Goal: Use online tool/utility: Use online tool/utility

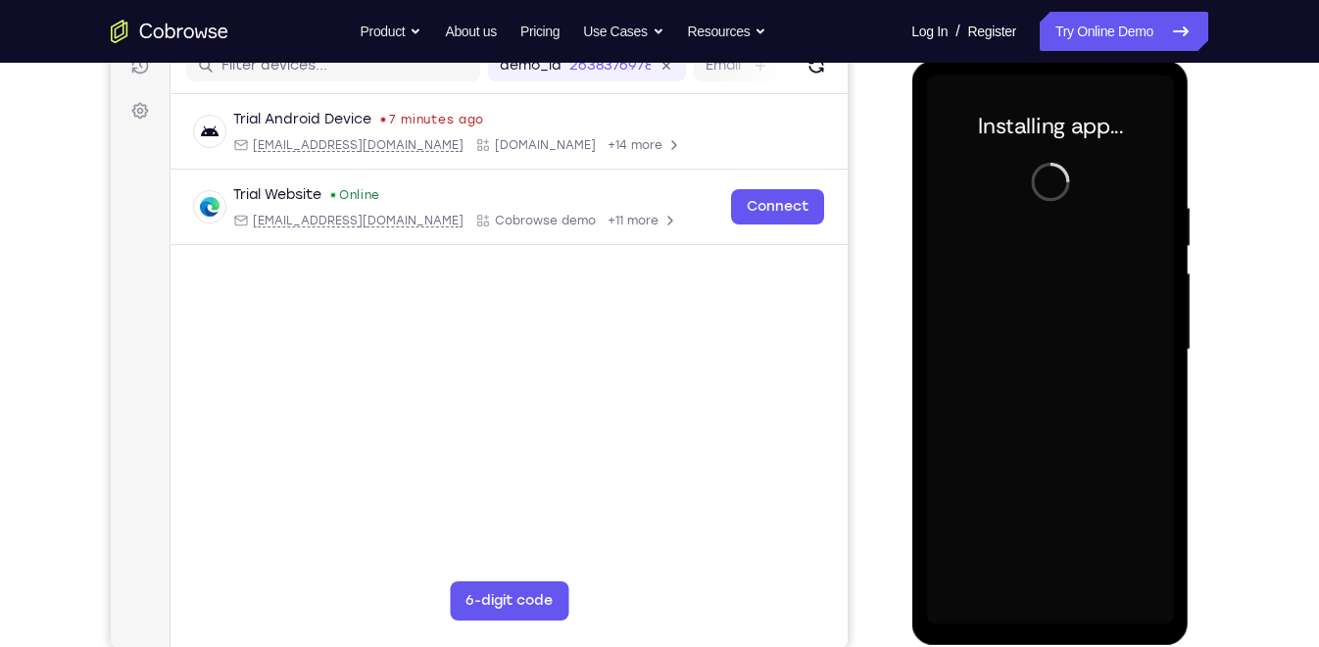
scroll to position [263, 0]
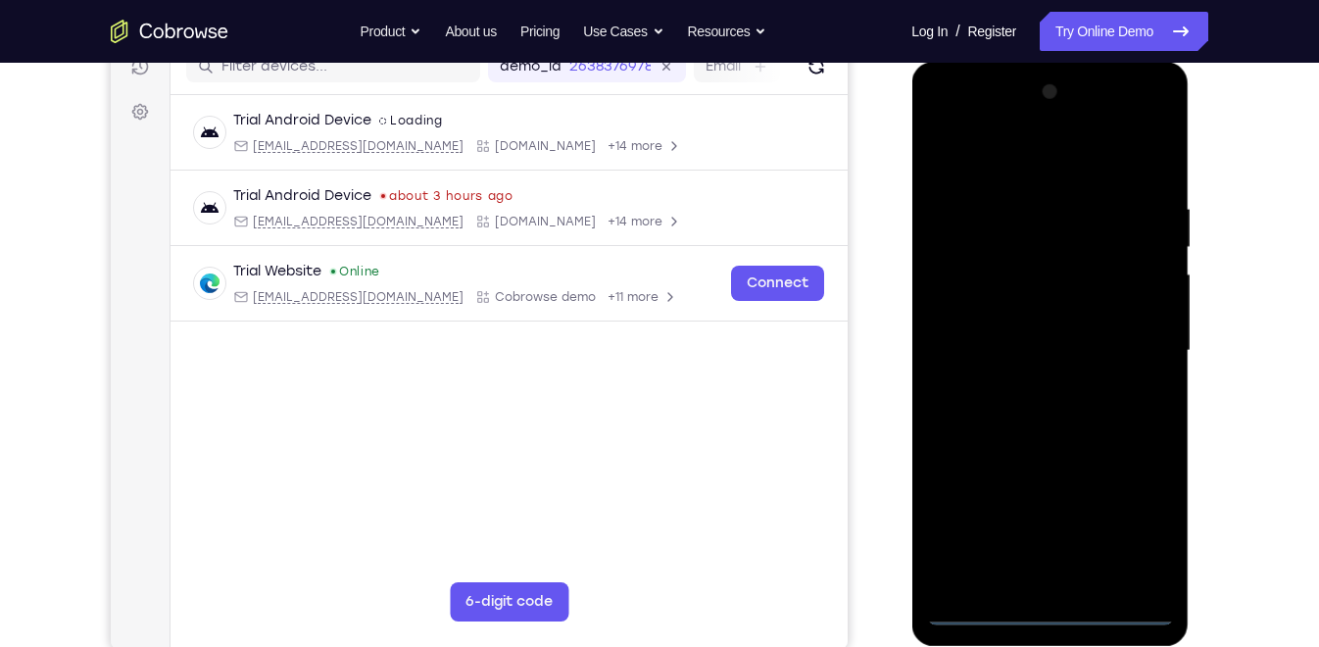
click at [1049, 617] on div at bounding box center [1049, 350] width 247 height 549
click at [1138, 518] on div at bounding box center [1049, 350] width 247 height 549
click at [946, 126] on div at bounding box center [1049, 350] width 247 height 549
click at [1133, 350] on div at bounding box center [1049, 350] width 247 height 549
click at [1027, 384] on div at bounding box center [1049, 350] width 247 height 549
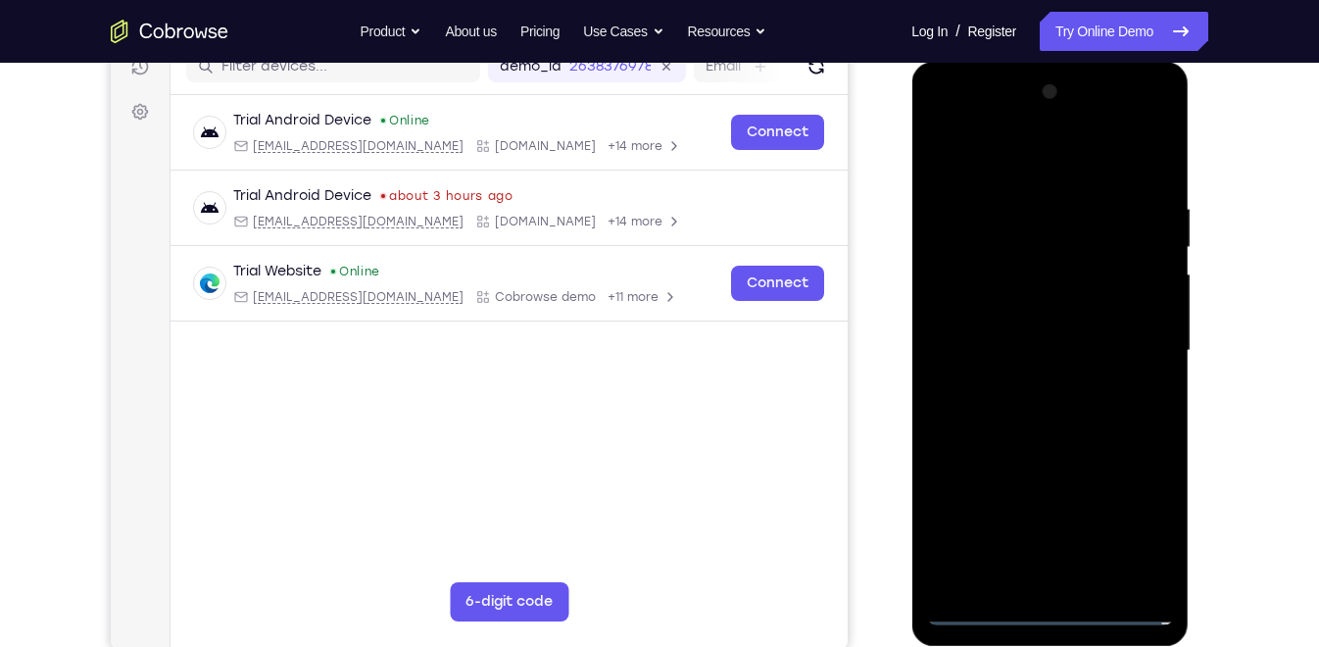
click at [1011, 336] on div at bounding box center [1049, 350] width 247 height 549
click at [985, 311] on div at bounding box center [1049, 350] width 247 height 549
click at [1041, 351] on div at bounding box center [1049, 350] width 247 height 549
click at [1041, 420] on div at bounding box center [1049, 350] width 247 height 549
click at [1042, 409] on div at bounding box center [1049, 350] width 247 height 549
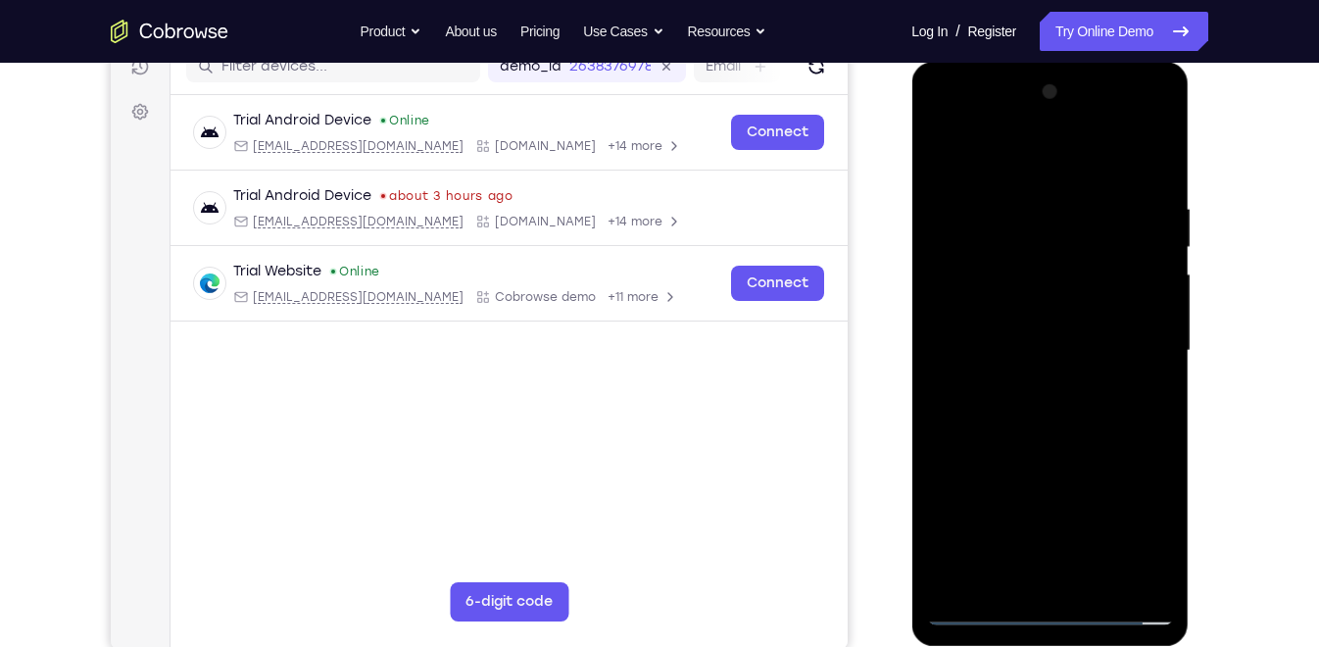
click at [1069, 436] on div at bounding box center [1049, 350] width 247 height 549
click at [1016, 216] on div at bounding box center [1049, 350] width 247 height 549
click at [1156, 404] on div at bounding box center [1049, 350] width 247 height 549
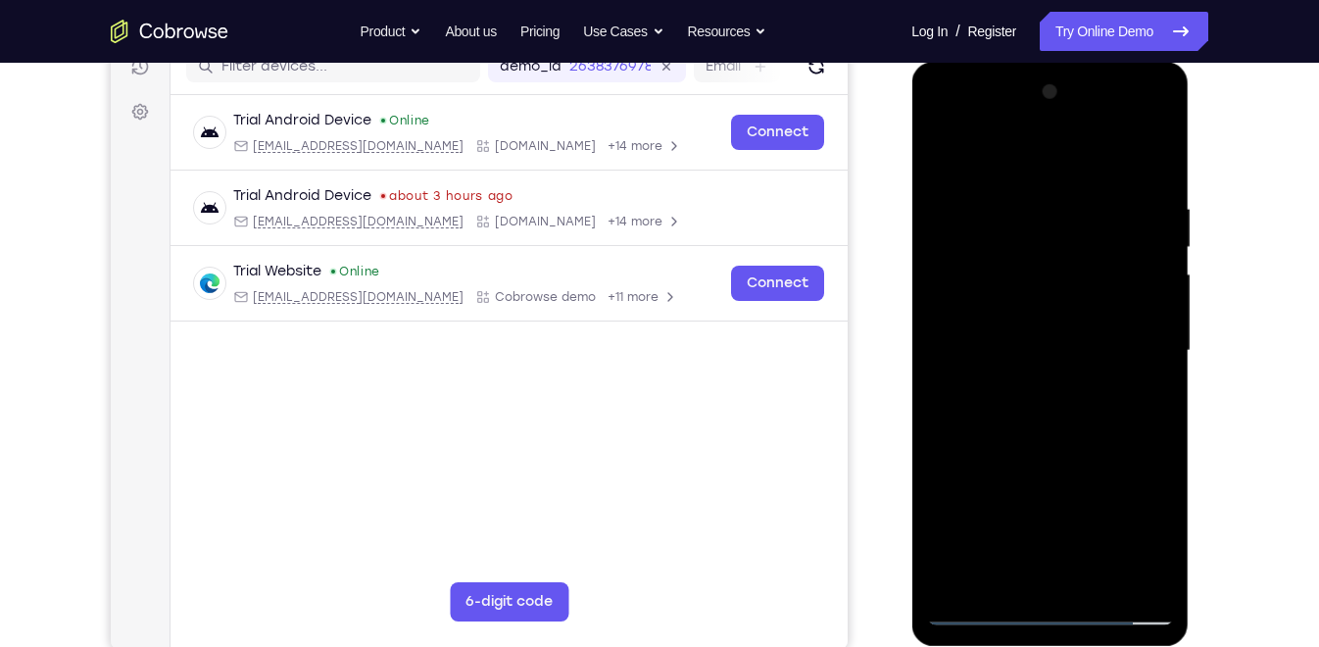
click at [1156, 404] on div at bounding box center [1049, 350] width 247 height 549
click at [1150, 165] on div at bounding box center [1049, 350] width 247 height 549
click at [1097, 576] on div at bounding box center [1049, 350] width 247 height 549
click at [1040, 454] on div at bounding box center [1049, 350] width 247 height 549
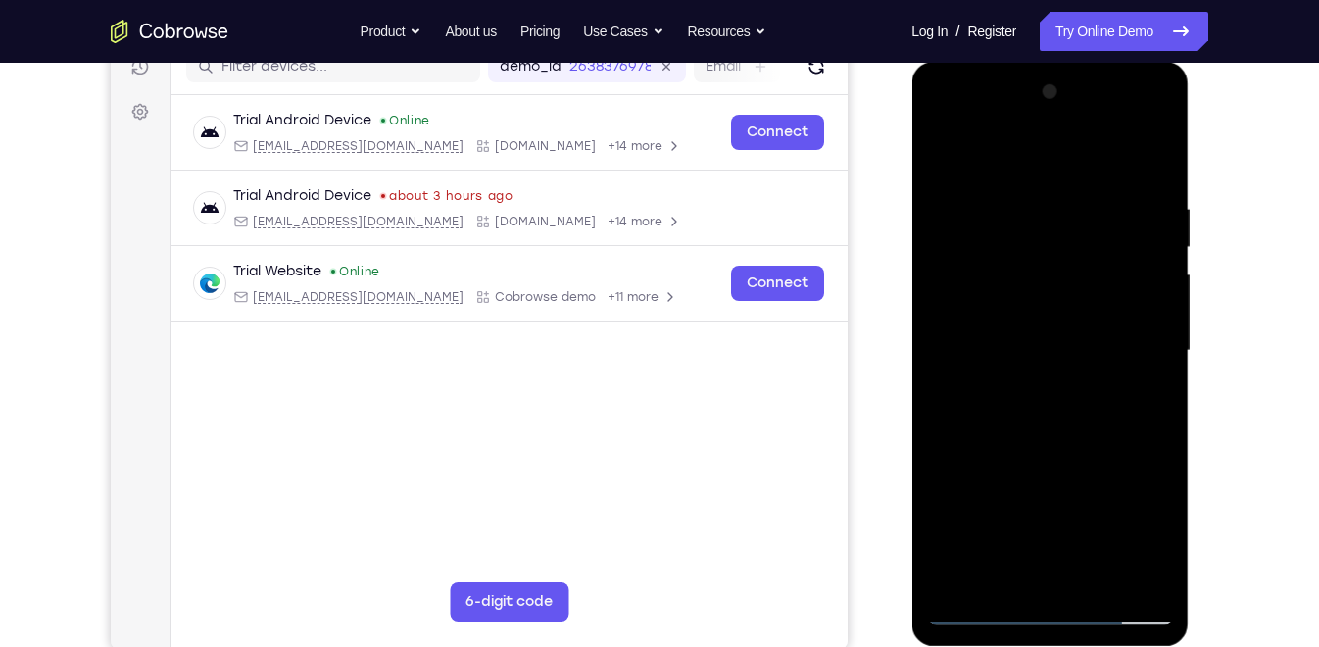
click at [1009, 297] on div at bounding box center [1049, 350] width 247 height 549
click at [1141, 401] on div at bounding box center [1049, 350] width 247 height 549
click at [1147, 401] on div at bounding box center [1049, 350] width 247 height 549
click at [1145, 401] on div at bounding box center [1049, 350] width 247 height 549
click at [1142, 400] on div at bounding box center [1049, 350] width 247 height 549
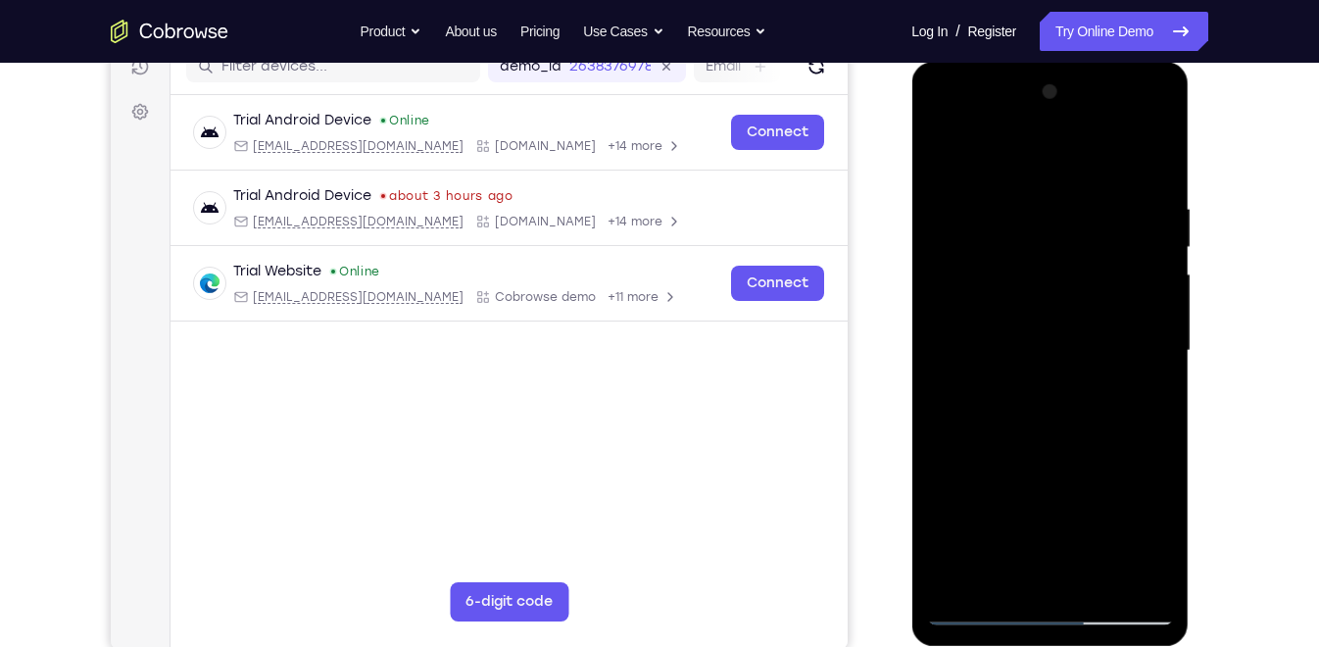
click at [944, 163] on div at bounding box center [1049, 350] width 247 height 549
click at [1158, 241] on div at bounding box center [1049, 350] width 247 height 549
click at [950, 147] on div at bounding box center [1049, 350] width 247 height 549
click at [1076, 199] on div at bounding box center [1049, 350] width 247 height 549
click at [1150, 167] on div at bounding box center [1049, 350] width 247 height 549
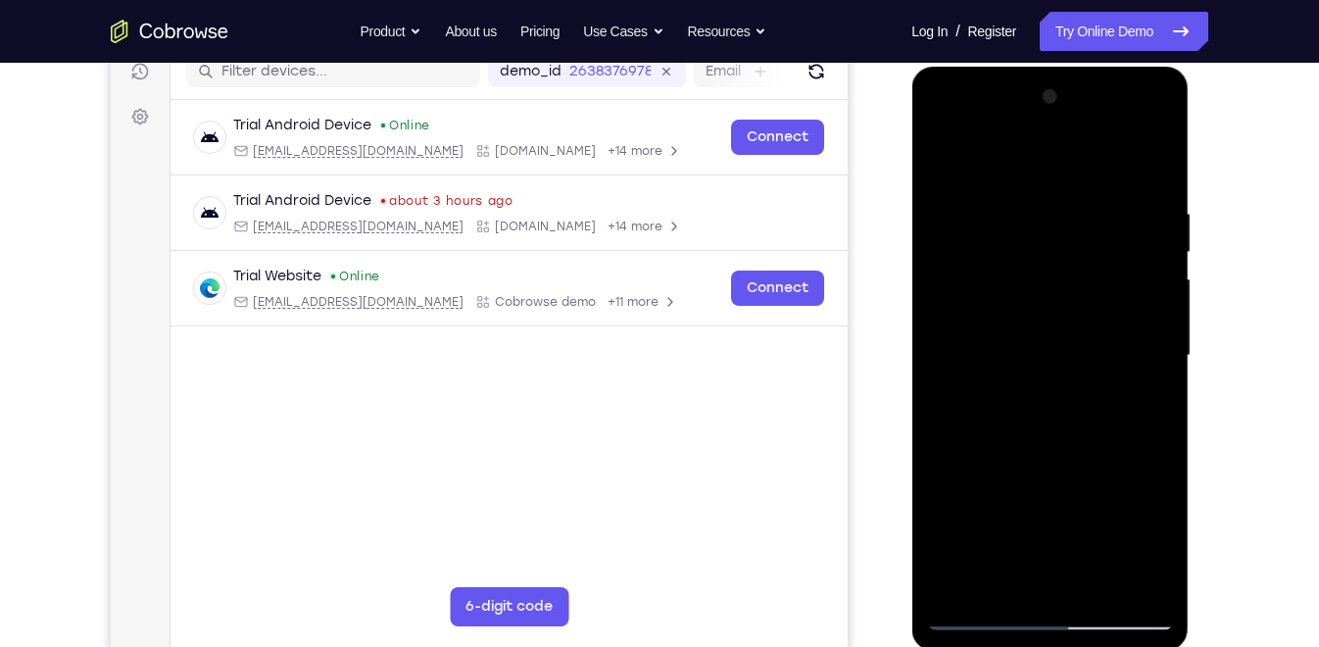
scroll to position [254, 0]
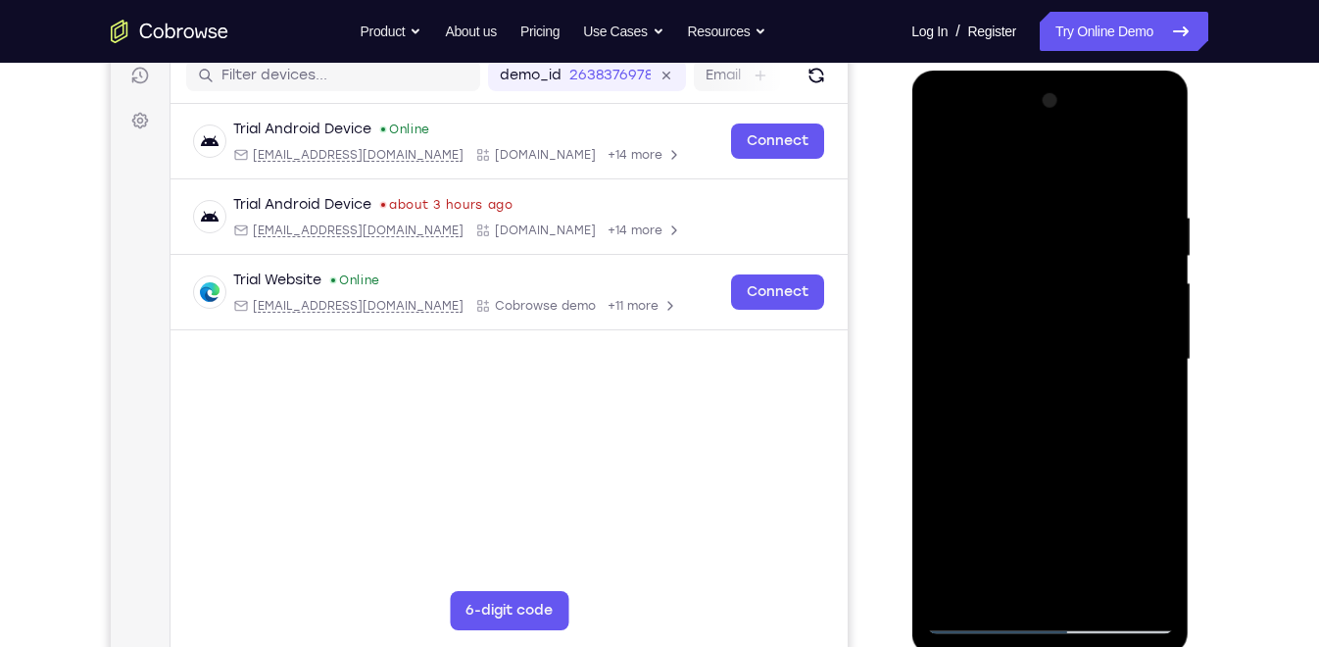
click at [1164, 563] on div at bounding box center [1049, 359] width 247 height 549
drag, startPoint x: 1063, startPoint y: 506, endPoint x: 1044, endPoint y: 191, distance: 315.2
click at [1044, 191] on div at bounding box center [1049, 359] width 247 height 549
drag, startPoint x: 1049, startPoint y: 385, endPoint x: 1053, endPoint y: 220, distance: 164.7
click at [1053, 220] on div at bounding box center [1049, 359] width 247 height 549
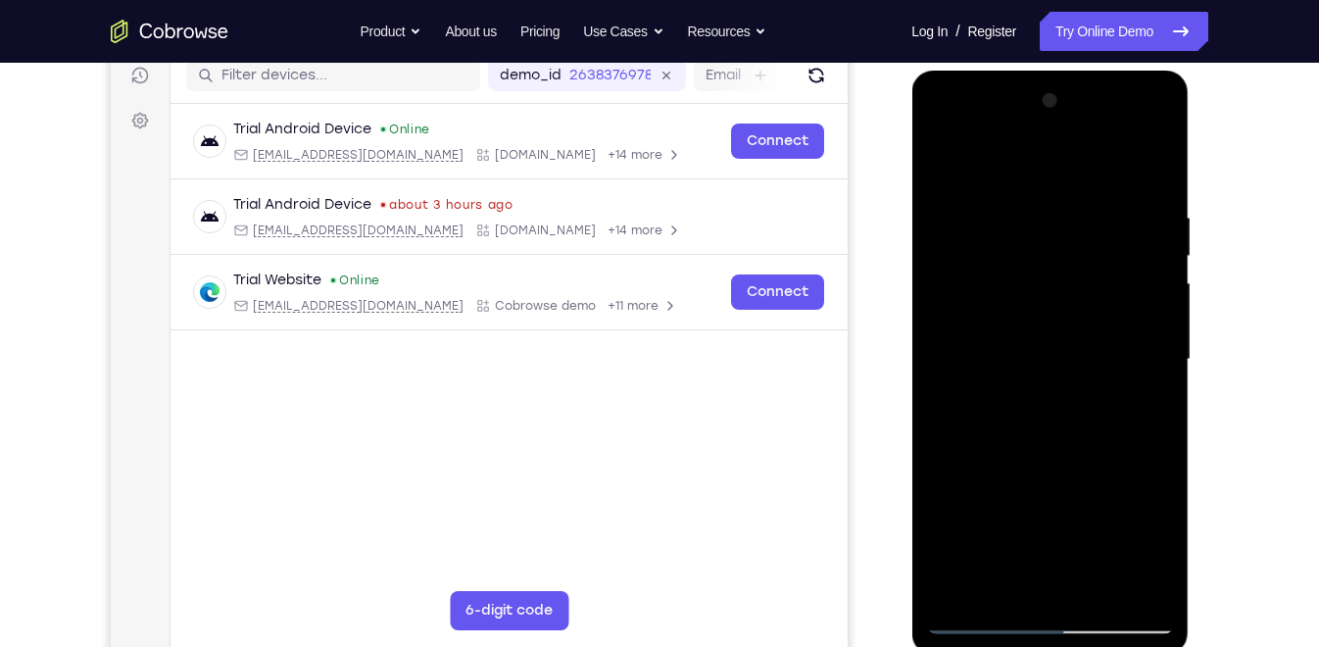
drag, startPoint x: 1094, startPoint y: 435, endPoint x: 1097, endPoint y: 334, distance: 101.0
click at [1097, 334] on div at bounding box center [1049, 359] width 247 height 549
click at [1158, 332] on div at bounding box center [1049, 359] width 247 height 549
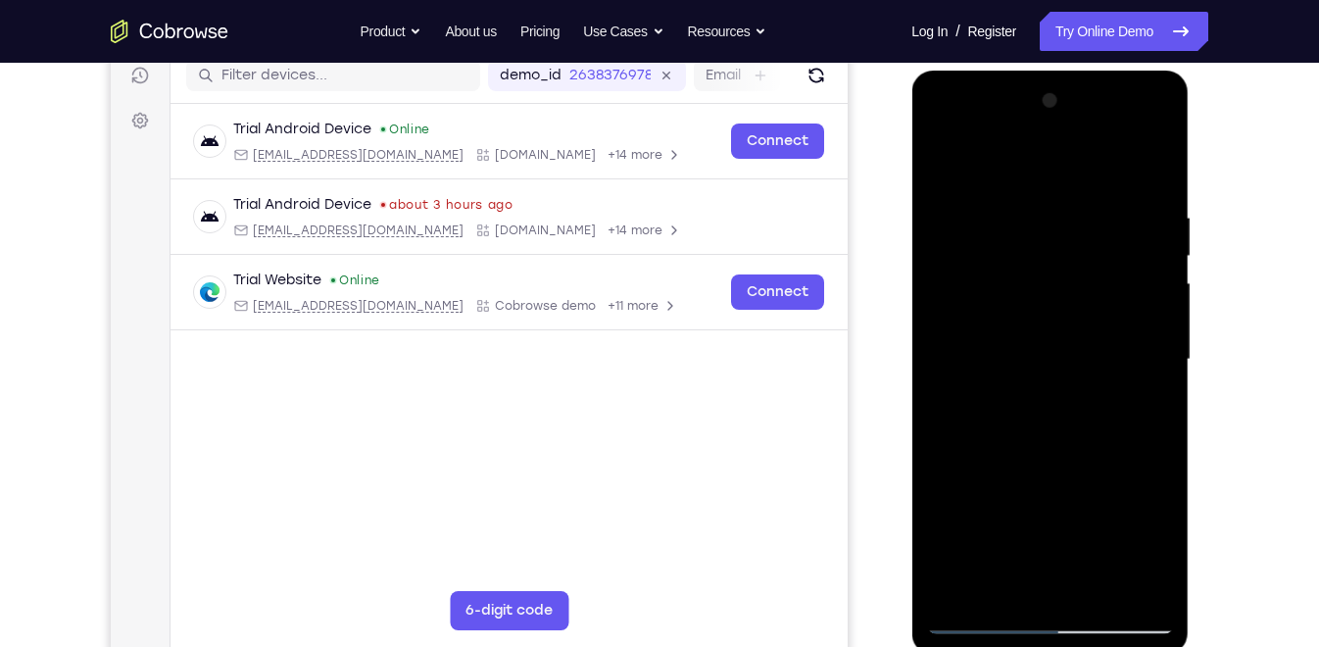
drag, startPoint x: 1038, startPoint y: 280, endPoint x: 1039, endPoint y: 597, distance: 316.5
click at [1039, 597] on div at bounding box center [1049, 359] width 247 height 549
click at [1092, 594] on div at bounding box center [1049, 359] width 247 height 549
click at [982, 624] on div at bounding box center [1049, 359] width 247 height 549
click at [1139, 586] on div at bounding box center [1049, 359] width 247 height 549
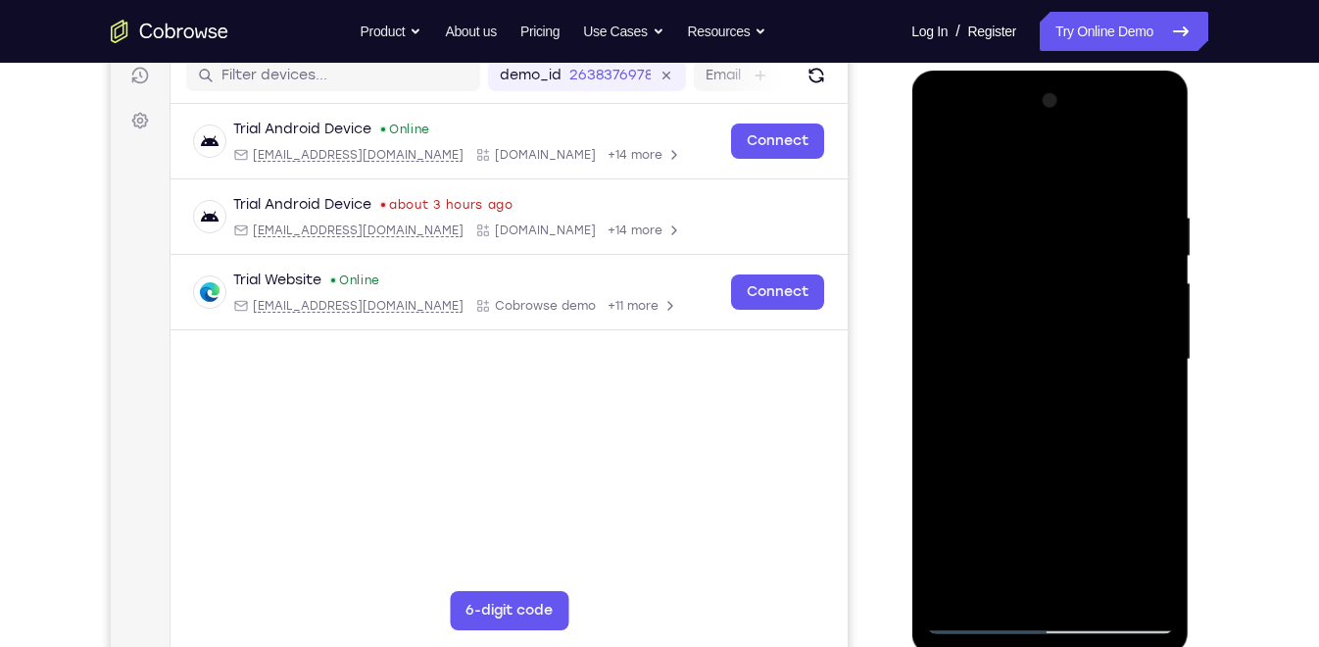
click at [1127, 399] on div at bounding box center [1049, 359] width 247 height 549
drag, startPoint x: 1007, startPoint y: 443, endPoint x: 1007, endPoint y: 703, distance: 259.7
click at [1007, 646] on html "Online web based iOS Simulators and Android Emulators. Run iPhone, iPad, Mobile…" at bounding box center [1050, 365] width 279 height 588
click at [944, 164] on div at bounding box center [1049, 359] width 247 height 549
click at [1051, 436] on div at bounding box center [1049, 359] width 247 height 549
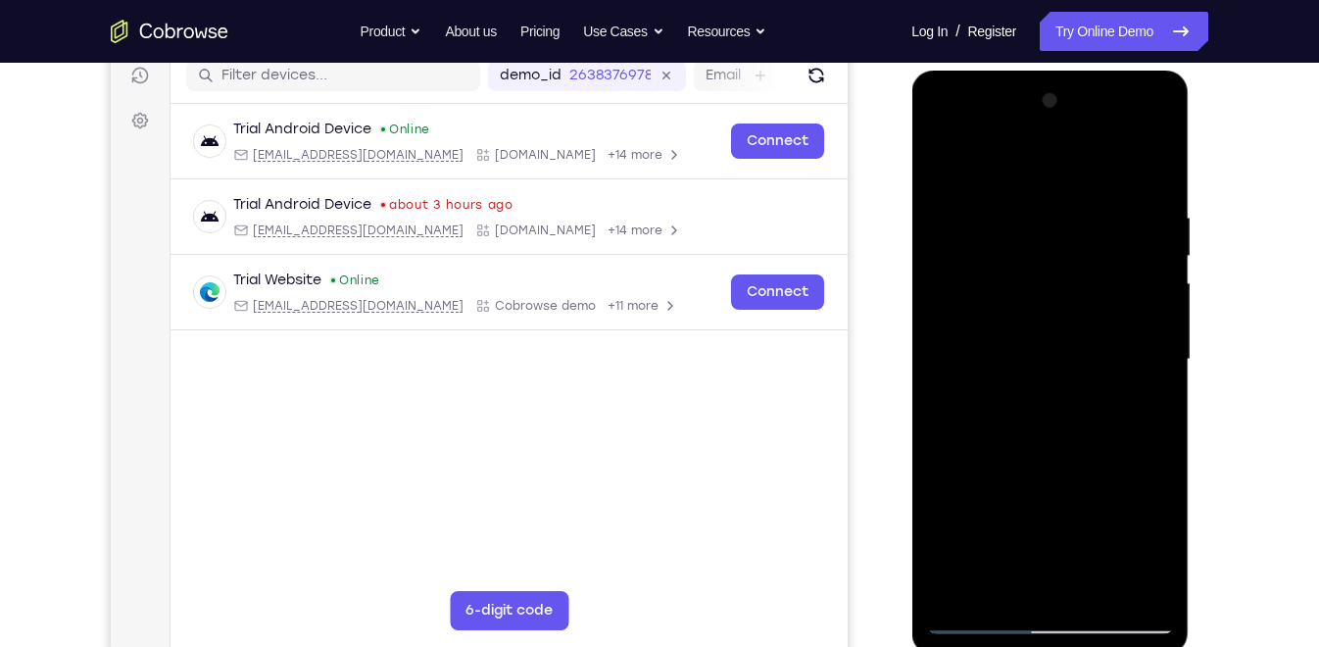
click at [951, 214] on div at bounding box center [1049, 359] width 247 height 549
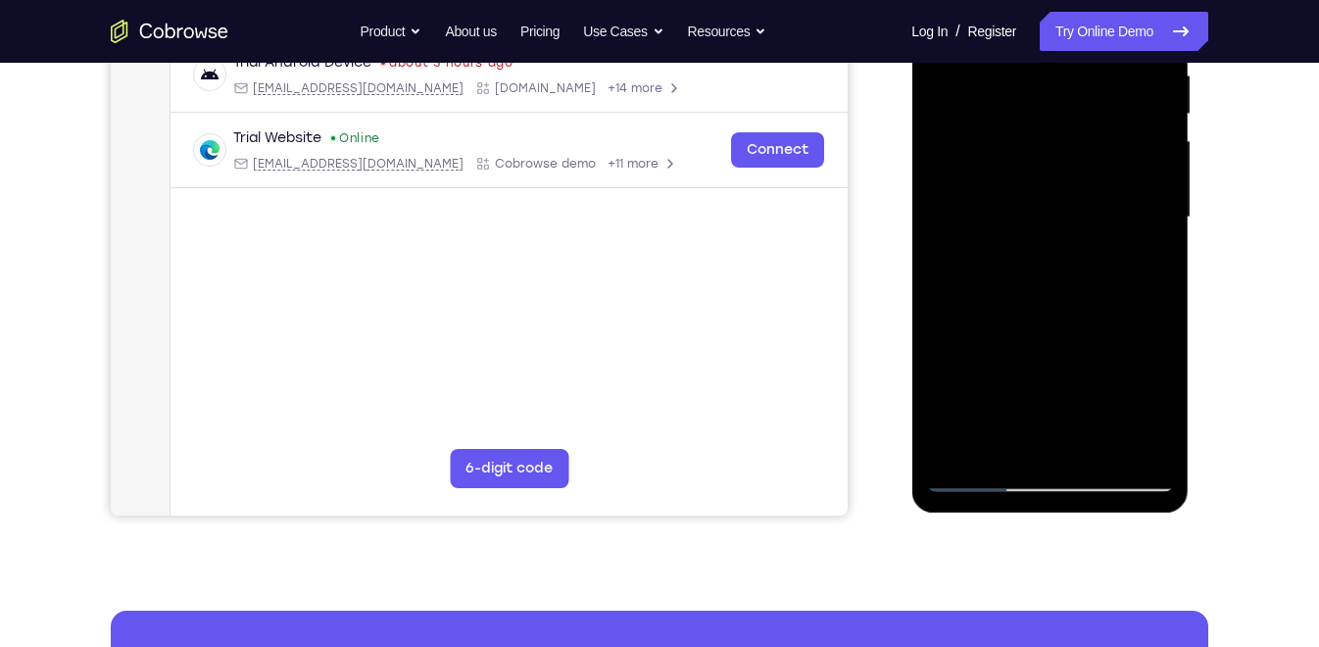
scroll to position [404, 0]
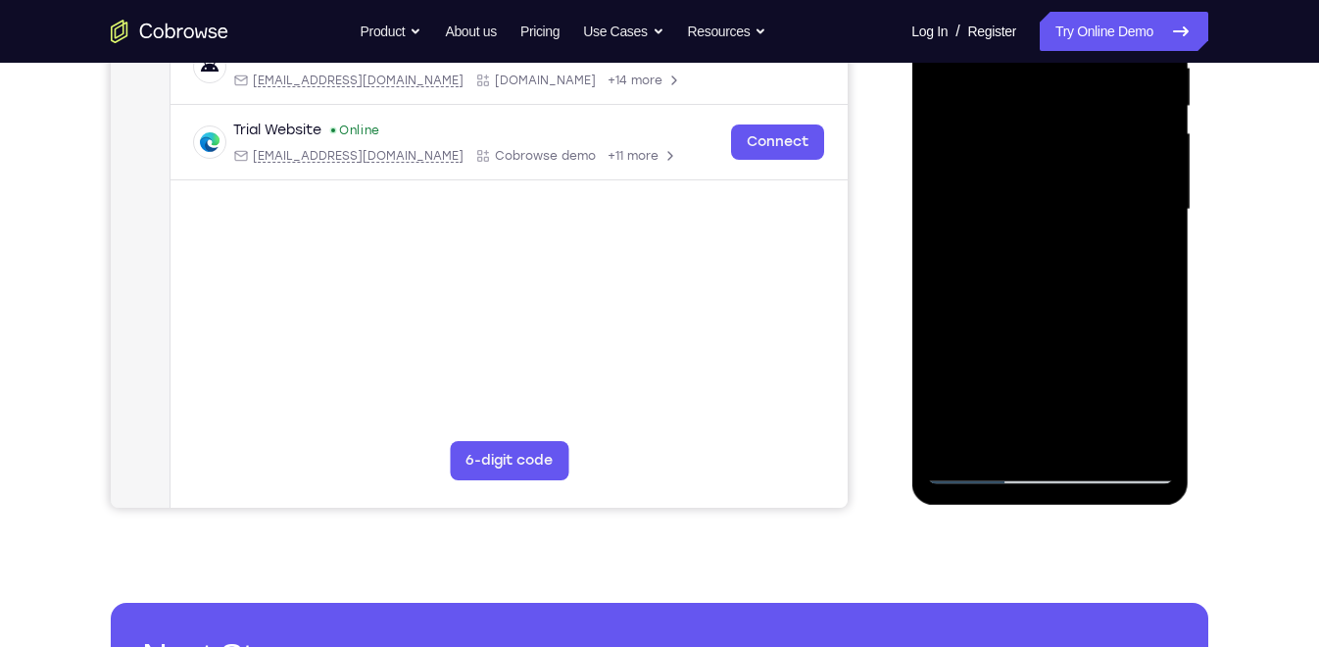
click at [1134, 434] on div at bounding box center [1049, 209] width 247 height 549
click at [1012, 319] on div at bounding box center [1049, 209] width 247 height 549
click at [1072, 316] on div at bounding box center [1049, 209] width 247 height 549
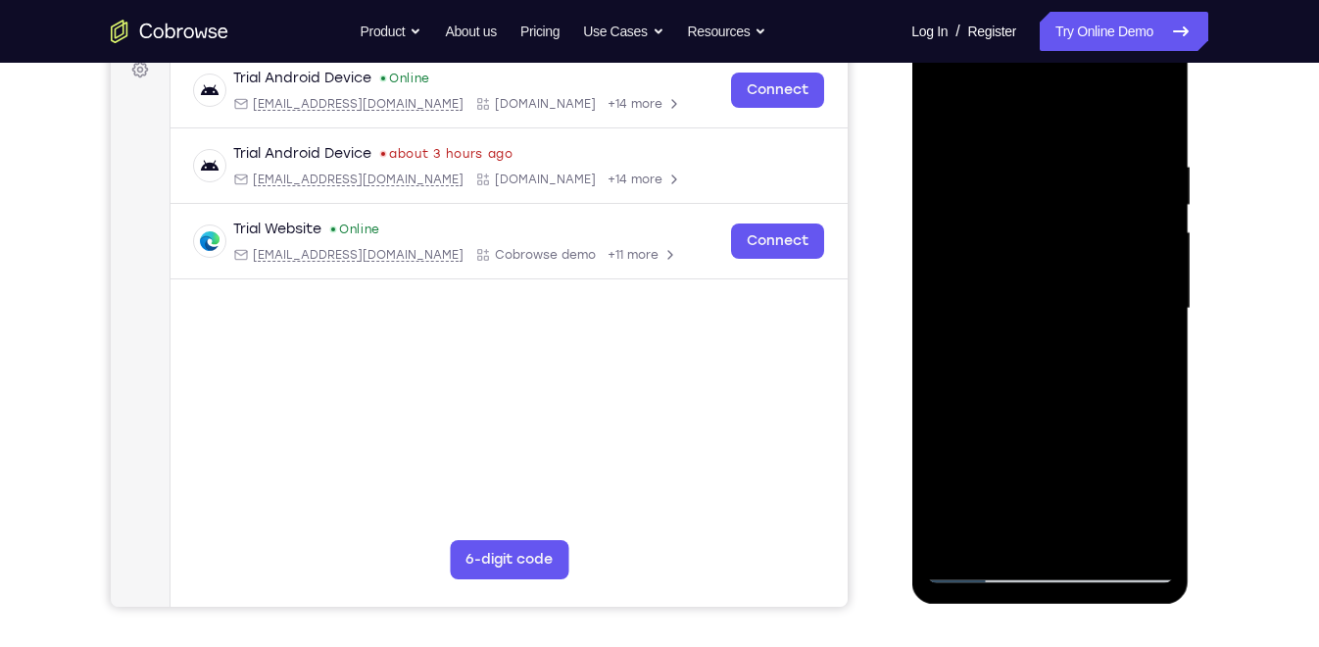
scroll to position [301, 0]
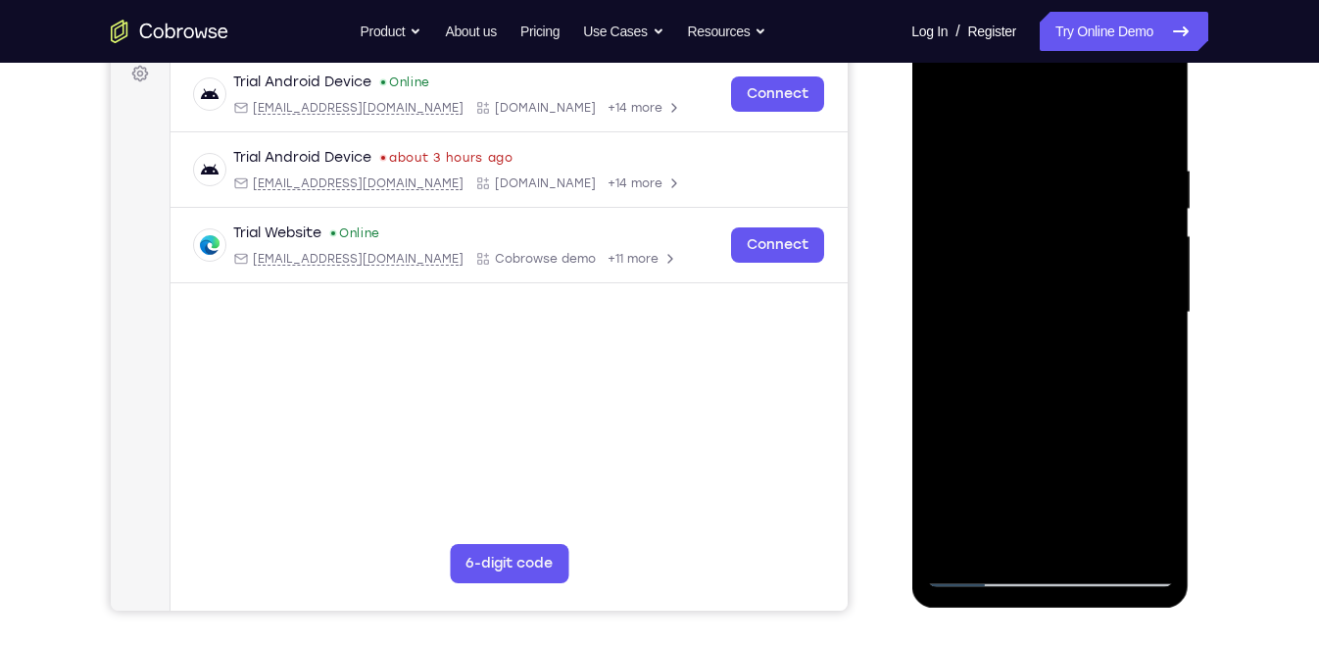
drag, startPoint x: 1060, startPoint y: 296, endPoint x: 1048, endPoint y: 196, distance: 100.8
click at [1048, 196] on div at bounding box center [1049, 312] width 247 height 549
click at [957, 327] on div at bounding box center [1049, 312] width 247 height 549
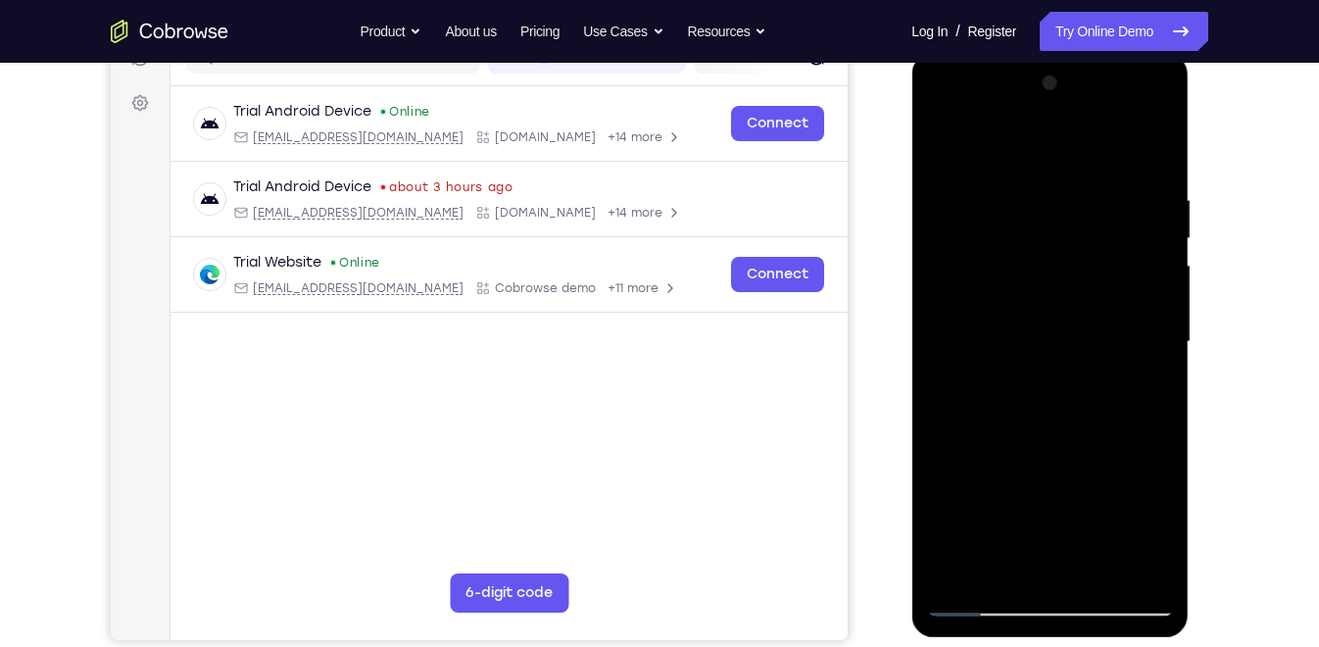
scroll to position [272, 0]
click at [951, 567] on div at bounding box center [1049, 341] width 247 height 549
drag, startPoint x: 1110, startPoint y: 206, endPoint x: 937, endPoint y: 213, distance: 173.6
click at [937, 213] on div at bounding box center [1049, 341] width 247 height 549
drag, startPoint x: 1029, startPoint y: 189, endPoint x: 1166, endPoint y: 162, distance: 139.9
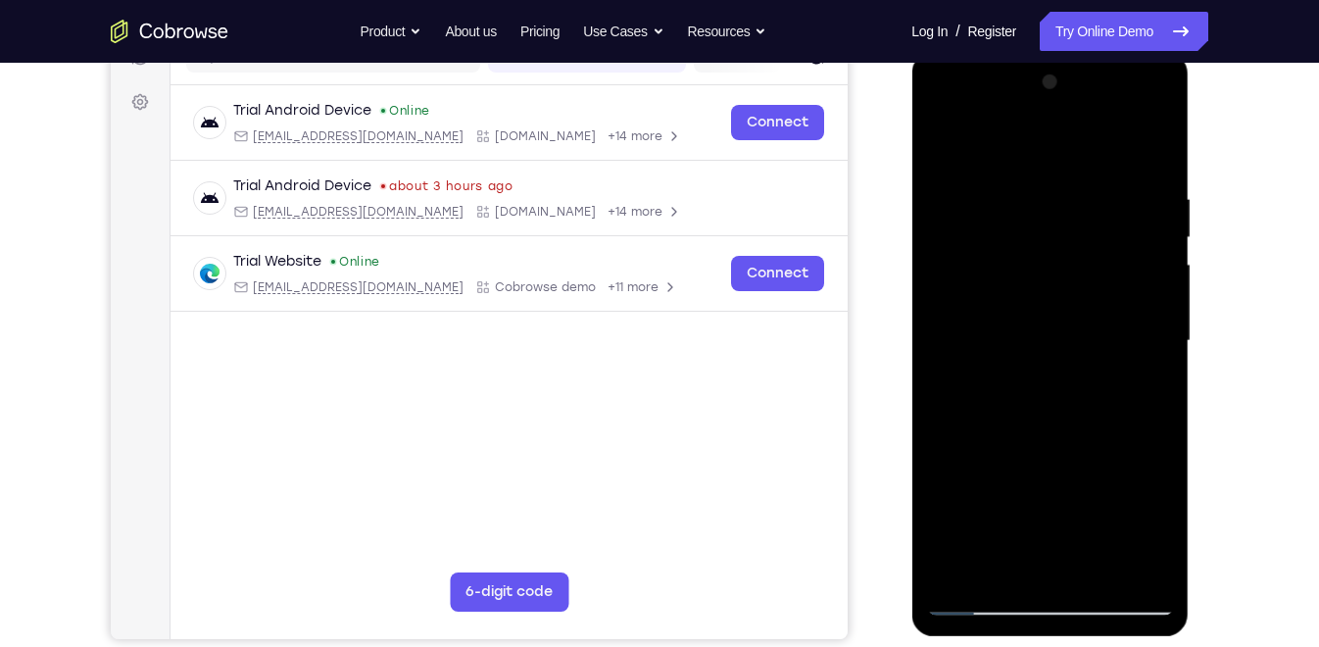
click at [1166, 162] on div at bounding box center [1049, 341] width 247 height 549
click at [1020, 189] on div at bounding box center [1049, 341] width 247 height 549
click at [1149, 149] on div at bounding box center [1049, 341] width 247 height 549
drag, startPoint x: 1118, startPoint y: 176, endPoint x: 955, endPoint y: 180, distance: 162.7
click at [955, 180] on div at bounding box center [1049, 341] width 247 height 549
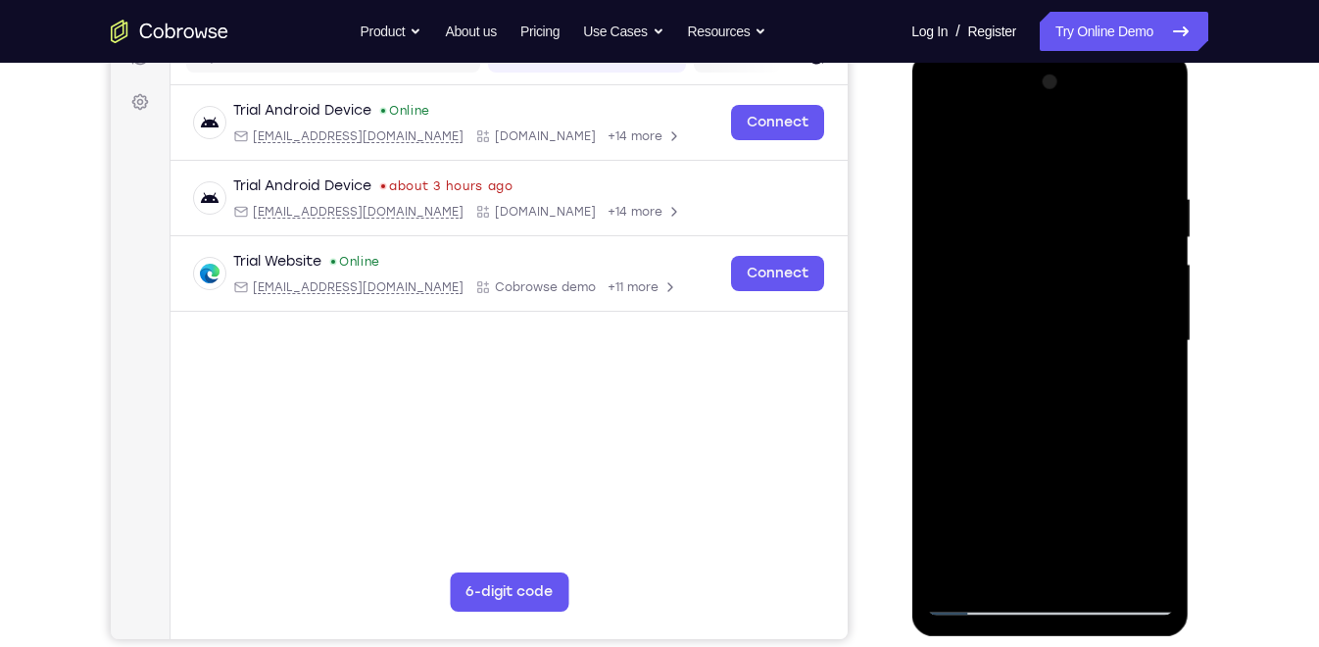
click at [1125, 189] on div at bounding box center [1049, 341] width 247 height 549
click at [1155, 153] on div at bounding box center [1049, 341] width 247 height 549
drag, startPoint x: 1138, startPoint y: 181, endPoint x: 940, endPoint y: 207, distance: 199.6
click at [940, 207] on div at bounding box center [1049, 341] width 247 height 549
drag, startPoint x: 959, startPoint y: 186, endPoint x: 1120, endPoint y: 183, distance: 160.7
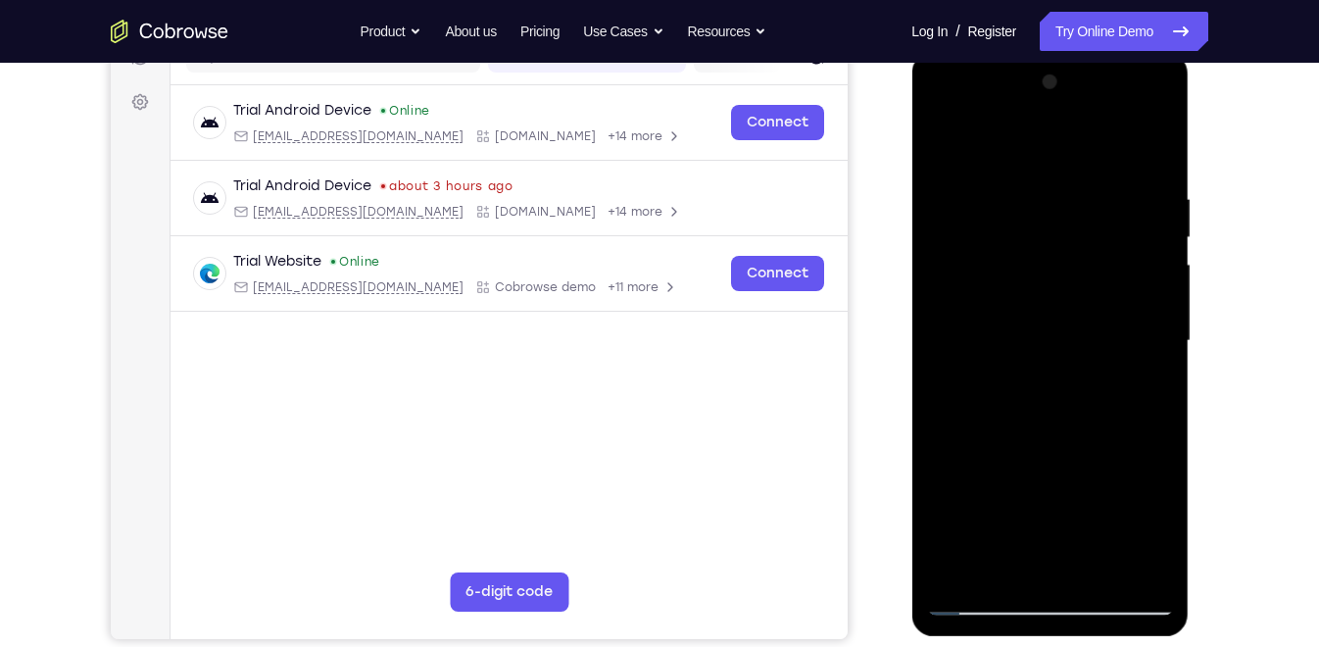
click at [1120, 183] on div at bounding box center [1049, 341] width 247 height 549
click at [953, 186] on div at bounding box center [1049, 341] width 247 height 549
click at [1150, 148] on div at bounding box center [1049, 341] width 247 height 549
click at [1136, 187] on div at bounding box center [1049, 341] width 247 height 549
click at [1156, 152] on div at bounding box center [1049, 341] width 247 height 549
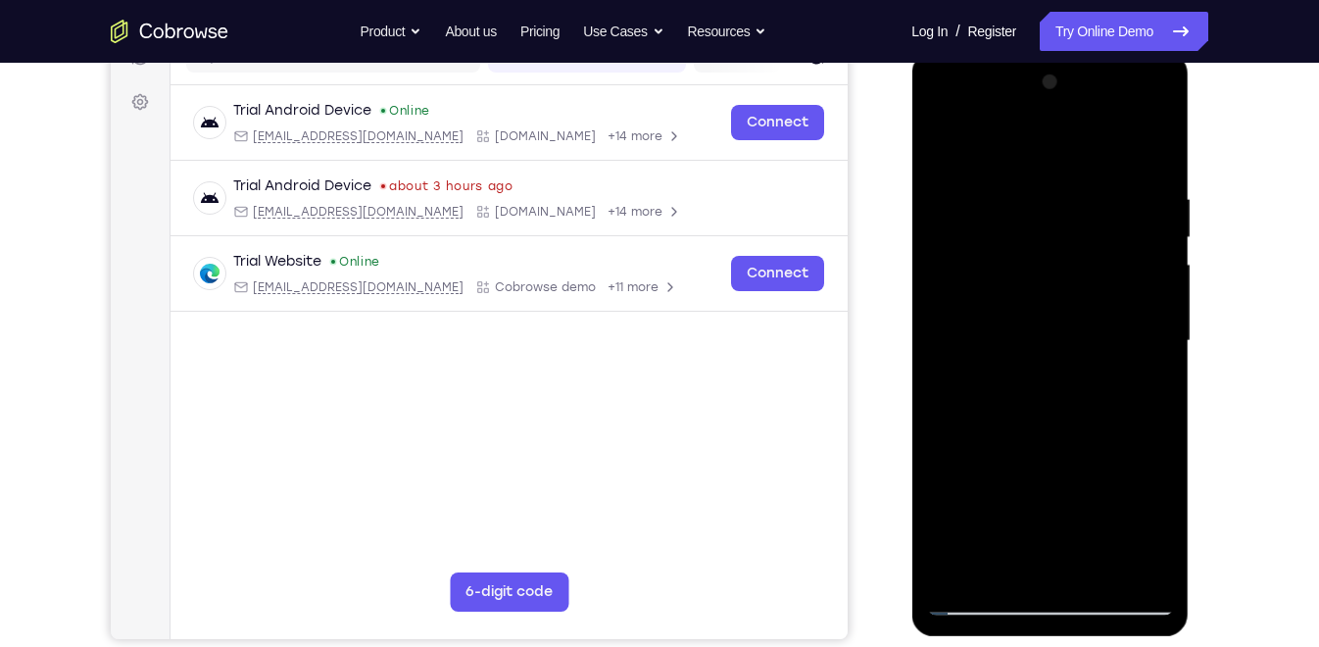
drag, startPoint x: 1133, startPoint y: 187, endPoint x: 1802, endPoint y: 282, distance: 676.0
click at [911, 231] on html "Online web based iOS Simulators and Android Emulators. Run iPhone, iPad, Mobile…" at bounding box center [1050, 346] width 279 height 588
drag, startPoint x: 1097, startPoint y: 189, endPoint x: 972, endPoint y: 183, distance: 124.6
click at [972, 183] on div at bounding box center [1049, 341] width 247 height 549
drag, startPoint x: 1105, startPoint y: 182, endPoint x: 940, endPoint y: 198, distance: 166.3
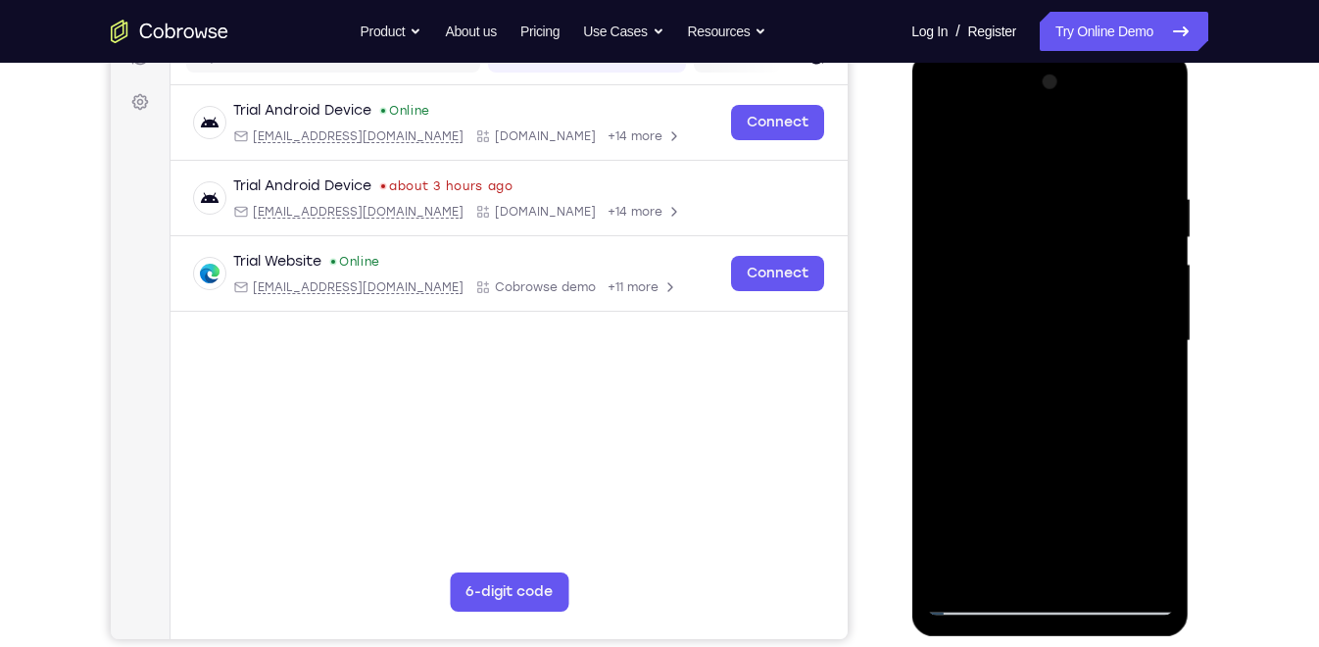
click at [940, 198] on div at bounding box center [1049, 341] width 247 height 549
drag, startPoint x: 1125, startPoint y: 170, endPoint x: 980, endPoint y: 171, distance: 145.0
click at [980, 171] on div at bounding box center [1049, 341] width 247 height 549
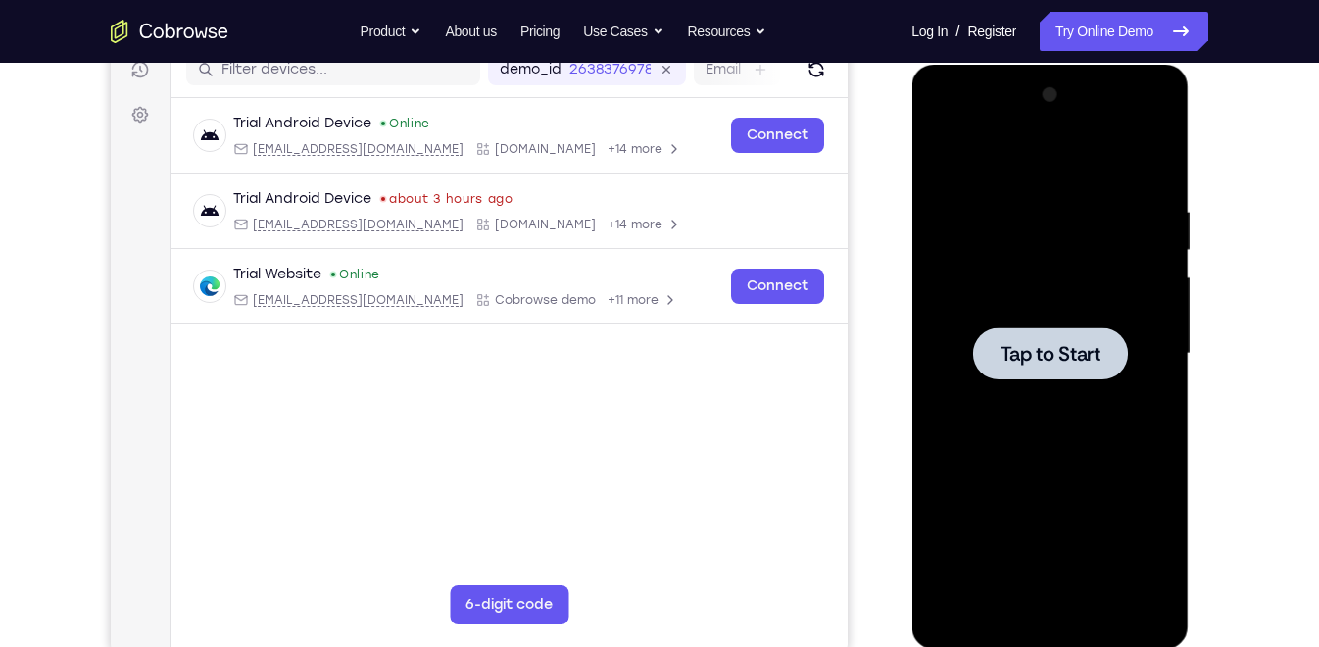
click at [1063, 371] on div at bounding box center [1049, 353] width 155 height 52
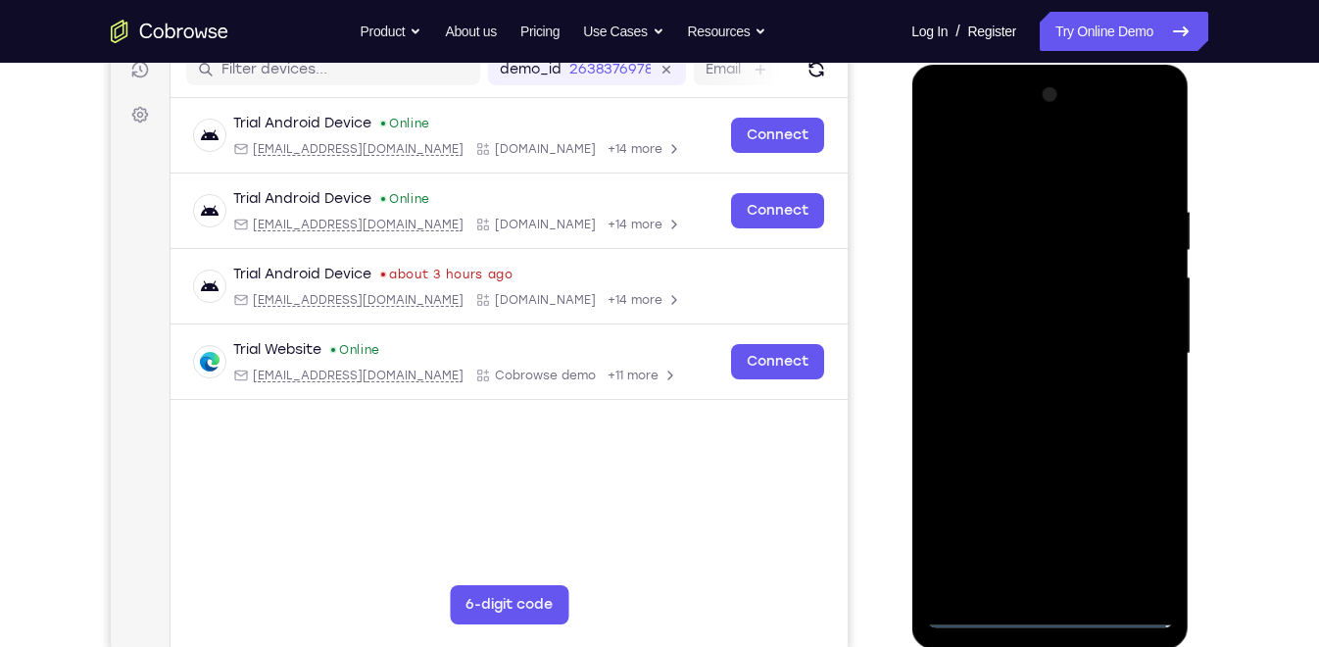
click at [1053, 598] on div at bounding box center [1049, 353] width 247 height 549
click at [1049, 613] on div at bounding box center [1049, 353] width 247 height 549
click at [1145, 521] on div at bounding box center [1049, 353] width 247 height 549
click at [1002, 162] on div at bounding box center [1049, 353] width 247 height 549
click at [1144, 346] on div at bounding box center [1049, 353] width 247 height 549
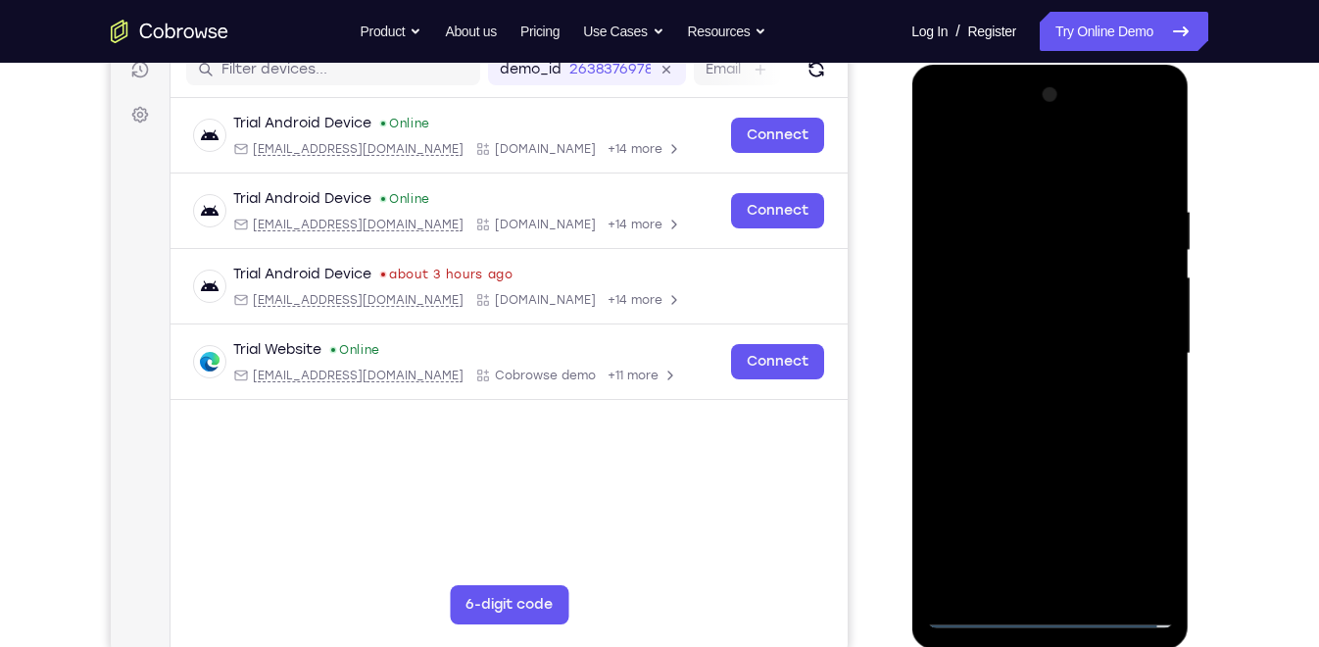
click at [1047, 396] on div at bounding box center [1049, 353] width 247 height 549
click at [1047, 330] on div at bounding box center [1049, 353] width 247 height 549
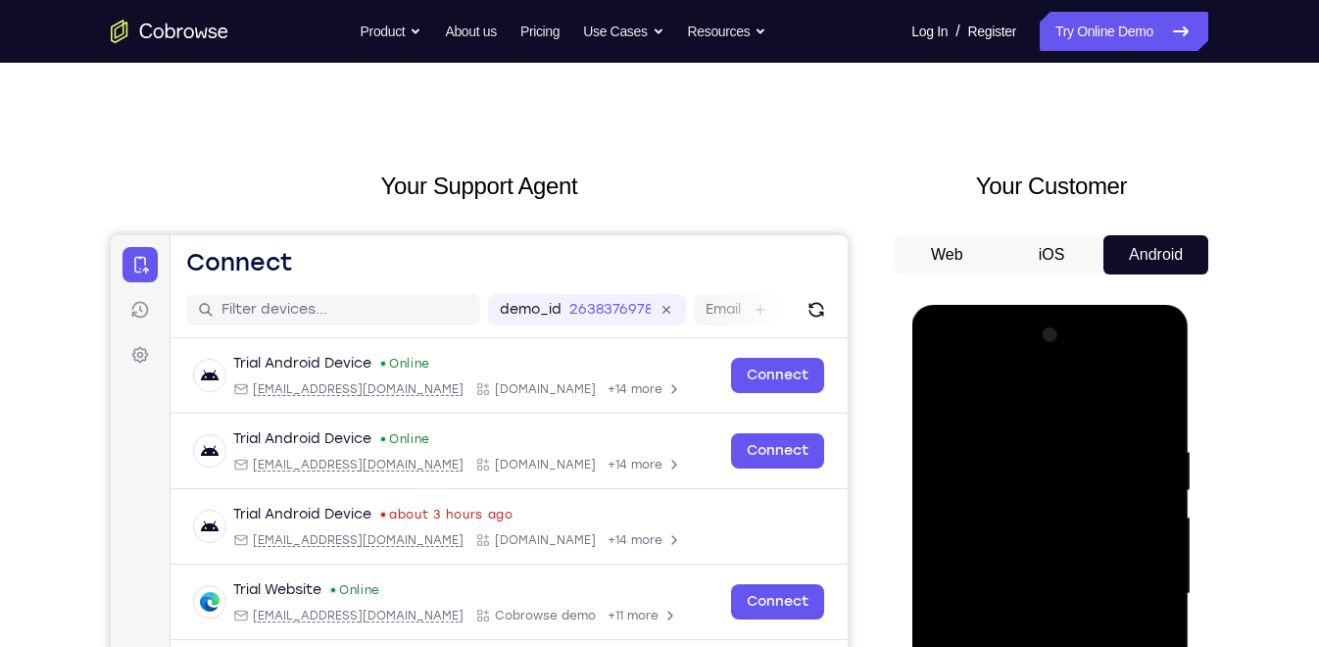
scroll to position [0, 0]
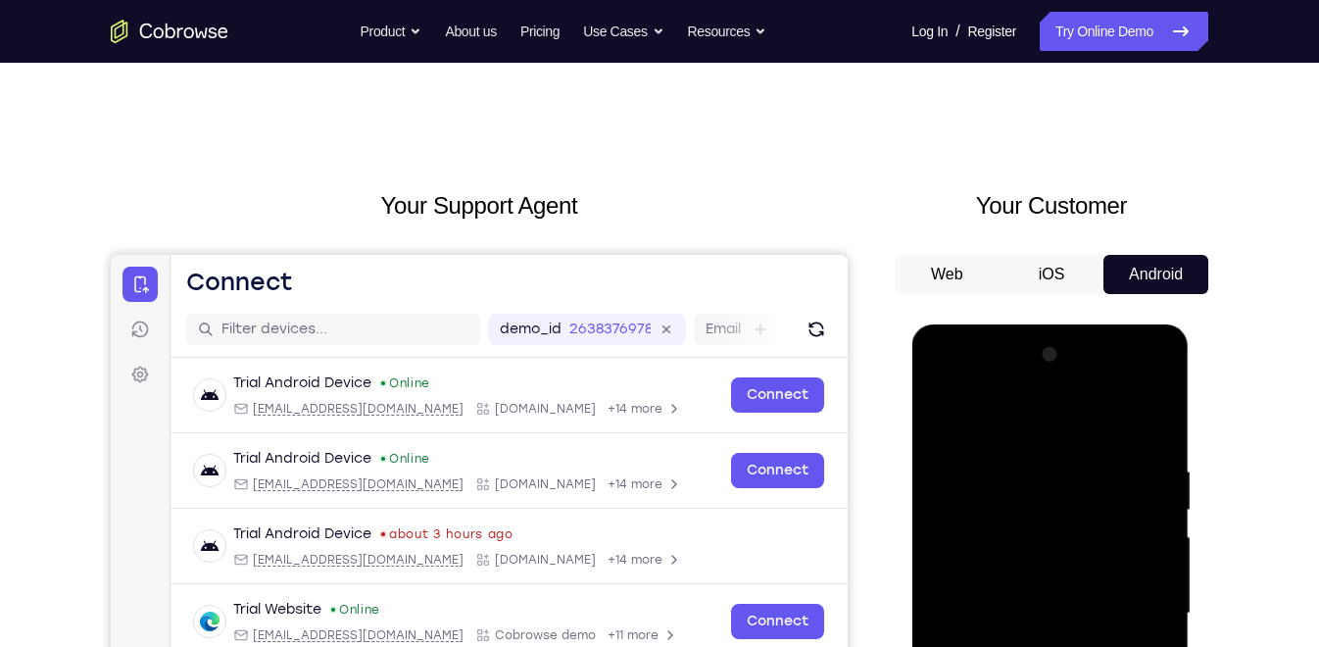
click at [1034, 558] on div at bounding box center [1049, 613] width 247 height 549
click at [1036, 612] on div at bounding box center [1049, 613] width 247 height 549
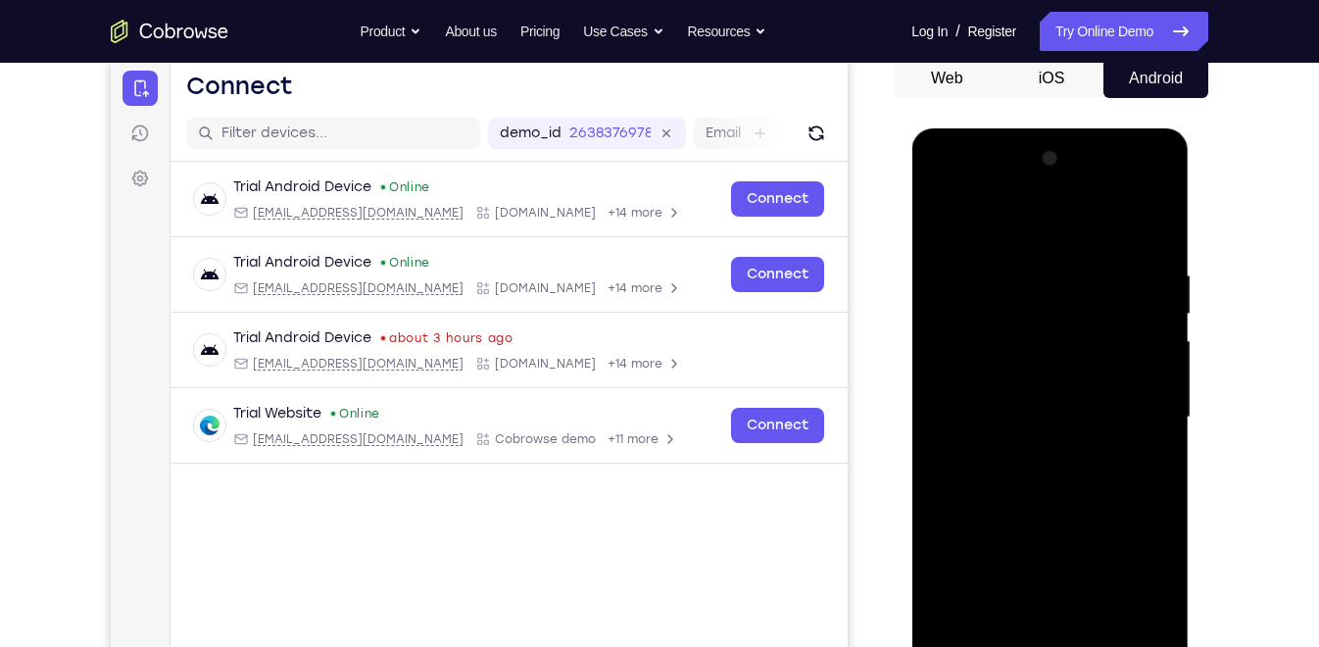
scroll to position [197, 0]
click at [1034, 507] on div at bounding box center [1049, 416] width 247 height 549
click at [1009, 271] on div at bounding box center [1049, 416] width 247 height 549
click at [1246, 377] on div "Your Support Agent Your Customer Web iOS Android Next Steps We’d be happy to gi…" at bounding box center [659, 512] width 1254 height 1293
click at [1127, 637] on div at bounding box center [1049, 416] width 247 height 549
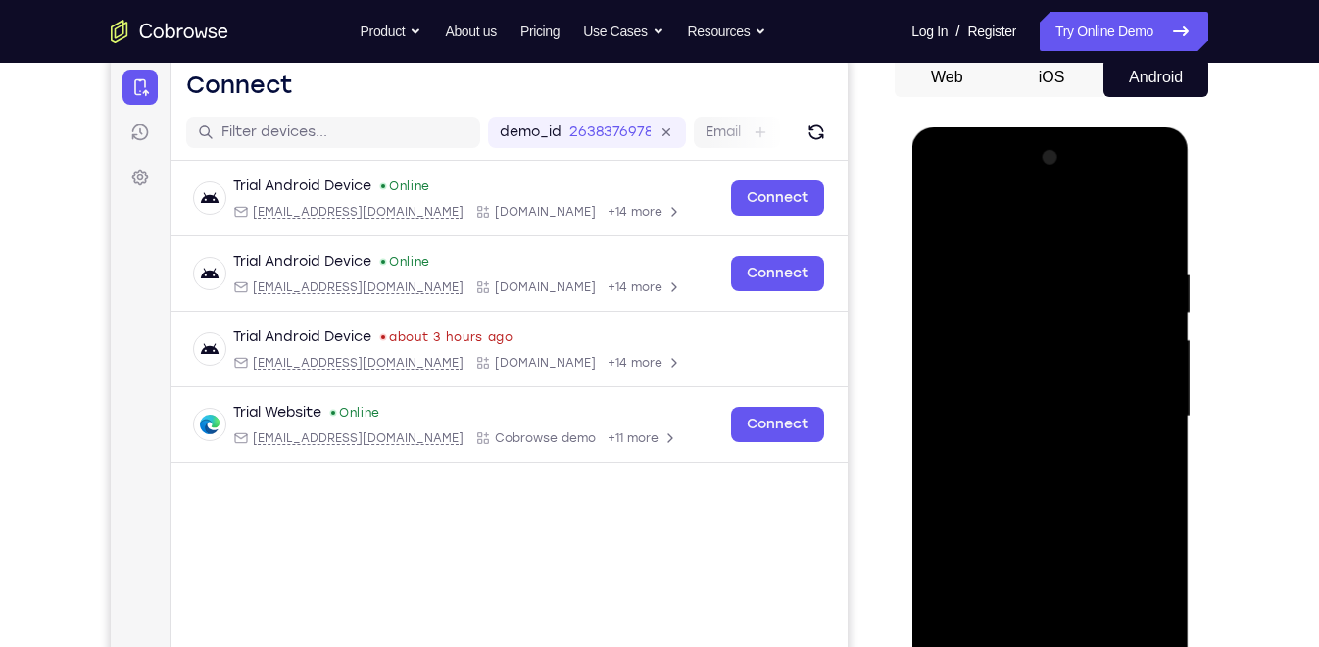
drag, startPoint x: 1053, startPoint y: 328, endPoint x: 1072, endPoint y: 528, distance: 200.8
click at [1072, 528] on div at bounding box center [1049, 416] width 247 height 549
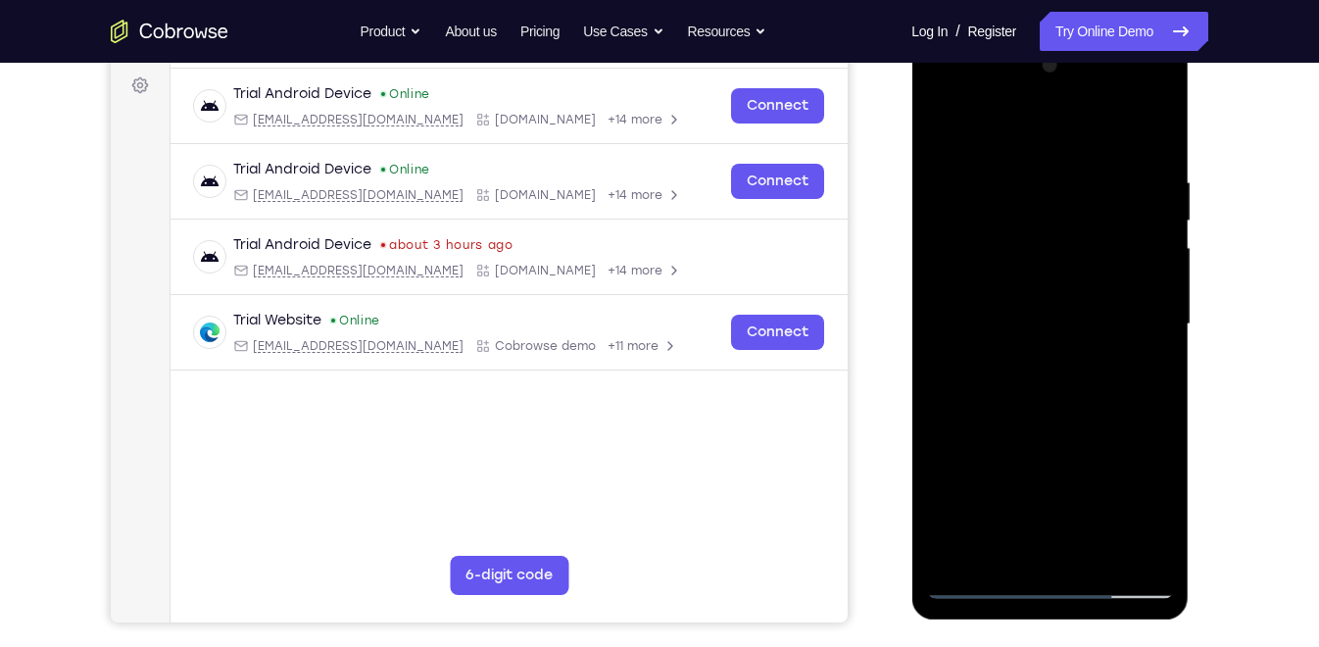
scroll to position [297, 0]
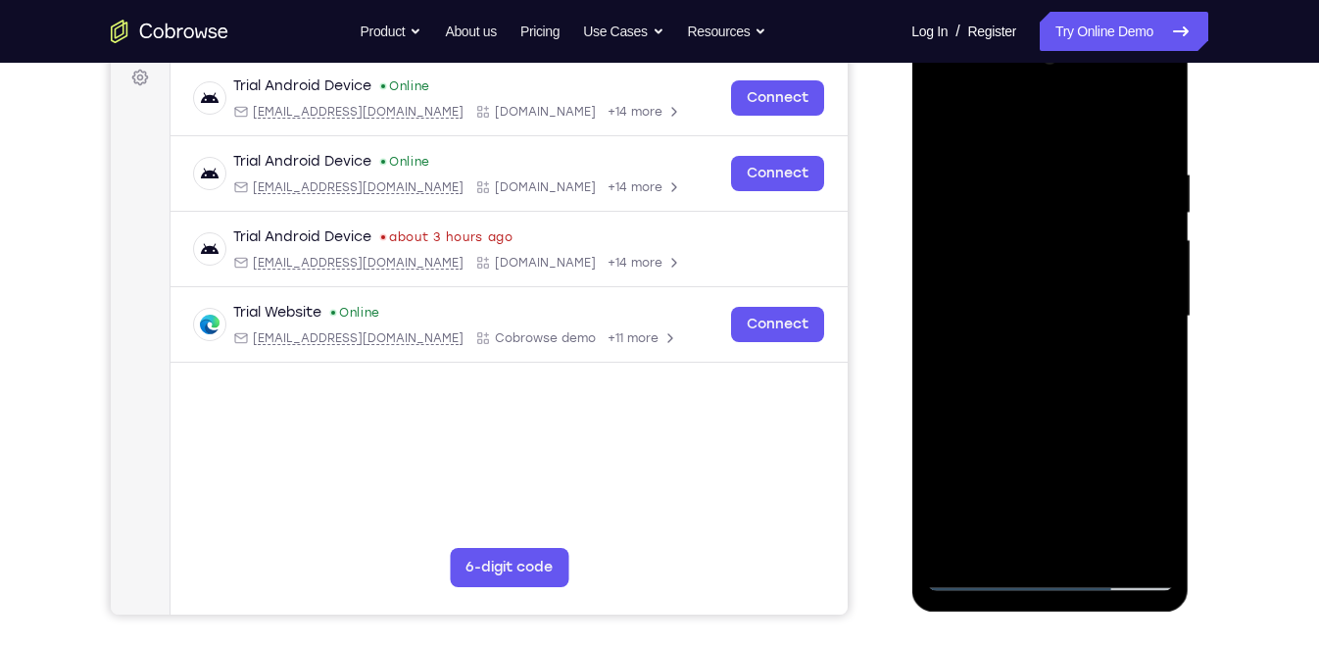
click at [1016, 173] on div at bounding box center [1049, 316] width 247 height 549
click at [1151, 372] on div at bounding box center [1049, 316] width 247 height 549
click at [1127, 544] on div at bounding box center [1049, 316] width 247 height 549
click at [1158, 402] on div at bounding box center [1049, 316] width 247 height 549
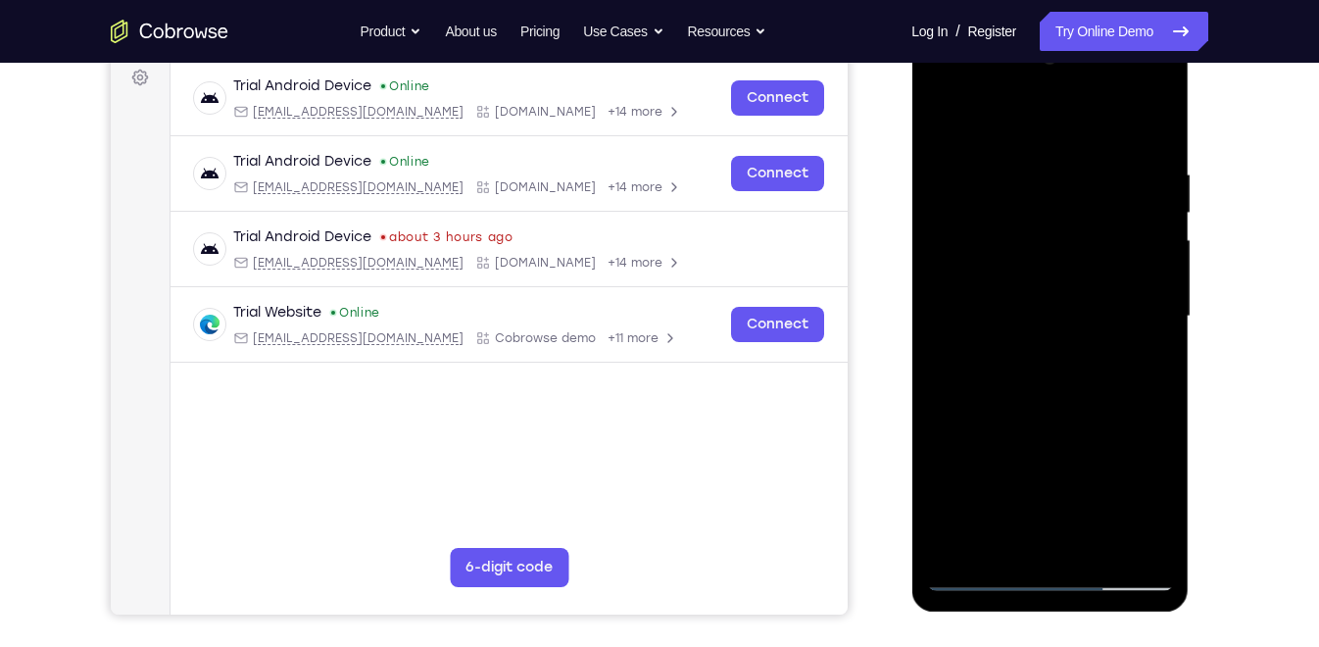
click at [1123, 546] on div at bounding box center [1049, 316] width 247 height 549
click at [1142, 439] on div at bounding box center [1049, 316] width 247 height 549
click at [1130, 534] on div at bounding box center [1049, 316] width 247 height 549
click at [1144, 380] on div at bounding box center [1049, 316] width 247 height 549
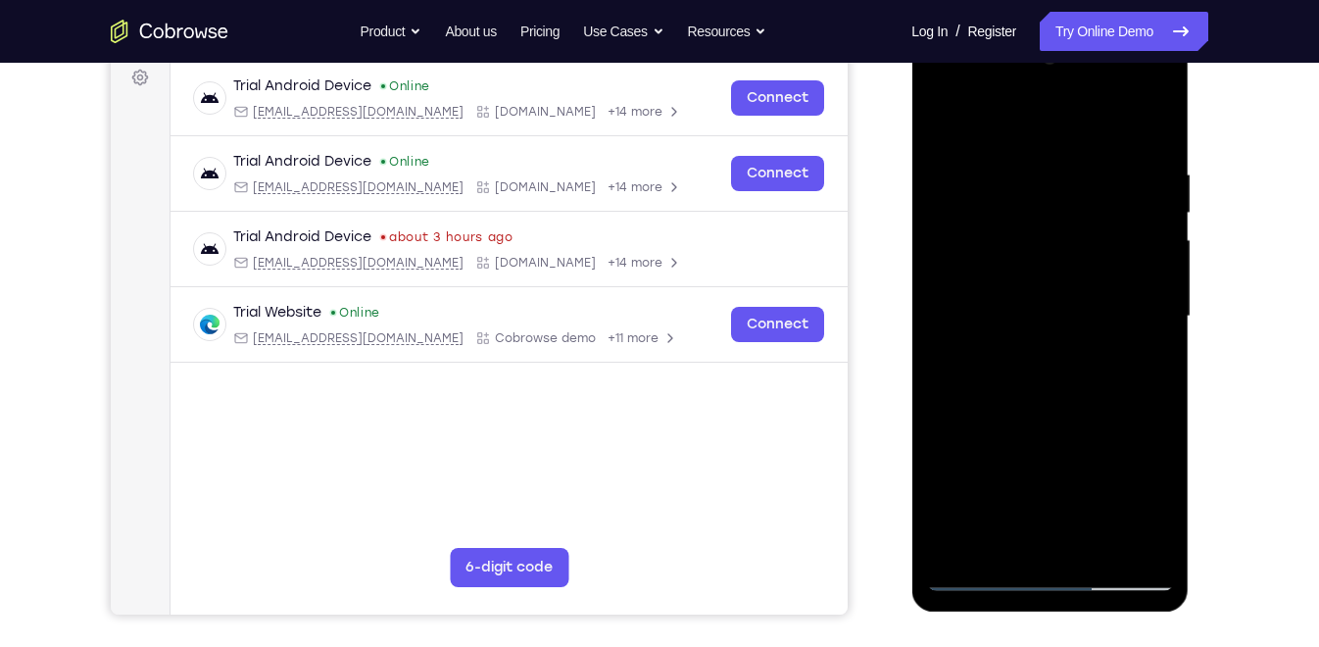
click at [1100, 306] on div at bounding box center [1049, 316] width 247 height 549
click at [1126, 538] on div at bounding box center [1049, 316] width 247 height 549
click at [1139, 412] on div at bounding box center [1049, 316] width 247 height 549
click at [1154, 353] on div at bounding box center [1049, 316] width 247 height 549
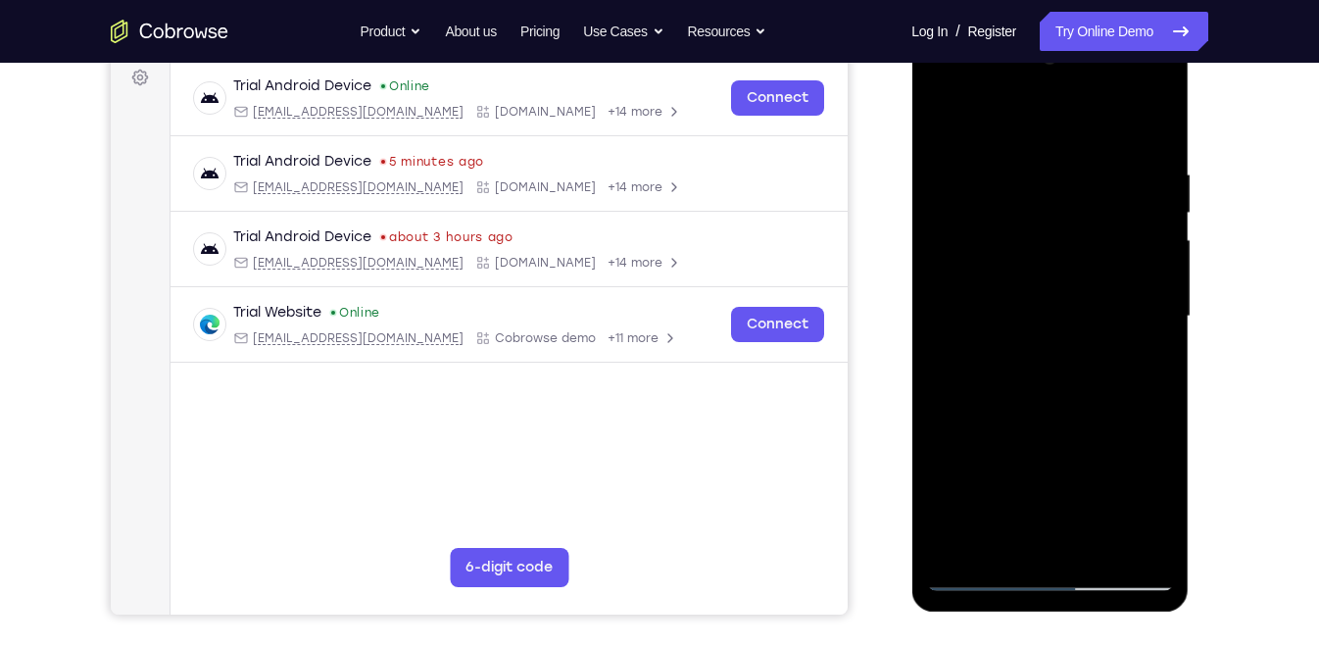
click at [1131, 355] on div at bounding box center [1049, 316] width 247 height 549
drag, startPoint x: 1131, startPoint y: 356, endPoint x: 937, endPoint y: 372, distance: 194.7
click at [937, 372] on div at bounding box center [1049, 316] width 247 height 549
click at [1127, 531] on div at bounding box center [1049, 316] width 247 height 549
click at [1132, 394] on div at bounding box center [1049, 316] width 247 height 549
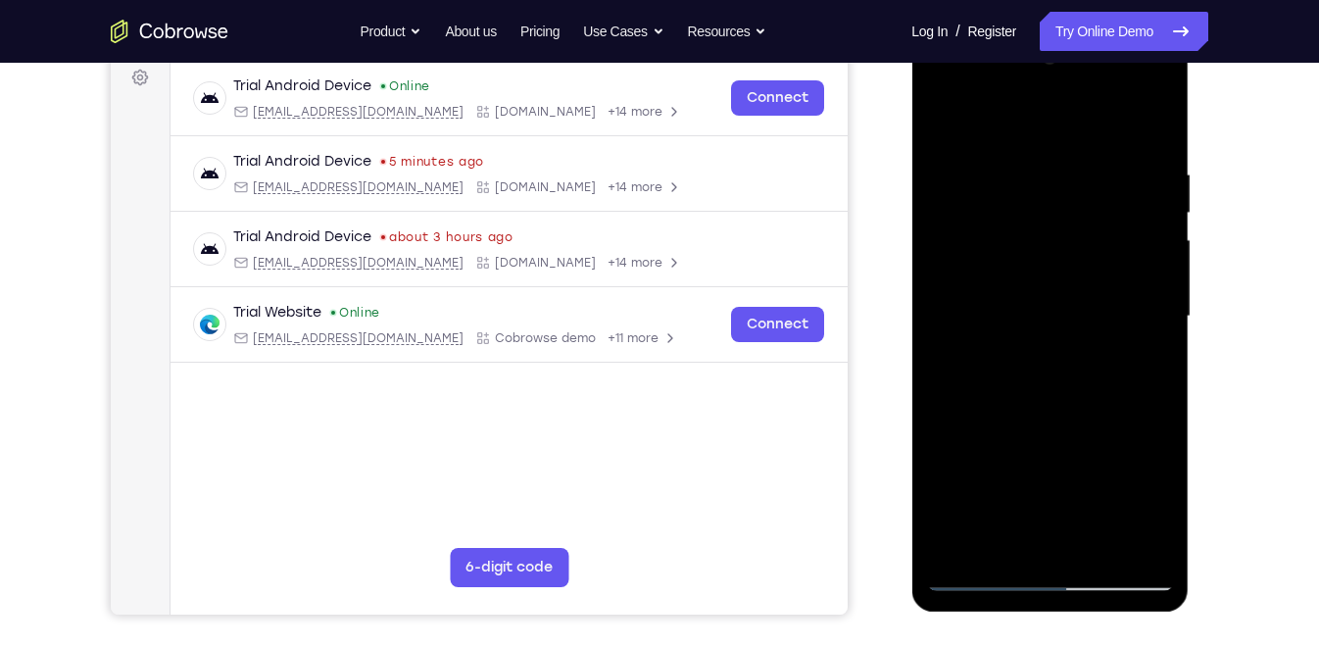
click at [1132, 394] on div at bounding box center [1049, 316] width 247 height 549
click at [1127, 540] on div at bounding box center [1049, 316] width 247 height 549
click at [1142, 436] on div at bounding box center [1049, 316] width 247 height 549
click at [1125, 543] on div at bounding box center [1049, 316] width 247 height 549
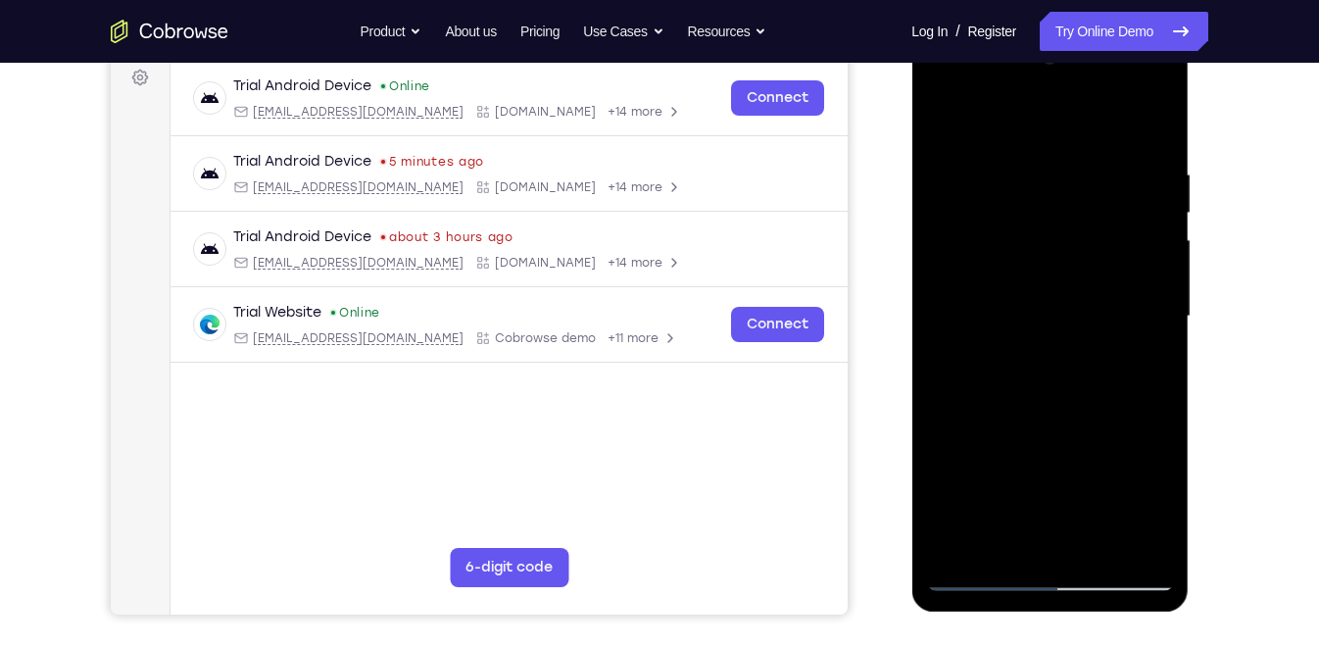
click at [1148, 446] on div at bounding box center [1049, 316] width 247 height 549
click at [1126, 536] on div at bounding box center [1049, 316] width 247 height 549
click at [1147, 432] on div at bounding box center [1049, 316] width 247 height 549
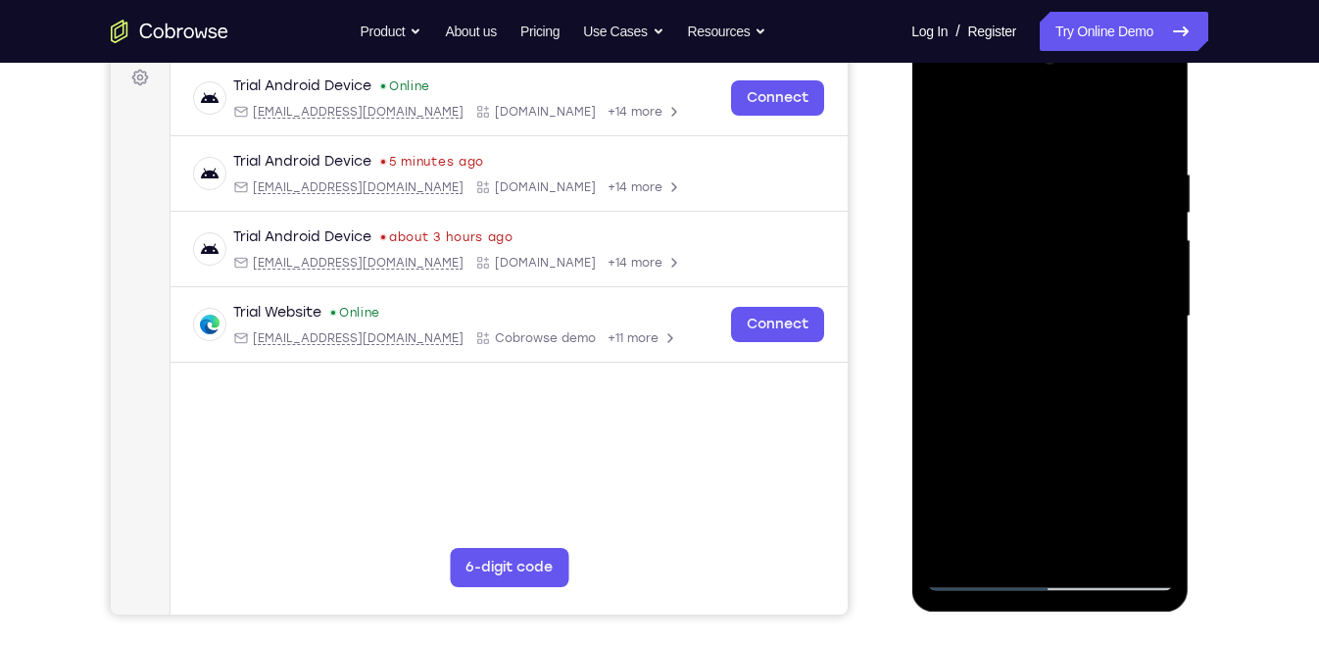
click at [1147, 432] on div at bounding box center [1049, 316] width 247 height 549
click at [1133, 548] on div at bounding box center [1049, 316] width 247 height 549
click at [1151, 453] on div at bounding box center [1049, 316] width 247 height 549
click at [1167, 470] on div at bounding box center [1049, 316] width 247 height 549
click at [1142, 401] on div at bounding box center [1049, 316] width 247 height 549
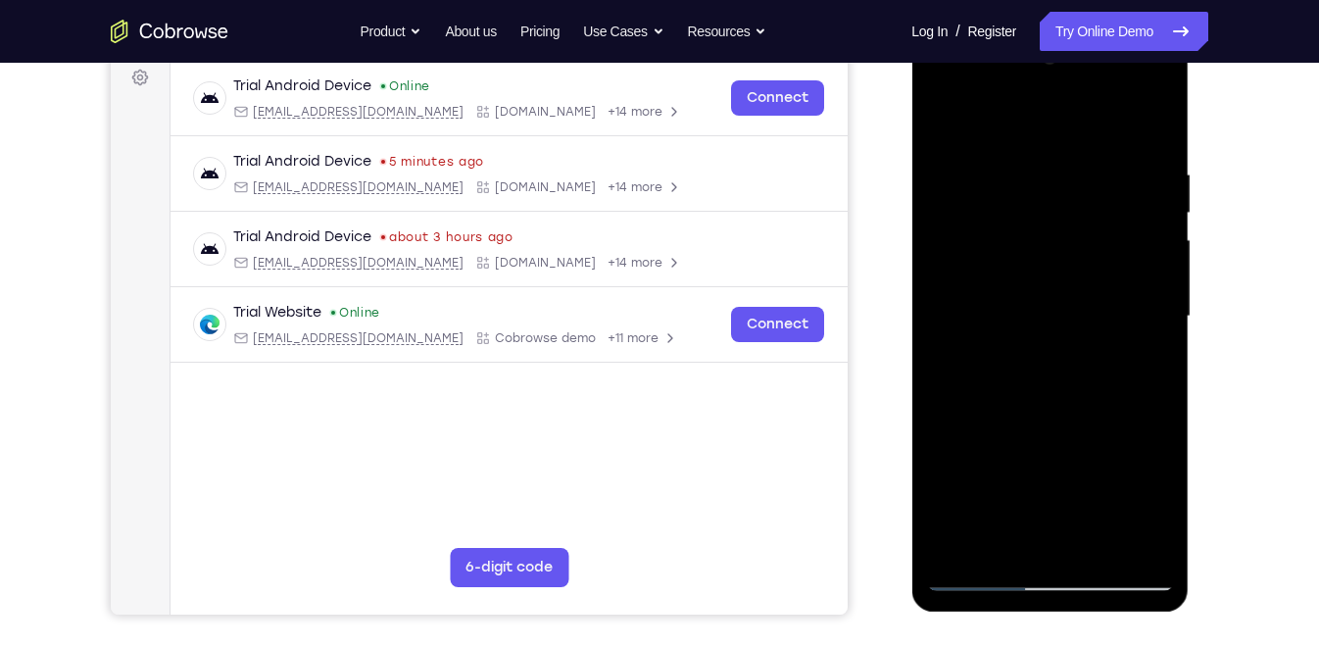
click at [1142, 401] on div at bounding box center [1049, 316] width 247 height 549
drag, startPoint x: 1142, startPoint y: 401, endPoint x: 922, endPoint y: 426, distance: 221.0
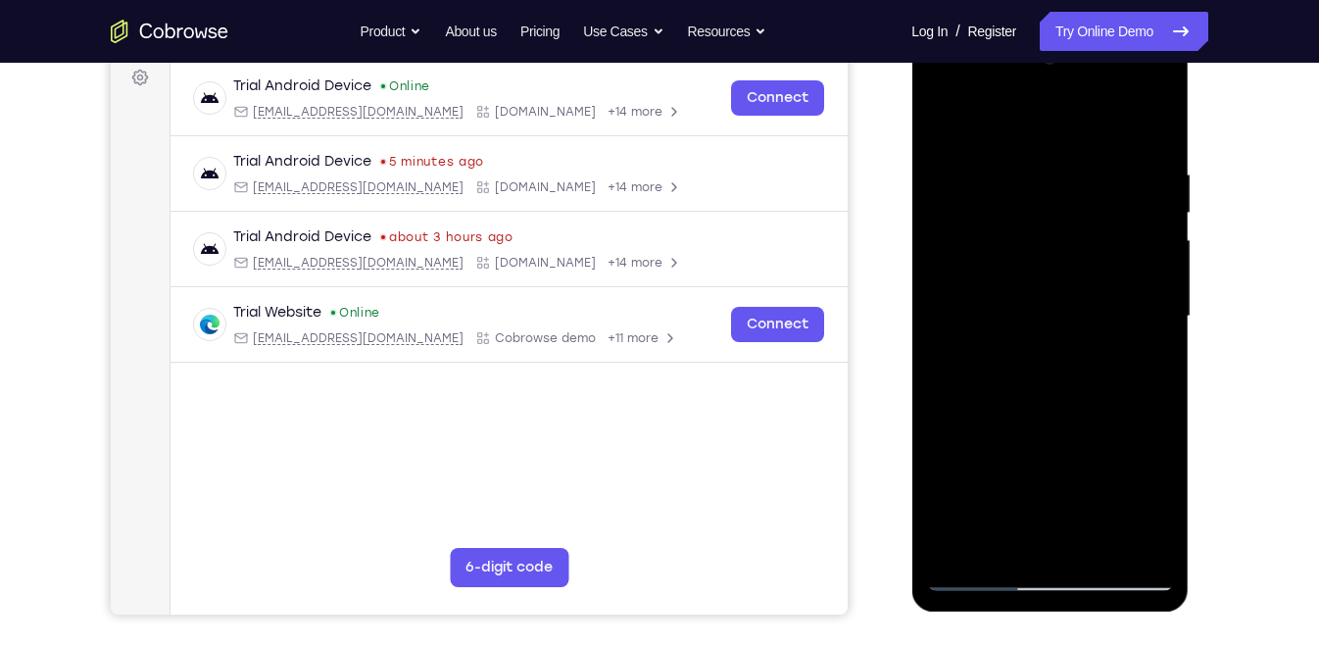
click at [922, 426] on div at bounding box center [1049, 319] width 277 height 584
drag, startPoint x: 1160, startPoint y: 414, endPoint x: 883, endPoint y: 427, distance: 277.7
click at [911, 427] on html "Online web based iOS Simulators and Android Emulators. Run iPhone, iPad, Mobile…" at bounding box center [1050, 321] width 279 height 588
click at [1139, 227] on div at bounding box center [1049, 316] width 247 height 549
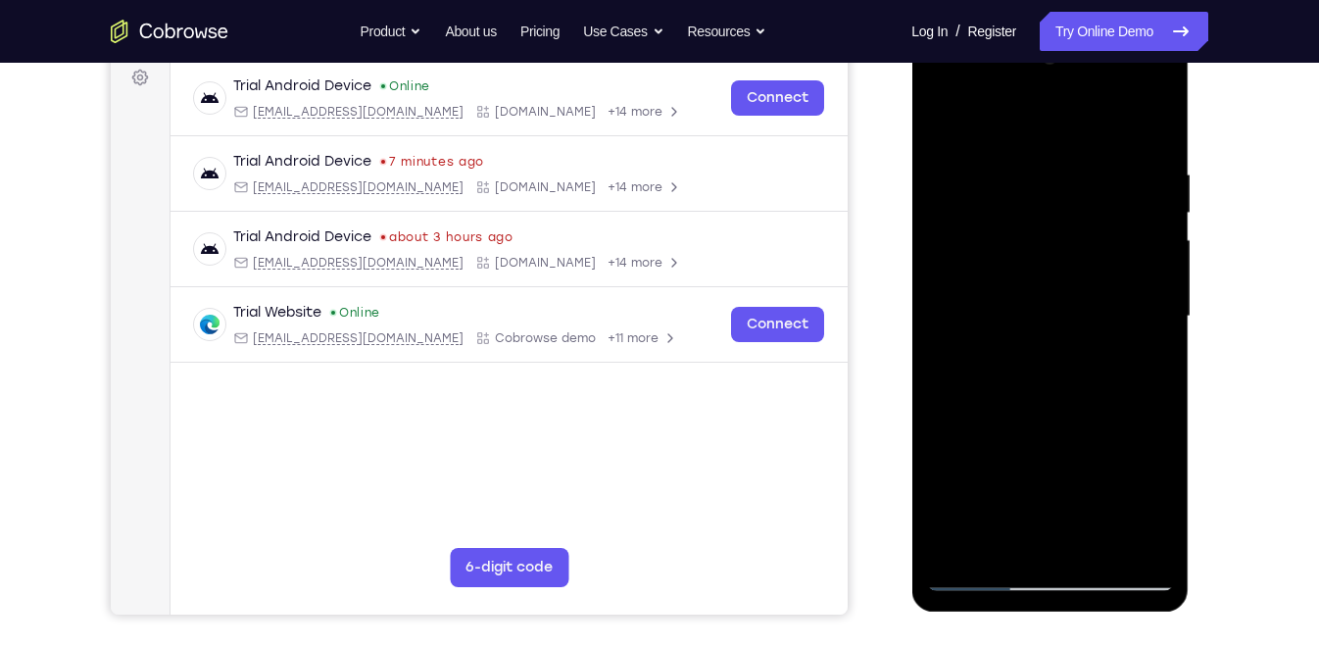
click at [1139, 227] on div at bounding box center [1049, 316] width 247 height 549
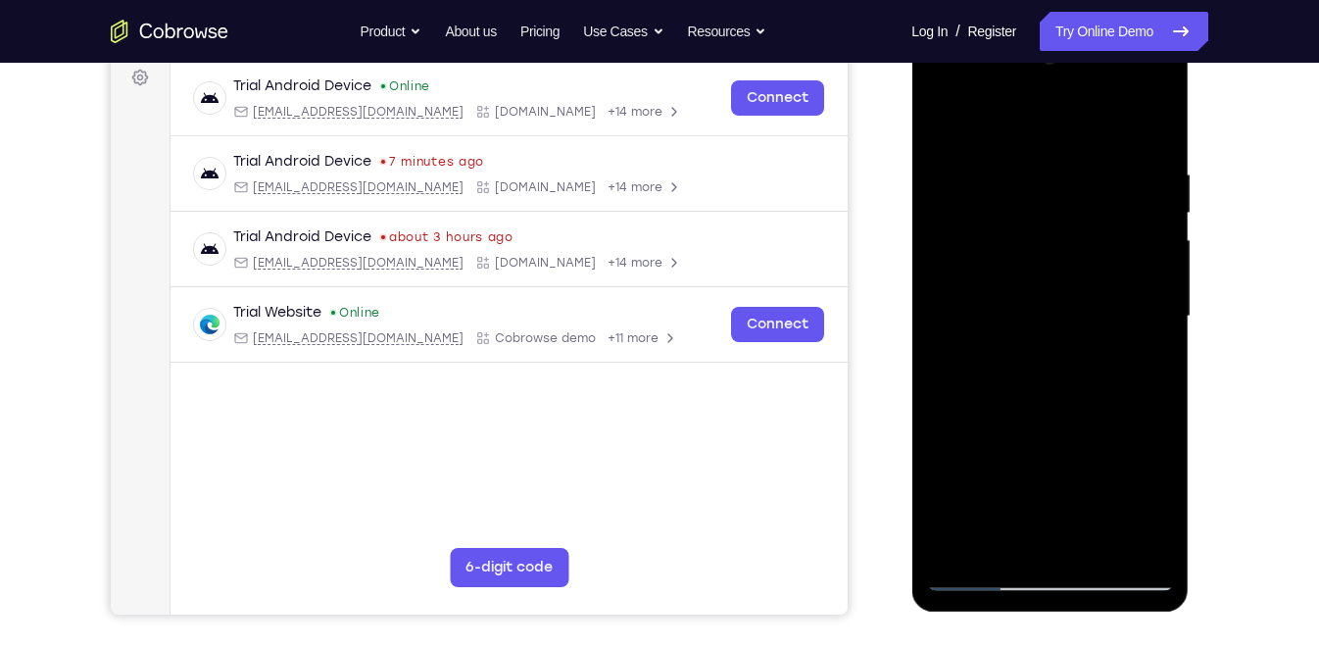
click at [1149, 298] on div at bounding box center [1049, 316] width 247 height 549
click at [1158, 282] on div at bounding box center [1049, 316] width 247 height 549
click at [1144, 234] on div at bounding box center [1049, 316] width 247 height 549
click at [1149, 119] on div at bounding box center [1049, 316] width 247 height 549
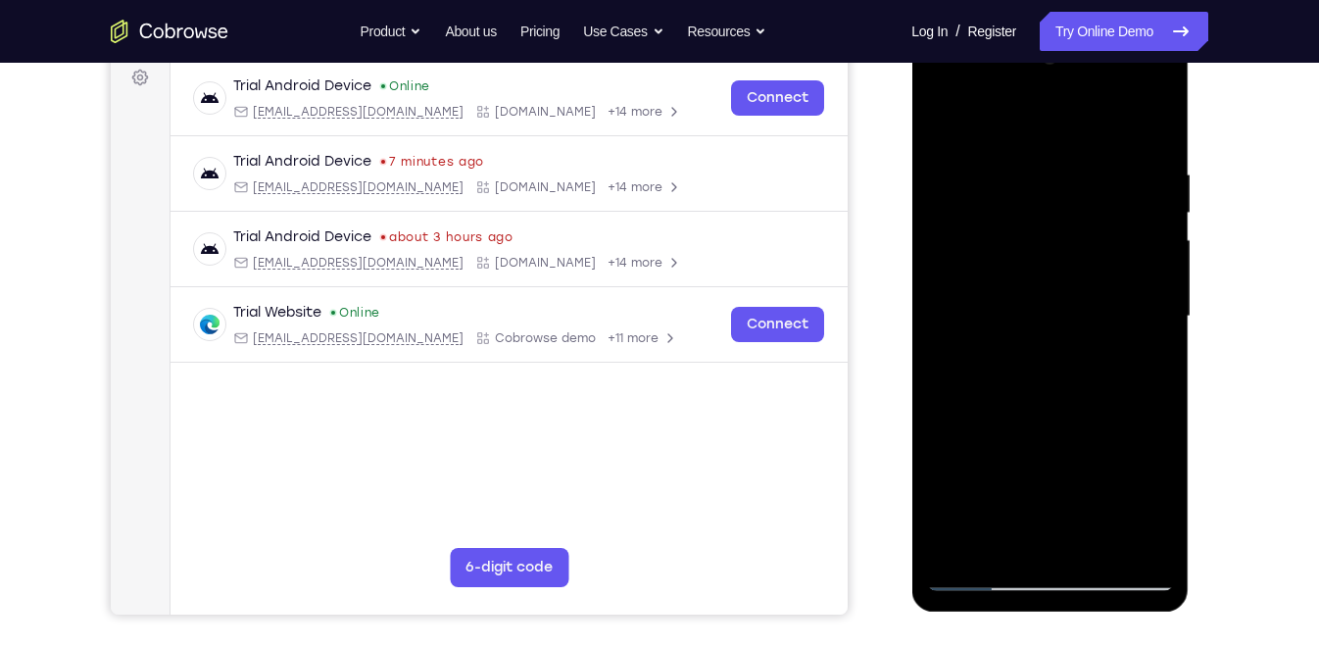
click at [1097, 540] on div at bounding box center [1049, 316] width 247 height 549
click at [1018, 425] on div at bounding box center [1049, 316] width 247 height 549
drag, startPoint x: 1047, startPoint y: 317, endPoint x: 1062, endPoint y: 473, distance: 156.6
click at [1062, 473] on div at bounding box center [1049, 316] width 247 height 549
click at [1019, 443] on div at bounding box center [1049, 316] width 247 height 549
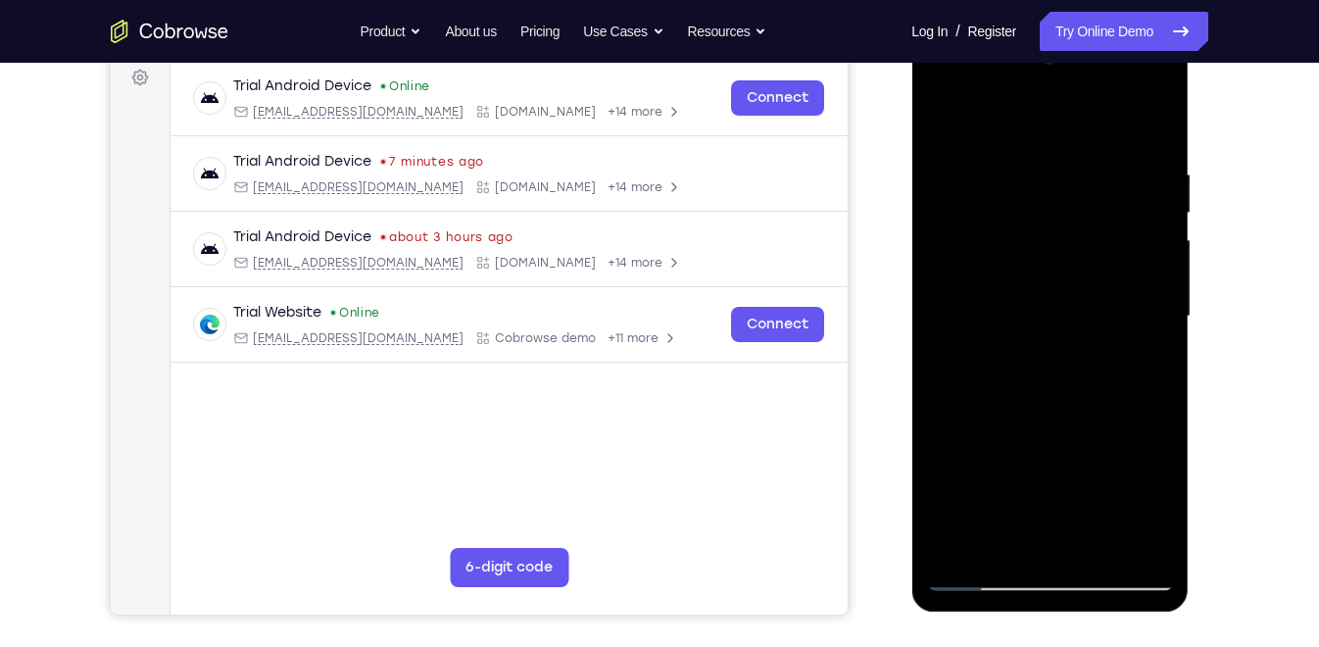
click at [1011, 508] on div at bounding box center [1049, 316] width 247 height 549
click at [933, 127] on div at bounding box center [1049, 316] width 247 height 549
click at [1014, 432] on div at bounding box center [1049, 316] width 247 height 549
click at [949, 116] on div at bounding box center [1049, 316] width 247 height 549
drag, startPoint x: 1021, startPoint y: 510, endPoint x: 1006, endPoint y: 354, distance: 156.5
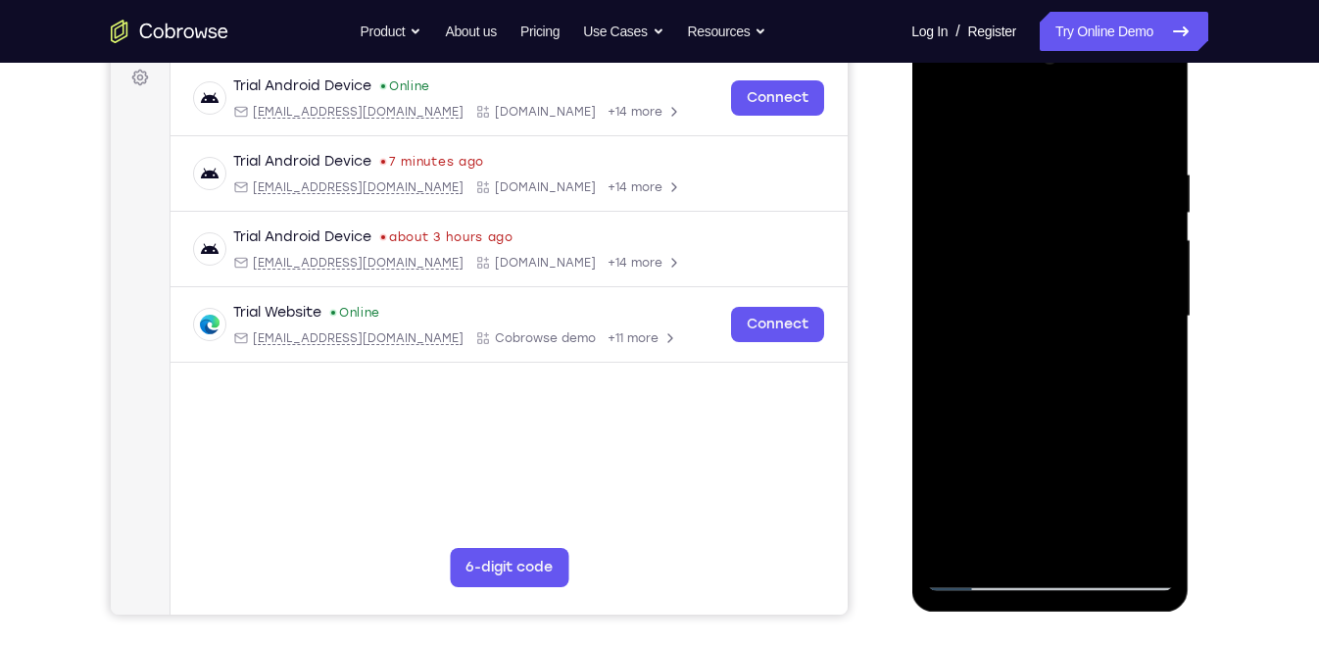
click at [1006, 354] on div at bounding box center [1049, 316] width 247 height 549
click at [998, 456] on div at bounding box center [1049, 316] width 247 height 549
click at [935, 127] on div at bounding box center [1049, 316] width 247 height 549
click at [994, 409] on div at bounding box center [1049, 316] width 247 height 549
click at [942, 118] on div at bounding box center [1049, 316] width 247 height 549
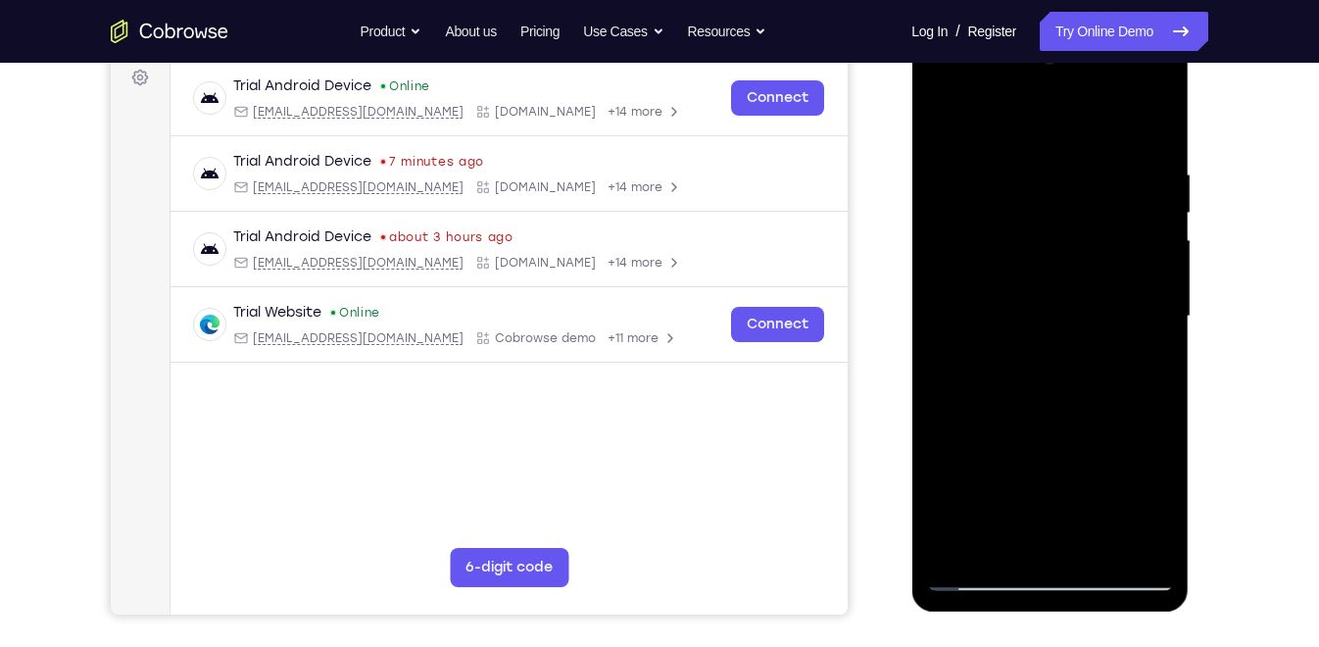
click at [942, 118] on div at bounding box center [1049, 316] width 247 height 549
click at [1140, 545] on div at bounding box center [1049, 316] width 247 height 549
click at [1117, 195] on div at bounding box center [1049, 316] width 247 height 549
click at [1057, 288] on div at bounding box center [1049, 316] width 247 height 549
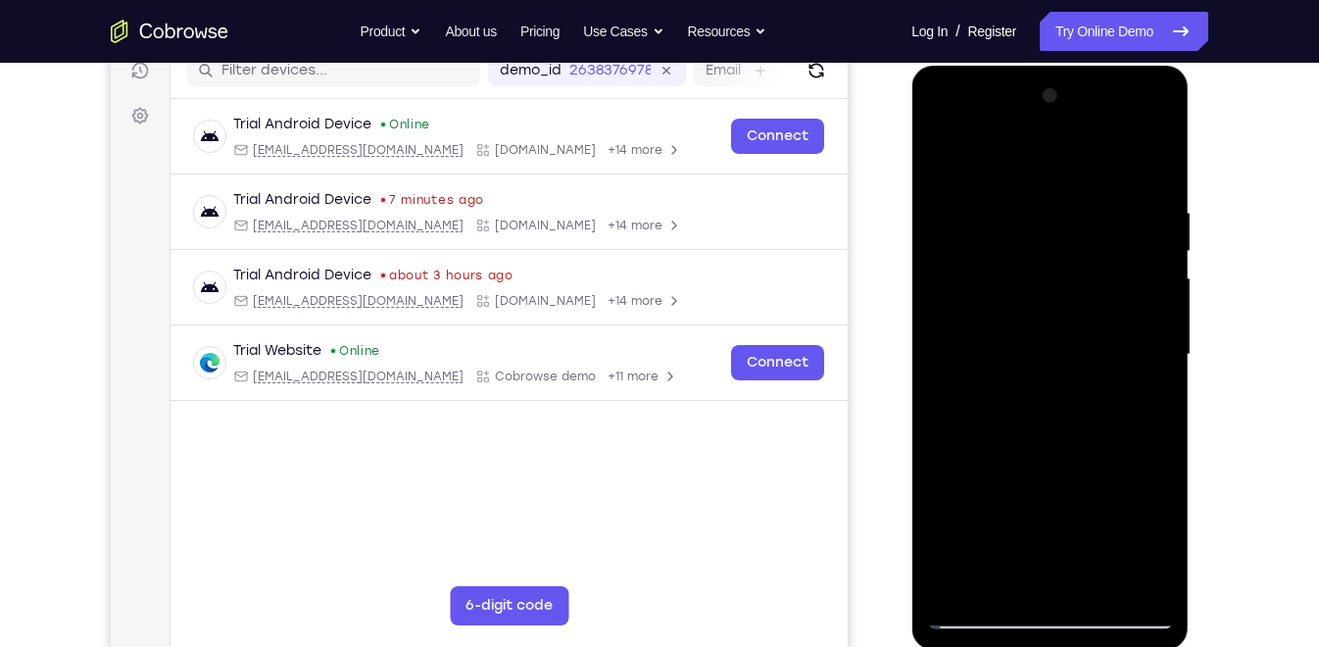
scroll to position [258, 0]
click at [1159, 103] on div at bounding box center [1049, 355] width 247 height 549
click at [1101, 583] on div at bounding box center [1049, 355] width 247 height 549
click at [982, 612] on div at bounding box center [1049, 355] width 247 height 549
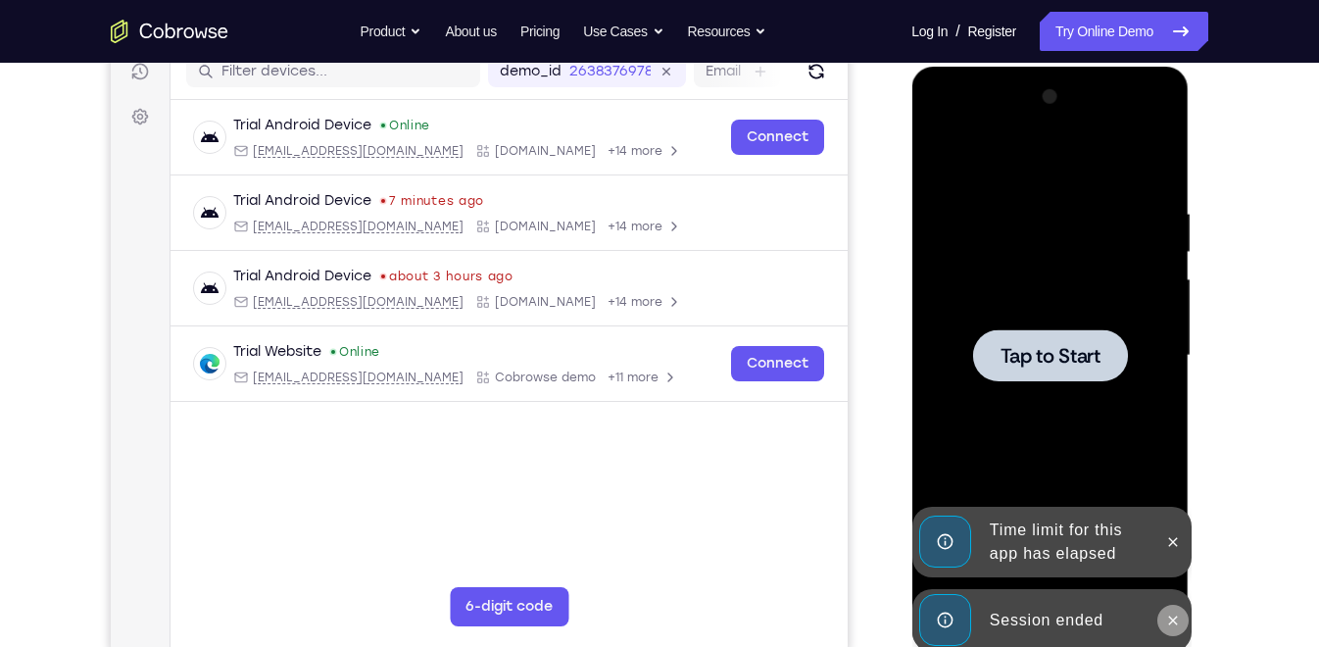
click at [1166, 609] on button at bounding box center [1171, 620] width 31 height 31
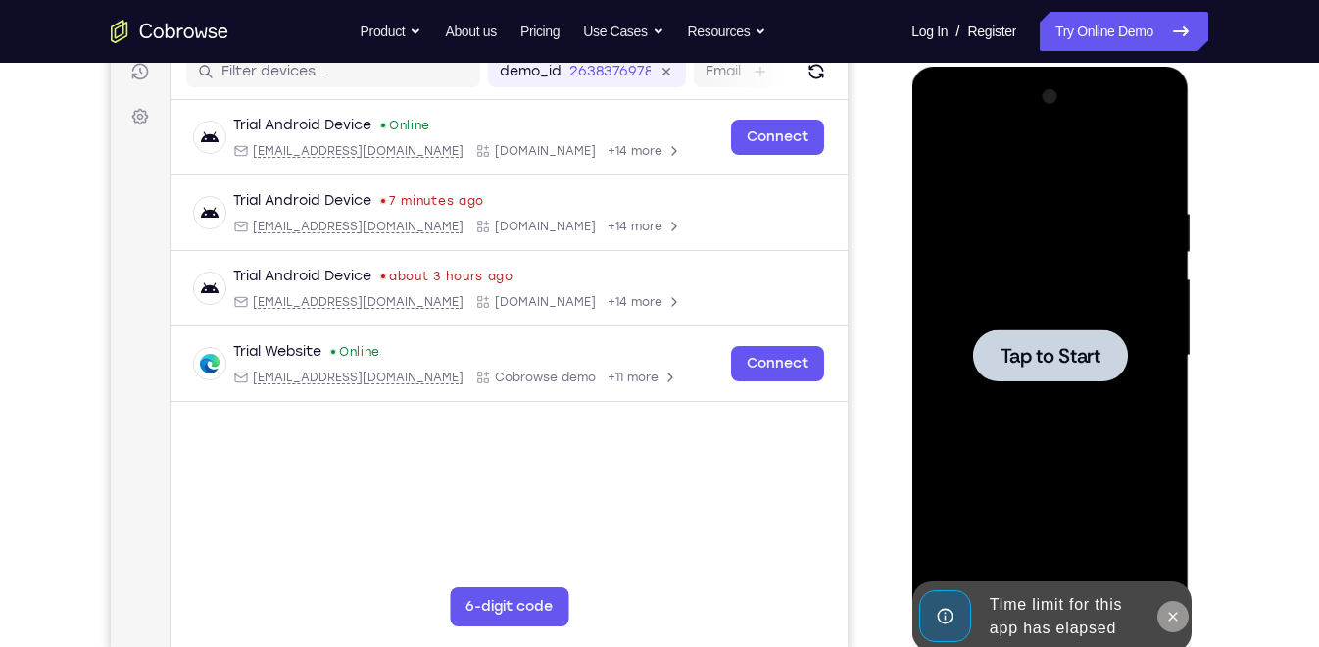
click at [1176, 615] on icon at bounding box center [1172, 617] width 16 height 16
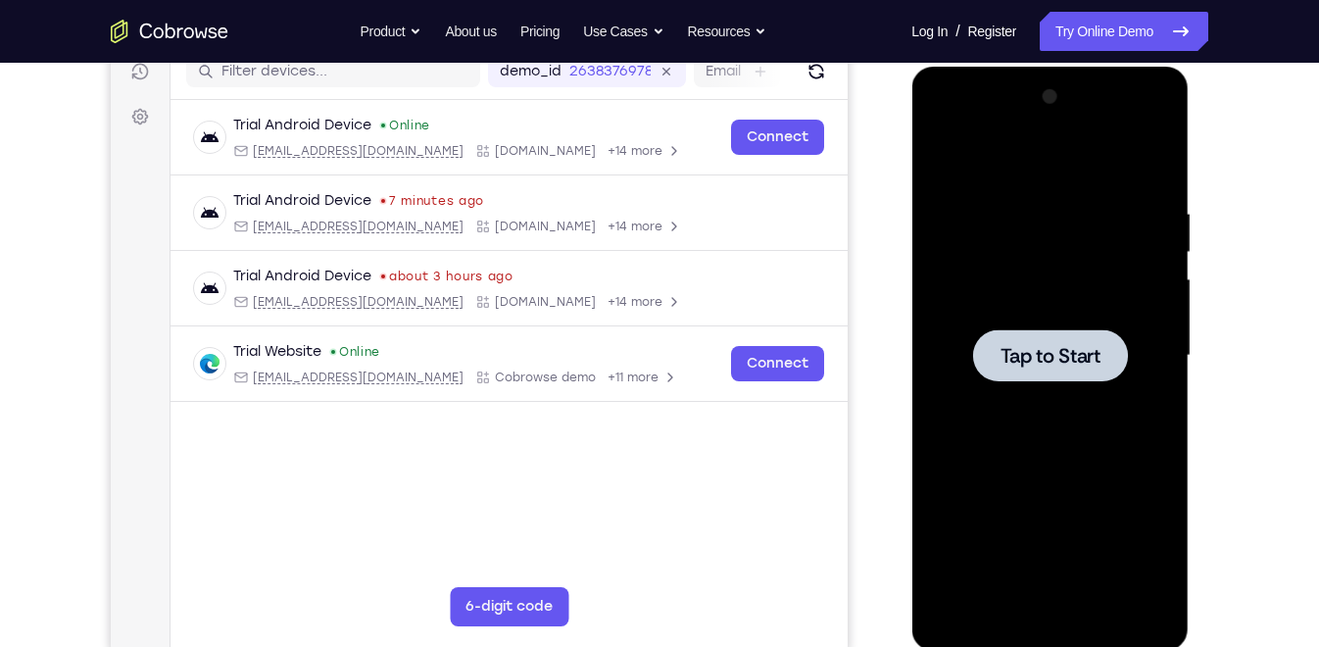
click at [1001, 334] on div at bounding box center [1049, 355] width 155 height 52
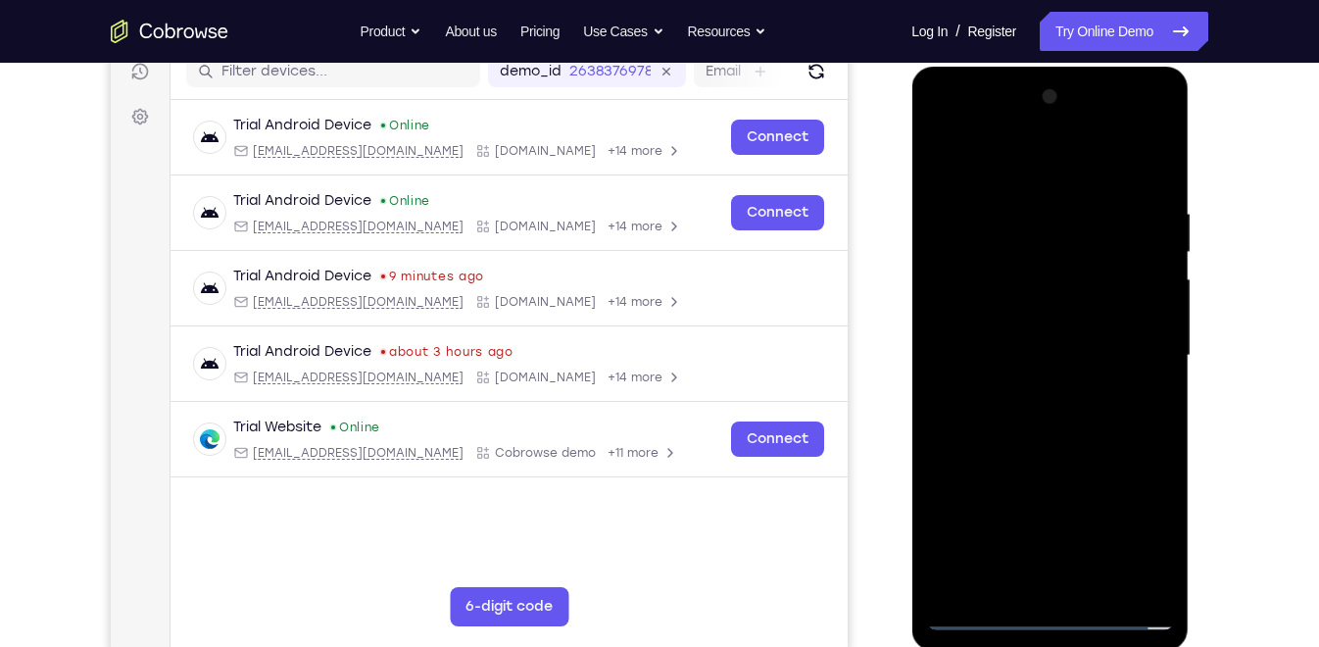
click at [1050, 613] on div at bounding box center [1049, 355] width 247 height 549
click at [1152, 543] on div at bounding box center [1049, 355] width 247 height 549
click at [1003, 170] on div at bounding box center [1049, 355] width 247 height 549
click at [1125, 347] on div at bounding box center [1049, 355] width 247 height 549
click at [1018, 397] on div at bounding box center [1049, 355] width 247 height 549
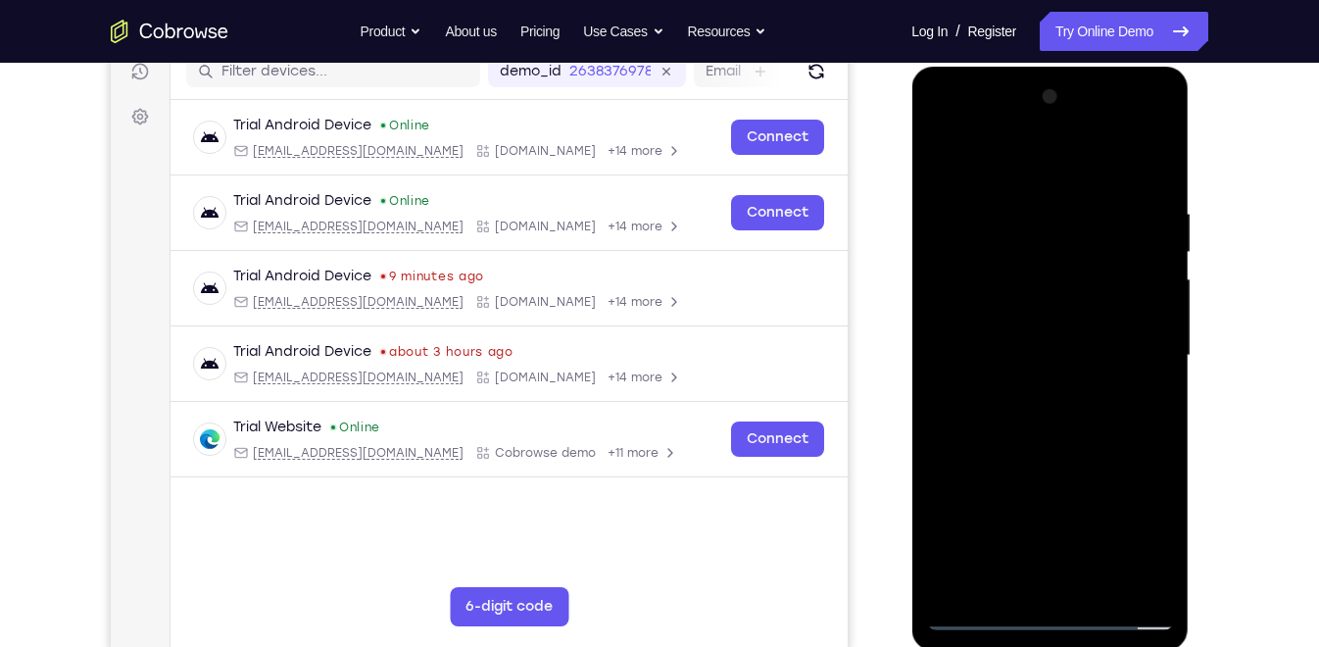
click at [999, 344] on div at bounding box center [1049, 355] width 247 height 549
click at [986, 329] on div at bounding box center [1049, 355] width 247 height 549
click at [1115, 342] on div at bounding box center [1049, 355] width 247 height 549
click at [1082, 358] on div at bounding box center [1049, 355] width 247 height 549
click at [1066, 413] on div at bounding box center [1049, 355] width 247 height 549
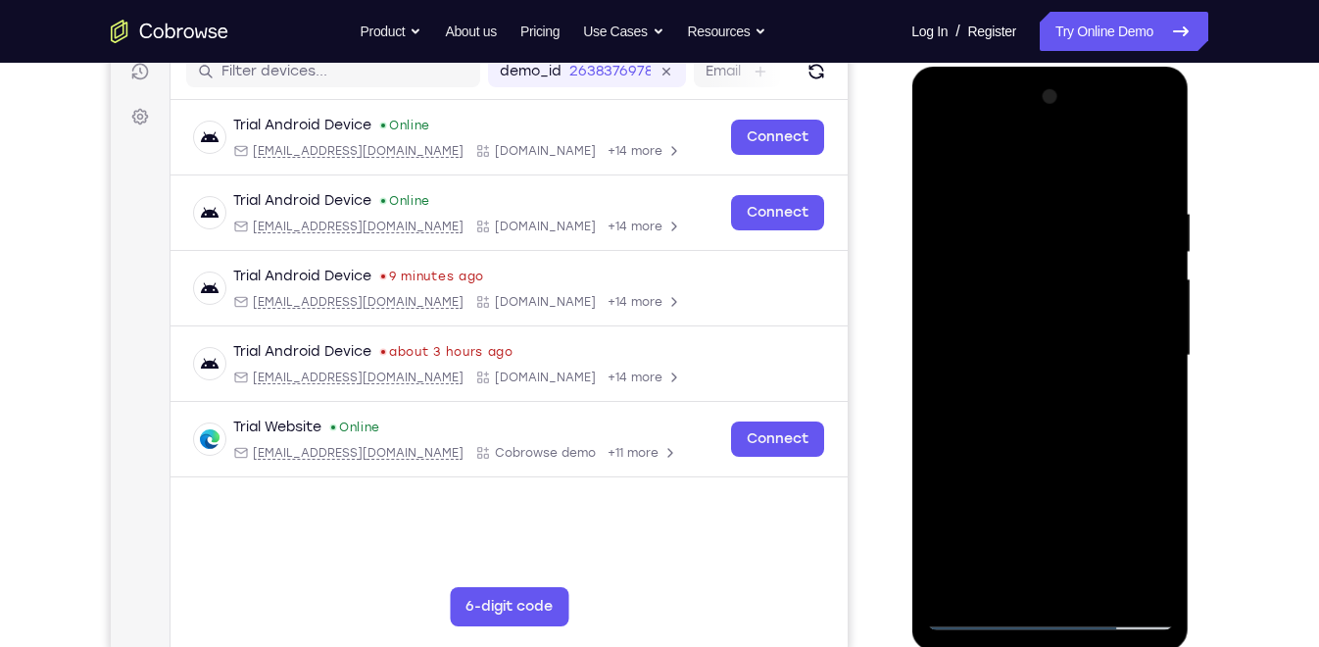
click at [1066, 413] on div at bounding box center [1049, 355] width 247 height 549
click at [1071, 441] on div at bounding box center [1049, 355] width 247 height 549
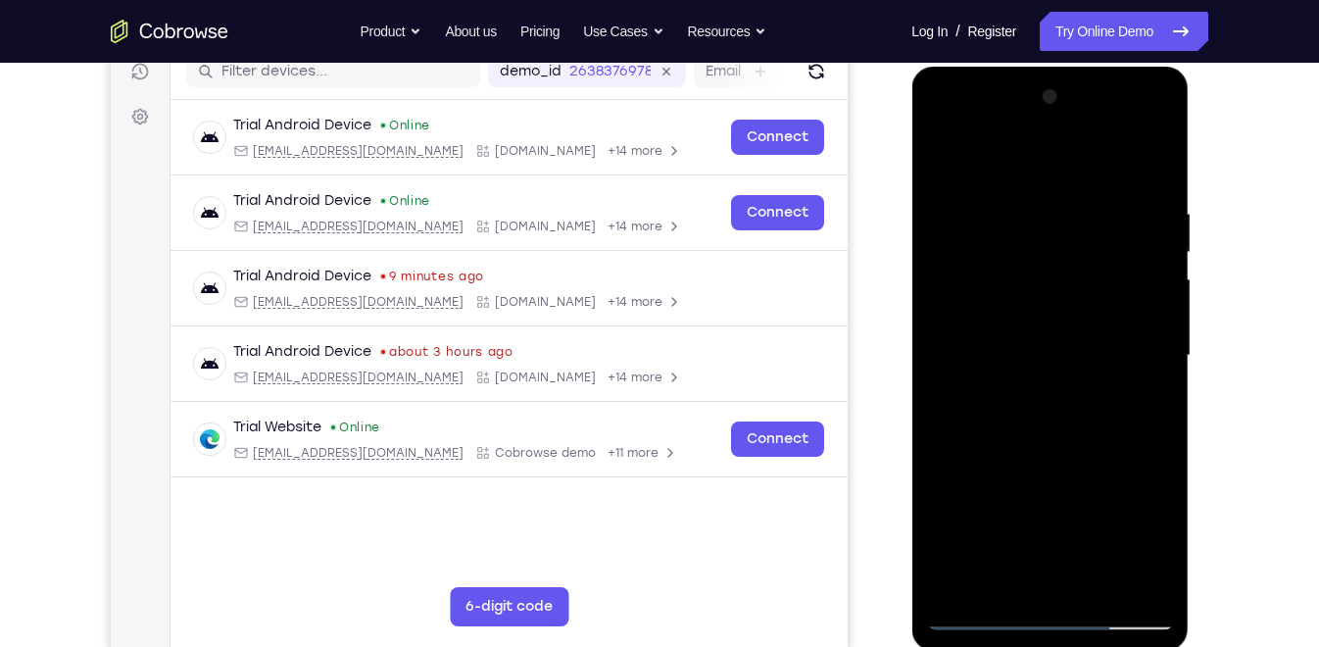
click at [1016, 190] on div at bounding box center [1049, 355] width 247 height 549
click at [1120, 409] on div at bounding box center [1049, 355] width 247 height 549
click at [1128, 577] on div at bounding box center [1049, 355] width 247 height 549
click at [1119, 444] on div at bounding box center [1049, 355] width 247 height 549
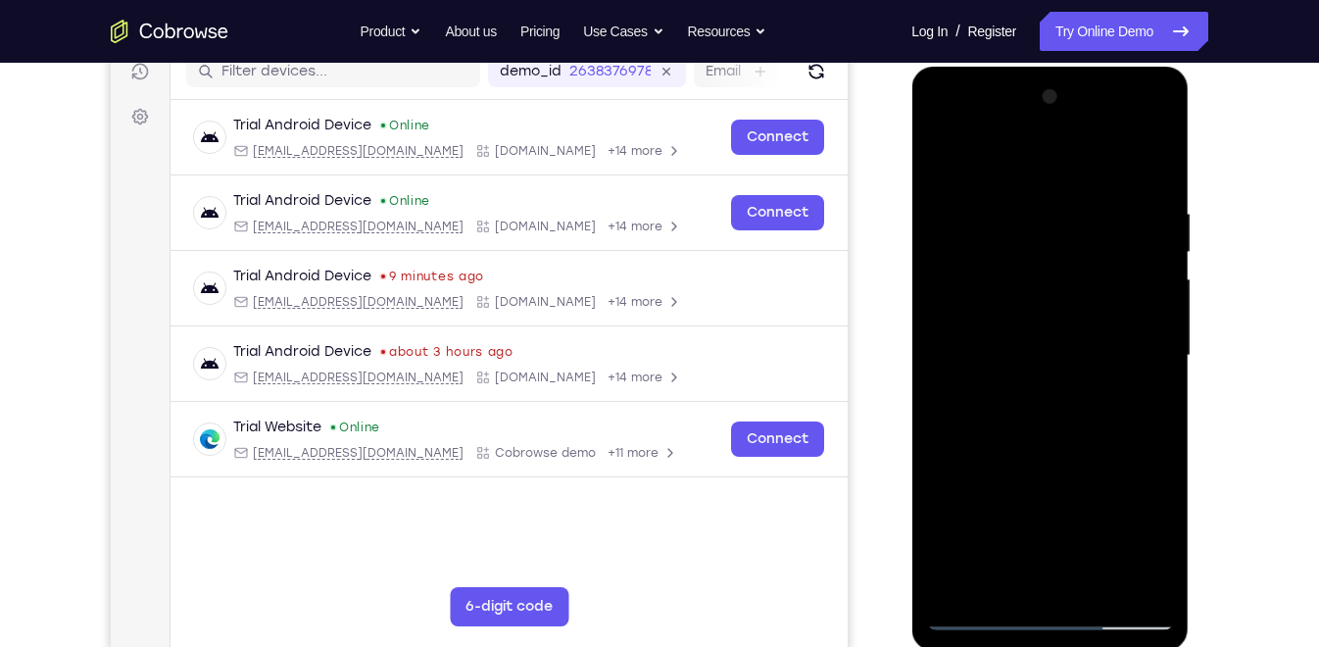
click at [1119, 444] on div at bounding box center [1049, 355] width 247 height 549
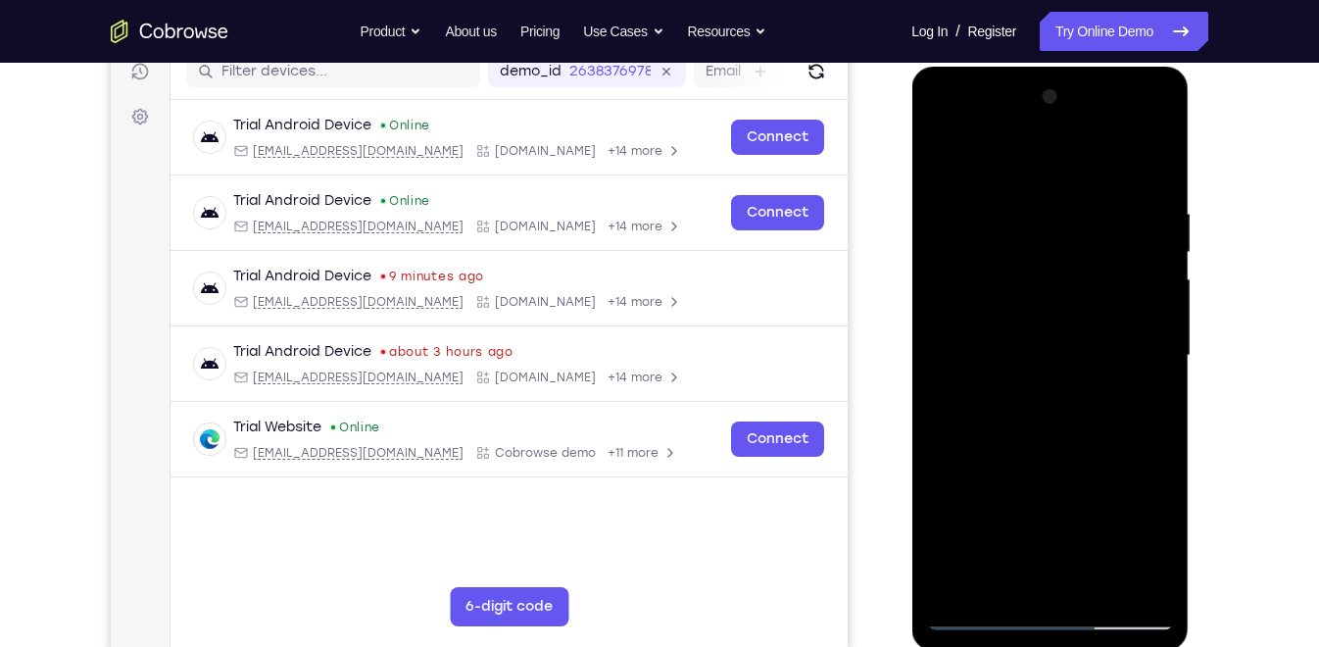
click at [1119, 444] on div at bounding box center [1049, 355] width 247 height 549
drag, startPoint x: 1119, startPoint y: 444, endPoint x: 901, endPoint y: 431, distance: 218.9
click at [911, 431] on html "Online web based iOS Simulators and Android Emulators. Run iPhone, iPad, Mobile…" at bounding box center [1050, 361] width 279 height 588
click at [1113, 434] on div at bounding box center [1049, 355] width 247 height 549
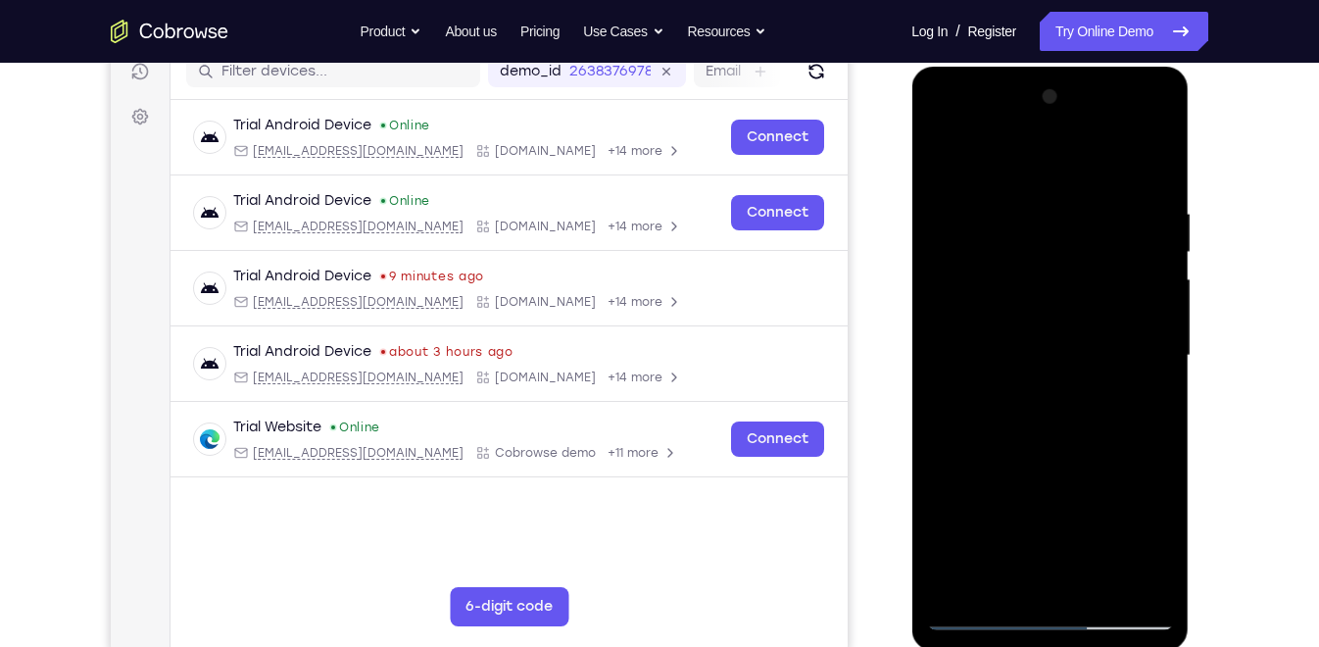
click at [1142, 480] on div at bounding box center [1049, 355] width 247 height 549
click at [1148, 408] on div at bounding box center [1049, 355] width 247 height 549
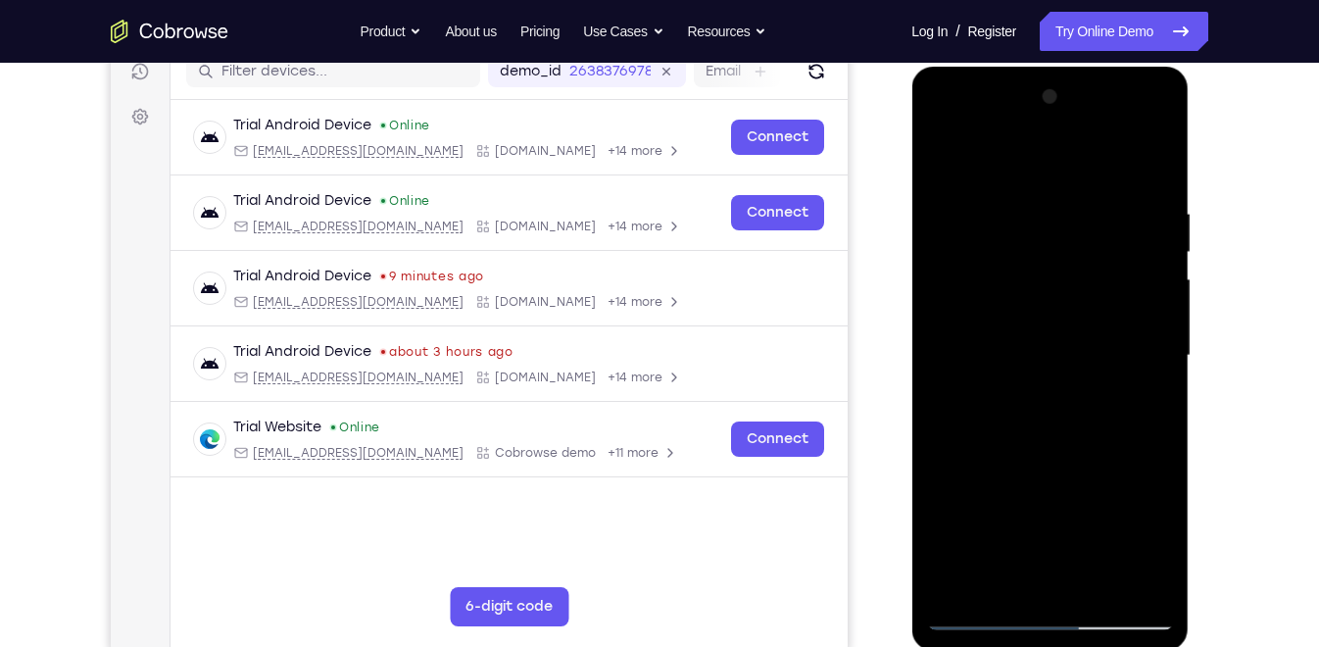
click at [1148, 408] on div at bounding box center [1049, 355] width 247 height 549
drag, startPoint x: 1148, startPoint y: 409, endPoint x: 903, endPoint y: 364, distance: 249.1
click at [911, 364] on html "Online web based iOS Simulators and Android Emulators. Run iPhone, iPad, Mobile…" at bounding box center [1050, 361] width 279 height 588
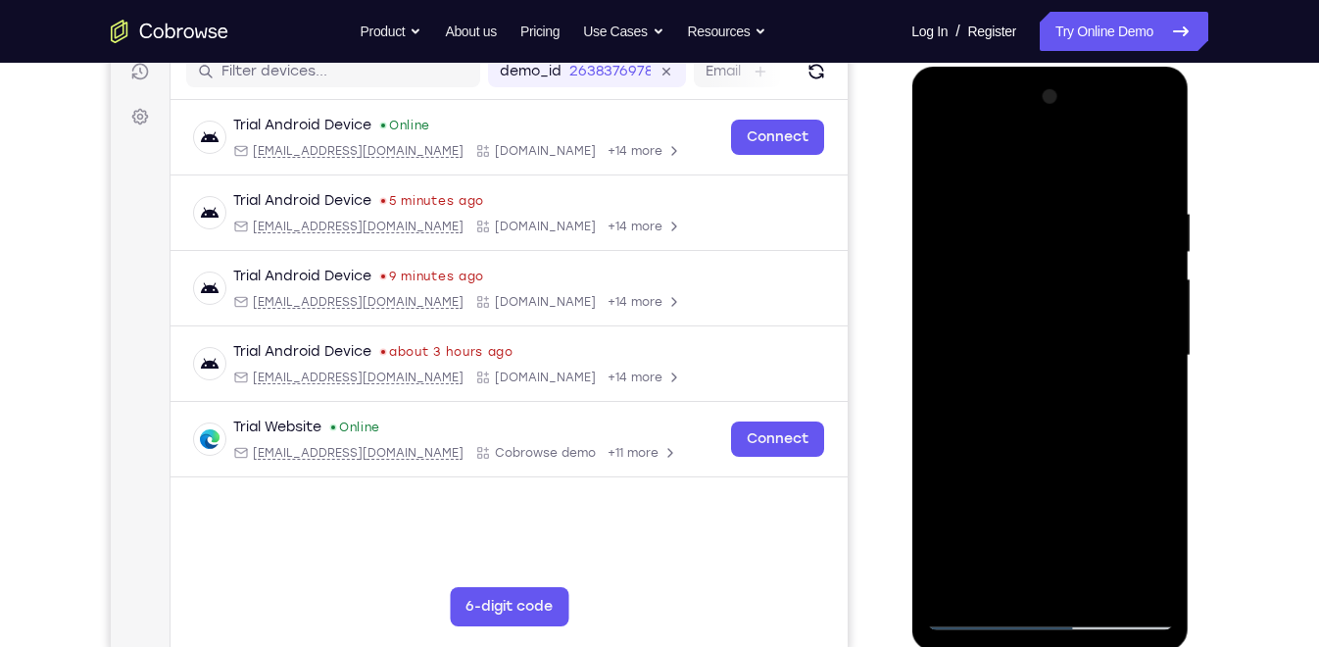
click at [1137, 372] on div at bounding box center [1049, 355] width 247 height 549
drag, startPoint x: 1166, startPoint y: 335, endPoint x: 993, endPoint y: 347, distance: 173.8
click at [993, 347] on div at bounding box center [1049, 355] width 247 height 549
click at [1159, 303] on div at bounding box center [1049, 355] width 247 height 549
drag, startPoint x: 1158, startPoint y: 304, endPoint x: 951, endPoint y: 310, distance: 207.8
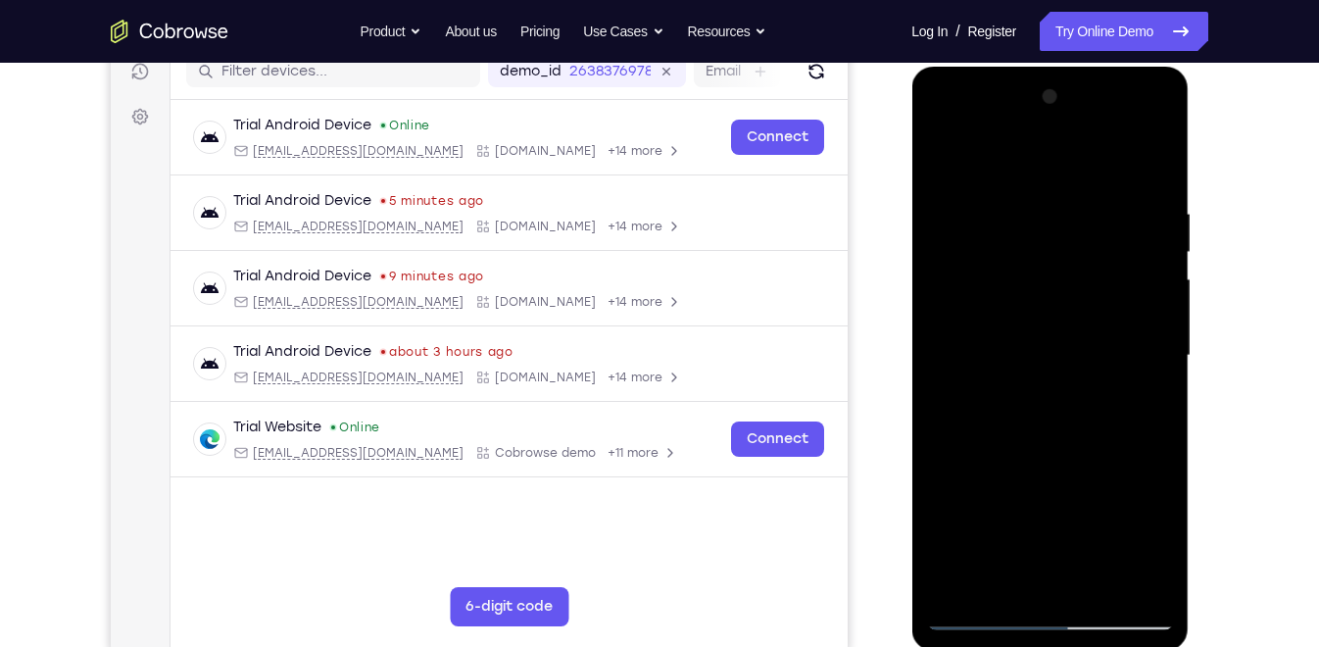
click at [951, 310] on div at bounding box center [1049, 355] width 247 height 549
click at [1138, 328] on div at bounding box center [1049, 355] width 247 height 549
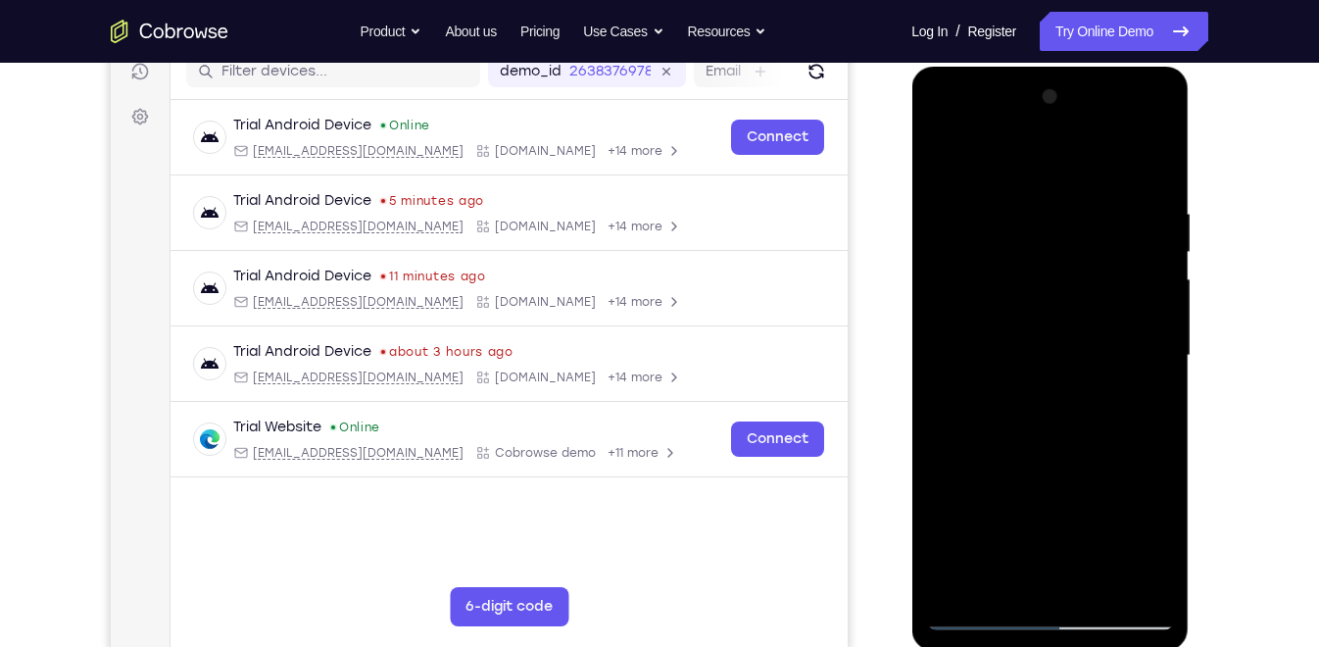
click at [1138, 328] on div at bounding box center [1049, 355] width 247 height 549
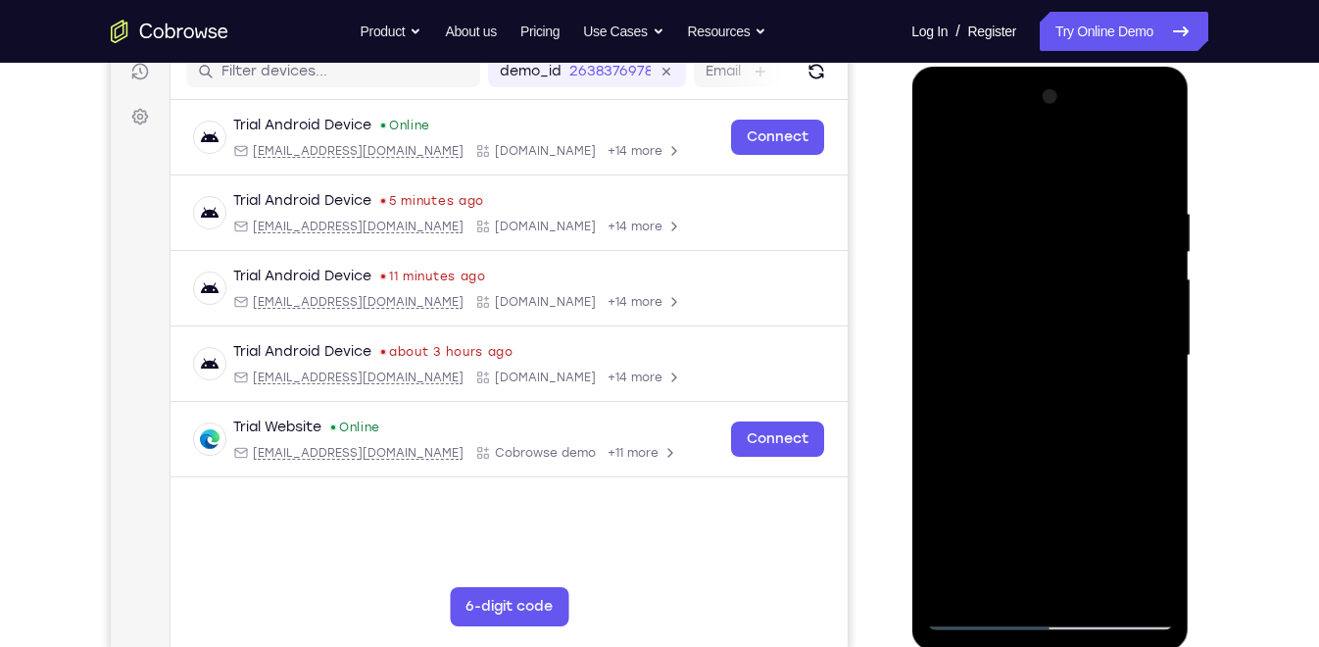
click at [1138, 328] on div at bounding box center [1049, 355] width 247 height 549
click at [1143, 349] on div at bounding box center [1049, 355] width 247 height 549
click at [1155, 160] on div at bounding box center [1049, 355] width 247 height 549
drag, startPoint x: 1032, startPoint y: 488, endPoint x: 1057, endPoint y: 374, distance: 116.5
click at [1057, 374] on div at bounding box center [1049, 355] width 247 height 549
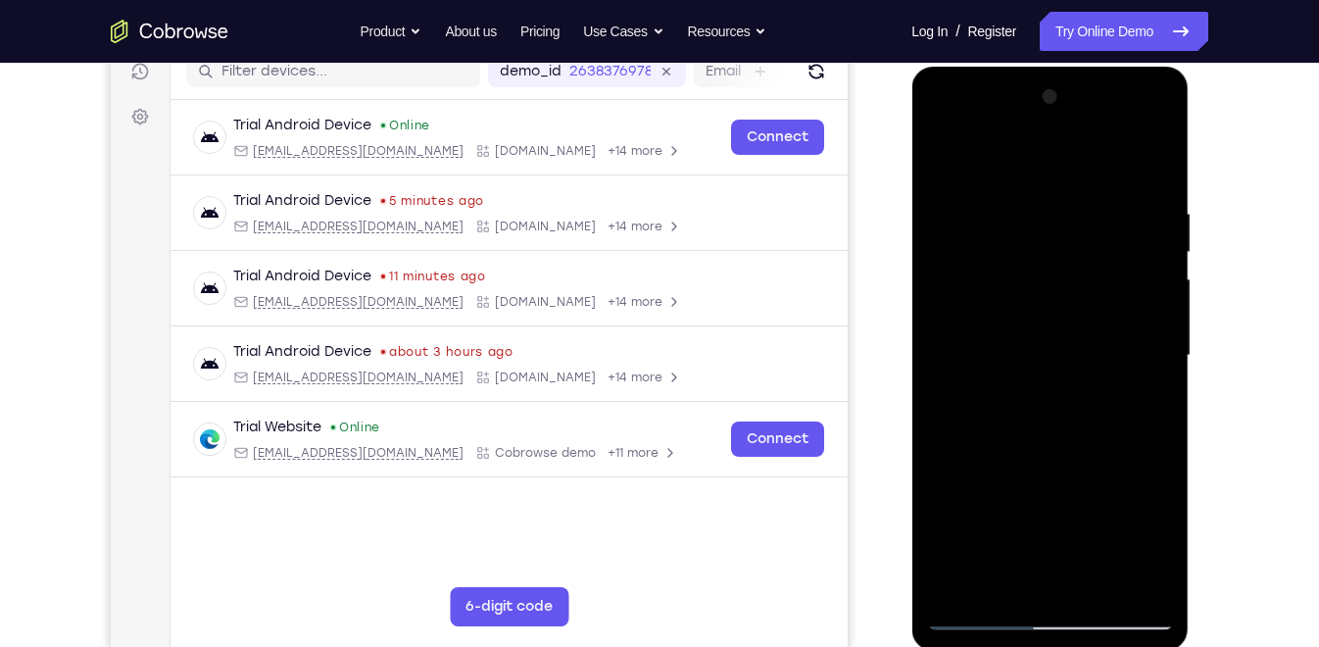
click at [1102, 593] on div at bounding box center [1049, 355] width 247 height 549
click at [1032, 468] on div at bounding box center [1049, 355] width 247 height 549
drag, startPoint x: 1058, startPoint y: 337, endPoint x: 1049, endPoint y: 526, distance: 189.3
click at [1049, 526] on div at bounding box center [1049, 355] width 247 height 549
drag, startPoint x: 1060, startPoint y: 293, endPoint x: 1044, endPoint y: 431, distance: 139.2
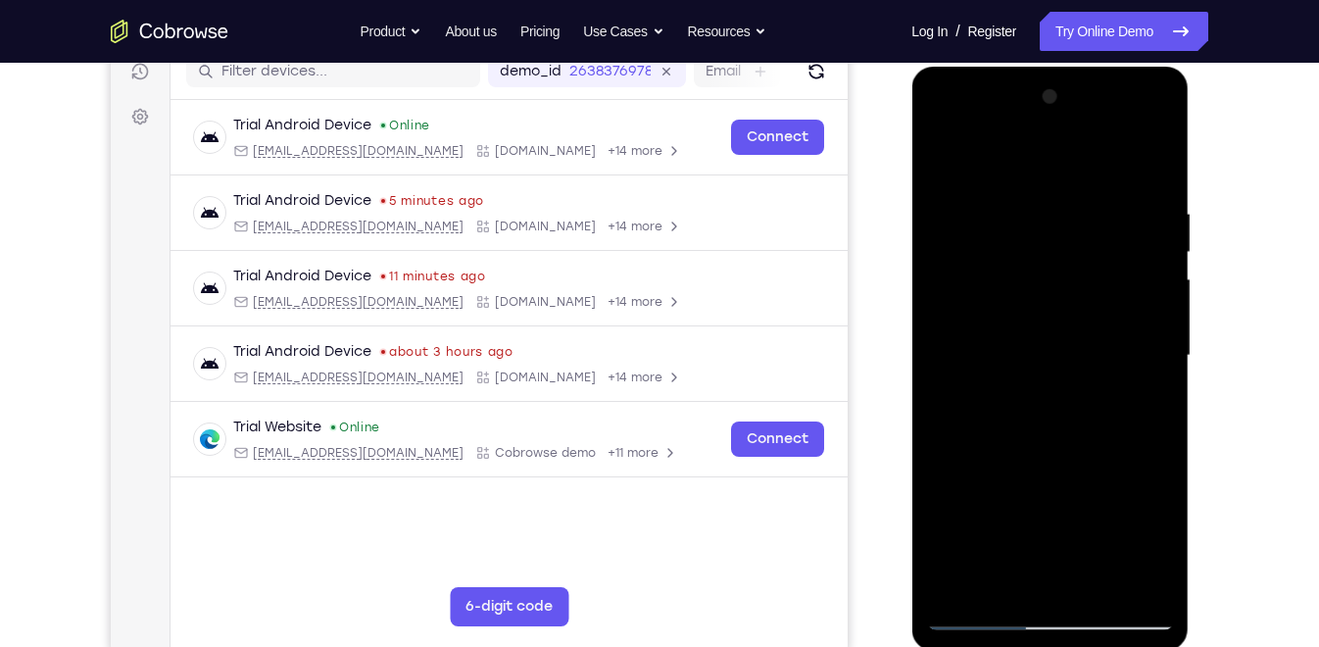
click at [1044, 431] on div at bounding box center [1049, 355] width 247 height 549
drag, startPoint x: 1038, startPoint y: 490, endPoint x: 1049, endPoint y: 319, distance: 170.9
click at [1049, 319] on div at bounding box center [1049, 355] width 247 height 549
click at [977, 608] on div at bounding box center [1049, 355] width 247 height 549
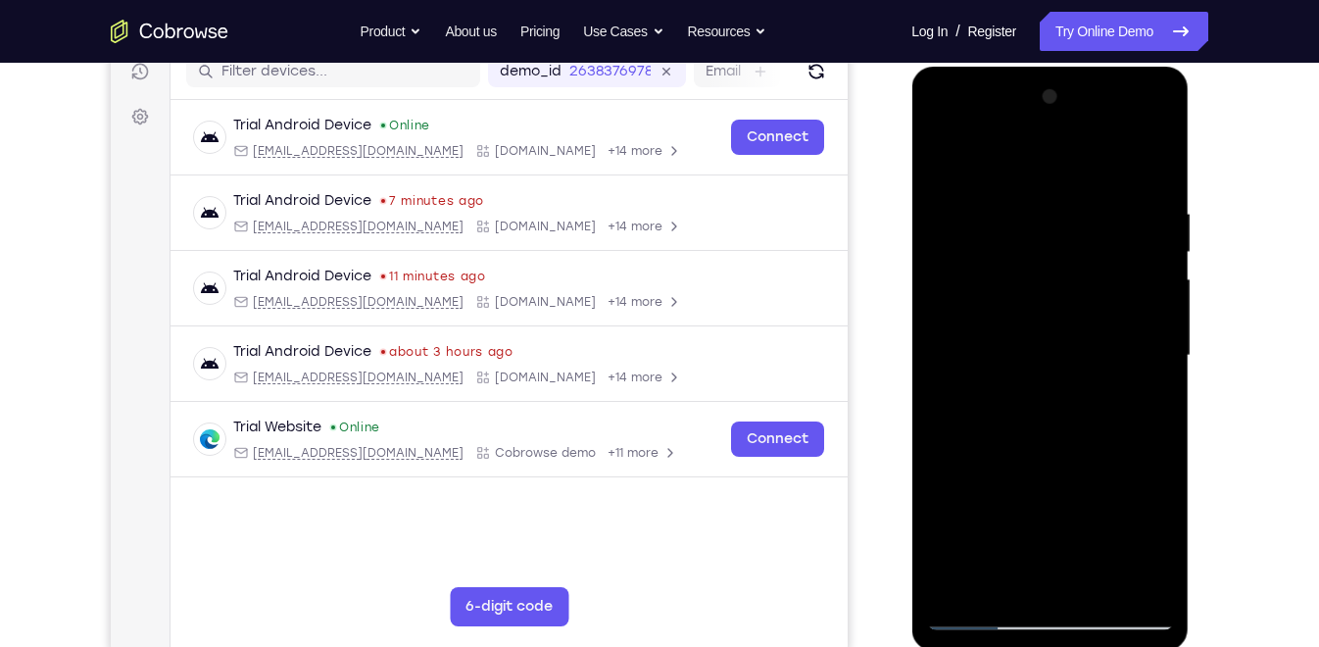
click at [973, 615] on div at bounding box center [1049, 355] width 247 height 549
drag, startPoint x: 1105, startPoint y: 278, endPoint x: 1116, endPoint y: 505, distance: 226.6
click at [1116, 505] on div at bounding box center [1049, 355] width 247 height 549
drag, startPoint x: 1056, startPoint y: 273, endPoint x: 1072, endPoint y: 436, distance: 163.4
click at [1072, 436] on div at bounding box center [1049, 355] width 247 height 549
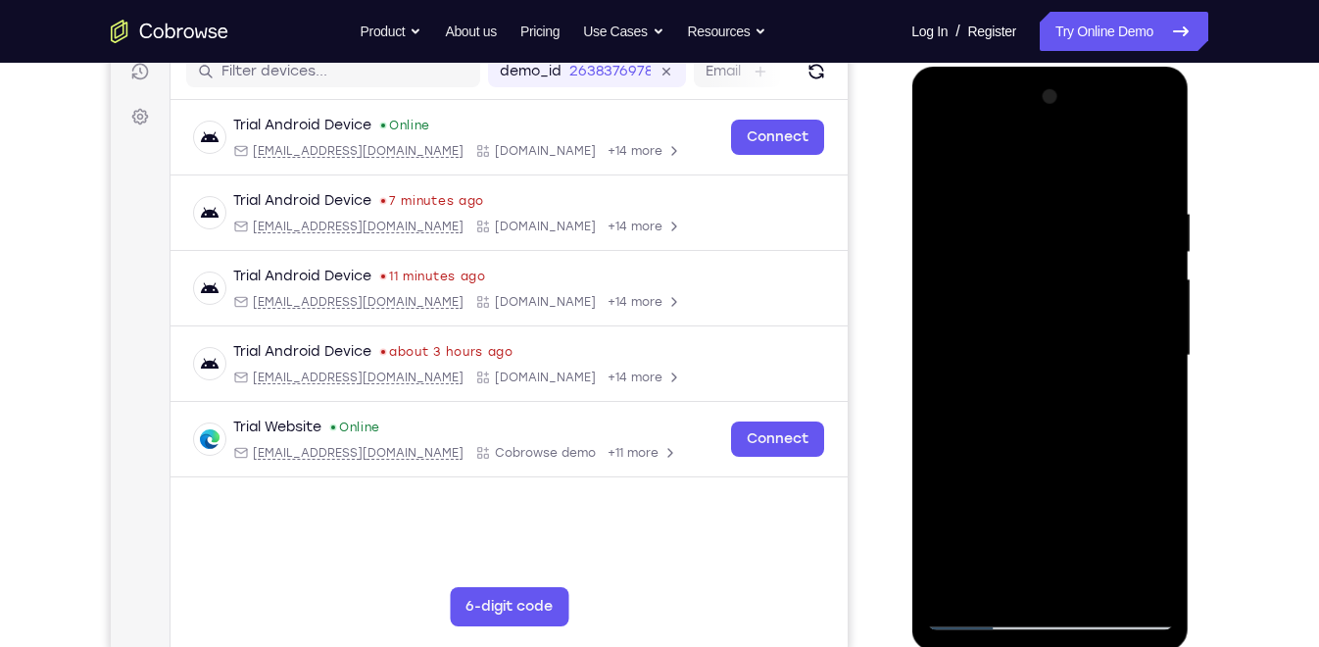
drag, startPoint x: 1078, startPoint y: 240, endPoint x: 1083, endPoint y: 418, distance: 178.4
click at [1083, 418] on div at bounding box center [1049, 355] width 247 height 549
drag, startPoint x: 1053, startPoint y: 504, endPoint x: 1052, endPoint y: 232, distance: 271.4
click at [1052, 232] on div at bounding box center [1049, 355] width 247 height 549
drag, startPoint x: 1034, startPoint y: 465, endPoint x: 1033, endPoint y: 279, distance: 186.2
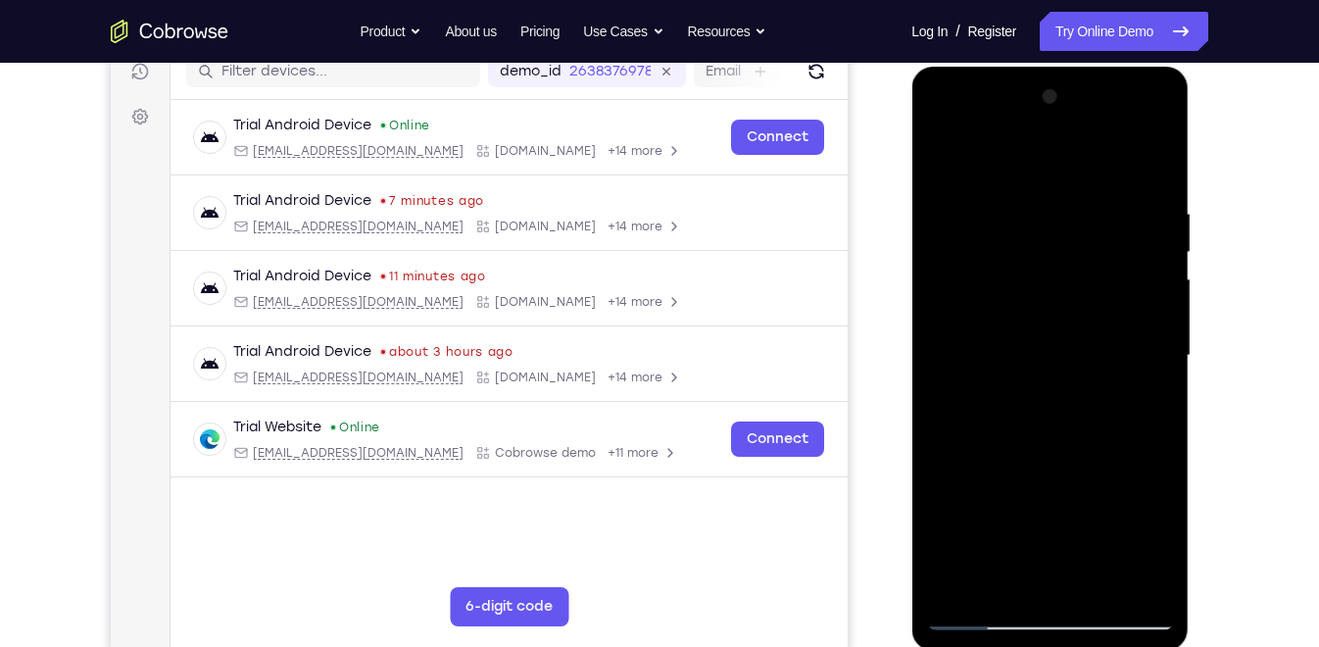
click at [1033, 279] on div at bounding box center [1049, 355] width 247 height 549
drag, startPoint x: 1051, startPoint y: 428, endPoint x: 1063, endPoint y: 320, distance: 108.4
click at [1063, 320] on div at bounding box center [1049, 355] width 247 height 549
drag, startPoint x: 1054, startPoint y: 506, endPoint x: 1074, endPoint y: 301, distance: 205.7
click at [1074, 301] on div at bounding box center [1049, 355] width 247 height 549
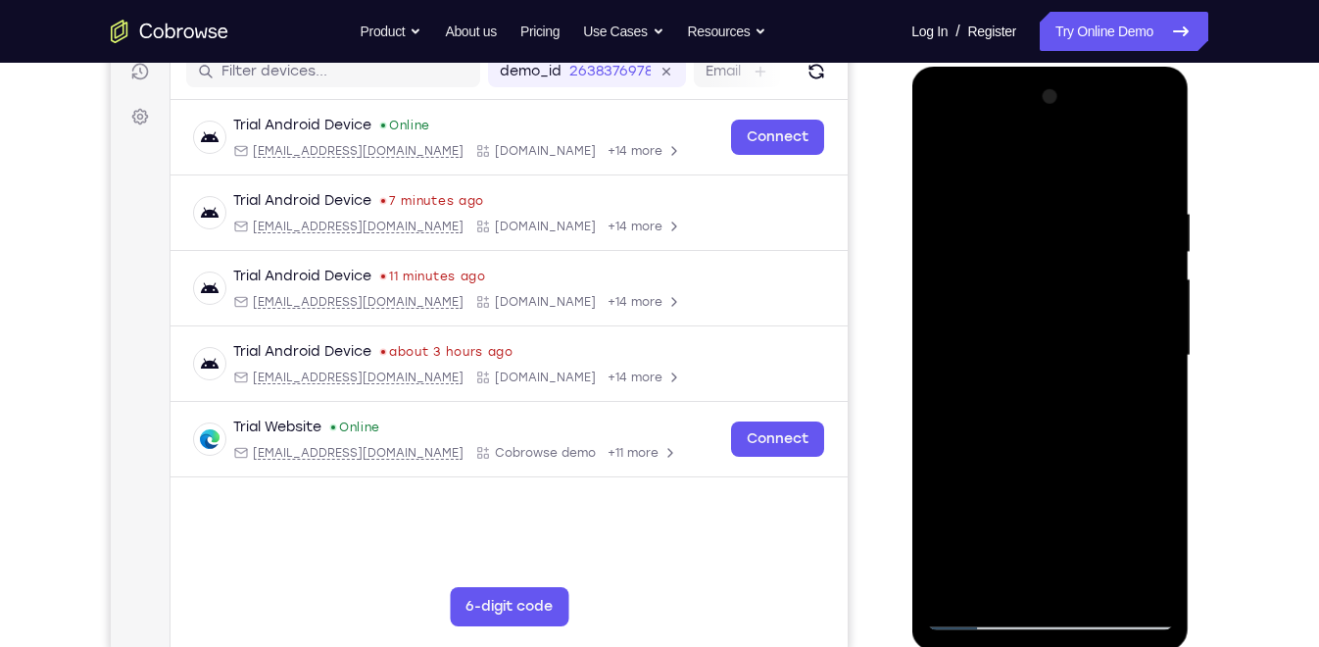
drag, startPoint x: 1053, startPoint y: 479, endPoint x: 1074, endPoint y: 219, distance: 261.5
click at [1074, 219] on div at bounding box center [1049, 355] width 247 height 549
drag, startPoint x: 1050, startPoint y: 390, endPoint x: 1024, endPoint y: 217, distance: 175.5
click at [1024, 217] on div at bounding box center [1049, 355] width 247 height 549
drag, startPoint x: 1020, startPoint y: 513, endPoint x: 1047, endPoint y: 263, distance: 252.2
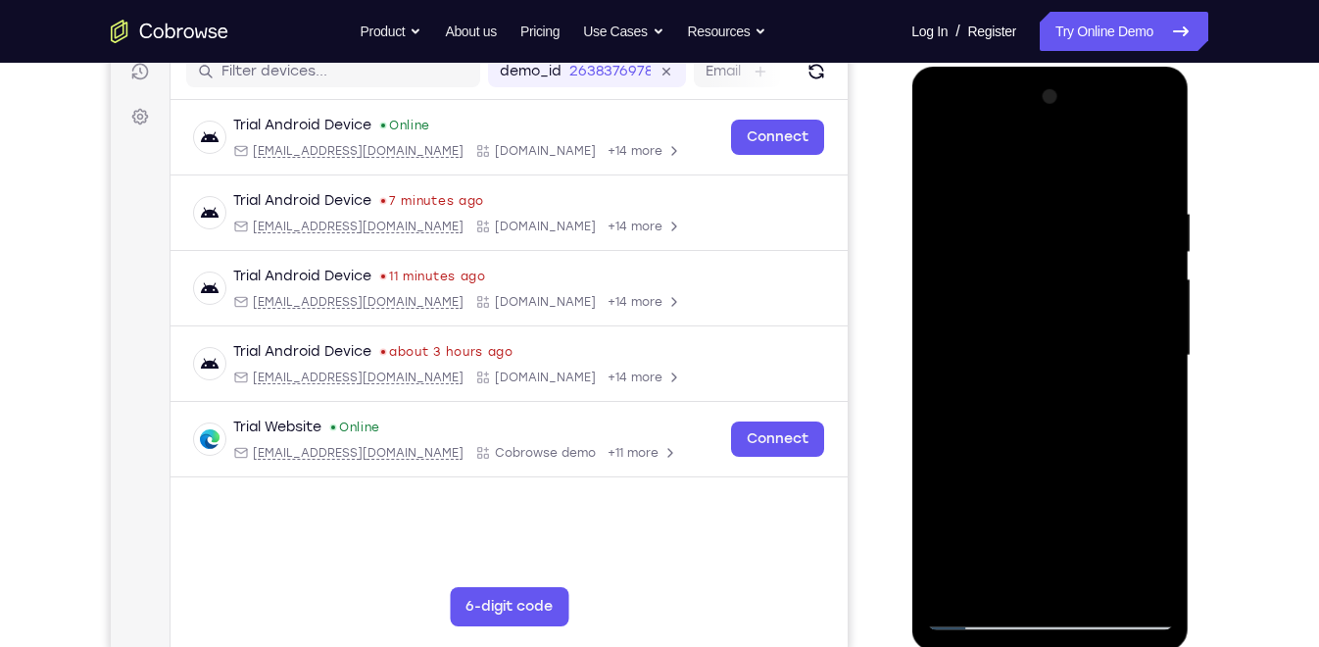
click at [1047, 263] on div at bounding box center [1049, 355] width 247 height 549
drag, startPoint x: 1059, startPoint y: 429, endPoint x: 1060, endPoint y: 226, distance: 202.8
click at [1060, 226] on div at bounding box center [1049, 355] width 247 height 549
drag, startPoint x: 1080, startPoint y: 509, endPoint x: 1122, endPoint y: 250, distance: 262.1
click at [1122, 250] on div at bounding box center [1049, 355] width 247 height 549
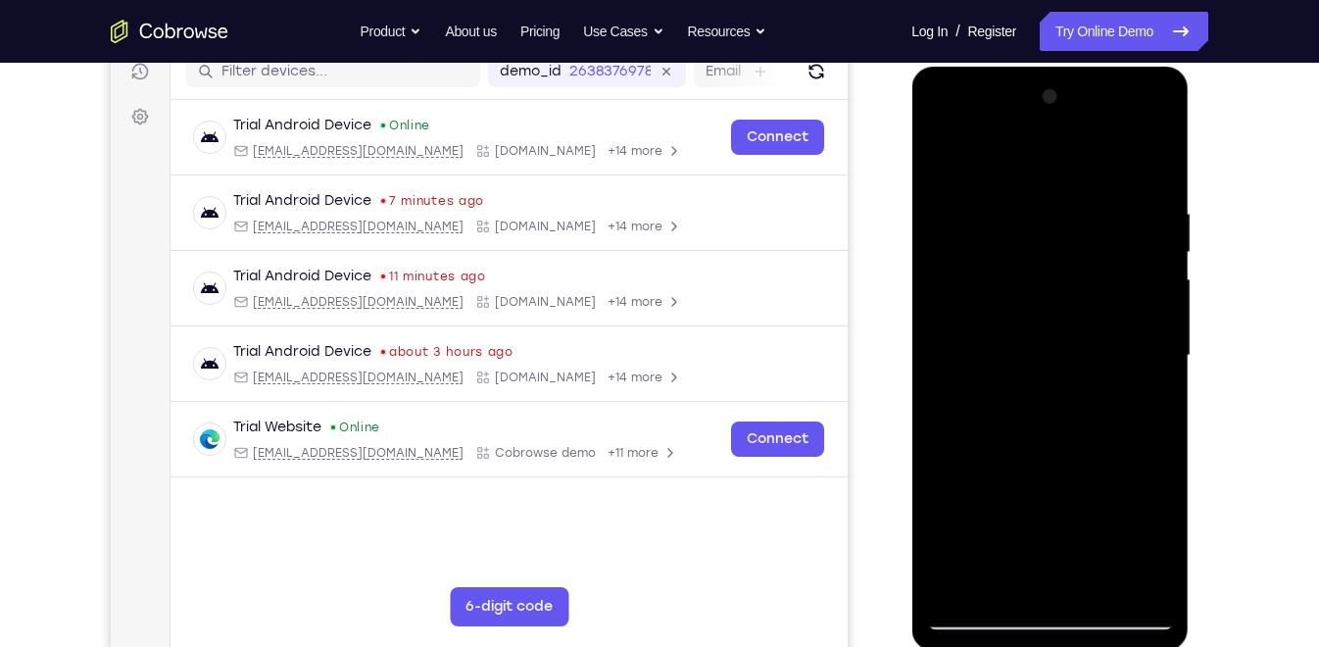
drag, startPoint x: 1044, startPoint y: 490, endPoint x: 1090, endPoint y: 258, distance: 236.8
click at [1090, 258] on div at bounding box center [1049, 355] width 247 height 549
drag, startPoint x: 1063, startPoint y: 474, endPoint x: 1071, endPoint y: 385, distance: 89.5
click at [1071, 385] on div at bounding box center [1049, 355] width 247 height 549
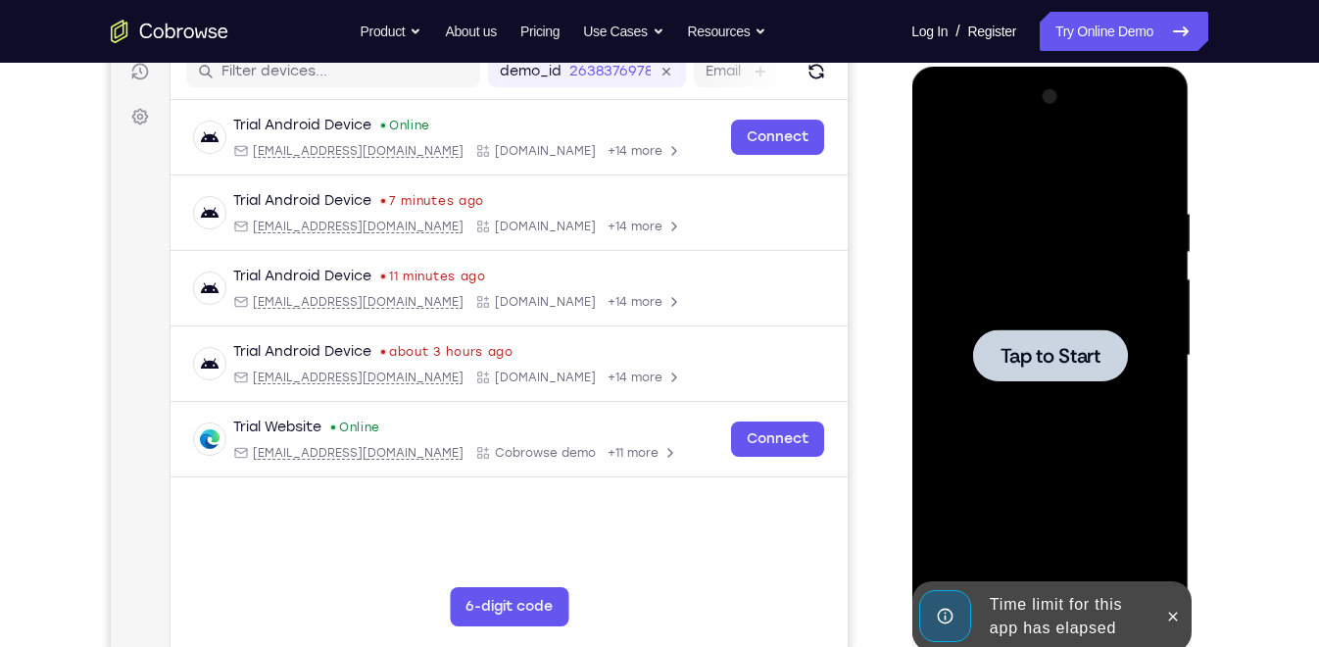
click at [1046, 329] on div at bounding box center [1049, 355] width 155 height 52
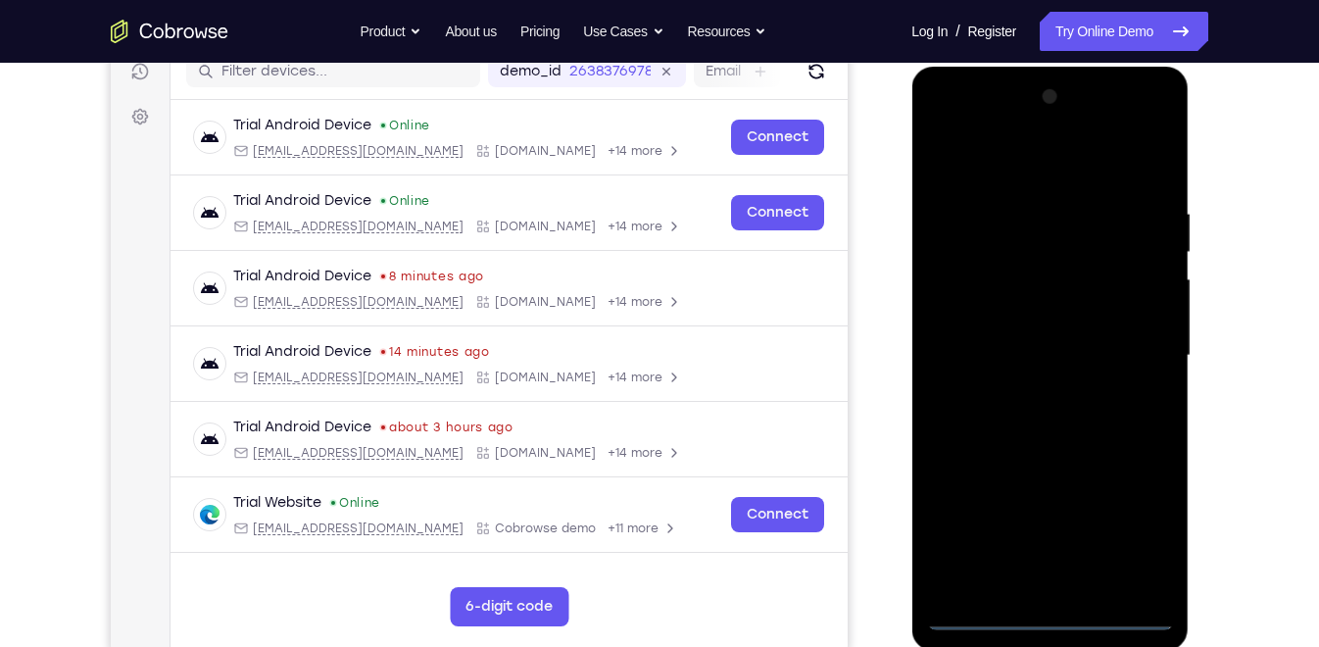
click at [1054, 610] on div at bounding box center [1049, 355] width 247 height 549
click at [1140, 537] on div at bounding box center [1049, 355] width 247 height 549
click at [1009, 172] on div at bounding box center [1049, 355] width 247 height 549
click at [1139, 350] on div at bounding box center [1049, 355] width 247 height 549
click at [1035, 396] on div at bounding box center [1049, 355] width 247 height 549
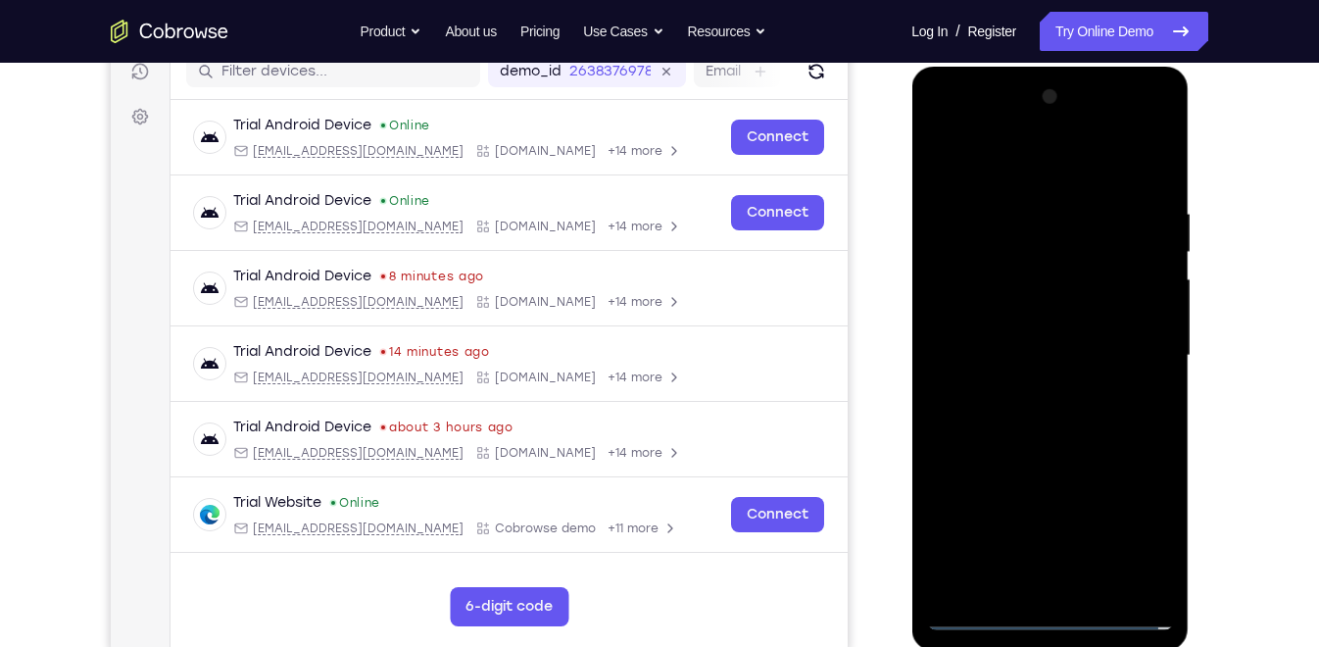
click at [1013, 329] on div at bounding box center [1049, 355] width 247 height 549
click at [1004, 321] on div at bounding box center [1049, 355] width 247 height 549
click at [1004, 347] on div at bounding box center [1049, 355] width 247 height 549
click at [1123, 437] on div at bounding box center [1049, 355] width 247 height 549
click at [1073, 423] on div at bounding box center [1049, 355] width 247 height 549
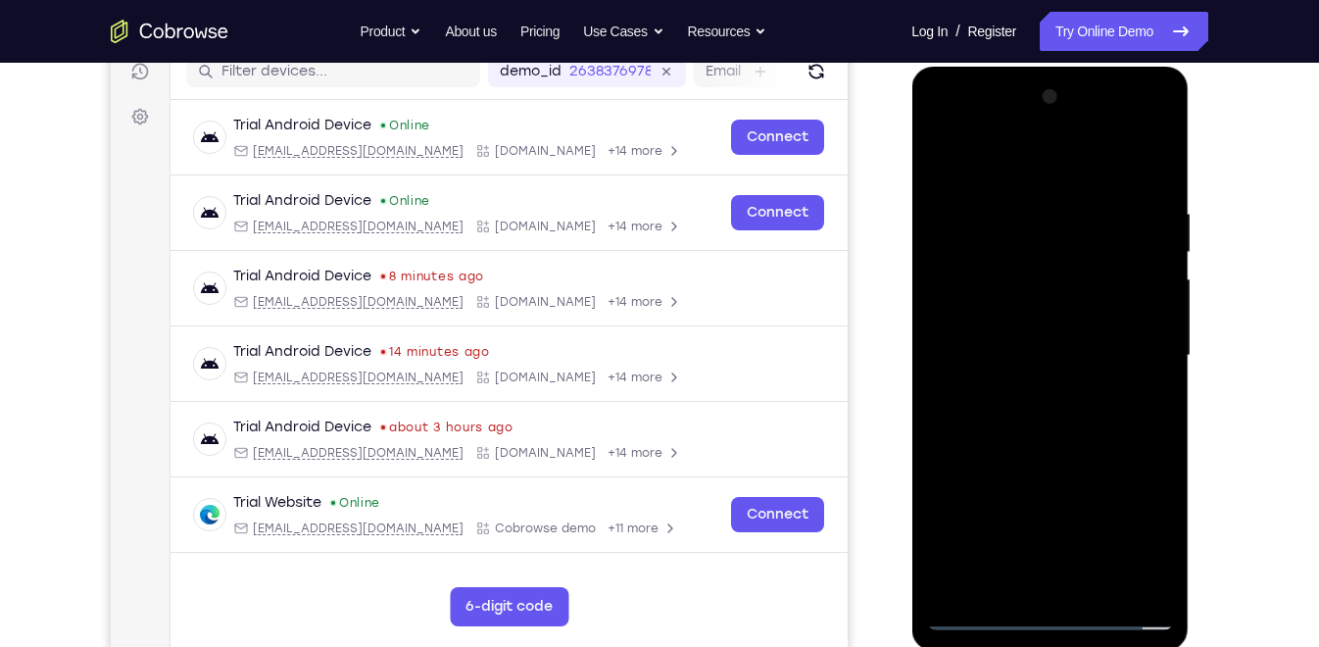
click at [1073, 423] on div at bounding box center [1049, 355] width 247 height 549
click at [1047, 419] on div at bounding box center [1049, 355] width 247 height 549
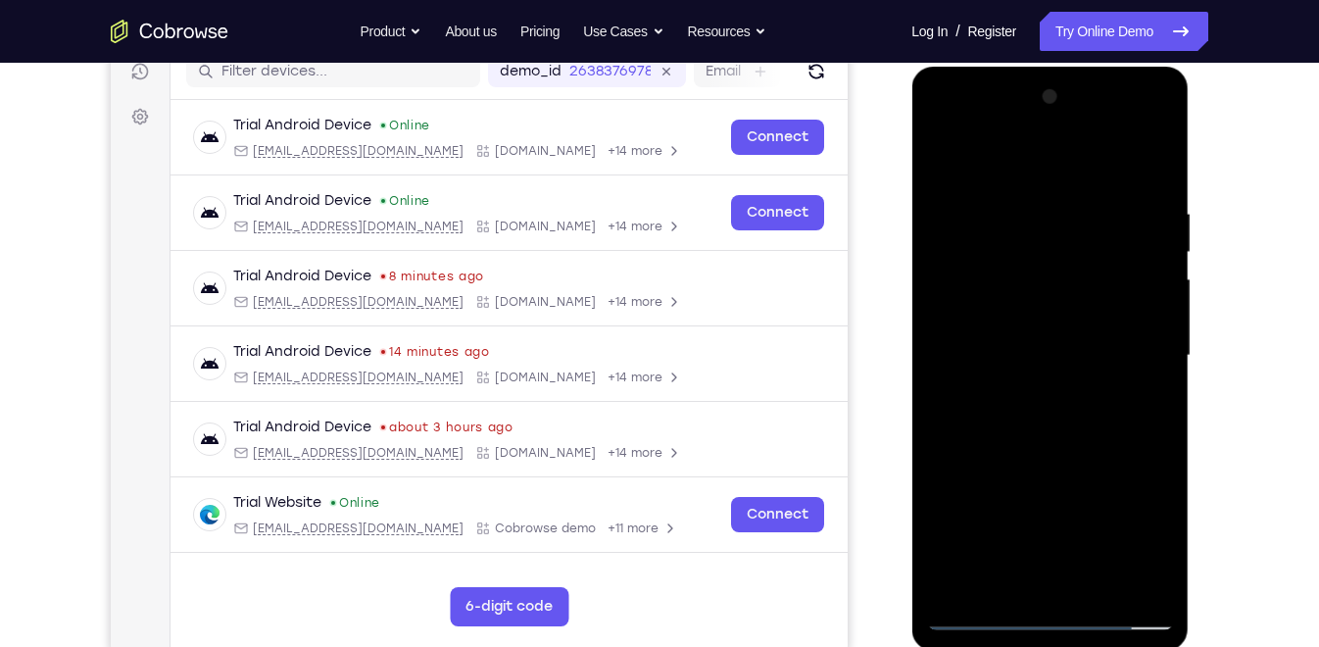
click at [1047, 419] on div at bounding box center [1049, 355] width 247 height 549
drag, startPoint x: 1057, startPoint y: 263, endPoint x: 1070, endPoint y: 481, distance: 218.9
click at [1070, 481] on div at bounding box center [1049, 355] width 247 height 549
click at [1054, 339] on div at bounding box center [1049, 355] width 247 height 549
click at [1044, 352] on div at bounding box center [1049, 355] width 247 height 549
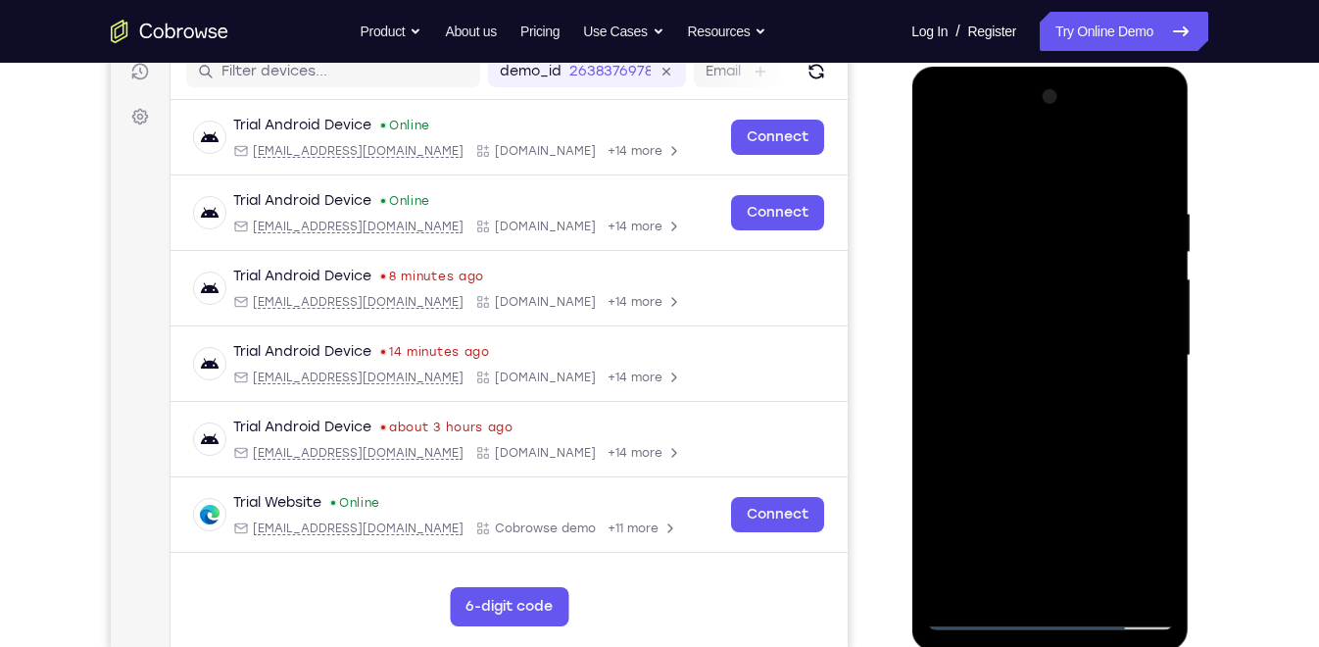
click at [1040, 358] on div at bounding box center [1049, 355] width 247 height 549
click at [1010, 301] on div at bounding box center [1049, 355] width 247 height 549
click at [1004, 369] on div at bounding box center [1049, 355] width 247 height 549
click at [1026, 416] on div at bounding box center [1049, 355] width 247 height 549
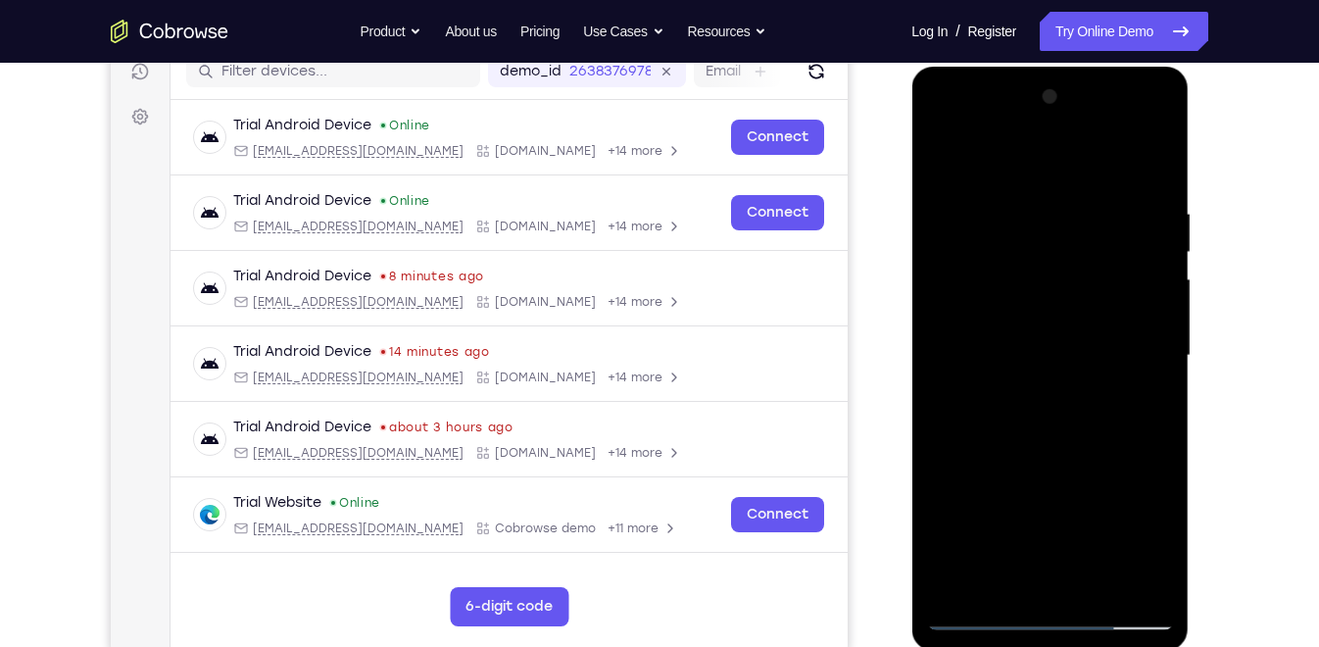
click at [1026, 416] on div at bounding box center [1049, 355] width 247 height 549
click at [1004, 481] on div at bounding box center [1049, 355] width 247 height 549
click at [986, 422] on div at bounding box center [1049, 355] width 247 height 549
click at [1056, 442] on div at bounding box center [1049, 355] width 247 height 549
drag, startPoint x: 1064, startPoint y: 488, endPoint x: 1063, endPoint y: 294, distance: 194.0
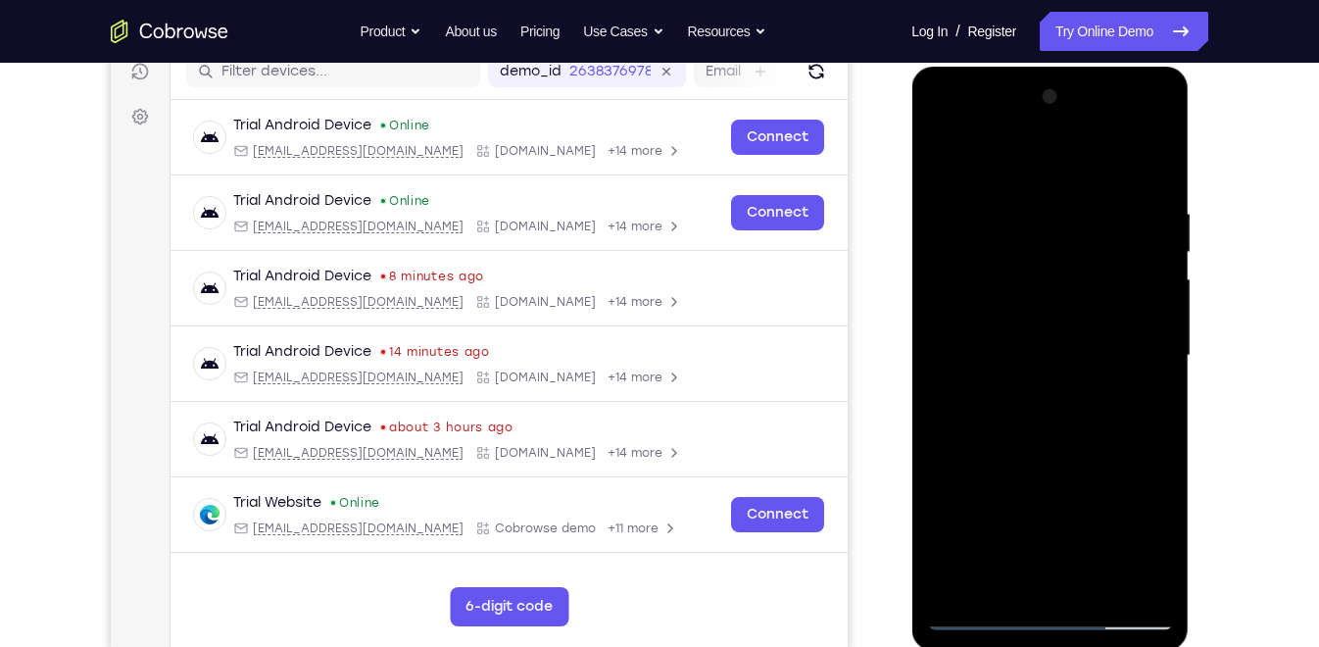
click at [1063, 294] on div at bounding box center [1049, 355] width 247 height 549
drag, startPoint x: 1040, startPoint y: 543, endPoint x: 1090, endPoint y: 312, distance: 236.6
click at [1090, 312] on div at bounding box center [1049, 355] width 247 height 549
drag, startPoint x: 1052, startPoint y: 470, endPoint x: 1063, endPoint y: 320, distance: 150.3
click at [1063, 320] on div at bounding box center [1049, 355] width 247 height 549
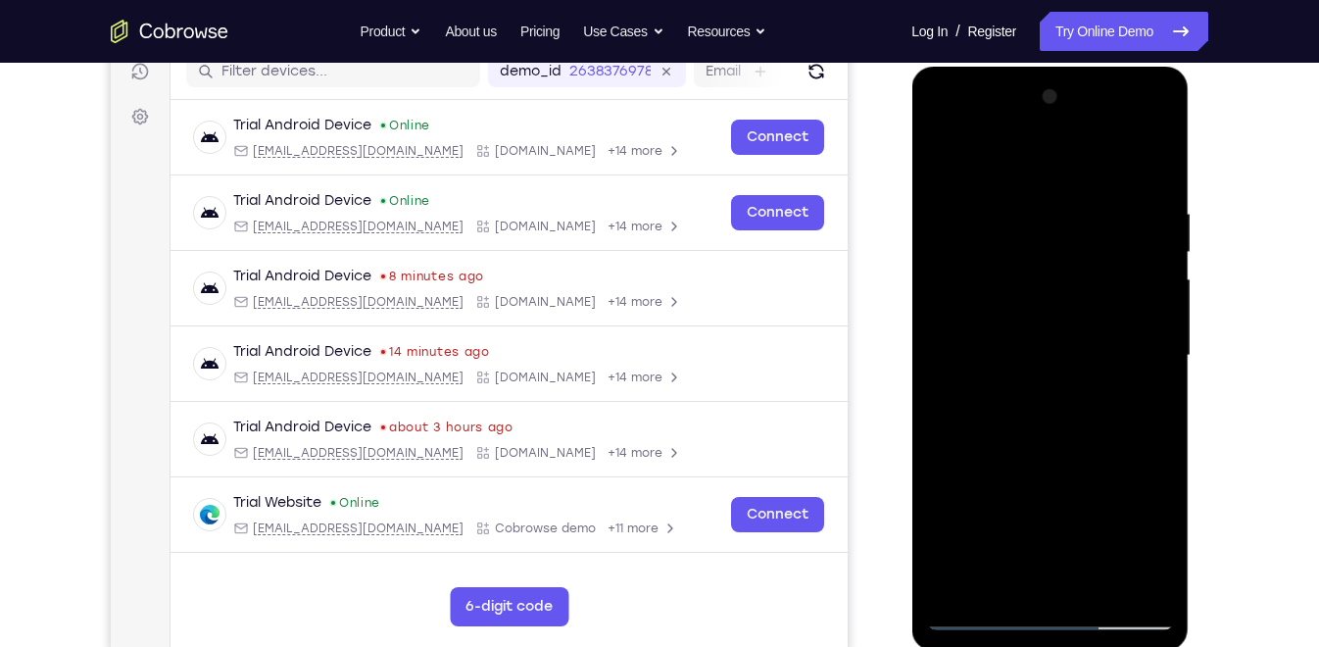
drag, startPoint x: 1063, startPoint y: 320, endPoint x: 1063, endPoint y: 259, distance: 61.7
click at [1063, 259] on div at bounding box center [1049, 355] width 247 height 549
drag, startPoint x: 1040, startPoint y: 506, endPoint x: 1066, endPoint y: 178, distance: 328.4
click at [1066, 178] on div at bounding box center [1049, 355] width 247 height 549
drag, startPoint x: 1058, startPoint y: 275, endPoint x: 1051, endPoint y: 424, distance: 149.1
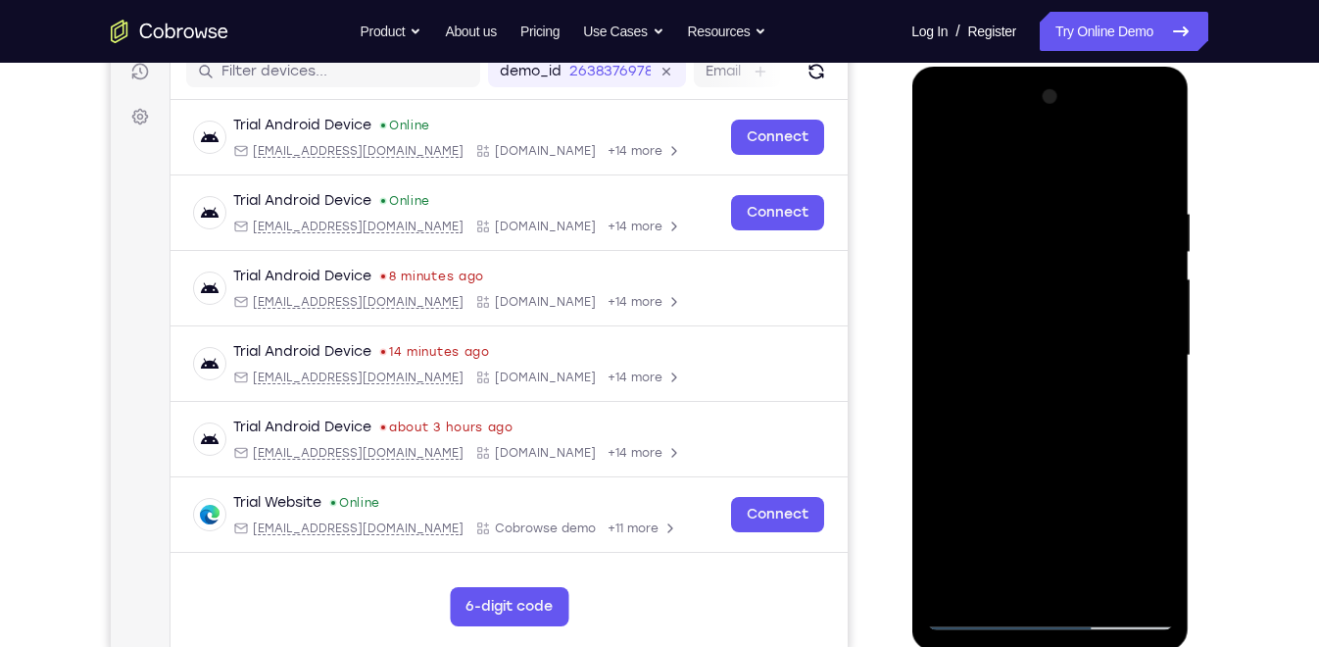
click at [1051, 424] on div at bounding box center [1049, 355] width 247 height 549
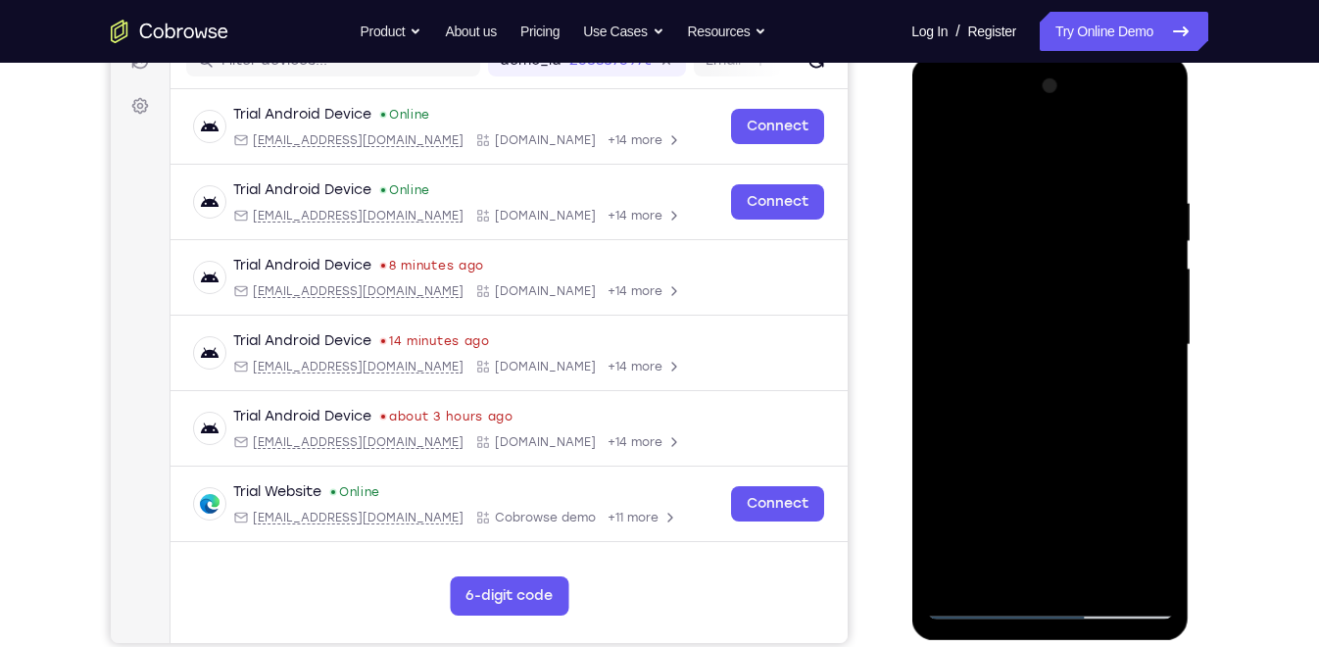
scroll to position [271, 0]
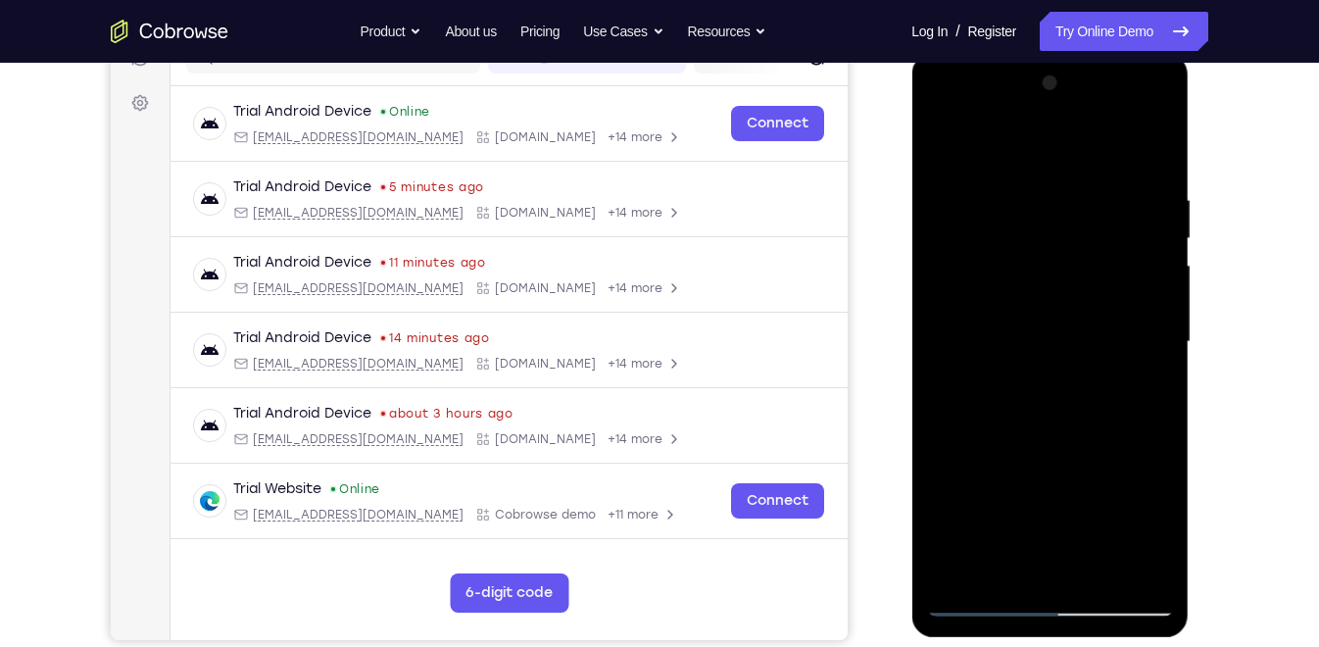
drag, startPoint x: 1087, startPoint y: 458, endPoint x: 1078, endPoint y: 245, distance: 212.8
click at [1078, 245] on div at bounding box center [1049, 342] width 247 height 549
drag, startPoint x: 1088, startPoint y: 470, endPoint x: 1098, endPoint y: 252, distance: 218.8
click at [1098, 252] on div at bounding box center [1049, 342] width 247 height 549
drag, startPoint x: 1078, startPoint y: 466, endPoint x: 1096, endPoint y: 372, distance: 95.7
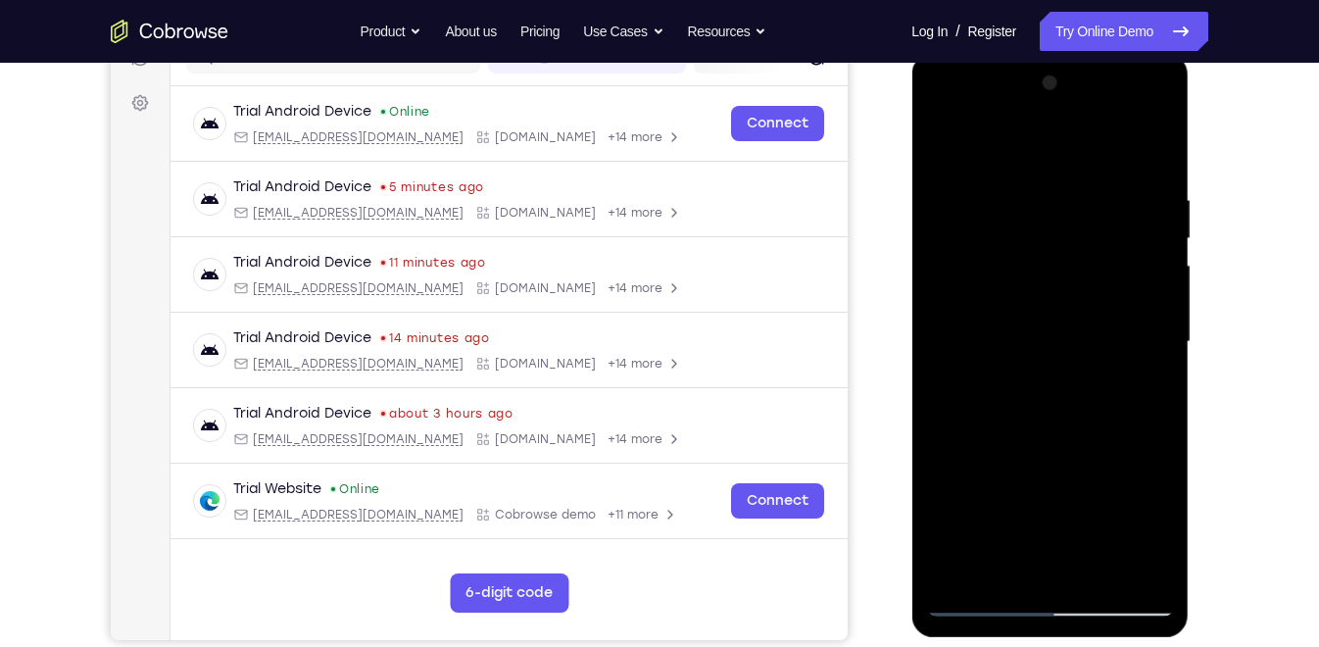
click at [1096, 372] on div at bounding box center [1049, 342] width 247 height 549
drag, startPoint x: 1097, startPoint y: 492, endPoint x: 1100, endPoint y: 432, distance: 59.9
click at [1100, 432] on div at bounding box center [1049, 342] width 247 height 549
click at [1160, 341] on div at bounding box center [1049, 342] width 247 height 549
click at [1158, 332] on div at bounding box center [1049, 342] width 247 height 549
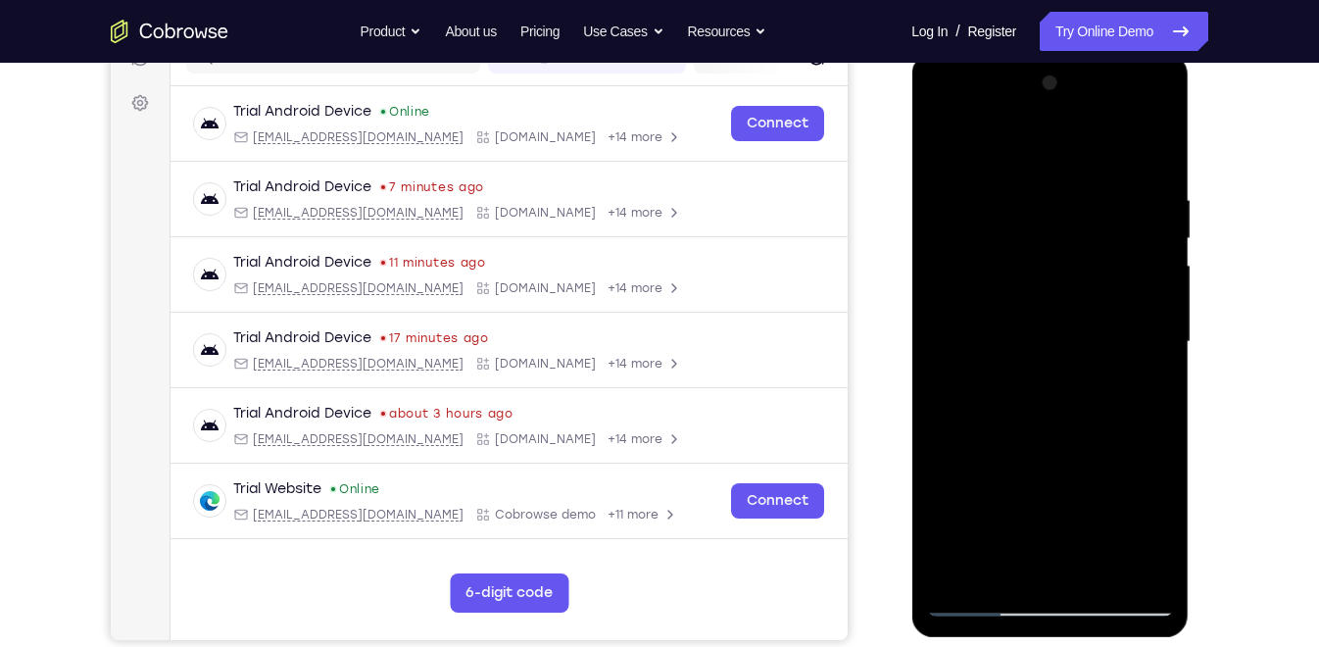
click at [1155, 340] on div at bounding box center [1049, 342] width 247 height 549
drag, startPoint x: 1088, startPoint y: 450, endPoint x: 1117, endPoint y: 267, distance: 185.6
click at [1117, 267] on div at bounding box center [1049, 342] width 247 height 549
drag, startPoint x: 1066, startPoint y: 450, endPoint x: 1086, endPoint y: 263, distance: 188.2
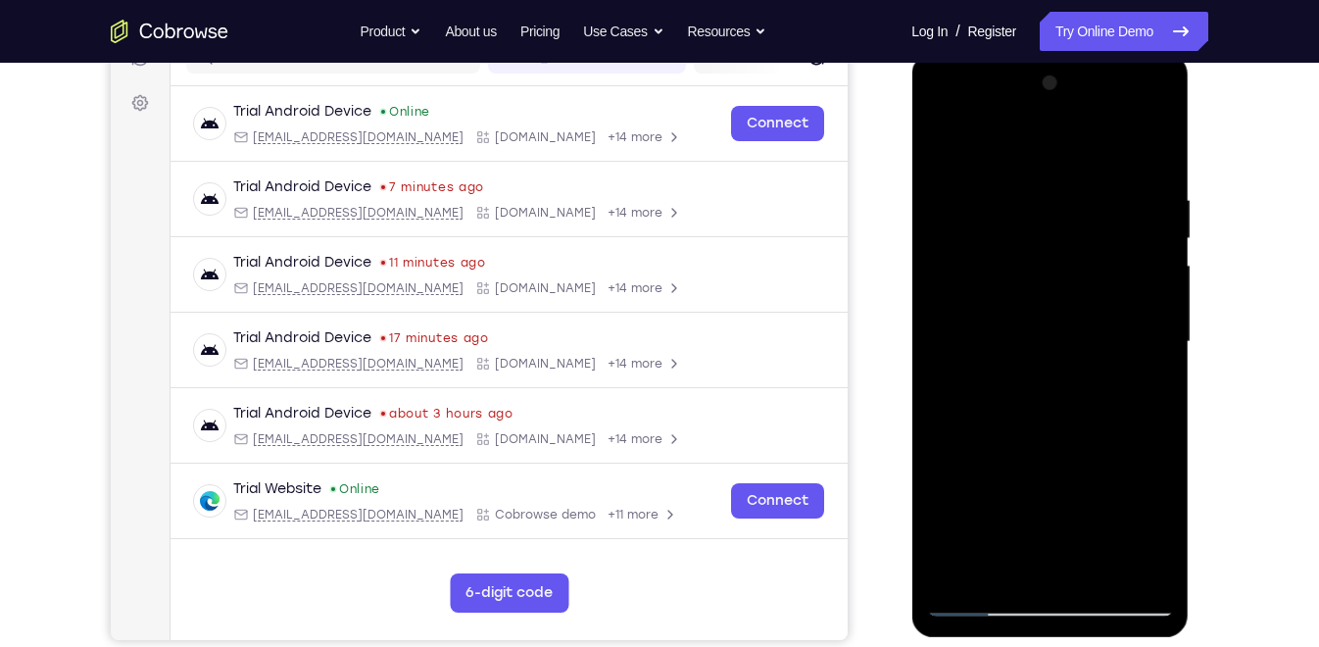
click at [1086, 263] on div at bounding box center [1049, 342] width 247 height 549
drag, startPoint x: 1048, startPoint y: 474, endPoint x: 1094, endPoint y: 259, distance: 220.4
click at [1094, 259] on div at bounding box center [1049, 342] width 247 height 549
drag, startPoint x: 1049, startPoint y: 519, endPoint x: 1077, endPoint y: 324, distance: 197.1
click at [1077, 324] on div at bounding box center [1049, 342] width 247 height 549
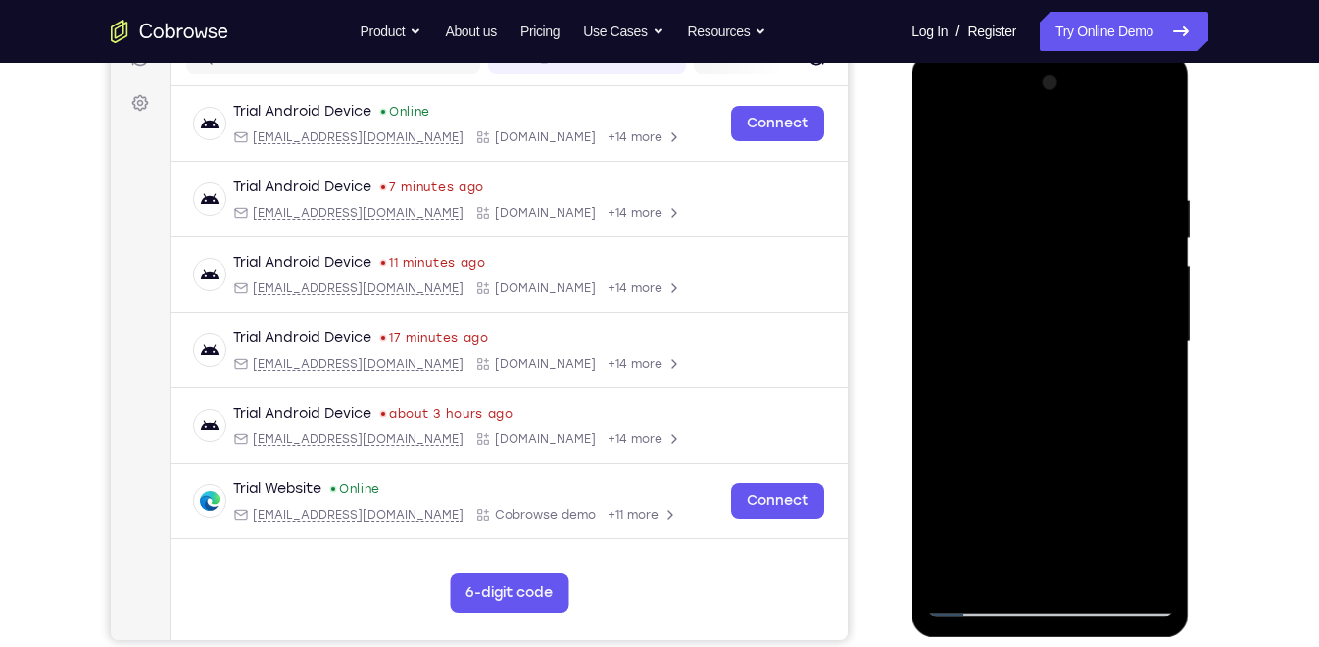
drag, startPoint x: 1126, startPoint y: 379, endPoint x: 1113, endPoint y: 177, distance: 202.3
click at [1113, 177] on div at bounding box center [1049, 342] width 247 height 549
drag, startPoint x: 1049, startPoint y: 435, endPoint x: 1065, endPoint y: 273, distance: 162.4
click at [1065, 273] on div at bounding box center [1049, 342] width 247 height 549
drag, startPoint x: 1067, startPoint y: 499, endPoint x: 1080, endPoint y: 420, distance: 79.4
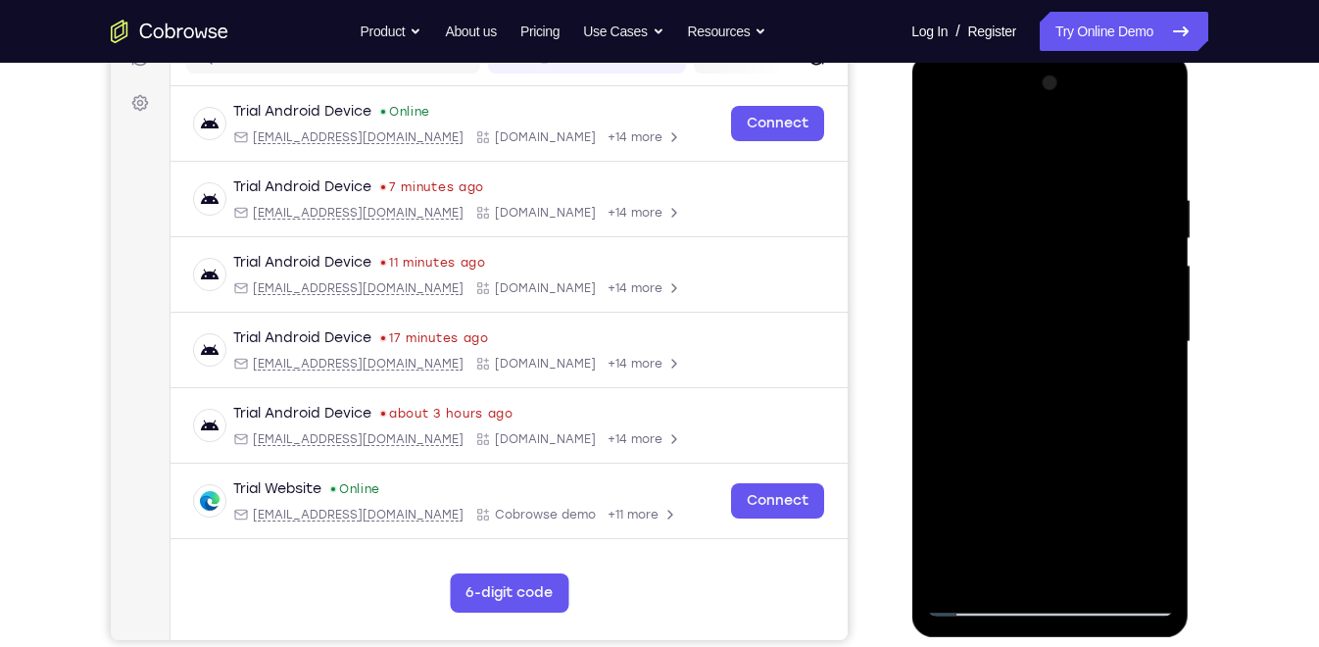
click at [1080, 420] on div at bounding box center [1049, 342] width 247 height 549
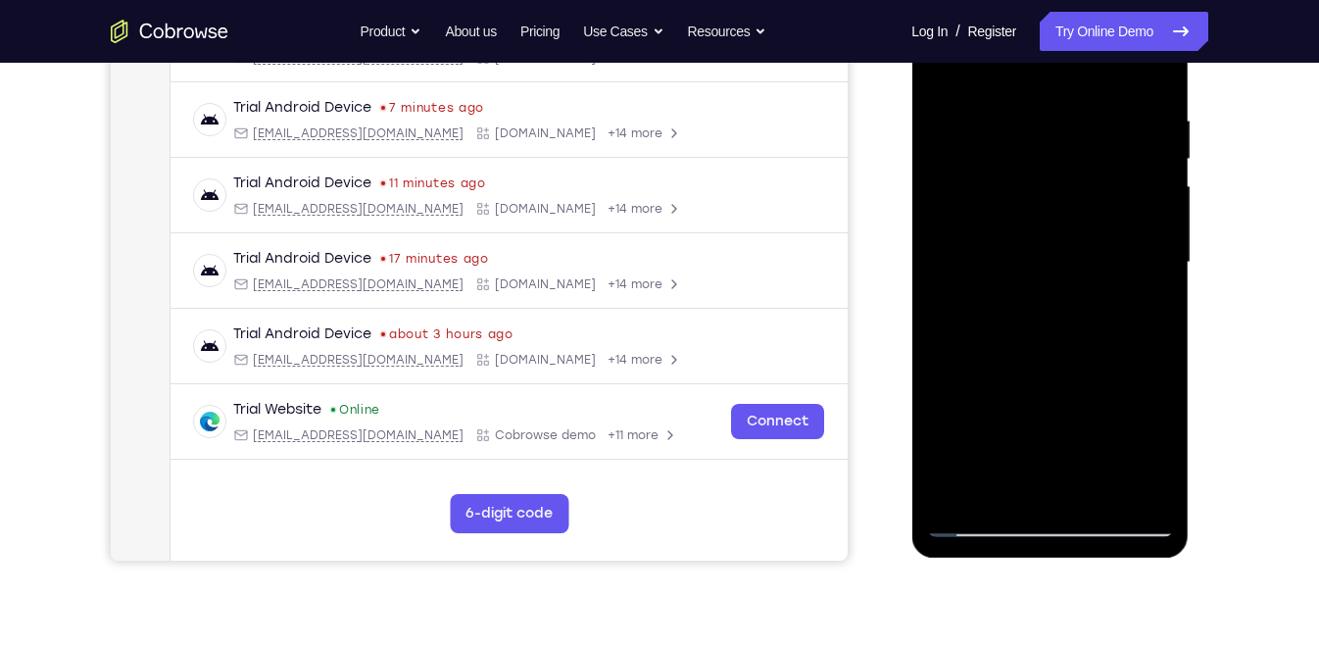
scroll to position [353, 0]
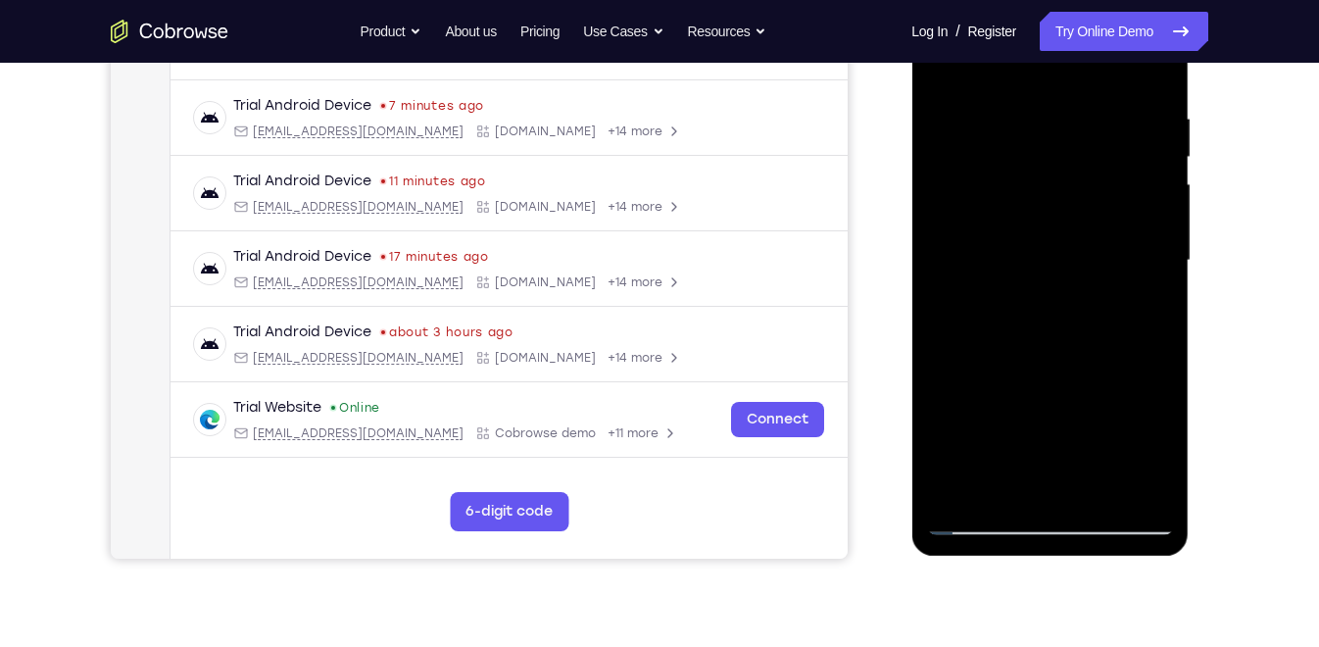
drag, startPoint x: 1080, startPoint y: 339, endPoint x: 1080, endPoint y: 321, distance: 17.6
click at [1080, 321] on div at bounding box center [1049, 260] width 247 height 549
drag, startPoint x: 1066, startPoint y: 417, endPoint x: 1085, endPoint y: 328, distance: 91.1
click at [1085, 328] on div at bounding box center [1049, 260] width 247 height 549
drag, startPoint x: 1062, startPoint y: 407, endPoint x: 1083, endPoint y: 218, distance: 190.2
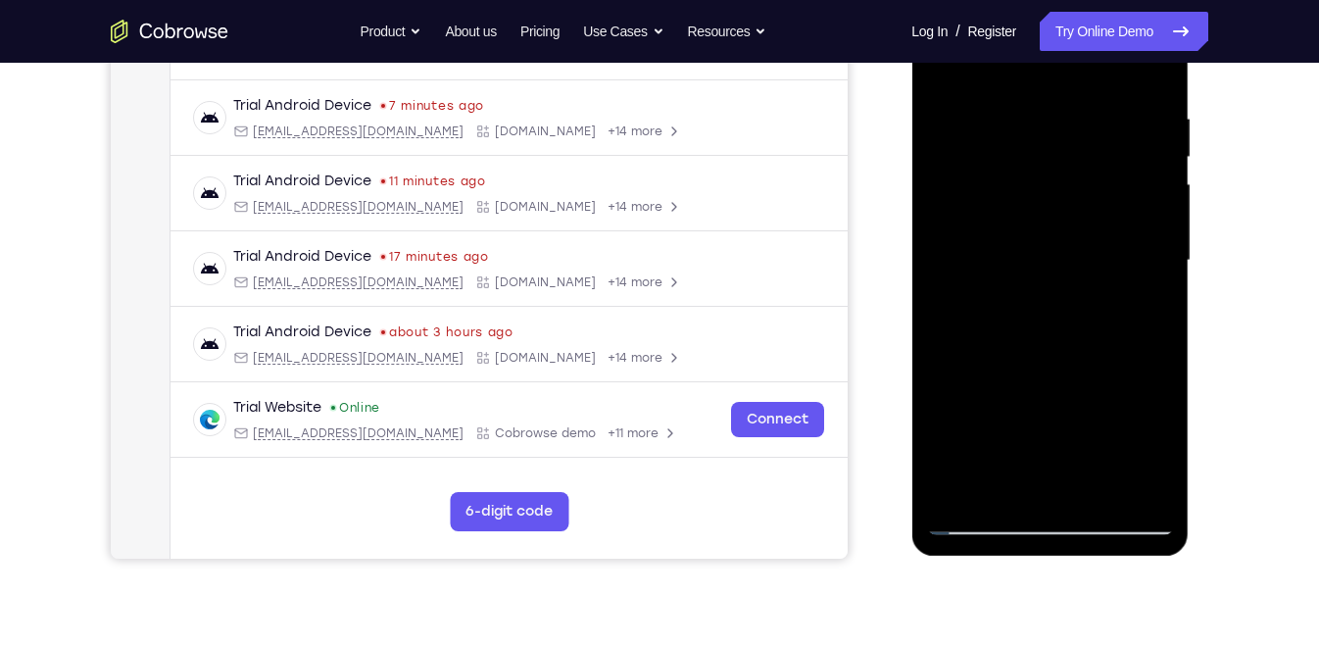
click at [1083, 218] on div at bounding box center [1049, 260] width 247 height 549
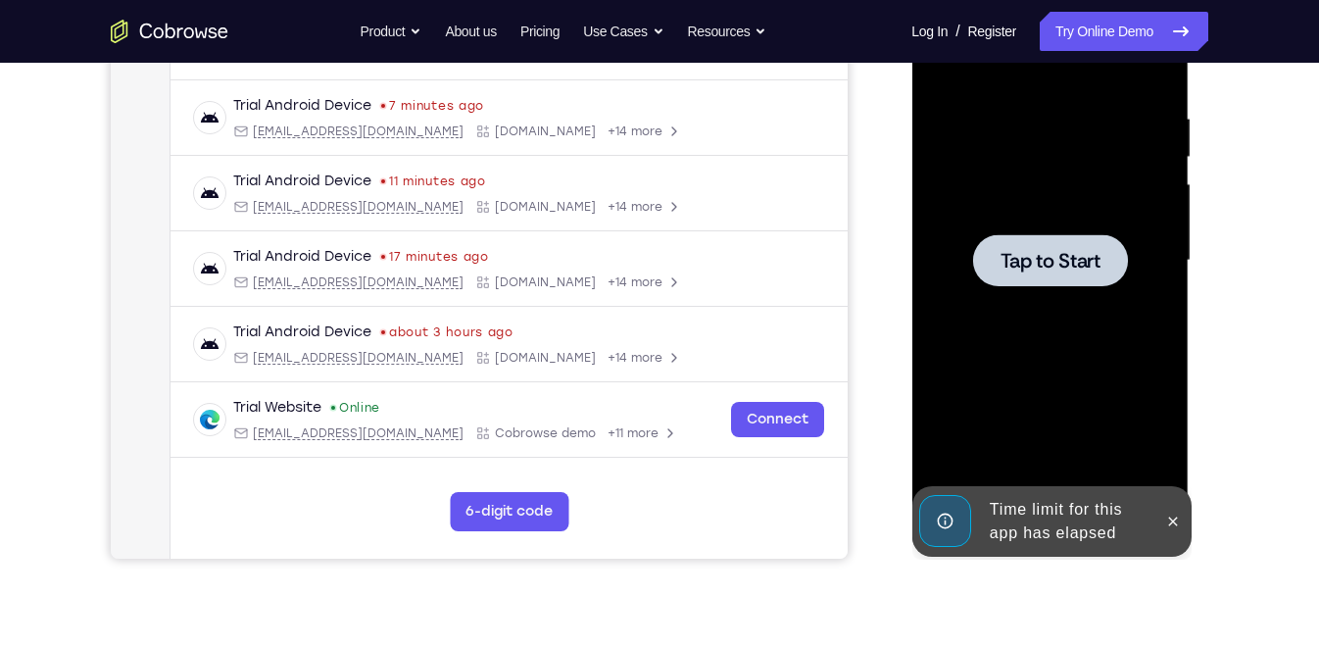
drag, startPoint x: 1078, startPoint y: 331, endPoint x: 1067, endPoint y: 279, distance: 53.0
click at [1067, 279] on div "Tap to Start" at bounding box center [1049, 260] width 247 height 549
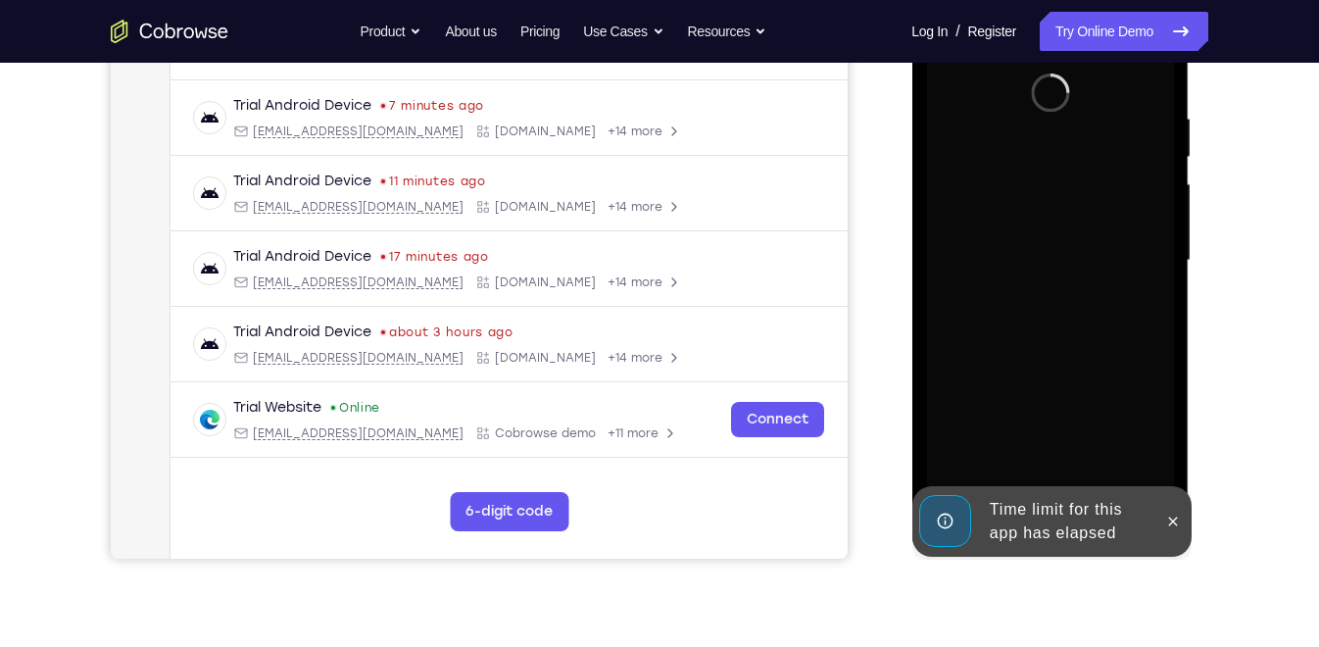
click at [1067, 279] on div at bounding box center [1049, 260] width 247 height 549
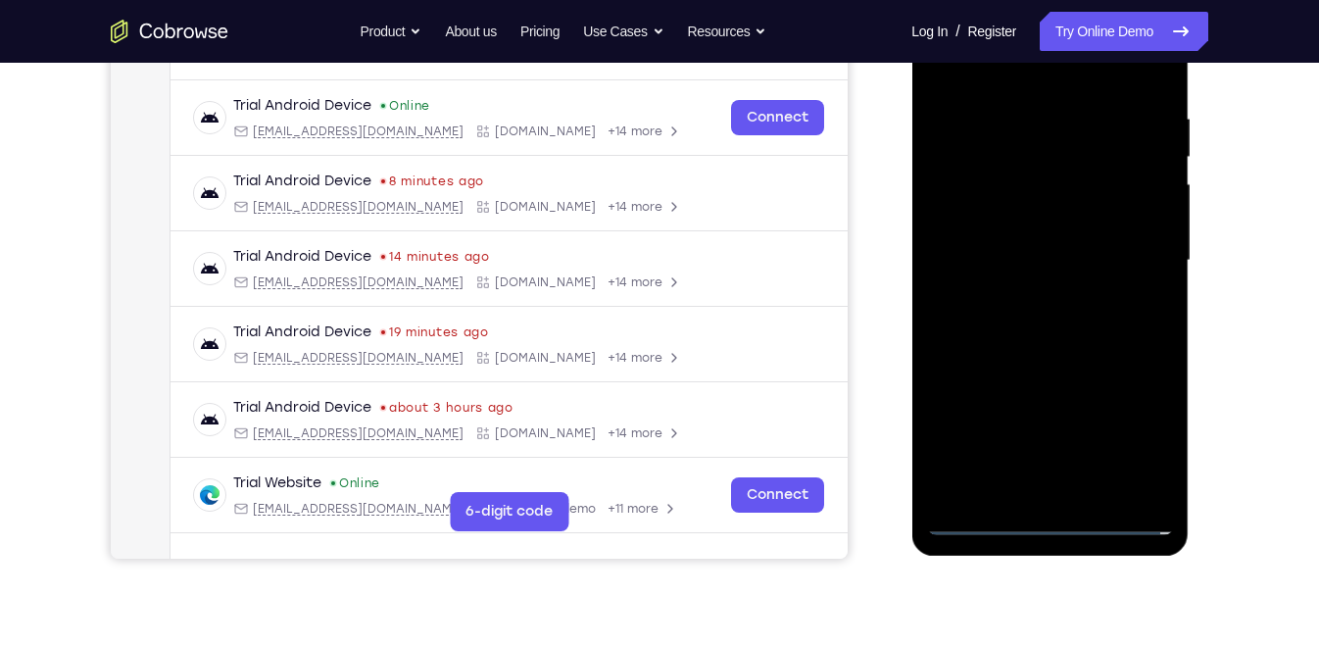
click at [1056, 517] on div at bounding box center [1049, 260] width 247 height 549
click at [1130, 433] on div at bounding box center [1049, 260] width 247 height 549
click at [992, 78] on div at bounding box center [1049, 260] width 247 height 549
click at [1128, 259] on div at bounding box center [1049, 260] width 247 height 549
click at [1024, 301] on div at bounding box center [1049, 260] width 247 height 549
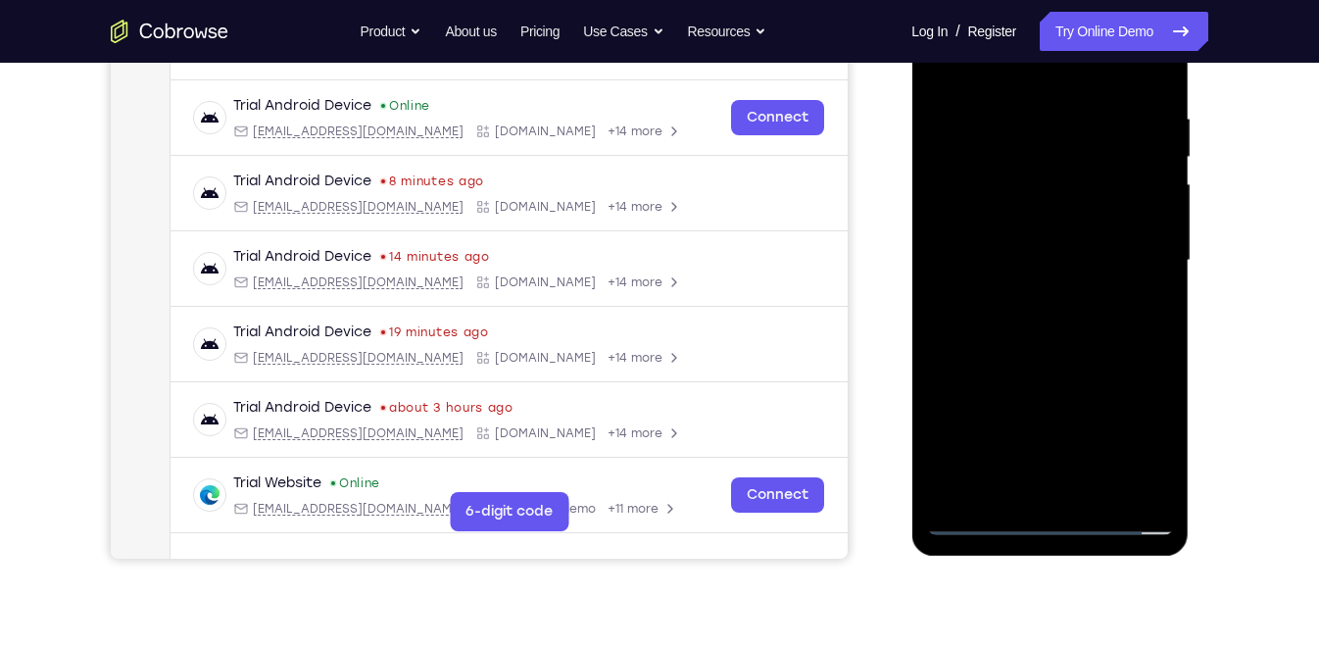
click at [1015, 224] on div at bounding box center [1049, 260] width 247 height 549
click at [1020, 243] on div at bounding box center [1049, 260] width 247 height 549
click at [1060, 217] on div at bounding box center [1049, 260] width 247 height 549
click at [1013, 504] on div at bounding box center [1049, 260] width 247 height 549
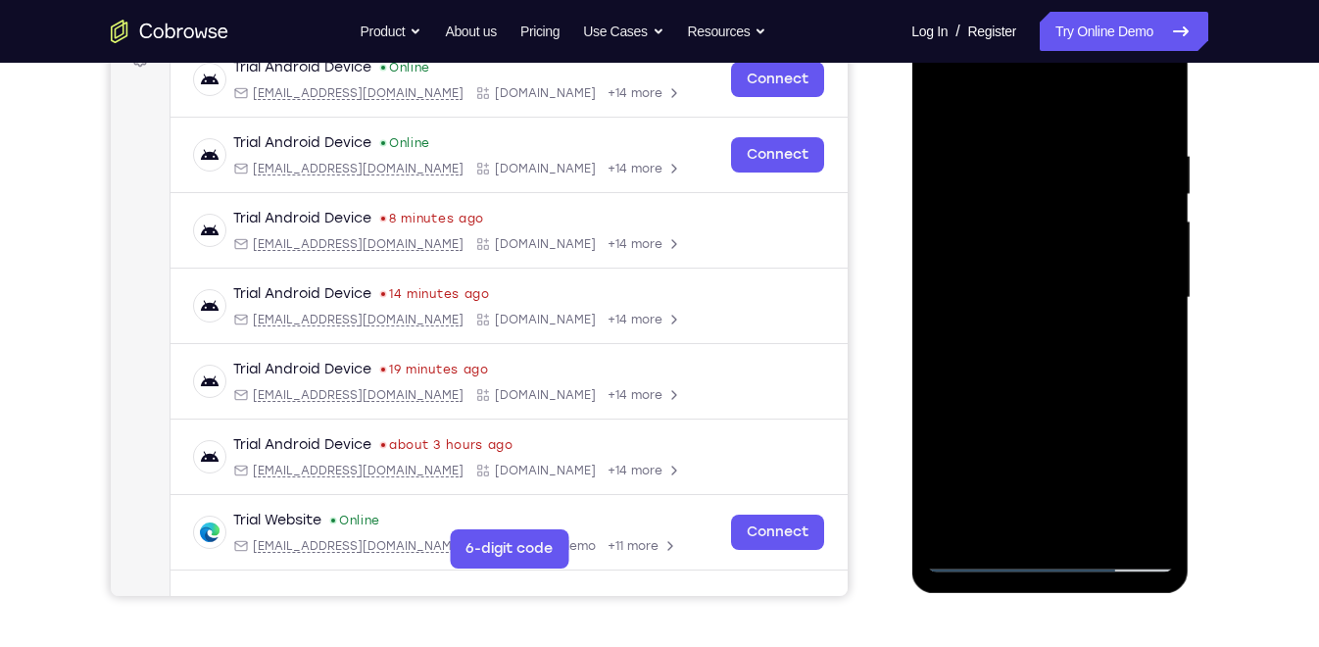
scroll to position [312, 0]
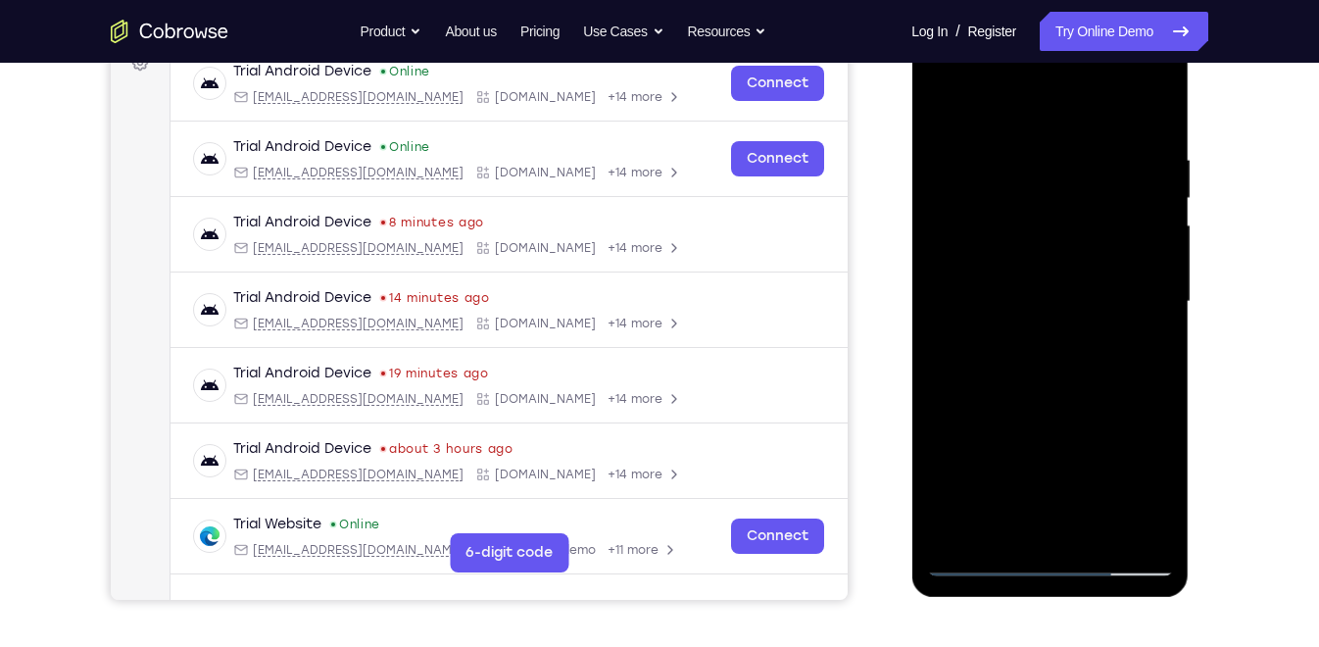
click at [997, 97] on div at bounding box center [1049, 301] width 247 height 549
click at [996, 216] on div at bounding box center [1049, 301] width 247 height 549
click at [978, 153] on div at bounding box center [1049, 301] width 247 height 549
click at [943, 111] on div at bounding box center [1049, 301] width 247 height 549
click at [1018, 148] on div at bounding box center [1049, 301] width 247 height 549
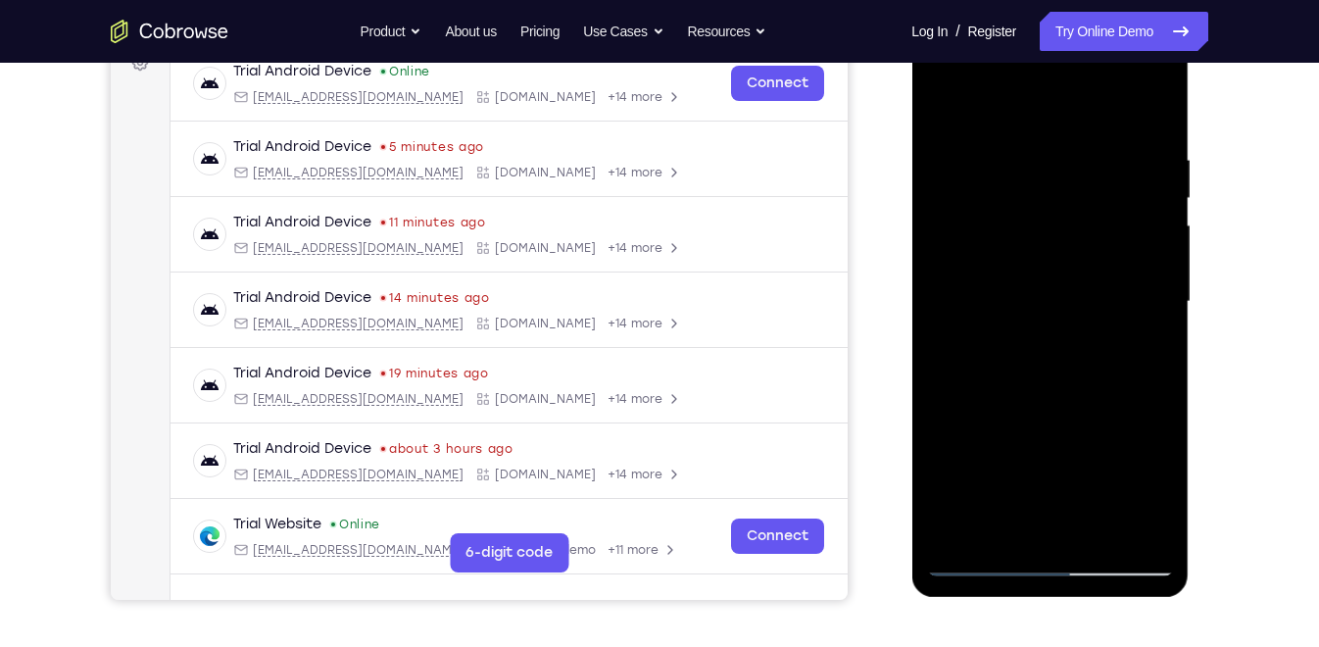
click at [946, 104] on div at bounding box center [1049, 301] width 247 height 549
click at [1006, 168] on div at bounding box center [1049, 301] width 247 height 549
click at [958, 150] on div at bounding box center [1049, 301] width 247 height 549
click at [946, 105] on div at bounding box center [1049, 301] width 247 height 549
click at [959, 360] on div at bounding box center [1049, 301] width 247 height 549
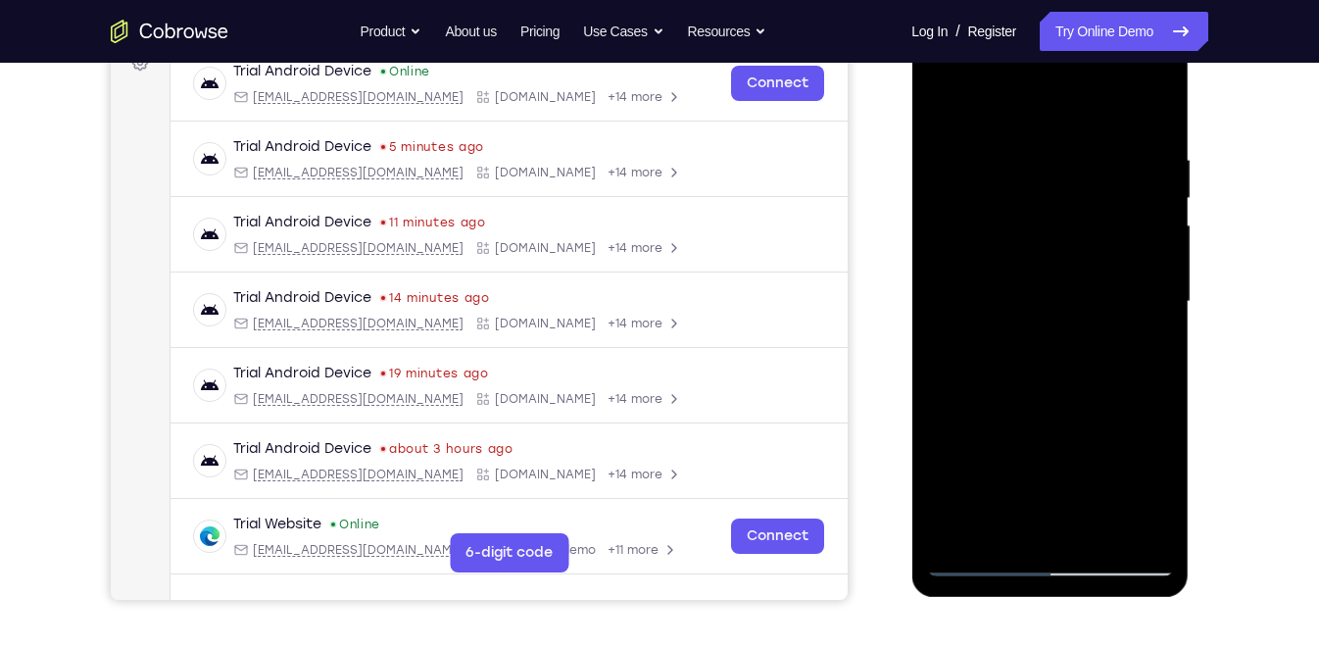
click at [988, 550] on div at bounding box center [1049, 301] width 247 height 549
click at [956, 534] on div at bounding box center [1049, 301] width 247 height 549
drag, startPoint x: 1051, startPoint y: 203, endPoint x: 1059, endPoint y: 357, distance: 154.0
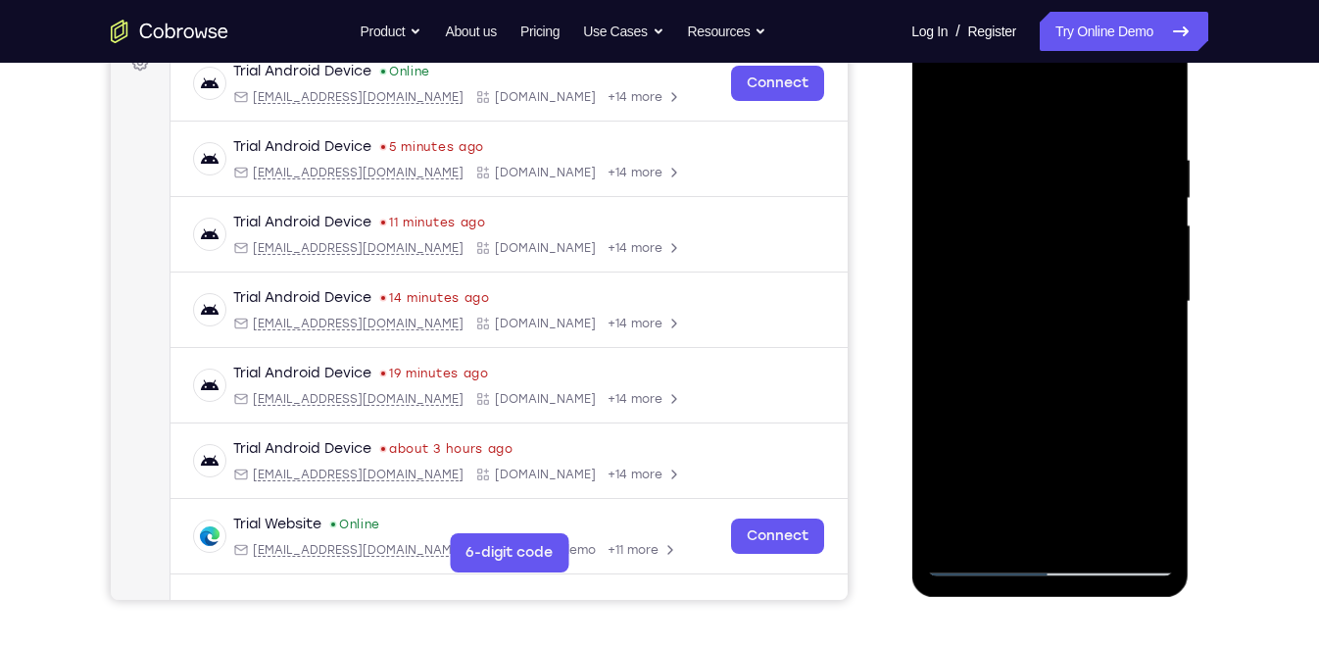
click at [1059, 357] on div at bounding box center [1049, 301] width 247 height 549
drag, startPoint x: 1059, startPoint y: 357, endPoint x: 1059, endPoint y: 197, distance: 159.7
click at [1059, 197] on div at bounding box center [1049, 301] width 247 height 549
drag, startPoint x: 1054, startPoint y: 440, endPoint x: 1064, endPoint y: 220, distance: 219.7
click at [1064, 220] on div at bounding box center [1049, 301] width 247 height 549
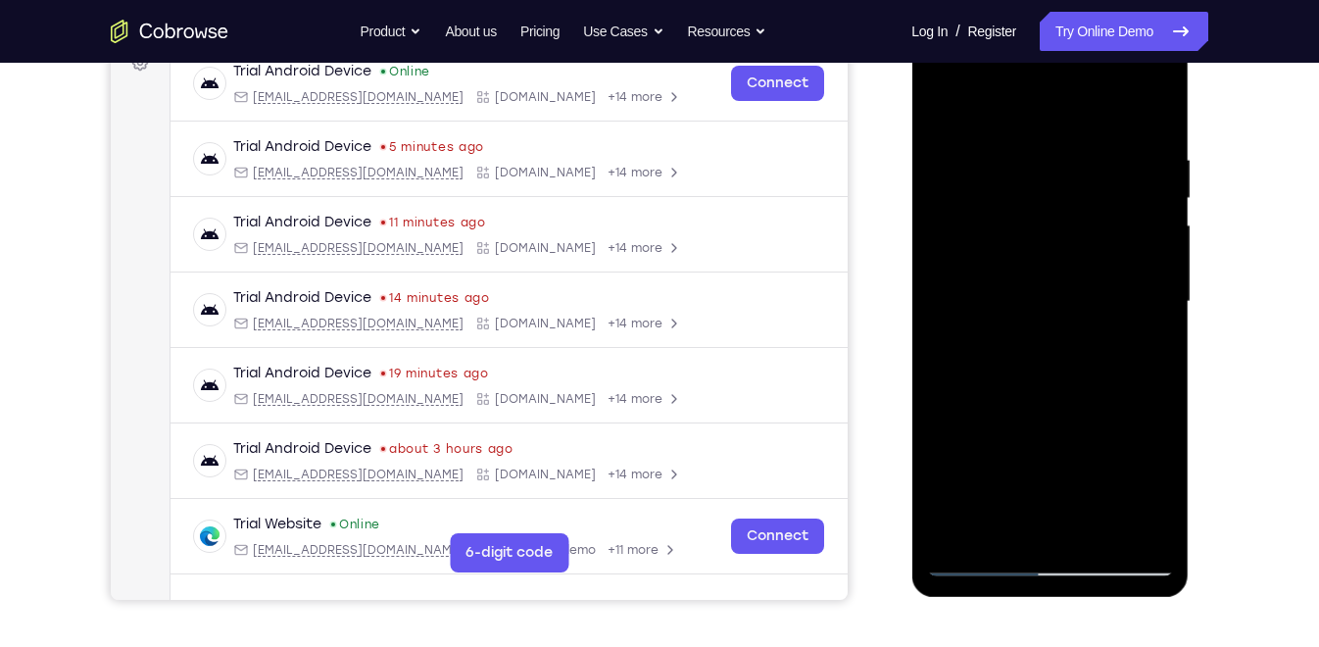
drag, startPoint x: 1063, startPoint y: 400, endPoint x: 1074, endPoint y: 231, distance: 168.9
click at [1074, 231] on div at bounding box center [1049, 301] width 247 height 549
drag, startPoint x: 1076, startPoint y: 385, endPoint x: 1080, endPoint y: 194, distance: 191.1
click at [1080, 194] on div at bounding box center [1049, 301] width 247 height 549
drag, startPoint x: 1081, startPoint y: 424, endPoint x: 1080, endPoint y: 195, distance: 229.3
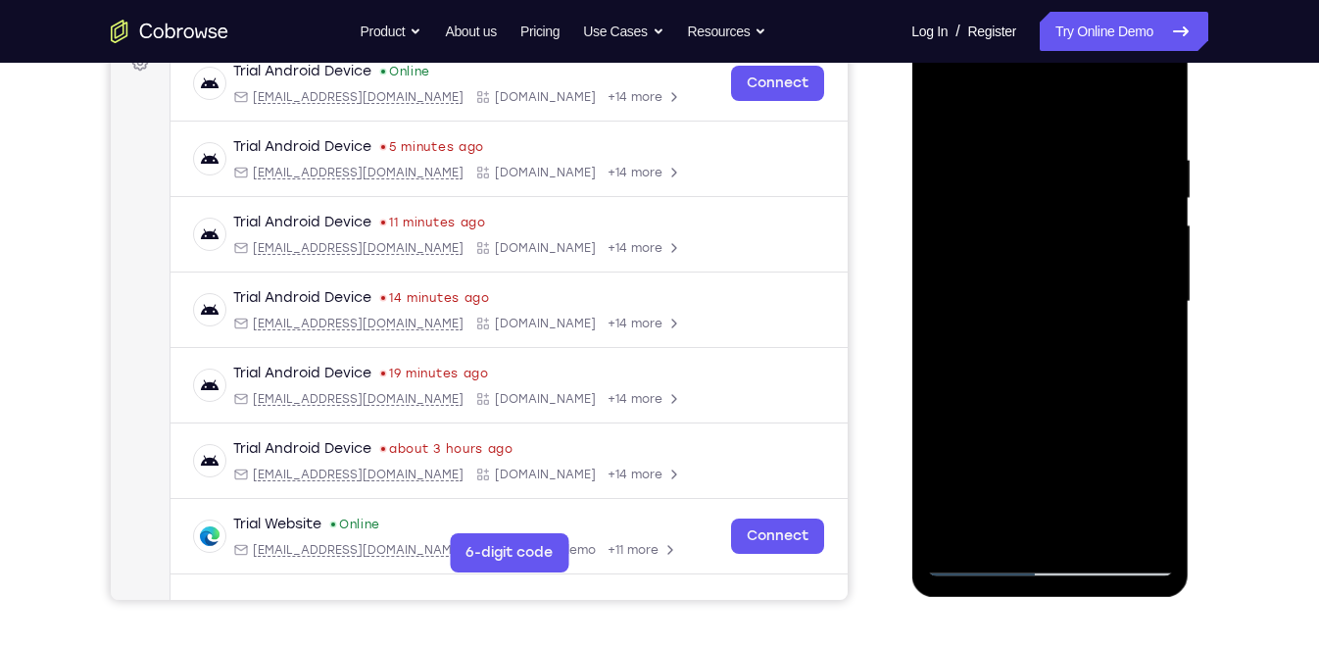
click at [1080, 195] on div at bounding box center [1049, 301] width 247 height 549
drag, startPoint x: 1066, startPoint y: 371, endPoint x: 1066, endPoint y: 113, distance: 258.7
click at [1066, 113] on div at bounding box center [1049, 301] width 247 height 549
drag, startPoint x: 1076, startPoint y: 394, endPoint x: 1078, endPoint y: 186, distance: 207.8
click at [1078, 186] on div at bounding box center [1049, 301] width 247 height 549
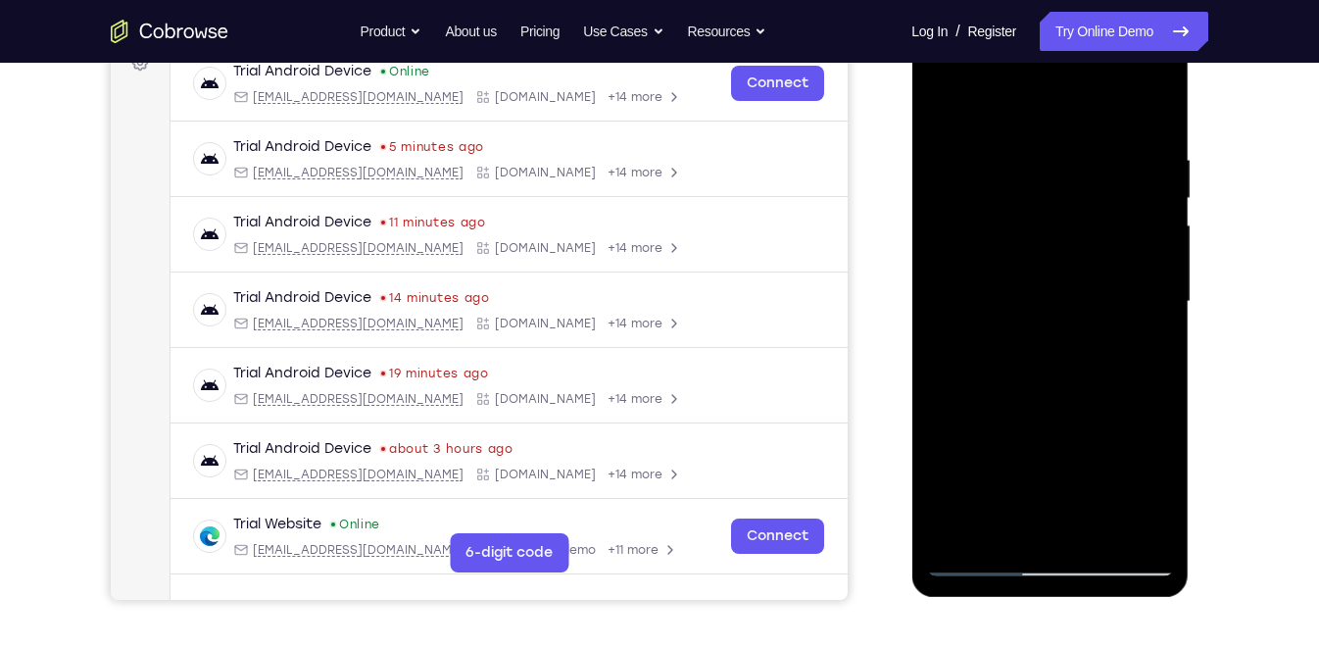
drag, startPoint x: 1093, startPoint y: 451, endPoint x: 1096, endPoint y: 240, distance: 210.7
click at [1096, 240] on div at bounding box center [1049, 301] width 247 height 549
drag, startPoint x: 1107, startPoint y: 415, endPoint x: 1107, endPoint y: 204, distance: 211.7
click at [1107, 204] on div at bounding box center [1049, 301] width 247 height 549
drag, startPoint x: 1104, startPoint y: 357, endPoint x: 1098, endPoint y: 145, distance: 211.8
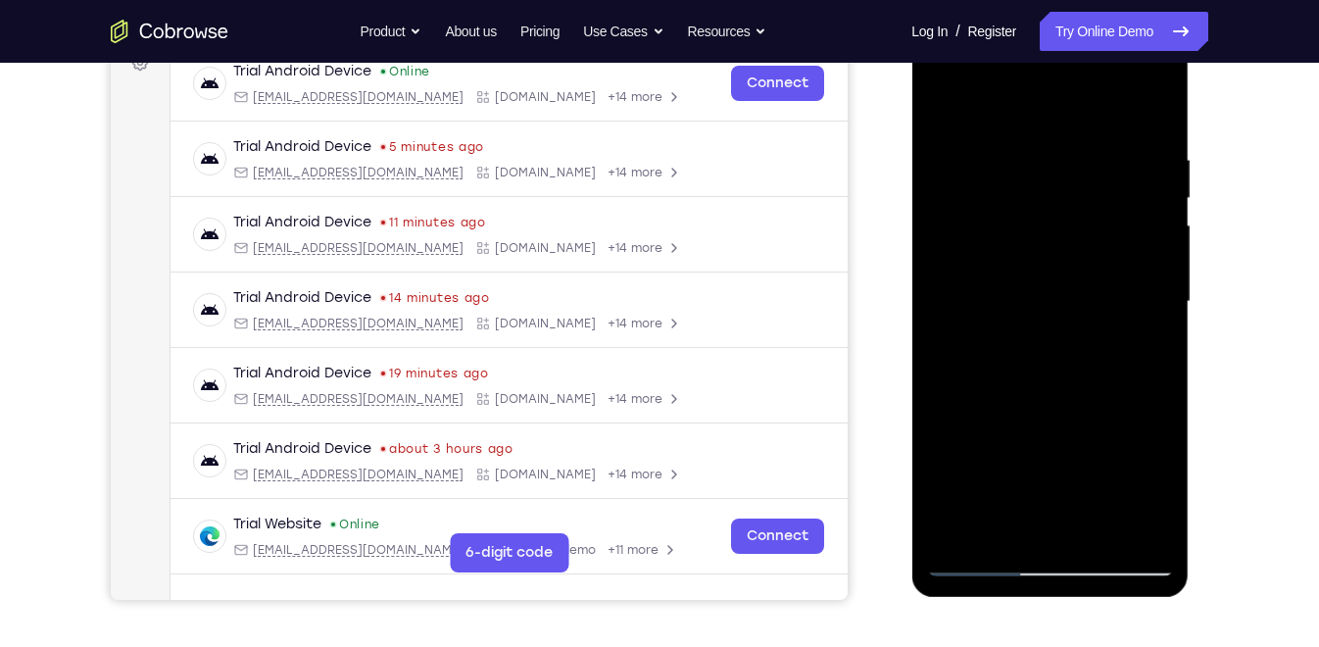
click at [1098, 145] on div at bounding box center [1049, 301] width 247 height 549
drag, startPoint x: 1105, startPoint y: 403, endPoint x: 1103, endPoint y: 271, distance: 131.3
click at [1103, 271] on div at bounding box center [1049, 301] width 247 height 549
drag, startPoint x: 1060, startPoint y: 395, endPoint x: 1064, endPoint y: 202, distance: 193.1
click at [1064, 202] on div at bounding box center [1049, 301] width 247 height 549
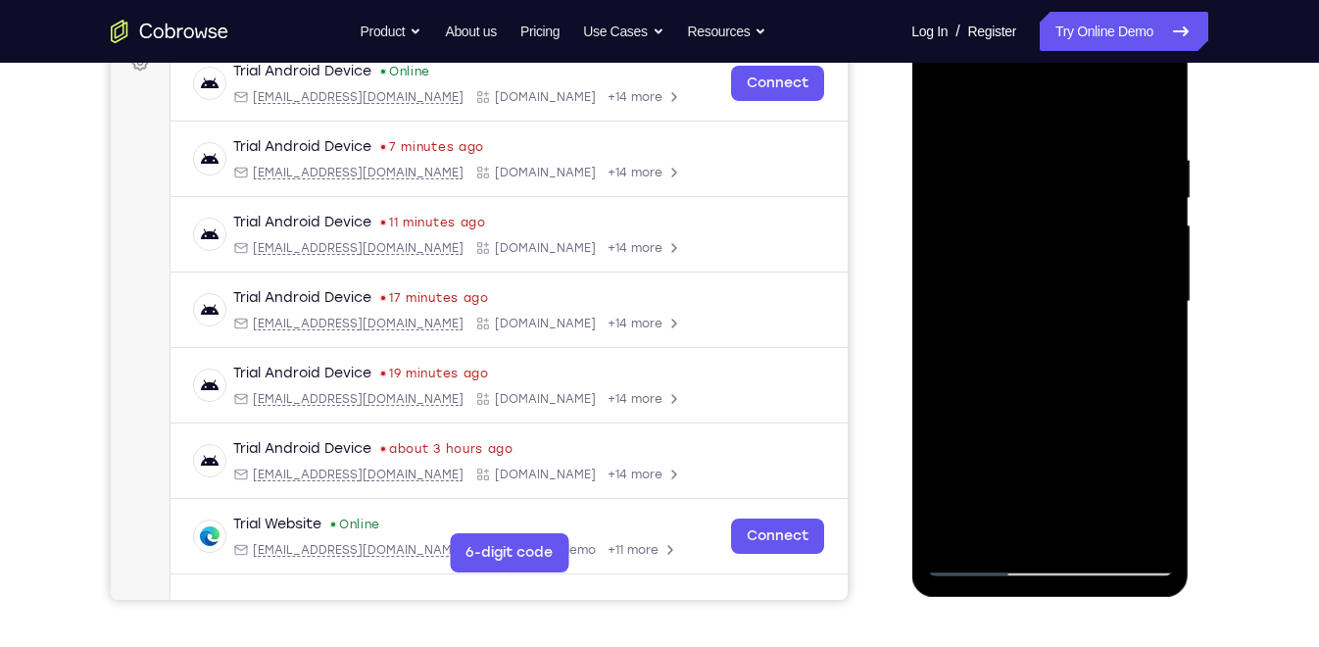
drag, startPoint x: 1110, startPoint y: 440, endPoint x: 1109, endPoint y: 211, distance: 229.3
click at [1109, 211] on div at bounding box center [1049, 301] width 247 height 549
drag, startPoint x: 1116, startPoint y: 374, endPoint x: 1083, endPoint y: 144, distance: 232.7
click at [1083, 144] on div at bounding box center [1049, 301] width 247 height 549
drag, startPoint x: 1030, startPoint y: 366, endPoint x: 1034, endPoint y: 165, distance: 200.9
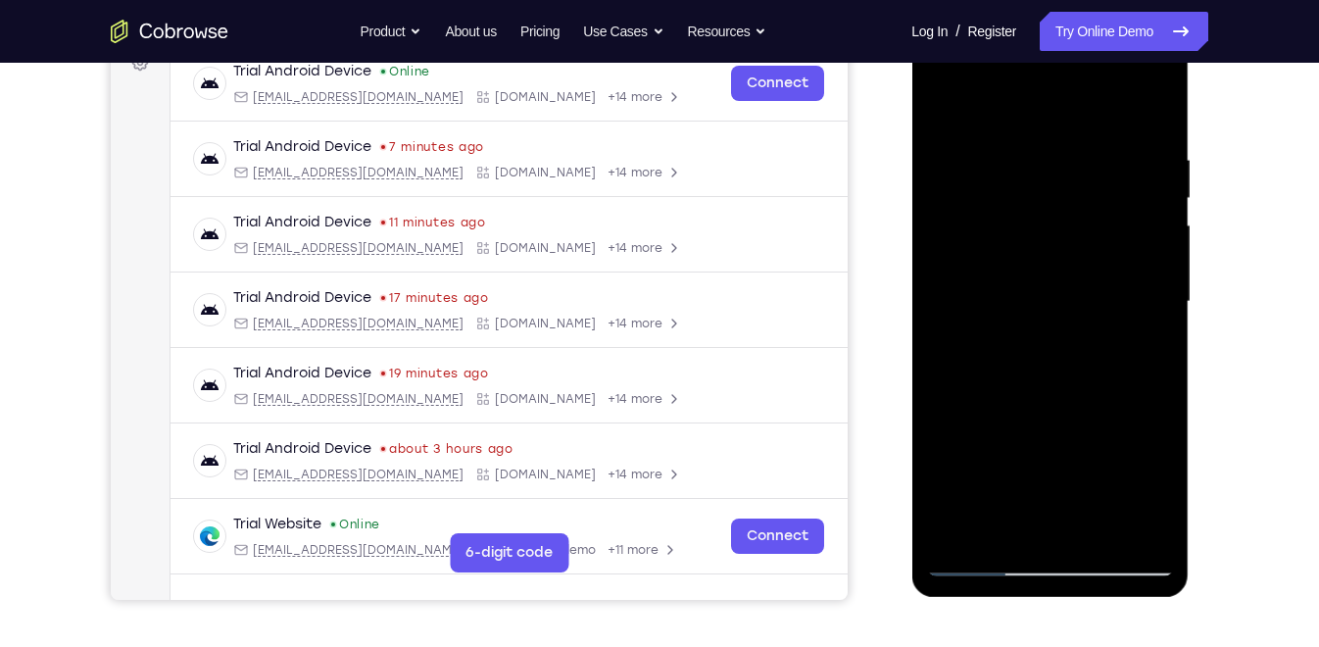
click at [1034, 165] on div at bounding box center [1049, 301] width 247 height 549
drag, startPoint x: 1097, startPoint y: 240, endPoint x: 1124, endPoint y: 368, distance: 131.3
click at [1124, 368] on div at bounding box center [1049, 301] width 247 height 549
drag, startPoint x: 1057, startPoint y: 431, endPoint x: 1076, endPoint y: 254, distance: 178.3
click at [1076, 254] on div at bounding box center [1049, 301] width 247 height 549
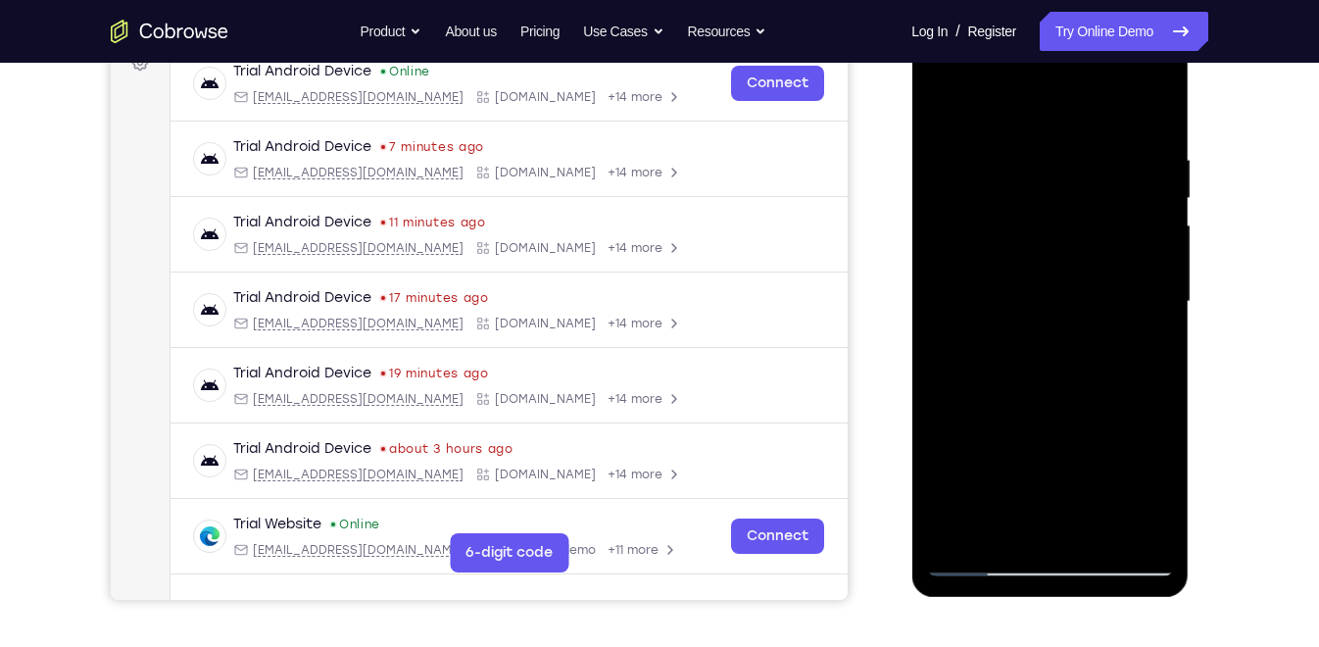
drag, startPoint x: 1067, startPoint y: 428, endPoint x: 1076, endPoint y: 220, distance: 208.9
click at [1076, 220] on div at bounding box center [1049, 301] width 247 height 549
drag, startPoint x: 1087, startPoint y: 428, endPoint x: 1097, endPoint y: 348, distance: 80.9
click at [1097, 348] on div at bounding box center [1049, 301] width 247 height 549
click at [1156, 335] on div at bounding box center [1049, 301] width 247 height 549
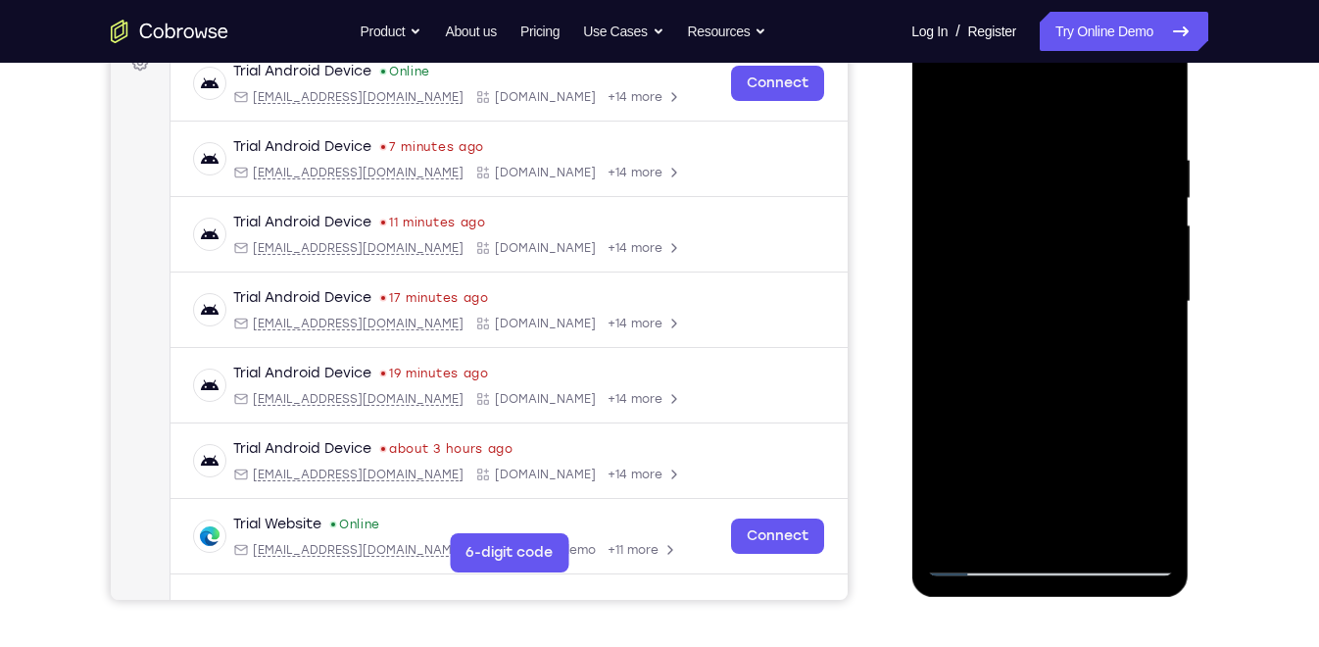
click at [1156, 335] on div at bounding box center [1049, 301] width 247 height 549
click at [990, 528] on div at bounding box center [1049, 301] width 247 height 549
click at [1005, 109] on div at bounding box center [1049, 301] width 247 height 549
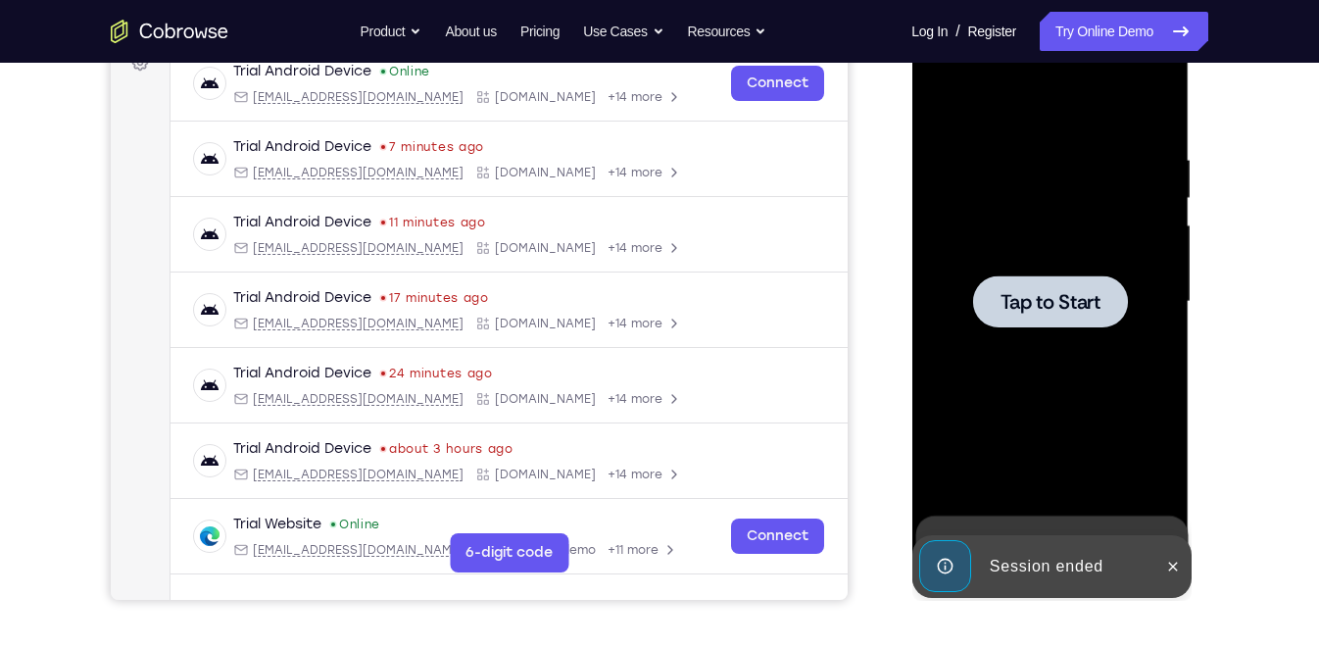
click at [1057, 296] on span "Tap to Start" at bounding box center [1050, 302] width 100 height 20
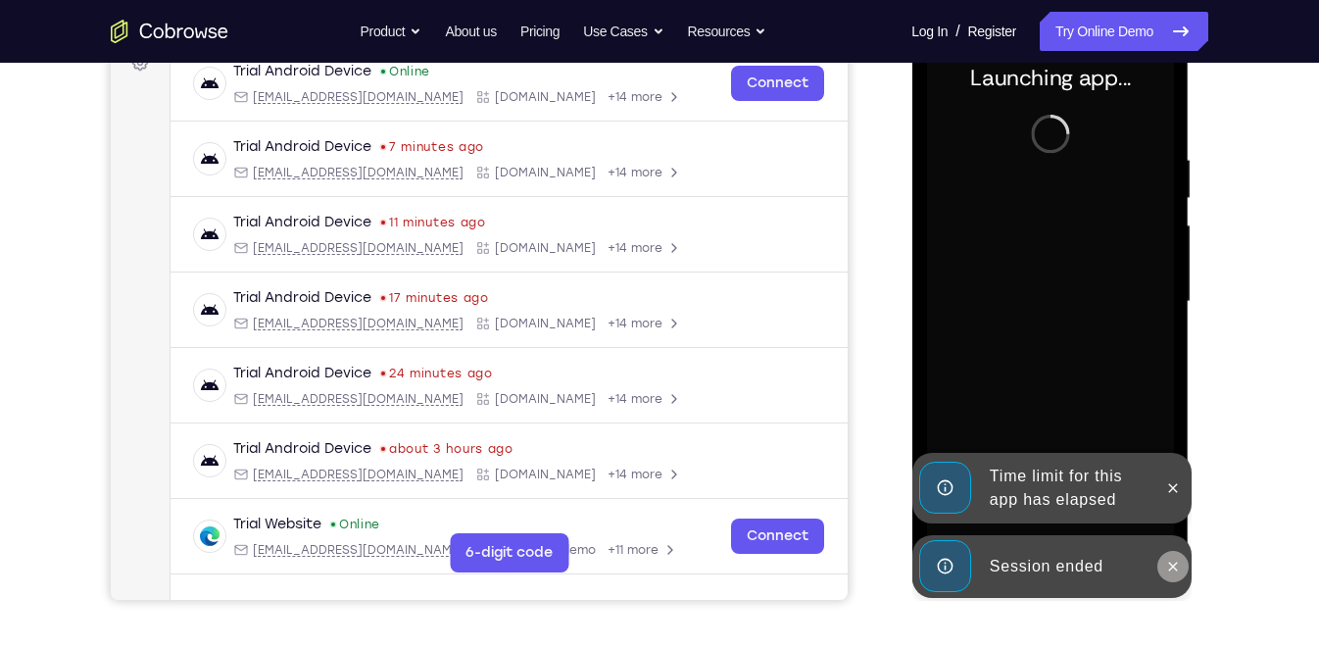
click at [1171, 568] on icon at bounding box center [1172, 567] width 16 height 16
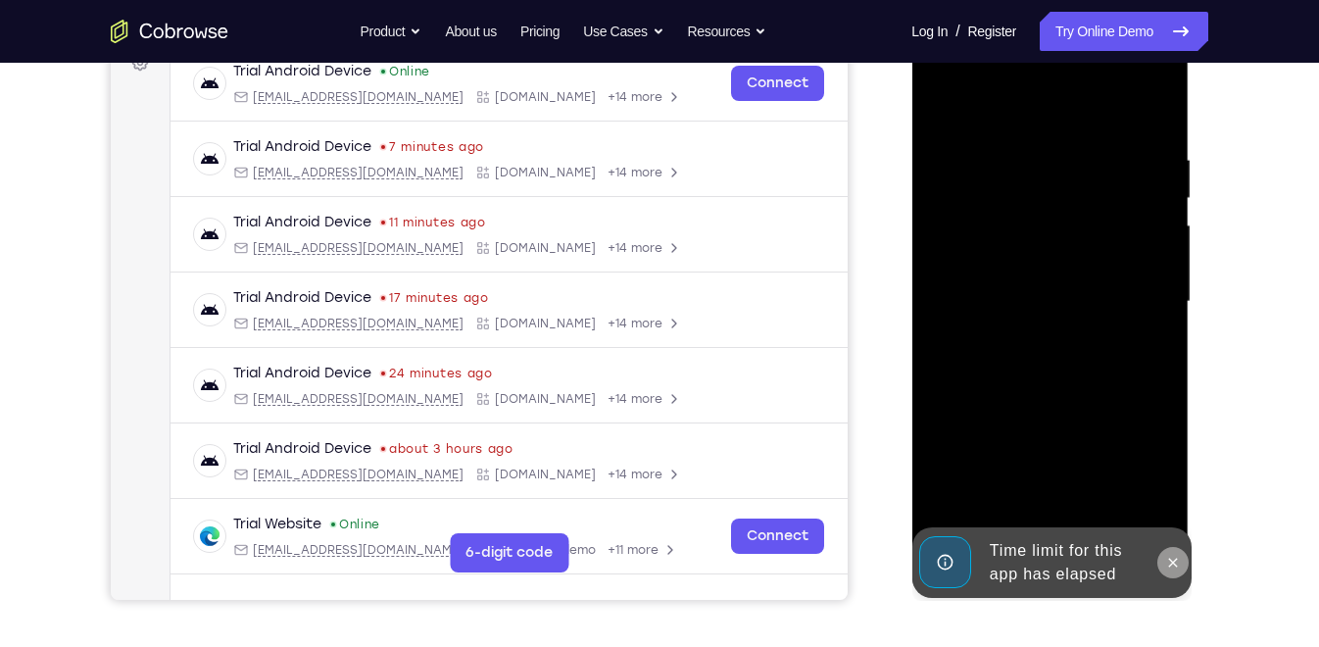
click at [1169, 560] on icon at bounding box center [1172, 562] width 9 height 9
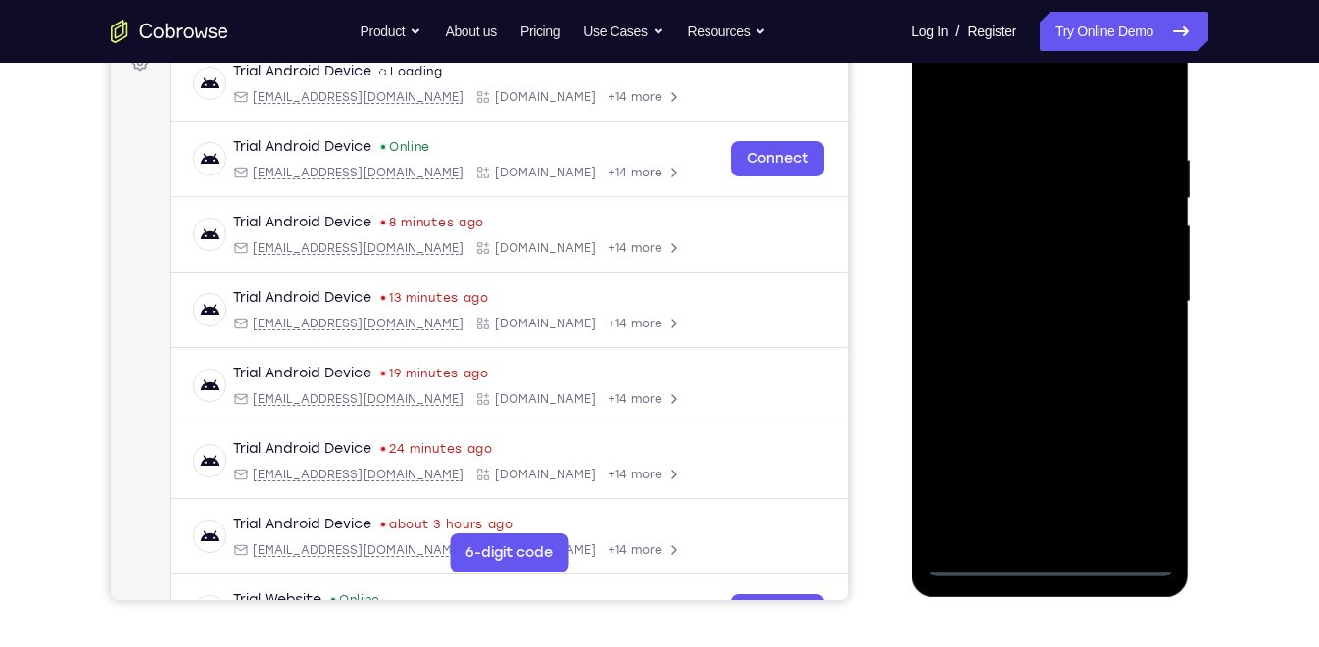
click at [1042, 554] on div at bounding box center [1049, 301] width 247 height 549
click at [1043, 553] on div at bounding box center [1049, 301] width 247 height 549
click at [1056, 561] on div at bounding box center [1049, 301] width 247 height 549
click at [1120, 488] on div at bounding box center [1049, 301] width 247 height 549
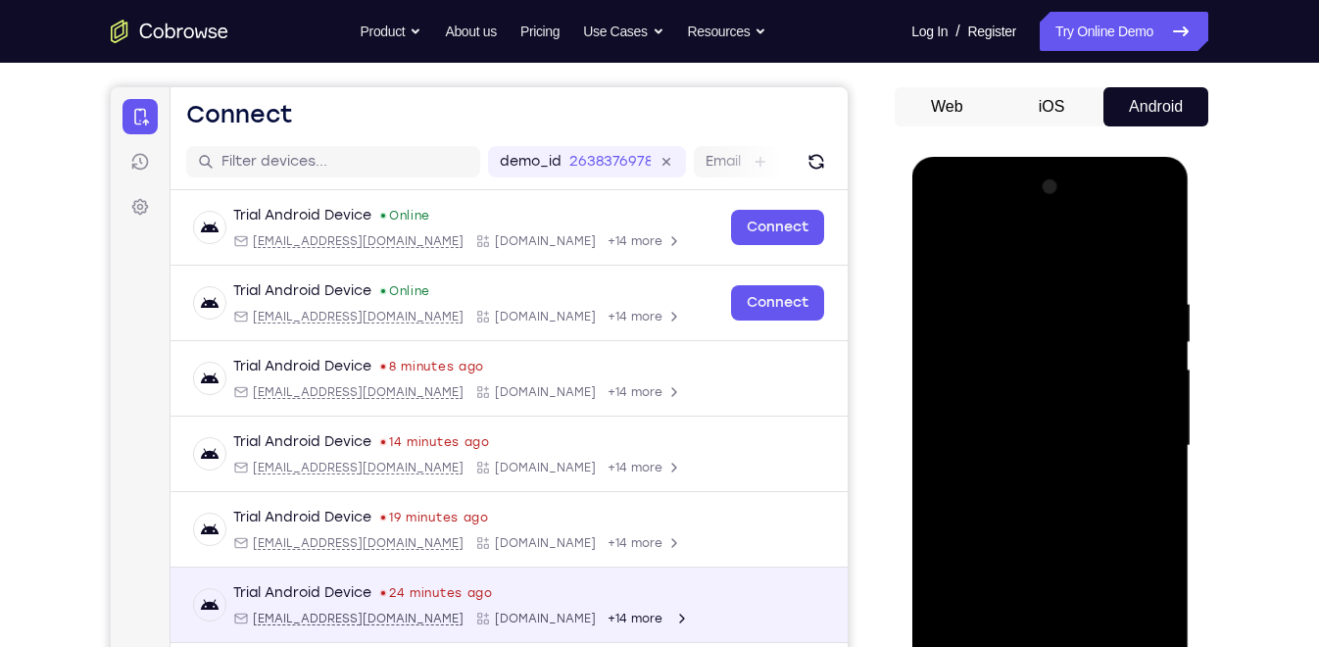
scroll to position [165, 0]
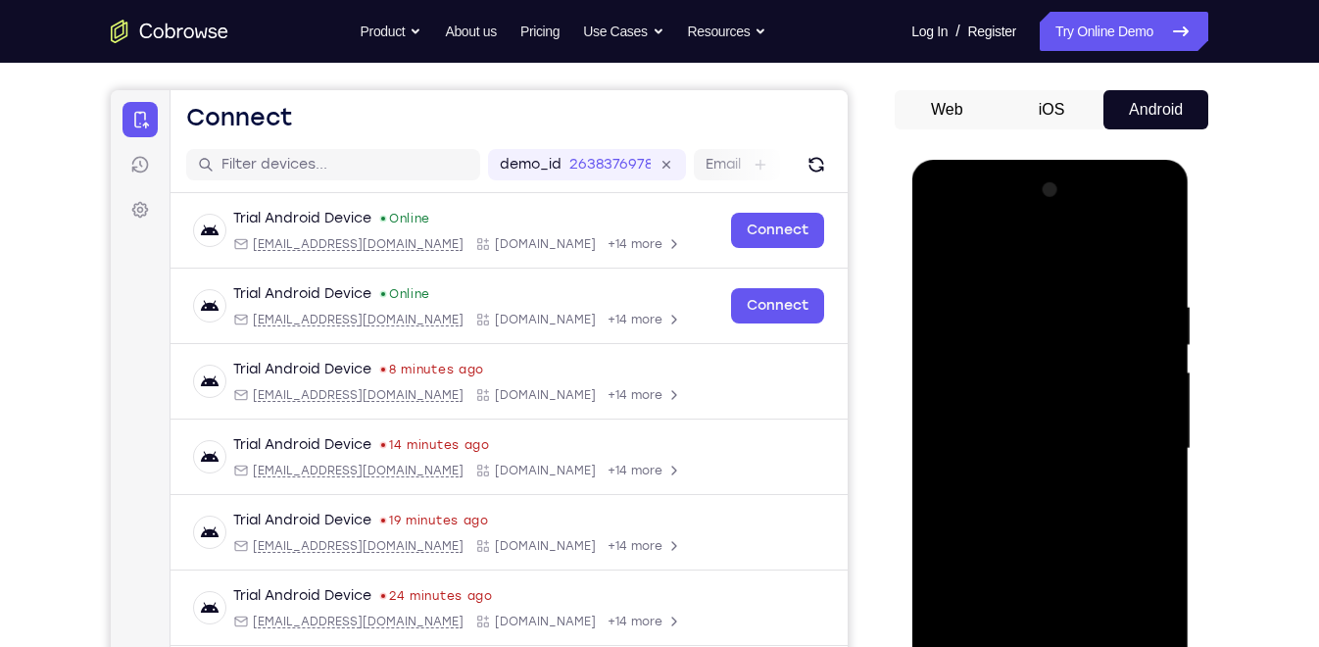
click at [1003, 266] on div at bounding box center [1049, 448] width 247 height 549
click at [1136, 451] on div at bounding box center [1049, 448] width 247 height 549
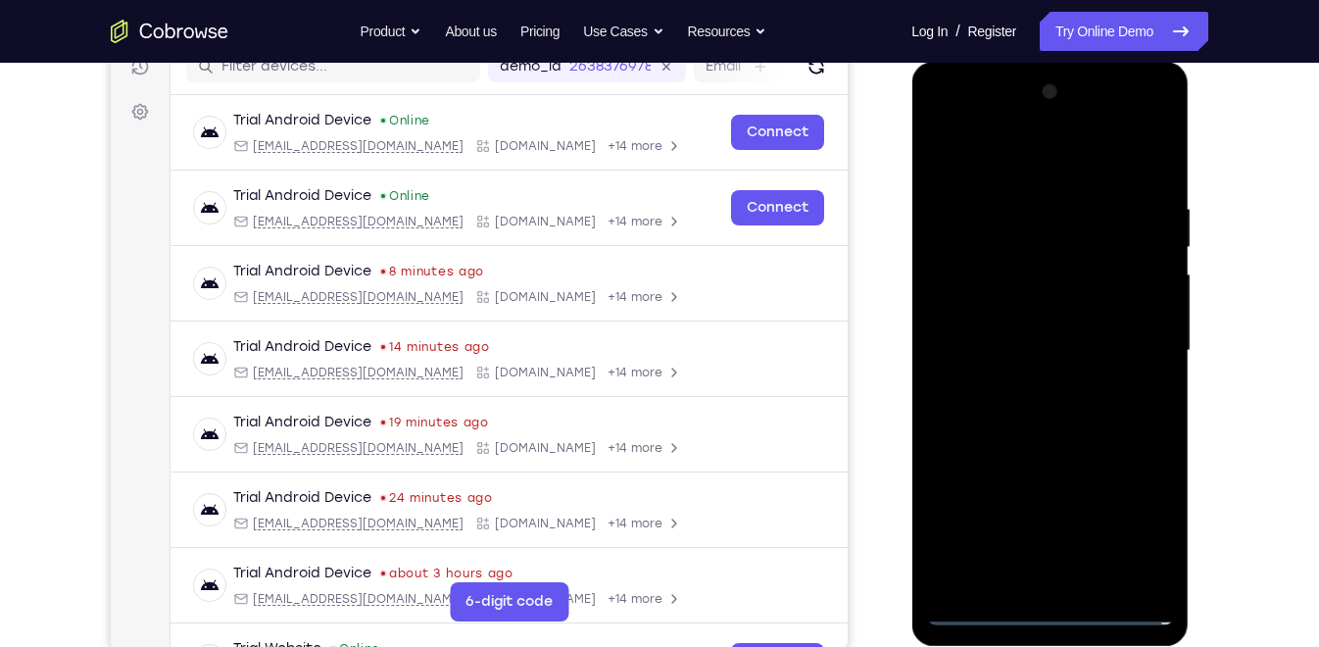
scroll to position [267, 0]
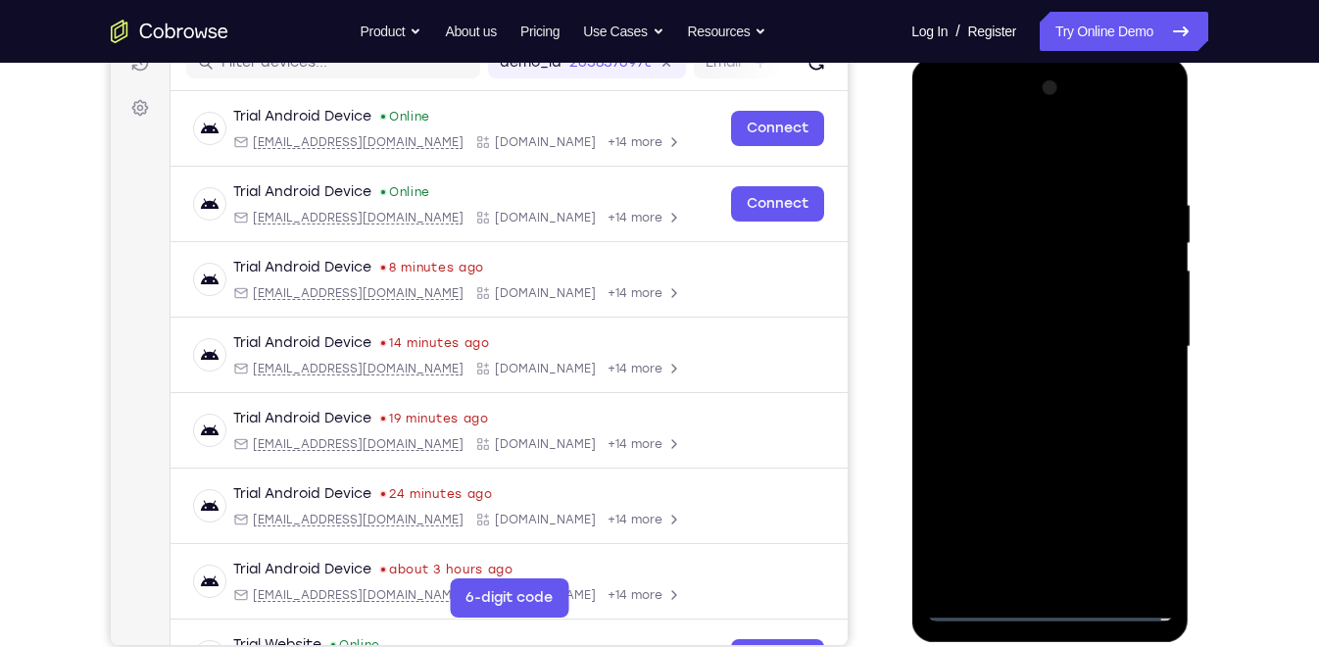
click at [1030, 375] on div at bounding box center [1049, 347] width 247 height 549
click at [979, 337] on div at bounding box center [1049, 347] width 247 height 549
click at [964, 306] on div at bounding box center [1049, 347] width 247 height 549
click at [994, 333] on div at bounding box center [1049, 347] width 247 height 549
click at [1033, 351] on div at bounding box center [1049, 347] width 247 height 549
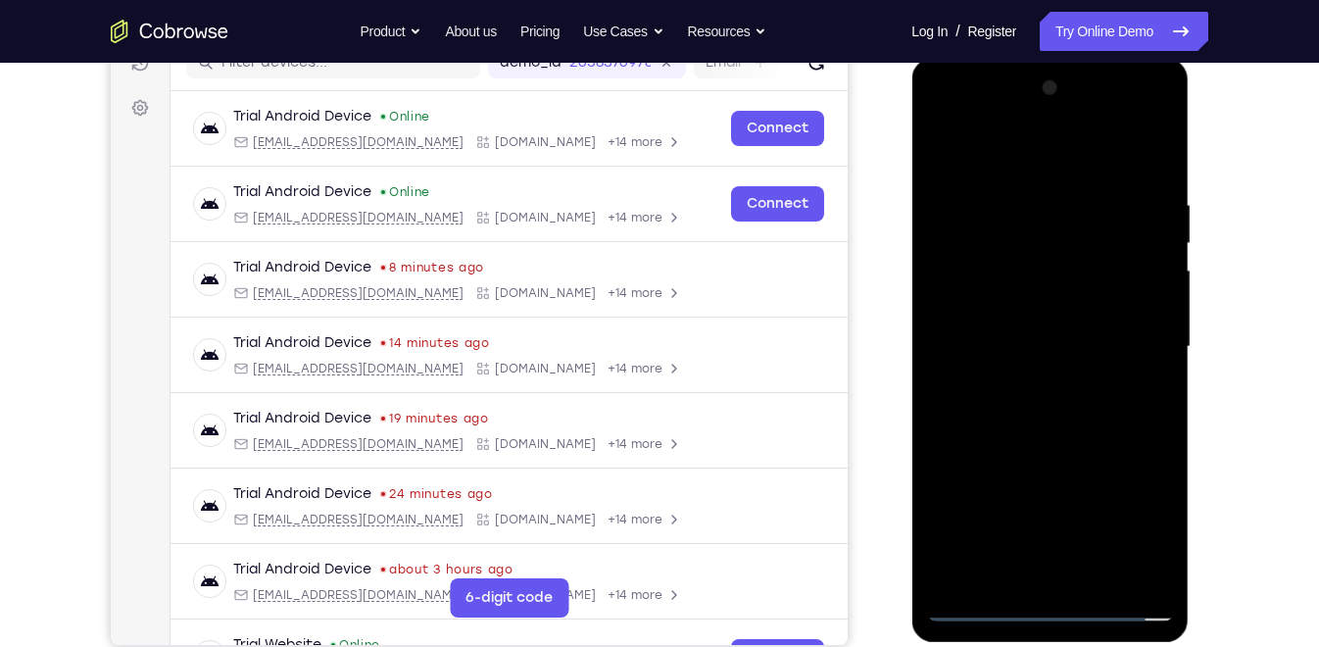
click at [1119, 412] on div at bounding box center [1049, 347] width 247 height 549
click at [1091, 413] on div at bounding box center [1049, 347] width 247 height 549
click at [1073, 438] on div at bounding box center [1049, 347] width 247 height 549
drag, startPoint x: 1075, startPoint y: 504, endPoint x: 1051, endPoint y: 334, distance: 171.1
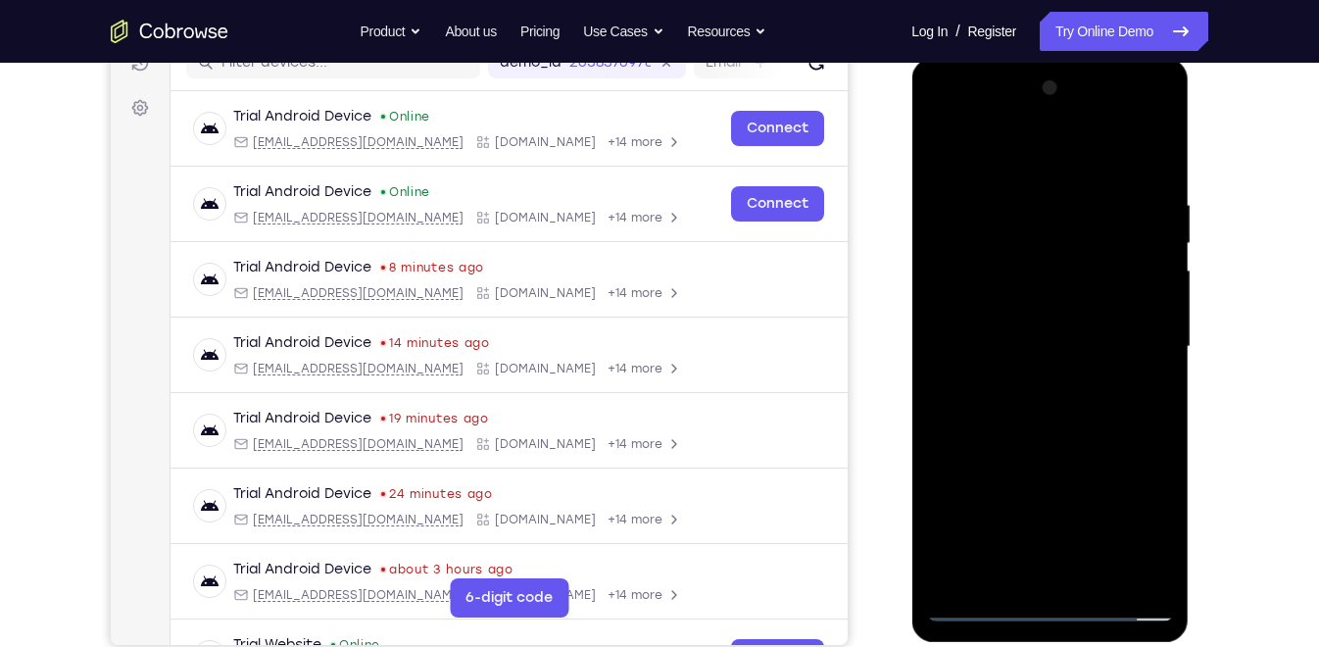
click at [1051, 334] on div at bounding box center [1049, 347] width 247 height 549
drag, startPoint x: 1055, startPoint y: 489, endPoint x: 1062, endPoint y: 265, distance: 224.5
click at [1062, 265] on div at bounding box center [1049, 347] width 247 height 549
drag, startPoint x: 1074, startPoint y: 465, endPoint x: 1074, endPoint y: 350, distance: 115.6
click at [1074, 350] on div at bounding box center [1049, 347] width 247 height 549
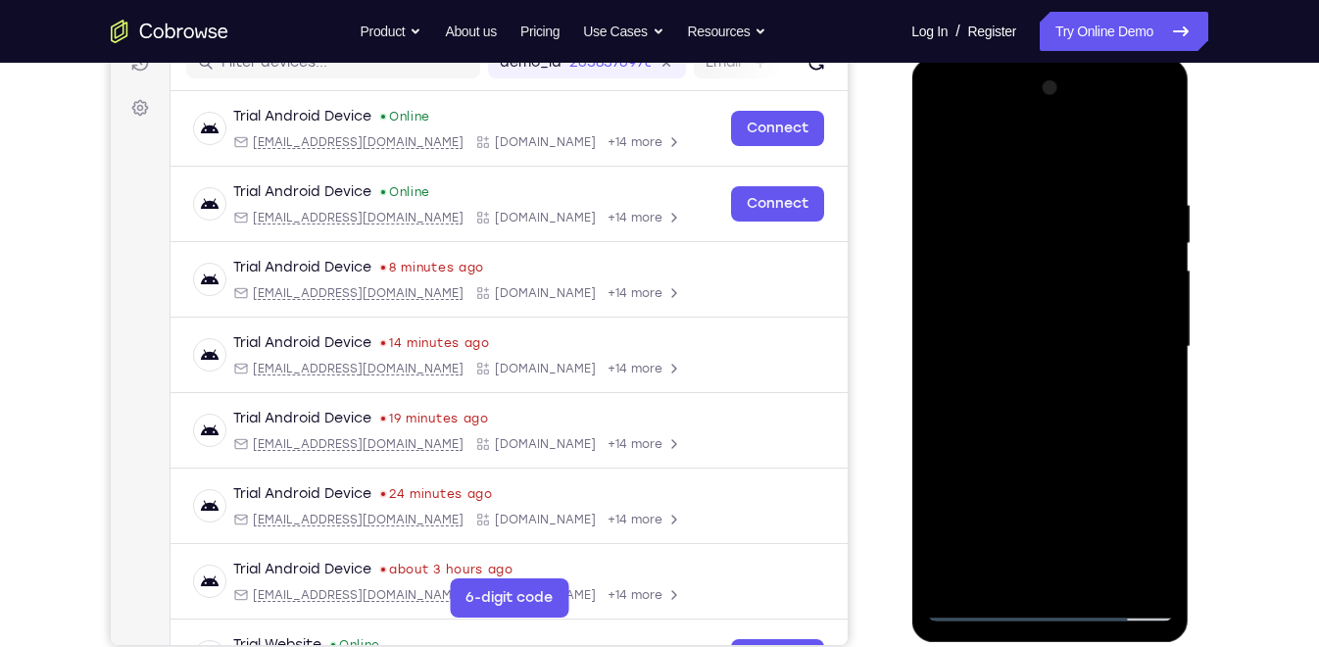
drag, startPoint x: 1043, startPoint y: 494, endPoint x: 1044, endPoint y: 354, distance: 140.1
click at [1044, 354] on div at bounding box center [1049, 347] width 247 height 549
drag, startPoint x: 1049, startPoint y: 492, endPoint x: 1046, endPoint y: 240, distance: 251.9
click at [1046, 240] on div at bounding box center [1049, 347] width 247 height 549
drag, startPoint x: 1056, startPoint y: 473, endPoint x: 1049, endPoint y: 183, distance: 290.2
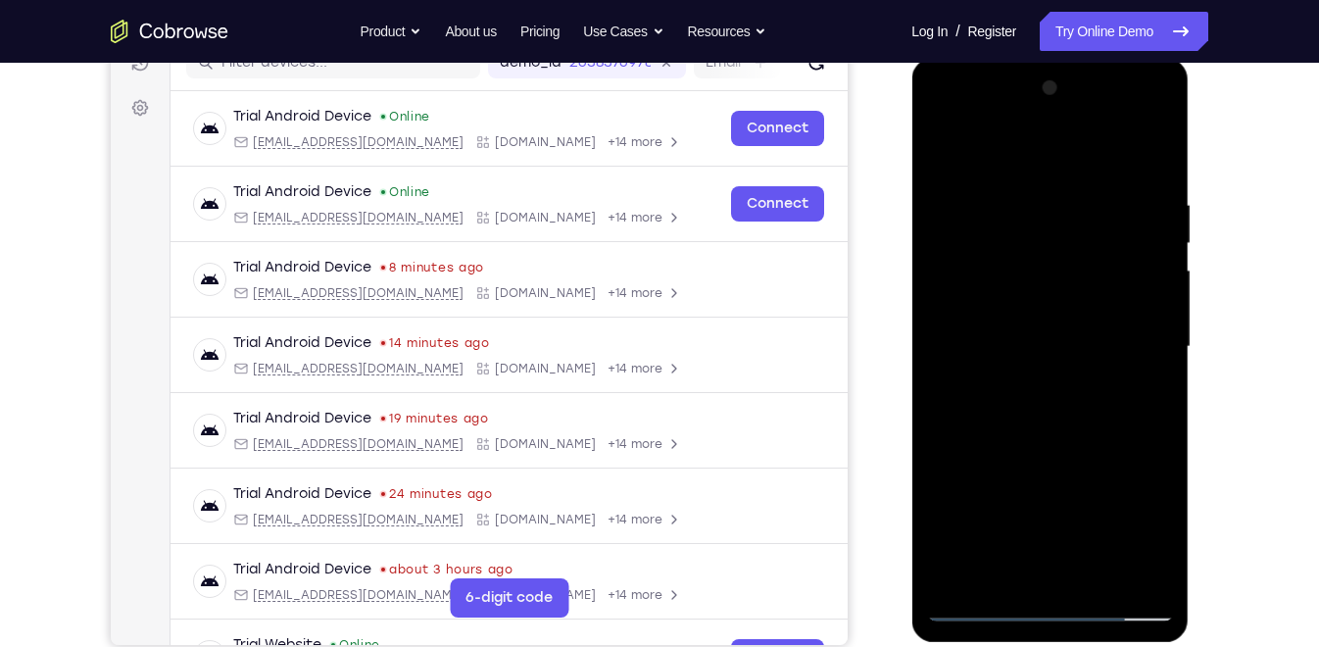
click at [1049, 183] on div at bounding box center [1049, 347] width 247 height 549
drag, startPoint x: 1062, startPoint y: 469, endPoint x: 1062, endPoint y: 193, distance: 276.3
click at [1062, 193] on div at bounding box center [1049, 347] width 247 height 549
drag, startPoint x: 1068, startPoint y: 381, endPoint x: 1047, endPoint y: 184, distance: 198.1
click at [1047, 184] on div at bounding box center [1049, 347] width 247 height 549
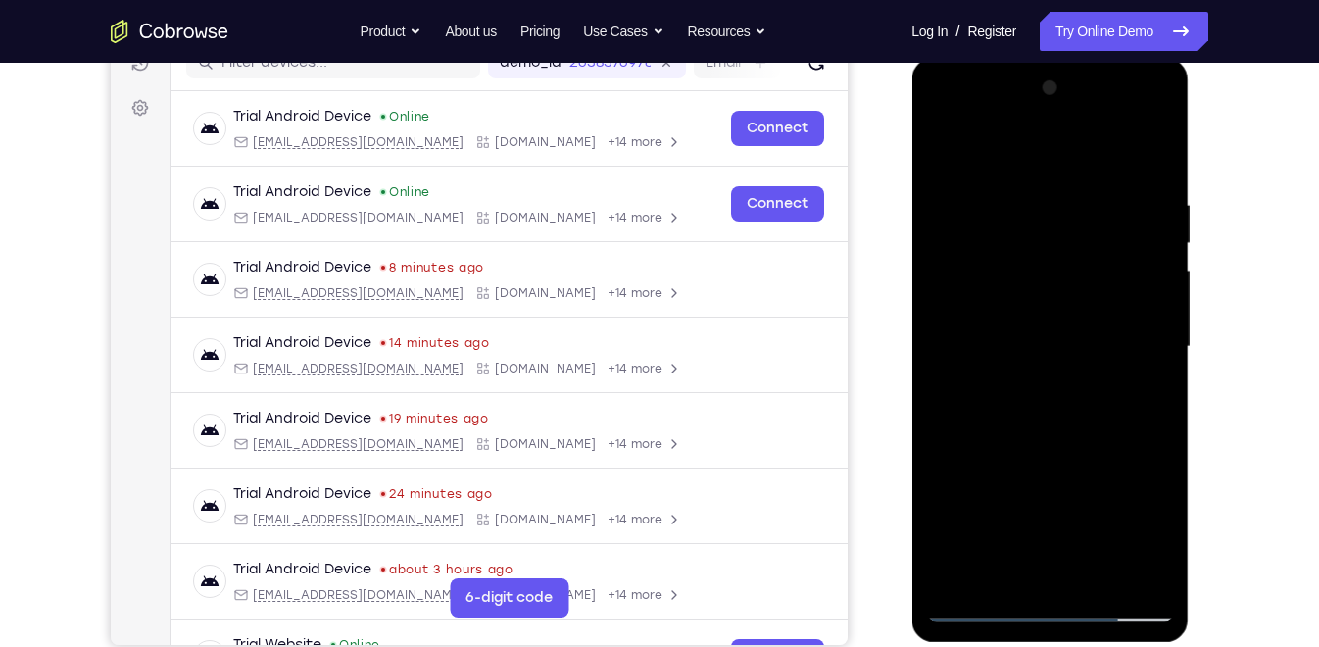
drag, startPoint x: 1079, startPoint y: 438, endPoint x: 1075, endPoint y: 337, distance: 101.0
click at [1075, 337] on div at bounding box center [1049, 347] width 247 height 549
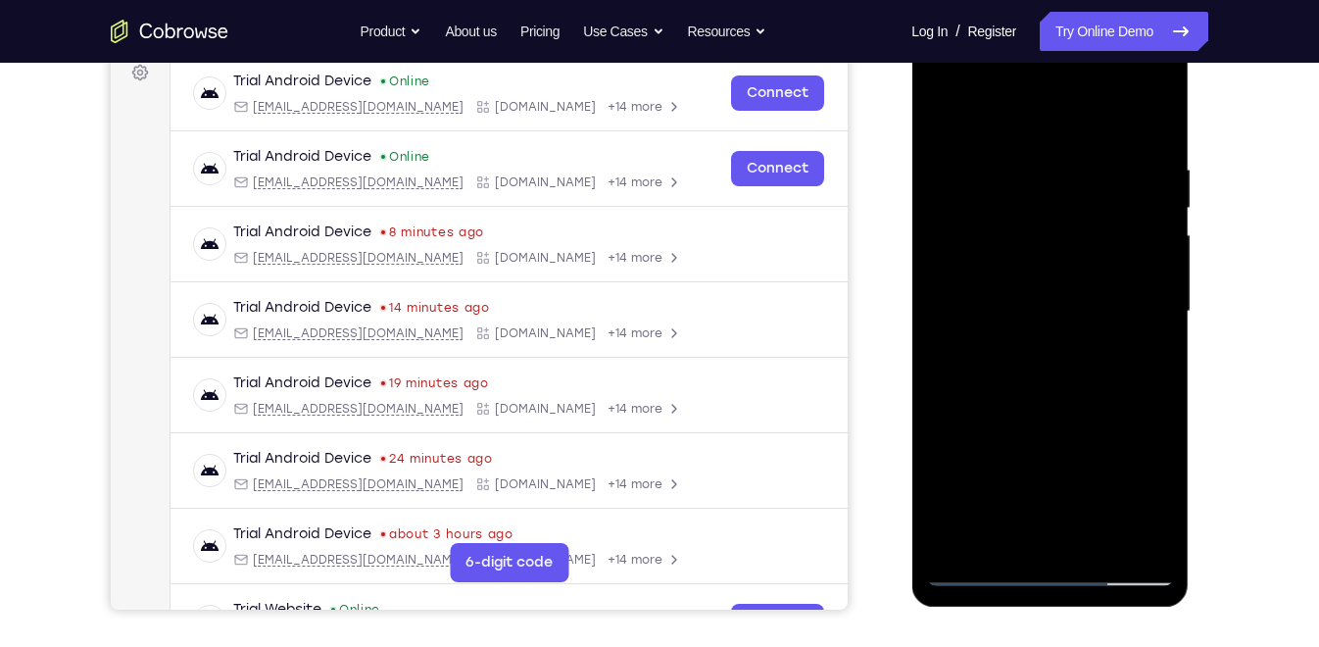
scroll to position [311, 0]
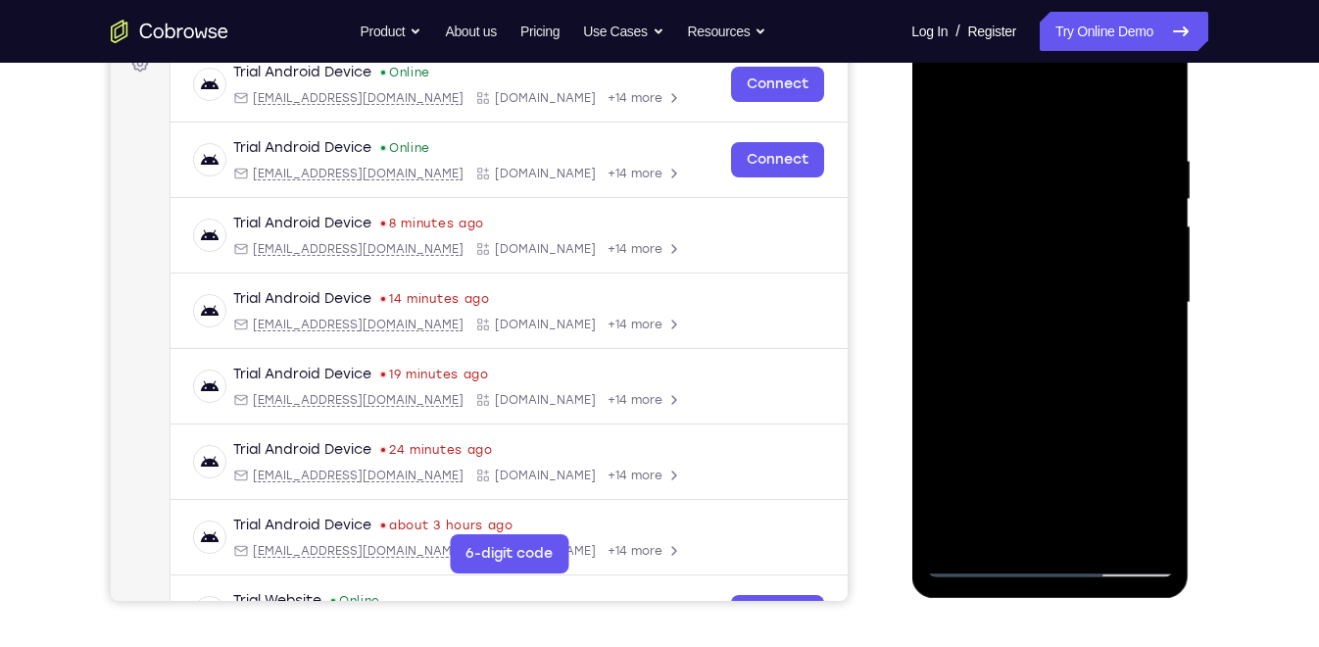
click at [999, 532] on div at bounding box center [1049, 302] width 247 height 549
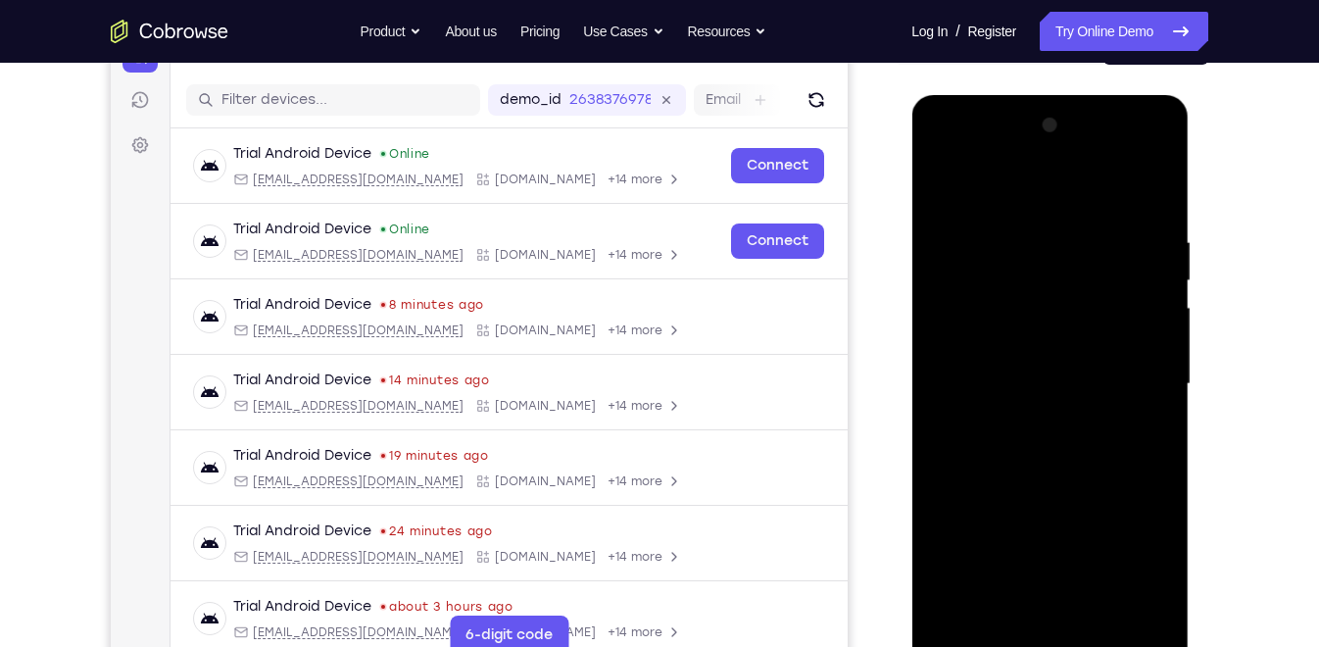
scroll to position [228, 0]
click at [999, 188] on div at bounding box center [1049, 385] width 247 height 549
click at [949, 209] on div at bounding box center [1049, 385] width 247 height 549
click at [1001, 219] on div at bounding box center [1049, 385] width 247 height 549
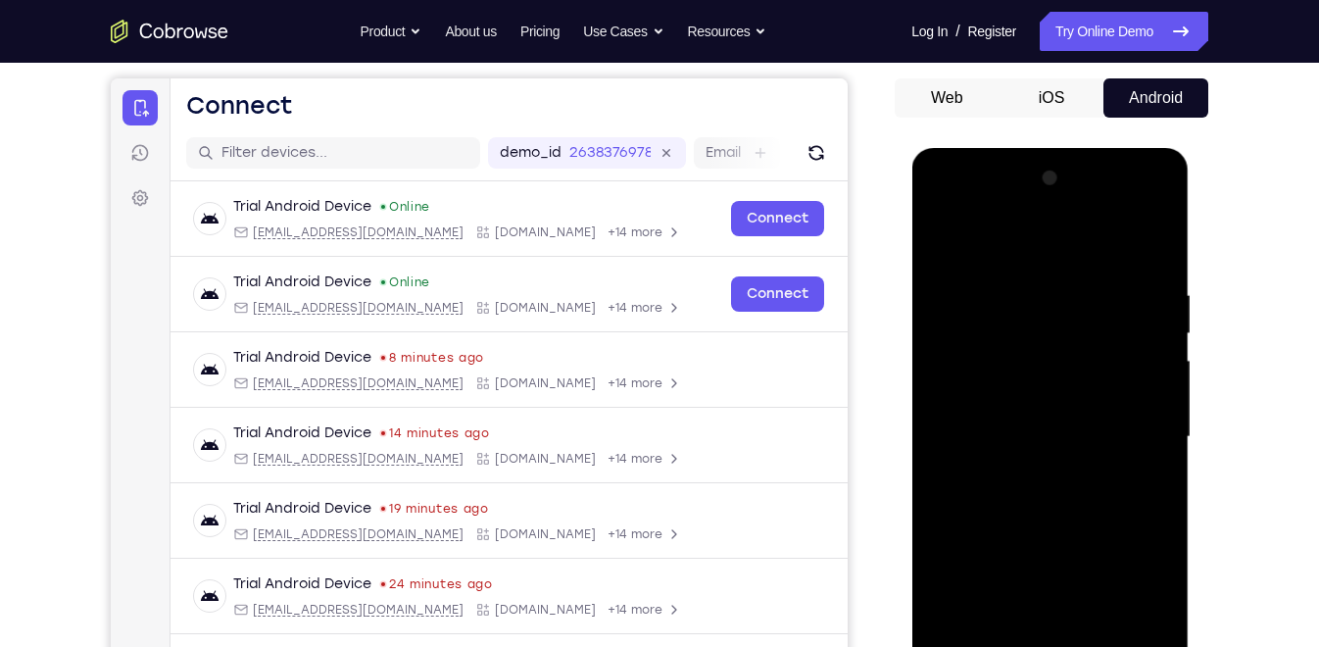
scroll to position [173, 0]
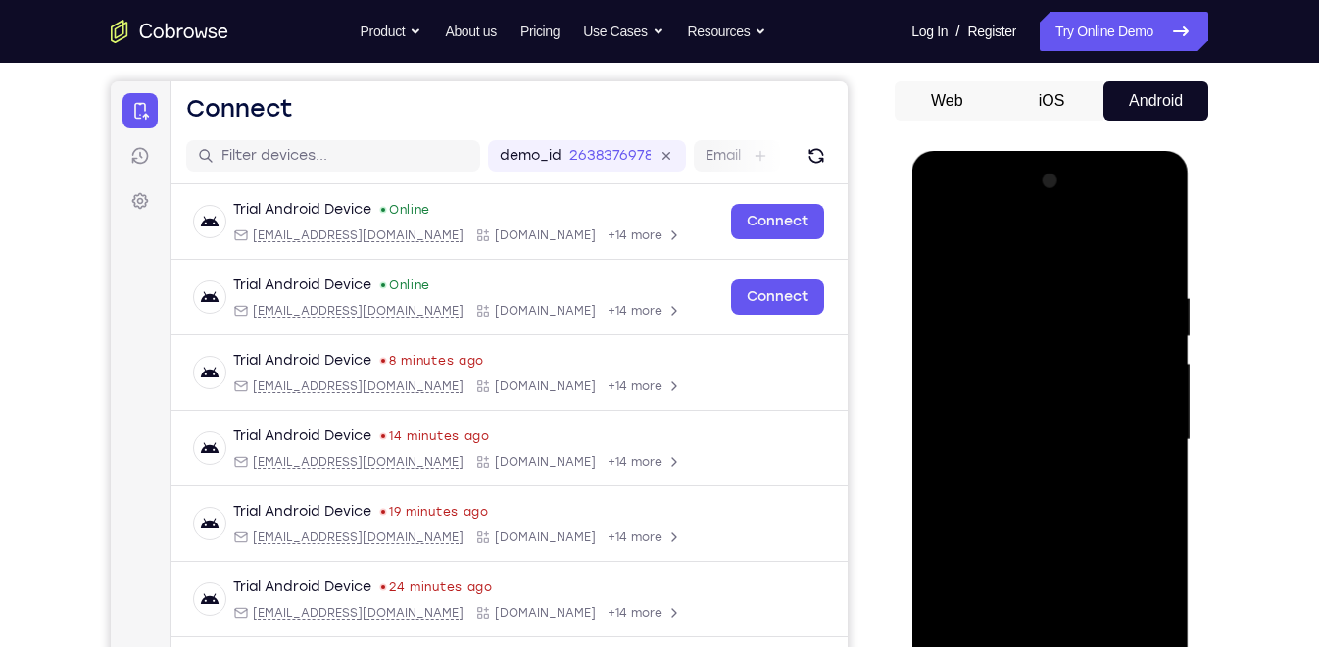
drag, startPoint x: 987, startPoint y: 281, endPoint x: 1004, endPoint y: 401, distance: 120.8
click at [1004, 401] on div at bounding box center [1049, 440] width 247 height 549
click at [940, 237] on div at bounding box center [1049, 440] width 247 height 549
click at [866, 228] on div "Your Support Agent Your Customer Web iOS Android" at bounding box center [660, 377] width 1098 height 724
click at [959, 489] on div at bounding box center [1049, 440] width 247 height 549
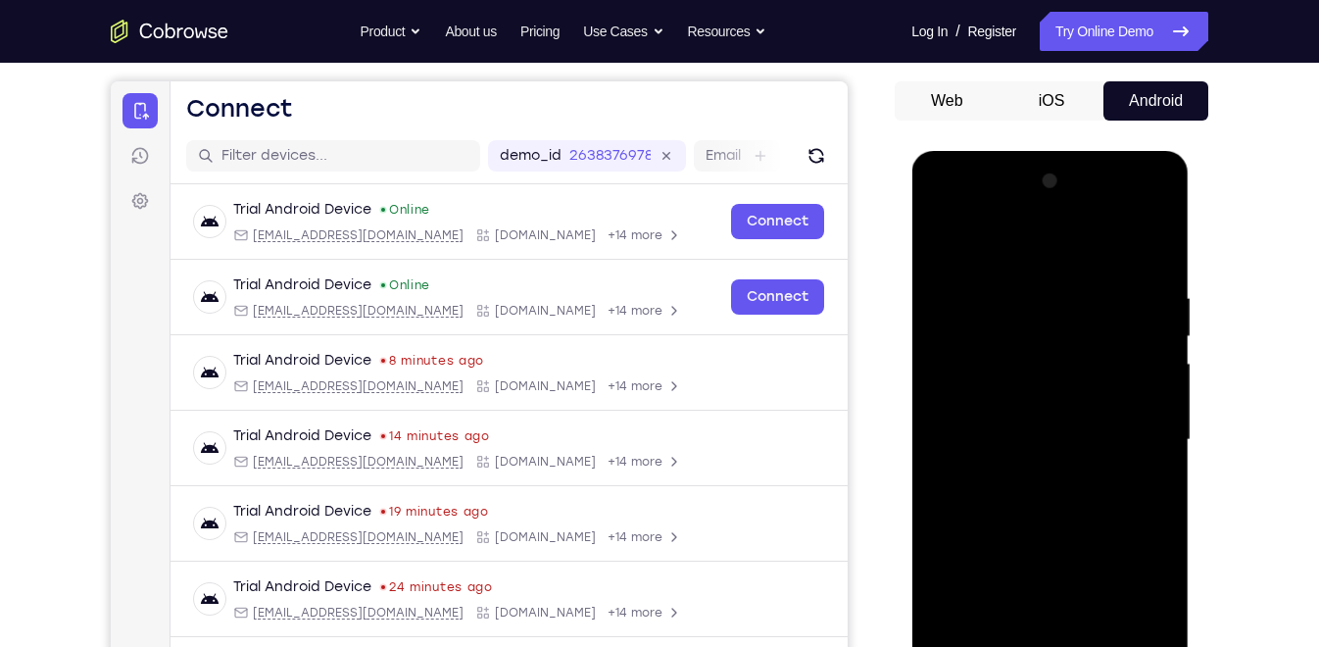
drag, startPoint x: 1051, startPoint y: 341, endPoint x: 1083, endPoint y: 497, distance: 158.9
click at [1083, 497] on div at bounding box center [1049, 440] width 247 height 549
drag, startPoint x: 1032, startPoint y: 542, endPoint x: 1049, endPoint y: 252, distance: 290.6
click at [1049, 252] on div at bounding box center [1049, 440] width 247 height 549
drag, startPoint x: 1055, startPoint y: 542, endPoint x: 1046, endPoint y: 272, distance: 269.7
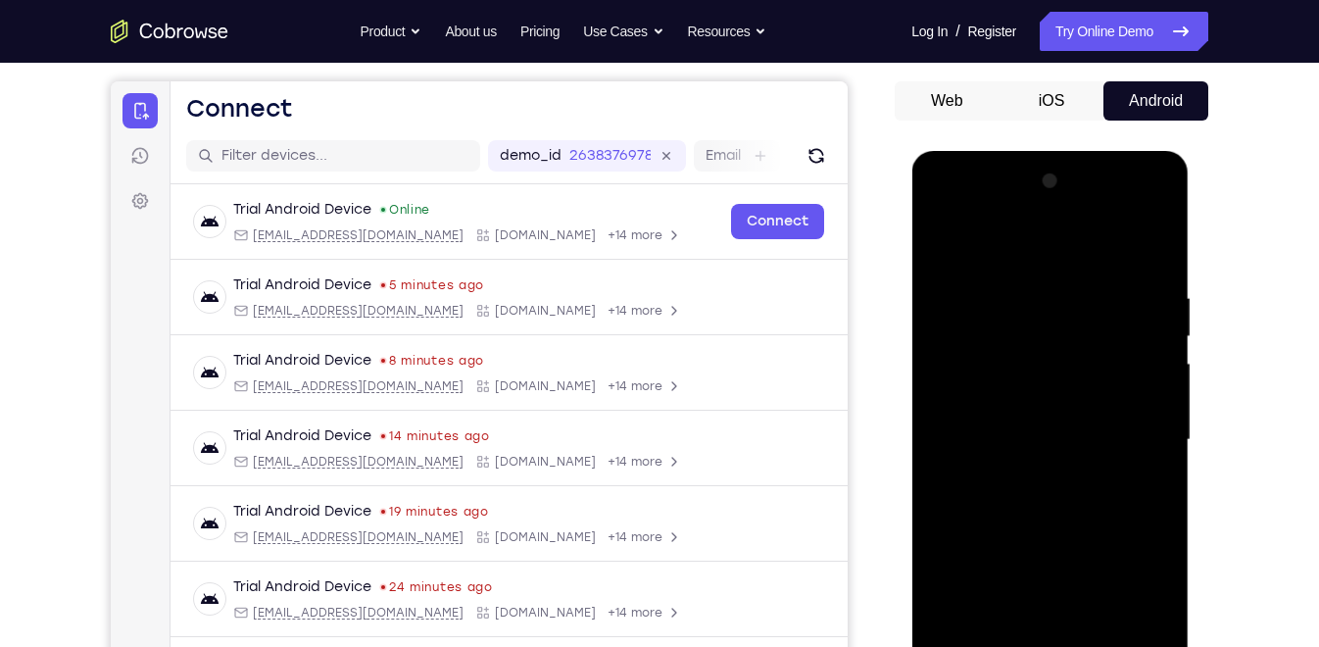
click at [1046, 272] on div at bounding box center [1049, 440] width 247 height 549
drag, startPoint x: 1049, startPoint y: 526, endPoint x: 1035, endPoint y: 314, distance: 213.1
click at [1035, 314] on div at bounding box center [1049, 440] width 247 height 549
drag, startPoint x: 1072, startPoint y: 565, endPoint x: 1071, endPoint y: 488, distance: 77.4
click at [1071, 488] on div at bounding box center [1049, 440] width 247 height 549
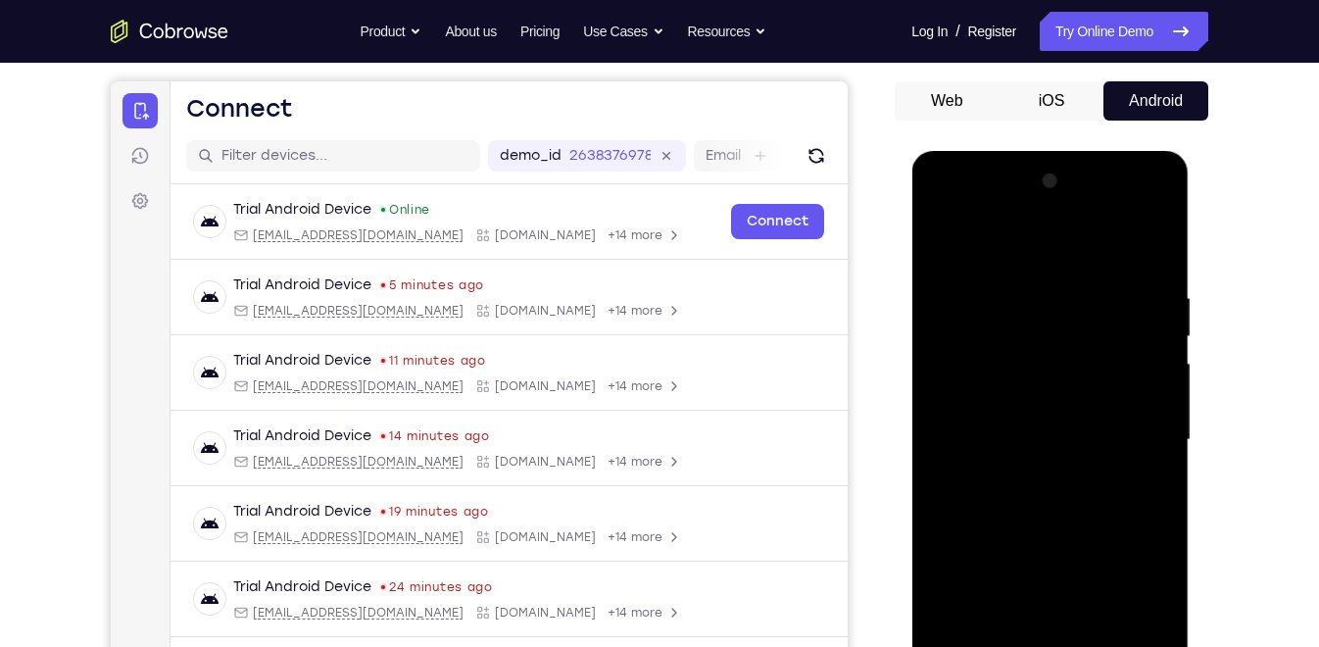
drag, startPoint x: 1122, startPoint y: 537, endPoint x: 1100, endPoint y: 426, distance: 112.8
click at [1100, 426] on div at bounding box center [1049, 440] width 247 height 549
drag, startPoint x: 1069, startPoint y: 347, endPoint x: 1086, endPoint y: 431, distance: 85.9
click at [1086, 431] on div at bounding box center [1049, 440] width 247 height 549
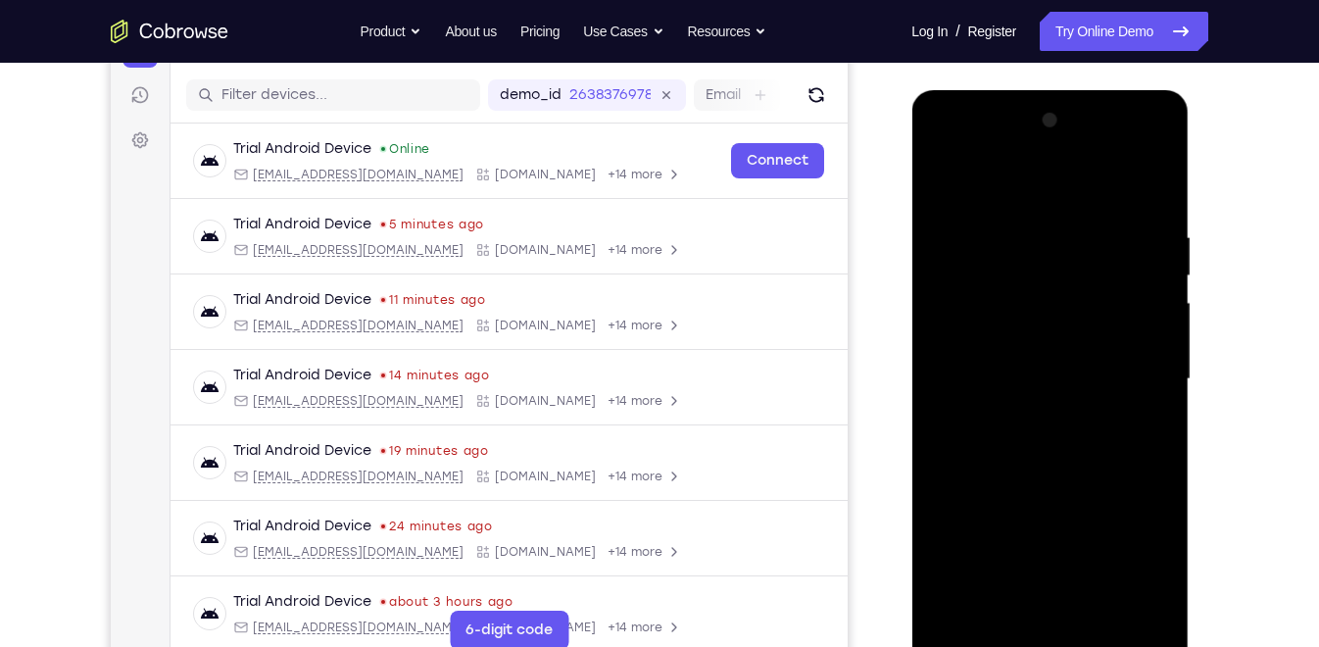
click at [1099, 605] on div at bounding box center [1049, 379] width 247 height 549
click at [1019, 468] on div at bounding box center [1049, 379] width 247 height 549
click at [963, 245] on div at bounding box center [1049, 379] width 247 height 549
click at [1048, 255] on div at bounding box center [1049, 379] width 247 height 549
click at [946, 188] on div at bounding box center [1049, 379] width 247 height 549
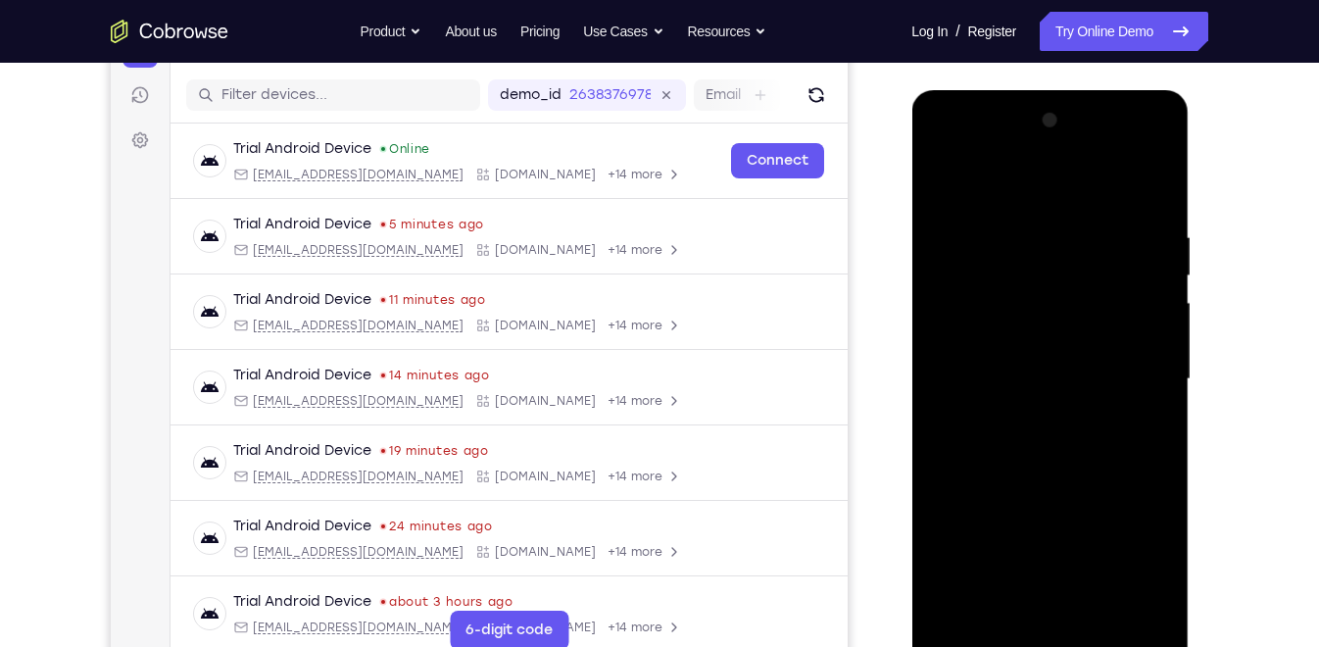
click at [956, 169] on div at bounding box center [1049, 379] width 247 height 549
drag, startPoint x: 1057, startPoint y: 262, endPoint x: 1057, endPoint y: 485, distance: 223.4
click at [1057, 485] on div at bounding box center [1049, 379] width 247 height 549
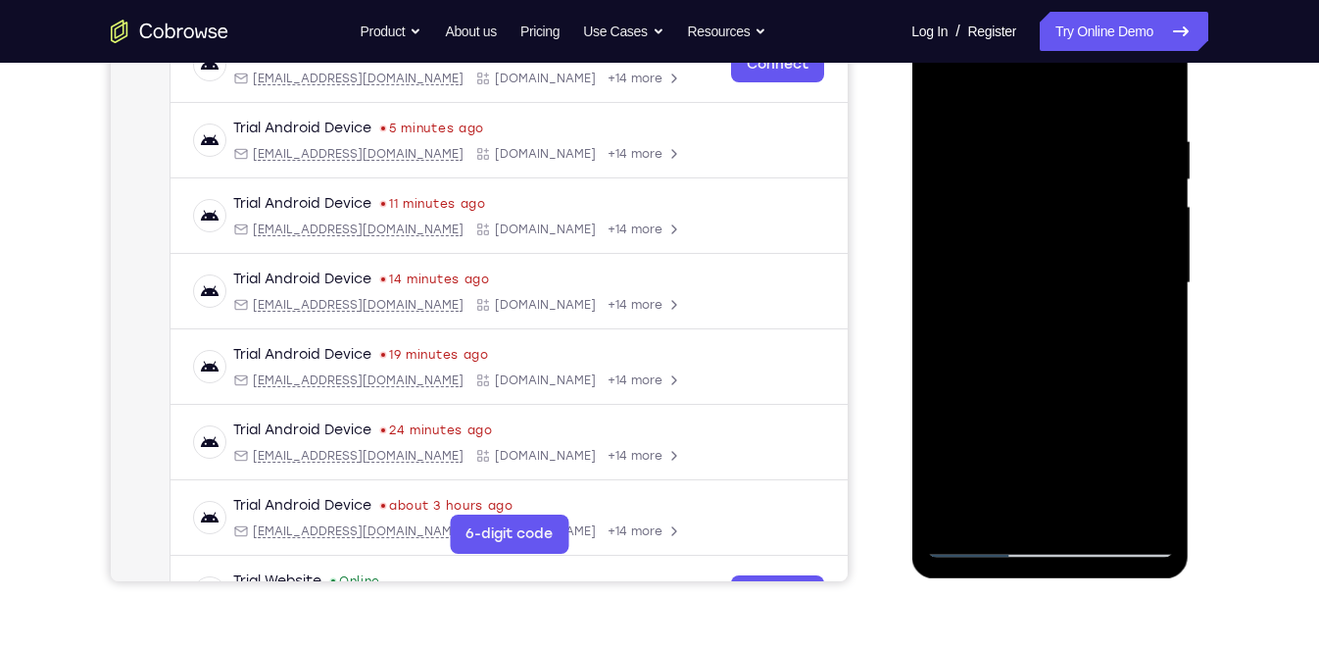
scroll to position [333, 0]
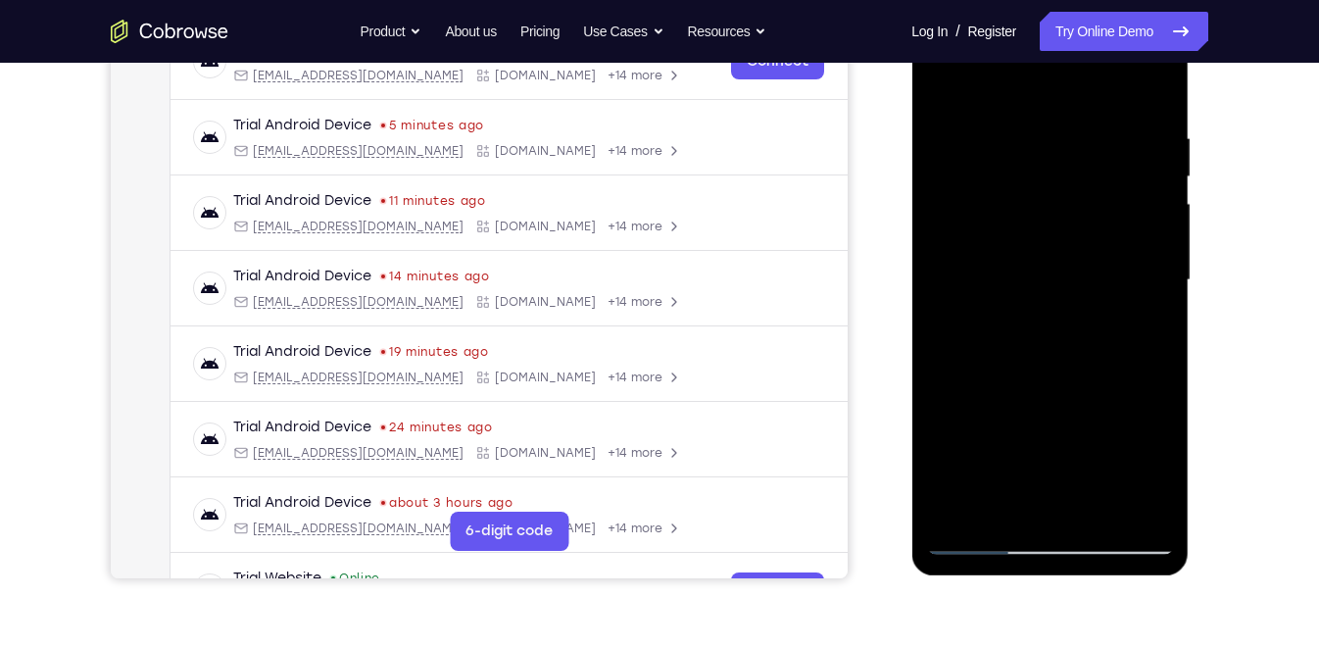
click at [1101, 511] on div at bounding box center [1049, 280] width 247 height 549
drag, startPoint x: 1034, startPoint y: 375, endPoint x: 1029, endPoint y: 191, distance: 184.3
click at [1029, 191] on div at bounding box center [1049, 280] width 247 height 549
drag, startPoint x: 1049, startPoint y: 392, endPoint x: 1049, endPoint y: 224, distance: 167.6
click at [1049, 224] on div at bounding box center [1049, 280] width 247 height 549
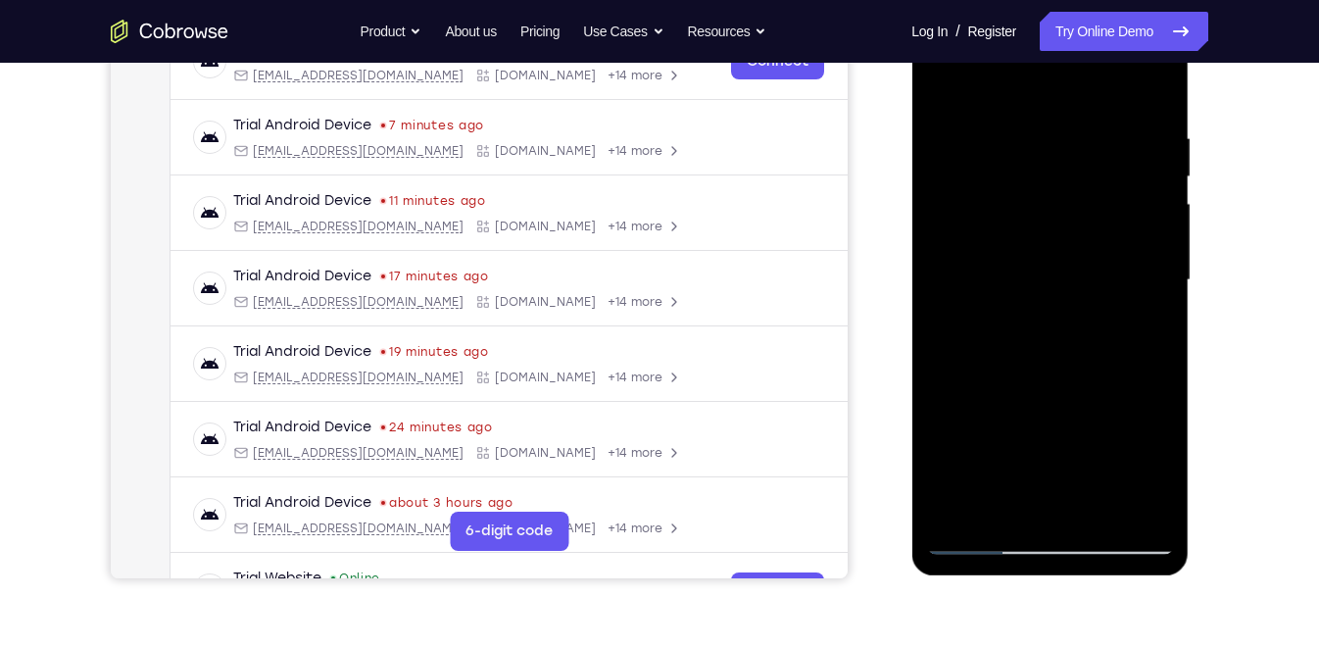
click at [1015, 384] on div at bounding box center [1049, 280] width 247 height 549
click at [979, 528] on div at bounding box center [1049, 280] width 247 height 549
click at [984, 549] on div at bounding box center [1049, 280] width 247 height 549
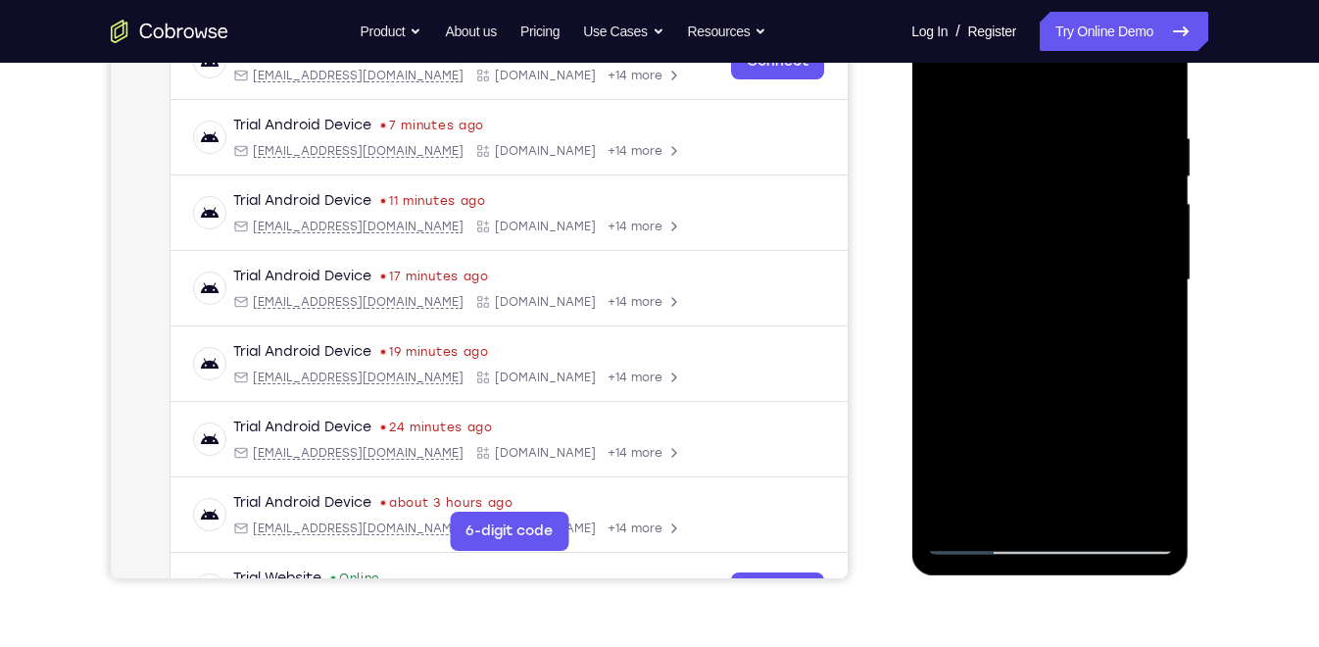
click at [984, 549] on div at bounding box center [1049, 280] width 247 height 549
drag, startPoint x: 1044, startPoint y: 231, endPoint x: 1122, endPoint y: 415, distance: 199.3
click at [1122, 415] on div at bounding box center [1049, 280] width 247 height 549
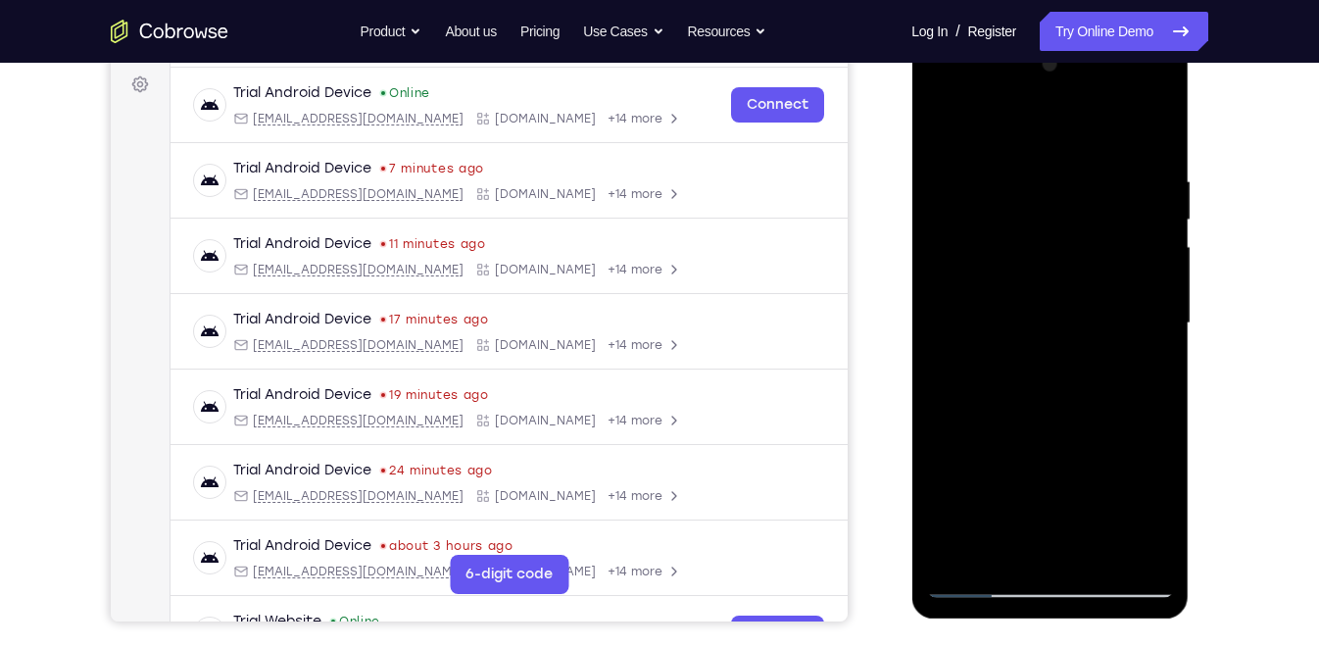
scroll to position [283, 0]
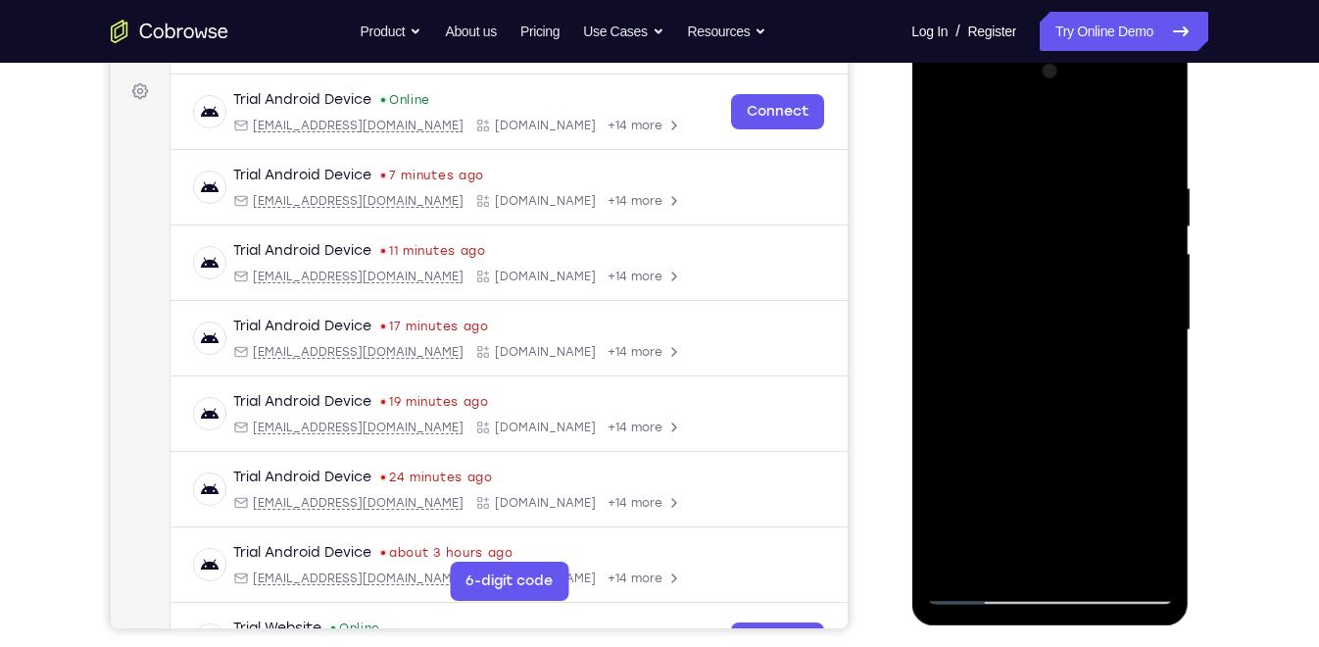
drag, startPoint x: 1073, startPoint y: 453, endPoint x: 1080, endPoint y: 220, distance: 232.3
click at [1080, 220] on div at bounding box center [1049, 330] width 247 height 549
drag, startPoint x: 1056, startPoint y: 451, endPoint x: 1054, endPoint y: 278, distance: 172.5
click at [1054, 278] on div at bounding box center [1049, 330] width 247 height 549
drag, startPoint x: 1052, startPoint y: 444, endPoint x: 1054, endPoint y: 234, distance: 209.7
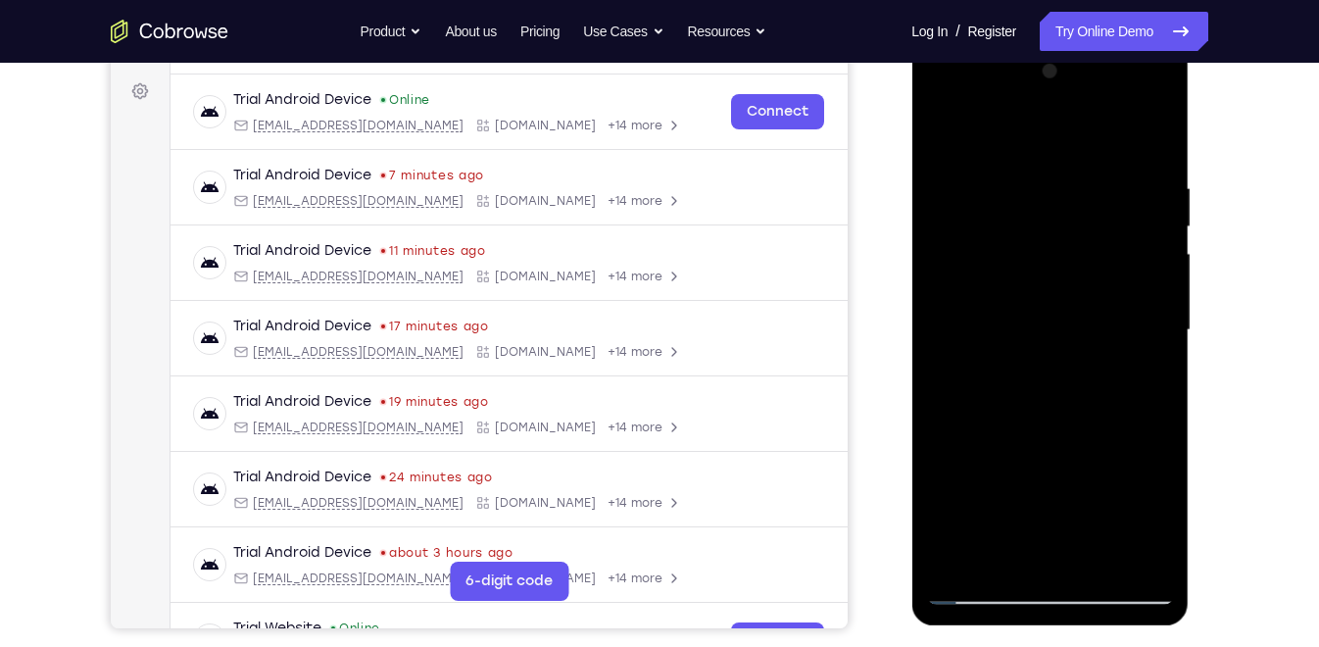
click at [1054, 234] on div at bounding box center [1049, 330] width 247 height 549
drag, startPoint x: 1012, startPoint y: 472, endPoint x: 1060, endPoint y: 201, distance: 275.7
click at [1060, 201] on div at bounding box center [1049, 330] width 247 height 549
drag, startPoint x: 1039, startPoint y: 481, endPoint x: 1045, endPoint y: 305, distance: 176.5
click at [1045, 305] on div at bounding box center [1049, 330] width 247 height 549
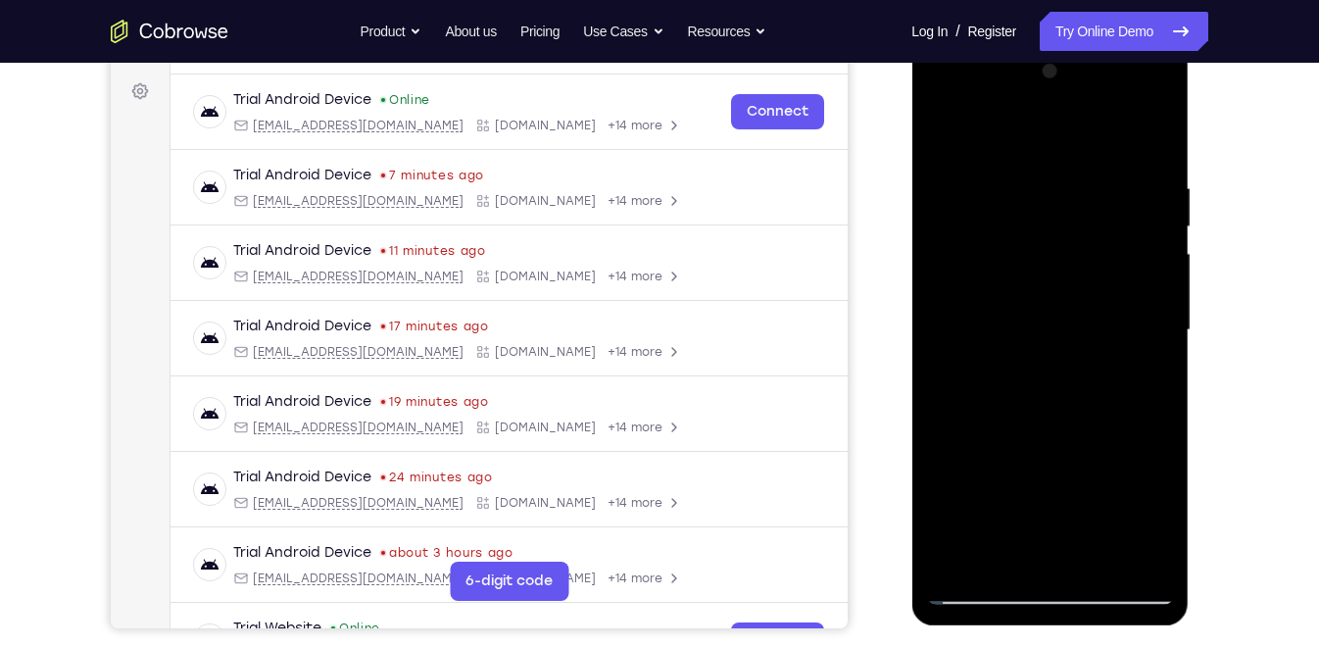
drag, startPoint x: 1071, startPoint y: 448, endPoint x: 1066, endPoint y: 228, distance: 219.6
click at [1066, 228] on div at bounding box center [1049, 330] width 247 height 549
drag, startPoint x: 1059, startPoint y: 459, endPoint x: 1049, endPoint y: 228, distance: 230.5
click at [1049, 228] on div at bounding box center [1049, 330] width 247 height 549
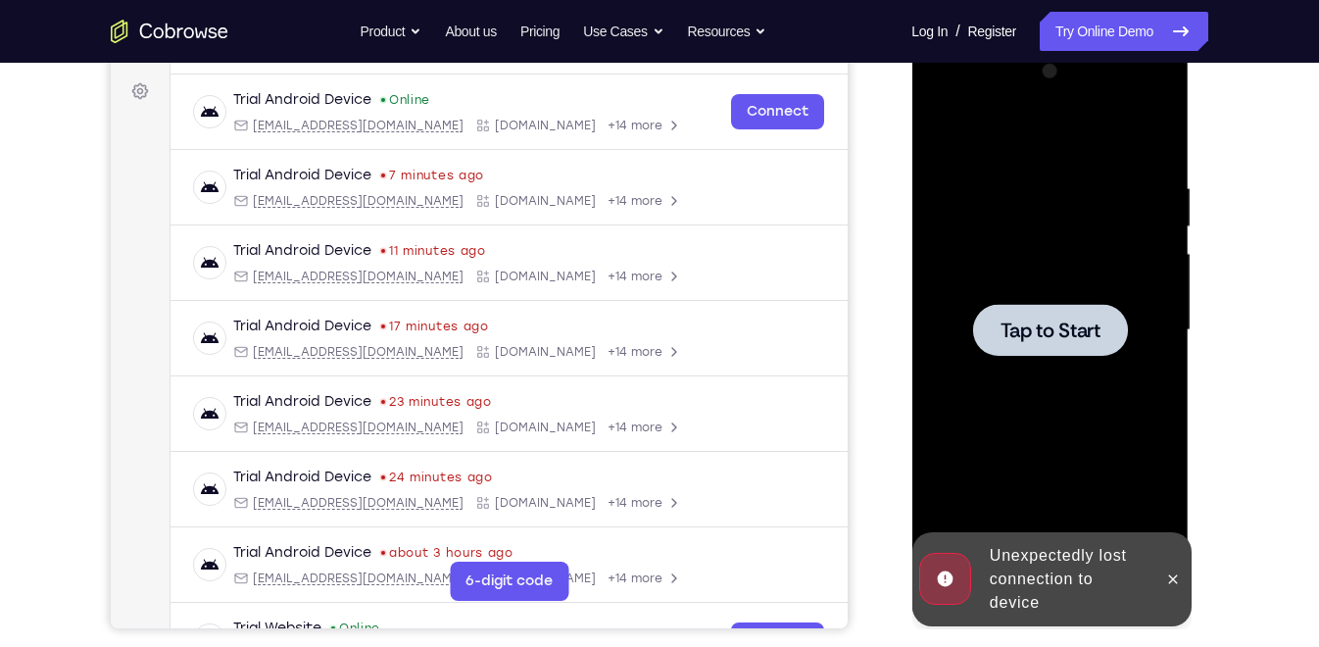
click at [1038, 338] on span "Tap to Start" at bounding box center [1050, 330] width 100 height 20
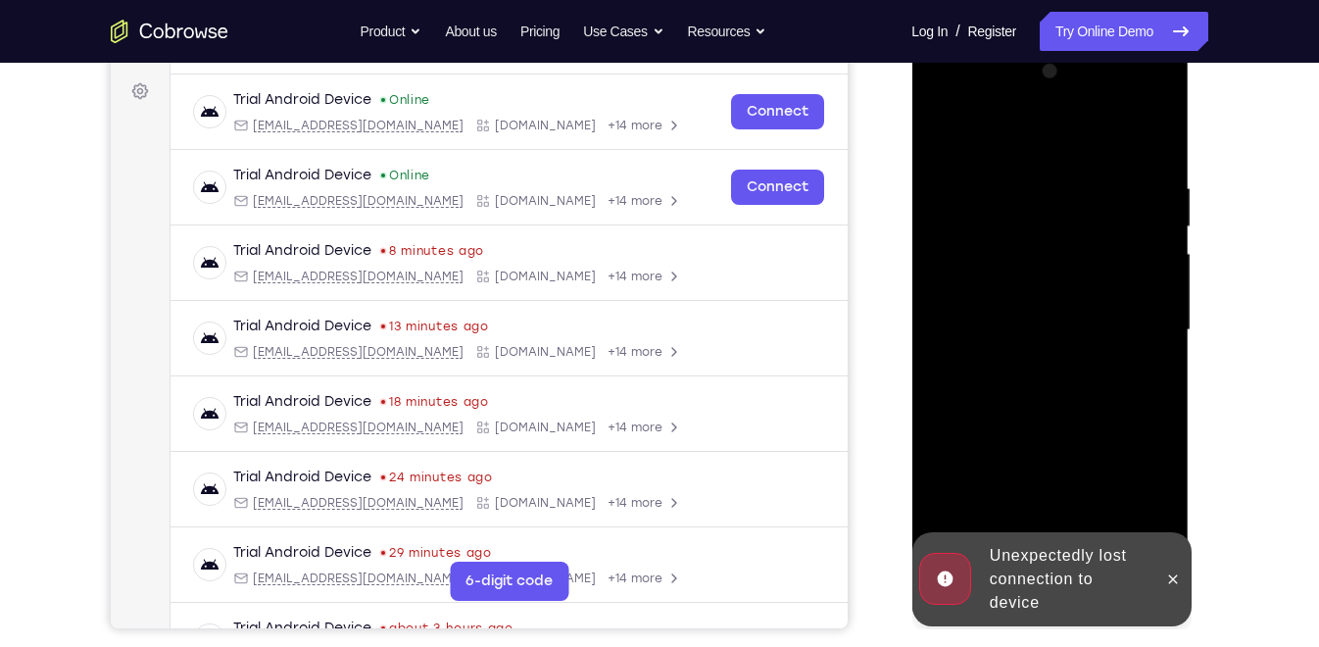
click at [1044, 349] on div at bounding box center [1049, 330] width 247 height 549
click at [1172, 571] on icon at bounding box center [1172, 579] width 16 height 16
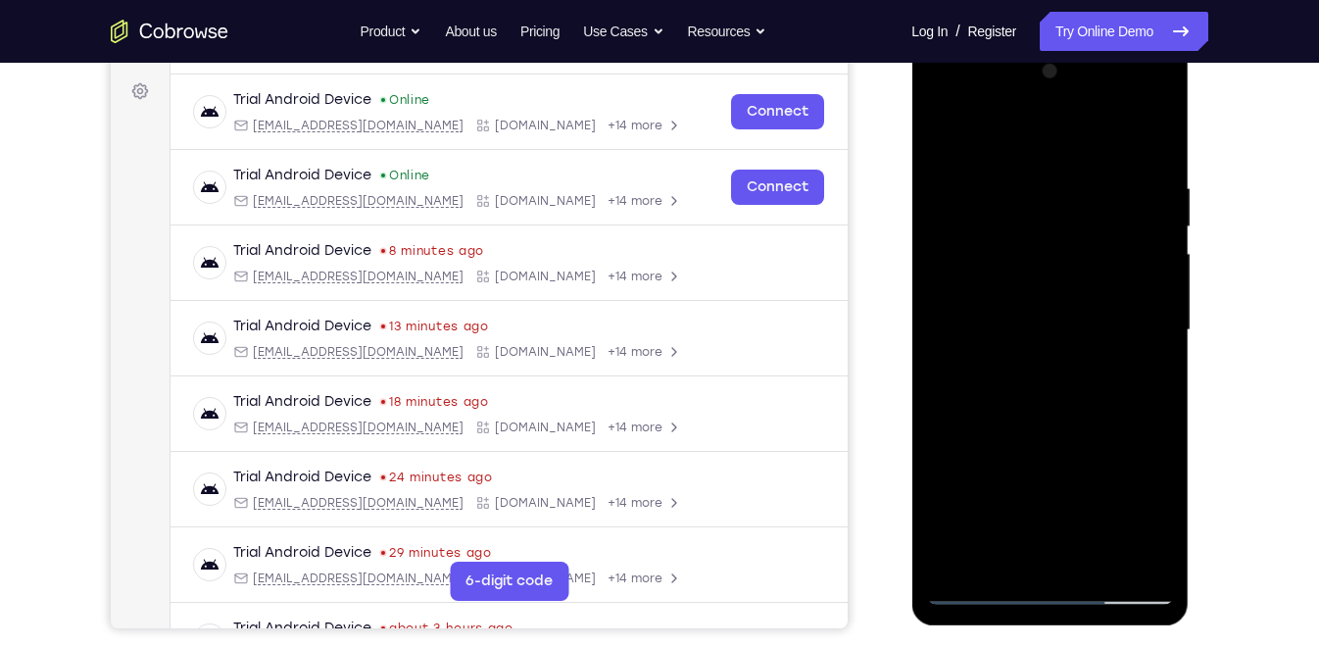
click at [1041, 587] on div at bounding box center [1049, 330] width 247 height 549
click at [1123, 509] on div at bounding box center [1049, 330] width 247 height 549
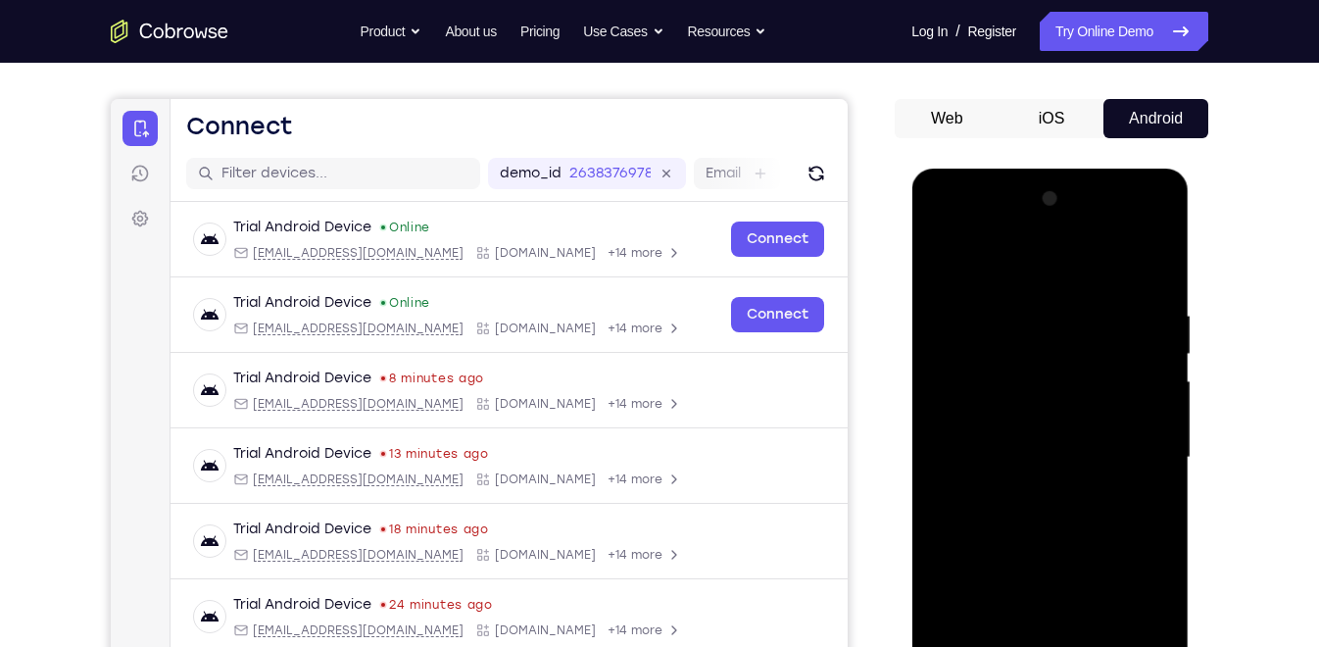
scroll to position [155, 0]
click at [979, 249] on div at bounding box center [1049, 458] width 247 height 549
click at [1158, 453] on div at bounding box center [1049, 458] width 247 height 549
click at [1126, 446] on div at bounding box center [1049, 458] width 247 height 549
click at [1025, 497] on div at bounding box center [1049, 458] width 247 height 549
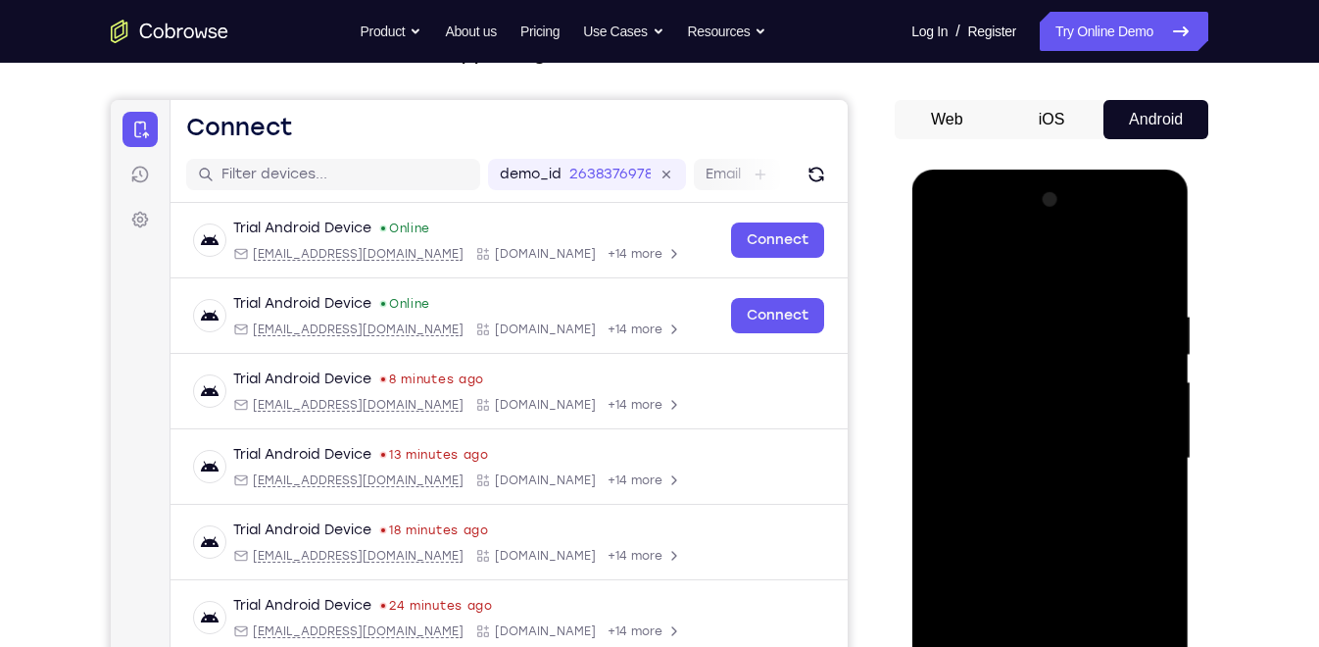
click at [1026, 441] on div at bounding box center [1049, 458] width 247 height 549
click at [1009, 424] on div at bounding box center [1049, 458] width 247 height 549
click at [1017, 467] on div at bounding box center [1049, 458] width 247 height 549
click at [1019, 524] on div at bounding box center [1049, 458] width 247 height 549
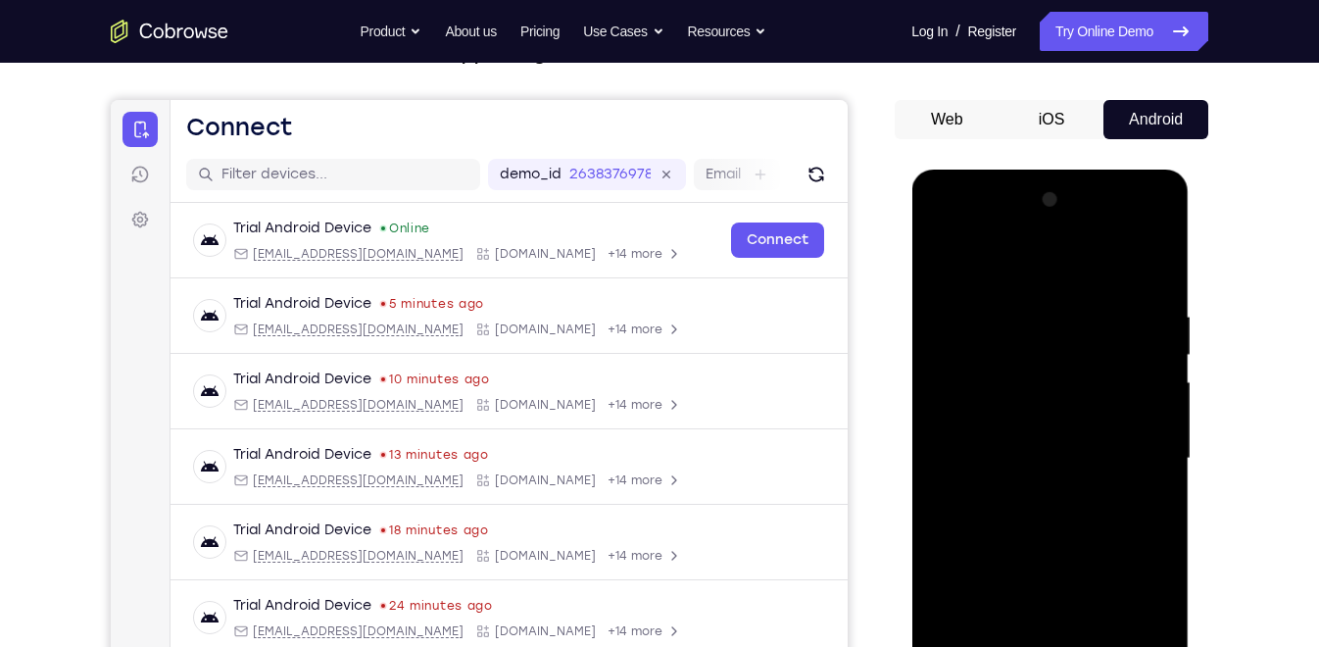
click at [1019, 524] on div at bounding box center [1049, 458] width 247 height 549
click at [1016, 518] on div at bounding box center [1049, 458] width 247 height 549
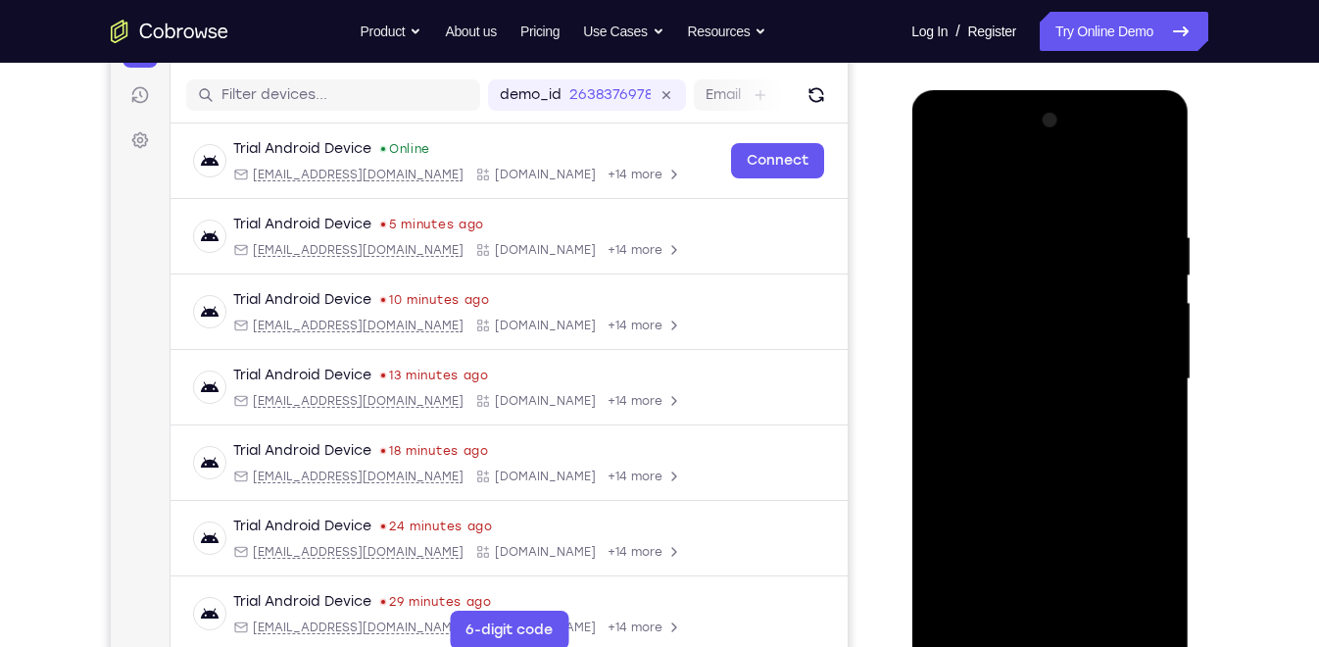
scroll to position [235, 0]
click at [1013, 477] on div at bounding box center [1049, 378] width 247 height 549
click at [1098, 610] on div at bounding box center [1049, 378] width 247 height 549
click at [1004, 479] on div at bounding box center [1049, 378] width 247 height 549
click at [973, 636] on div at bounding box center [1049, 378] width 247 height 549
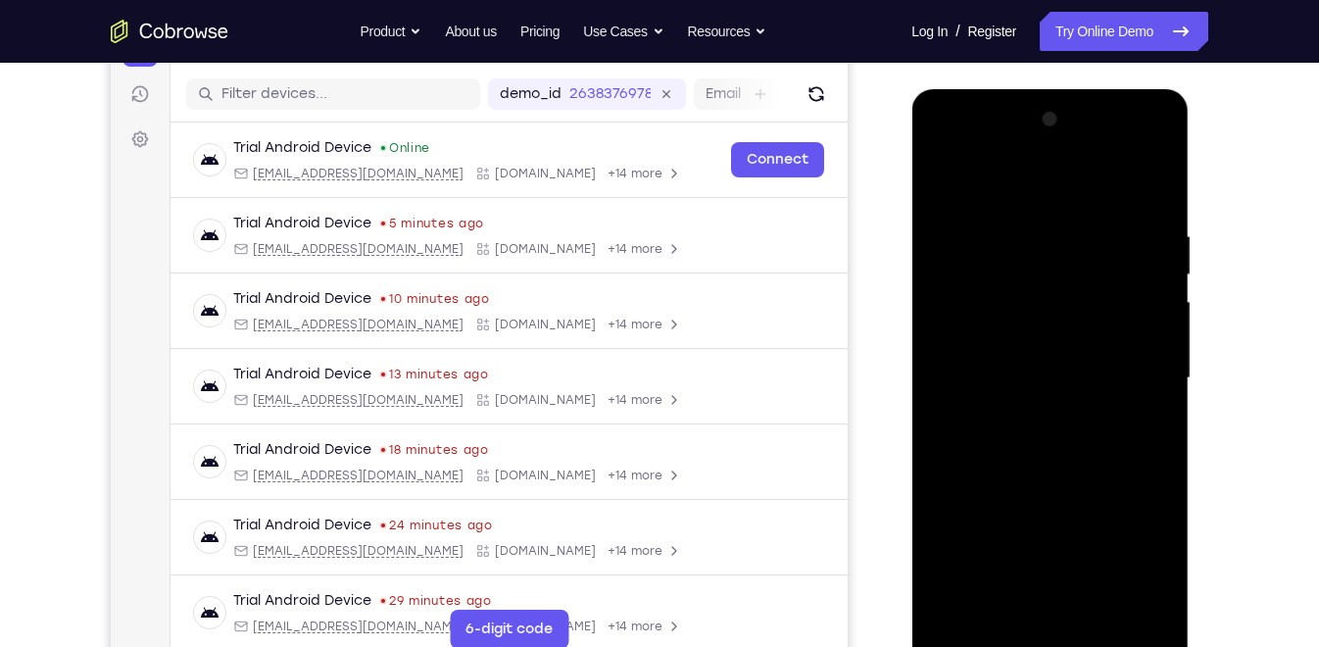
drag, startPoint x: 1074, startPoint y: 546, endPoint x: 1089, endPoint y: 318, distance: 227.8
click at [1089, 318] on div at bounding box center [1049, 378] width 247 height 549
drag, startPoint x: 1049, startPoint y: 512, endPoint x: 1067, endPoint y: 302, distance: 211.5
click at [1067, 302] on div at bounding box center [1049, 378] width 247 height 549
drag, startPoint x: 1068, startPoint y: 438, endPoint x: 1076, endPoint y: 290, distance: 148.2
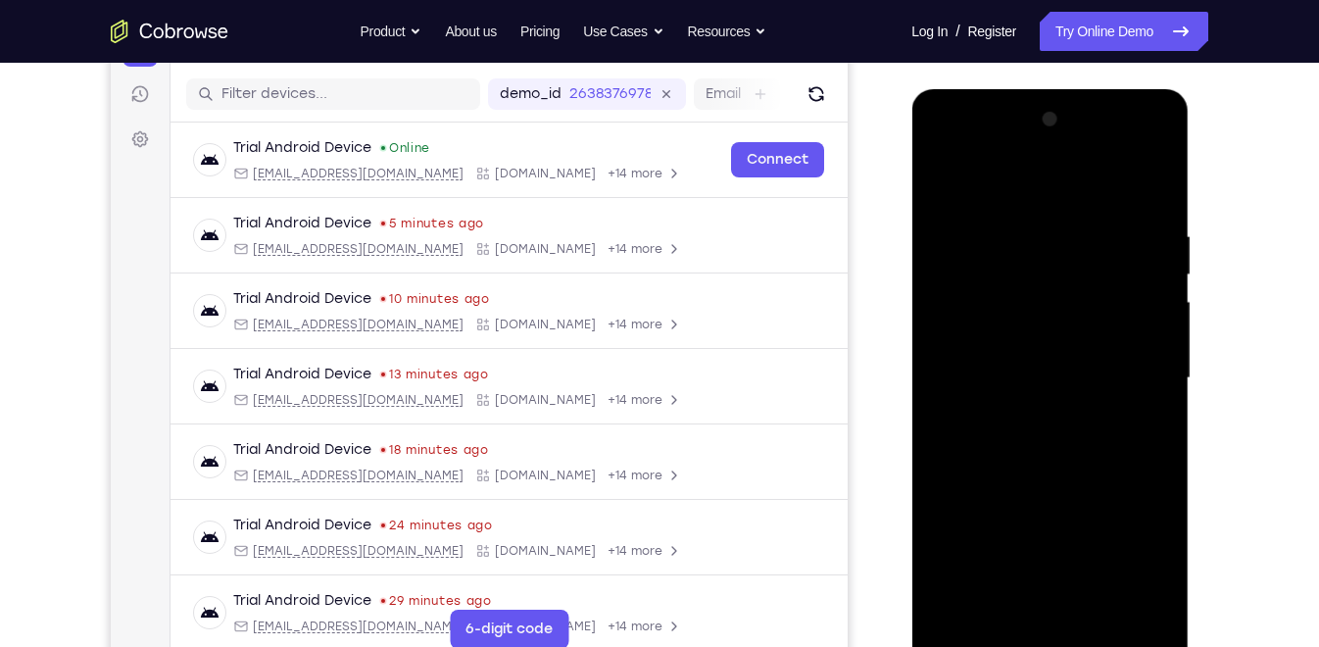
click at [1076, 290] on div at bounding box center [1049, 378] width 247 height 549
click at [1145, 317] on div at bounding box center [1049, 378] width 247 height 549
click at [1152, 338] on div at bounding box center [1049, 378] width 247 height 549
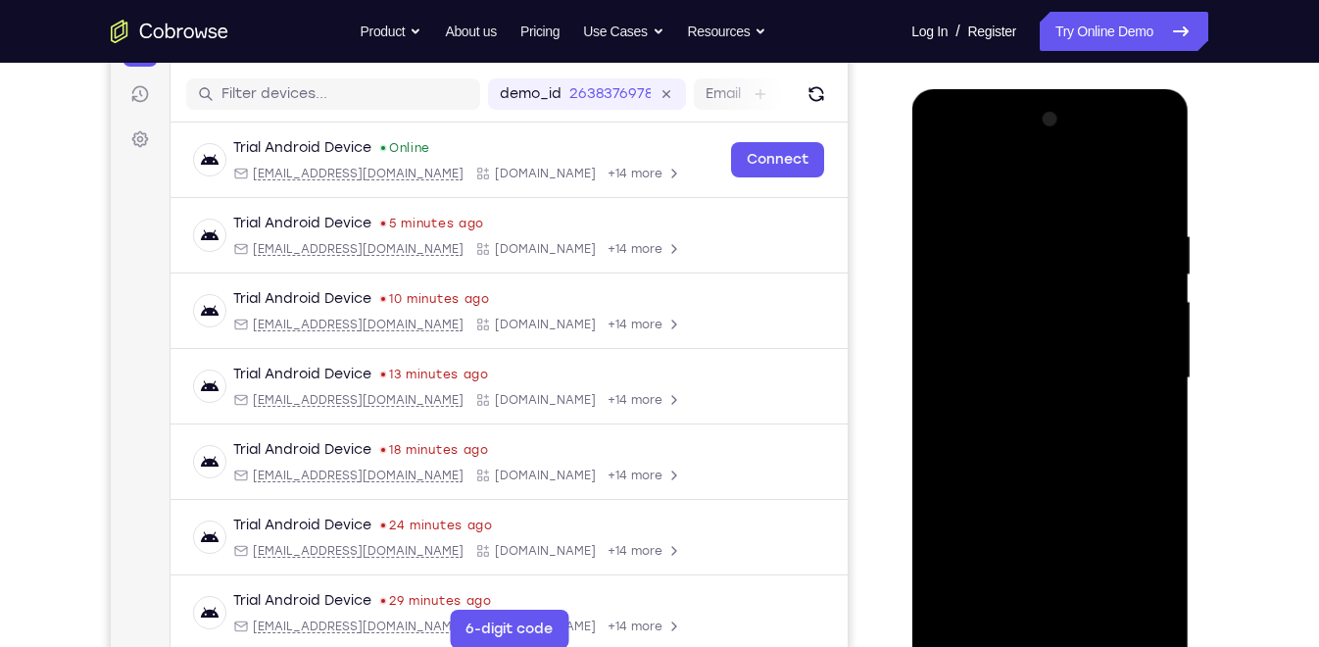
click at [1069, 367] on div at bounding box center [1049, 378] width 247 height 549
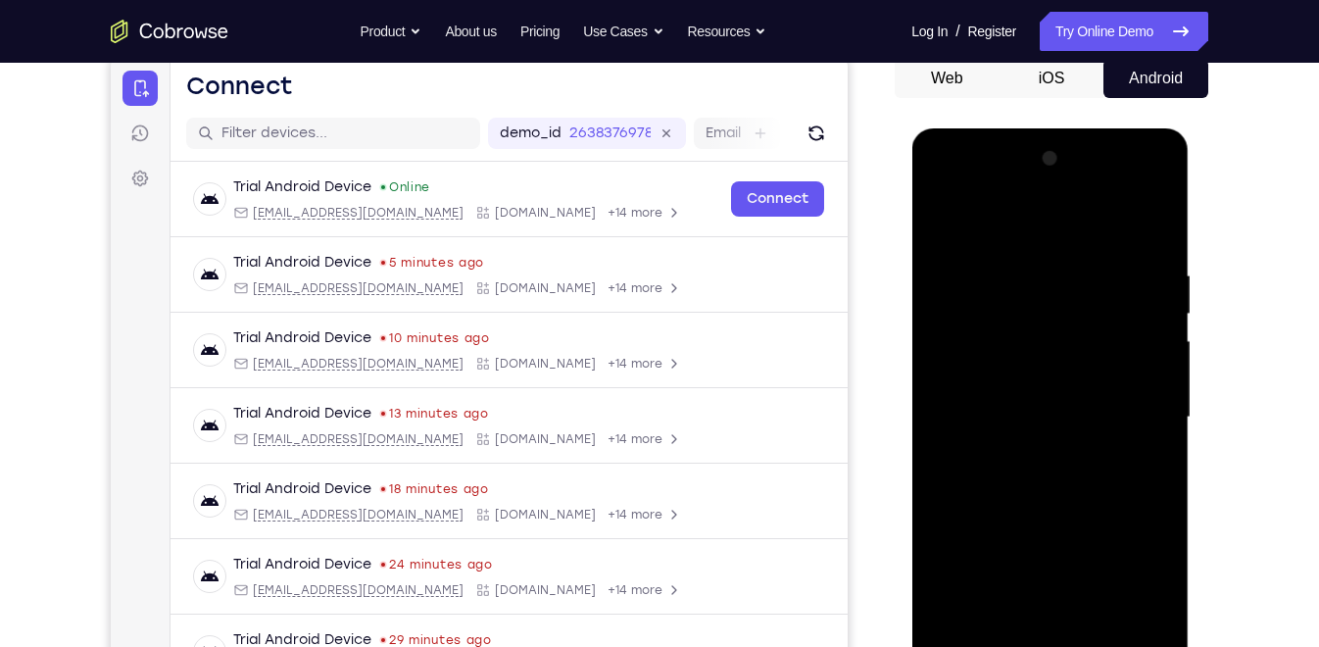
scroll to position [195, 0]
click at [1164, 378] on div at bounding box center [1049, 418] width 247 height 549
click at [1033, 404] on div at bounding box center [1049, 418] width 247 height 549
click at [1158, 390] on div at bounding box center [1049, 418] width 247 height 549
click at [1155, 366] on div at bounding box center [1049, 418] width 247 height 549
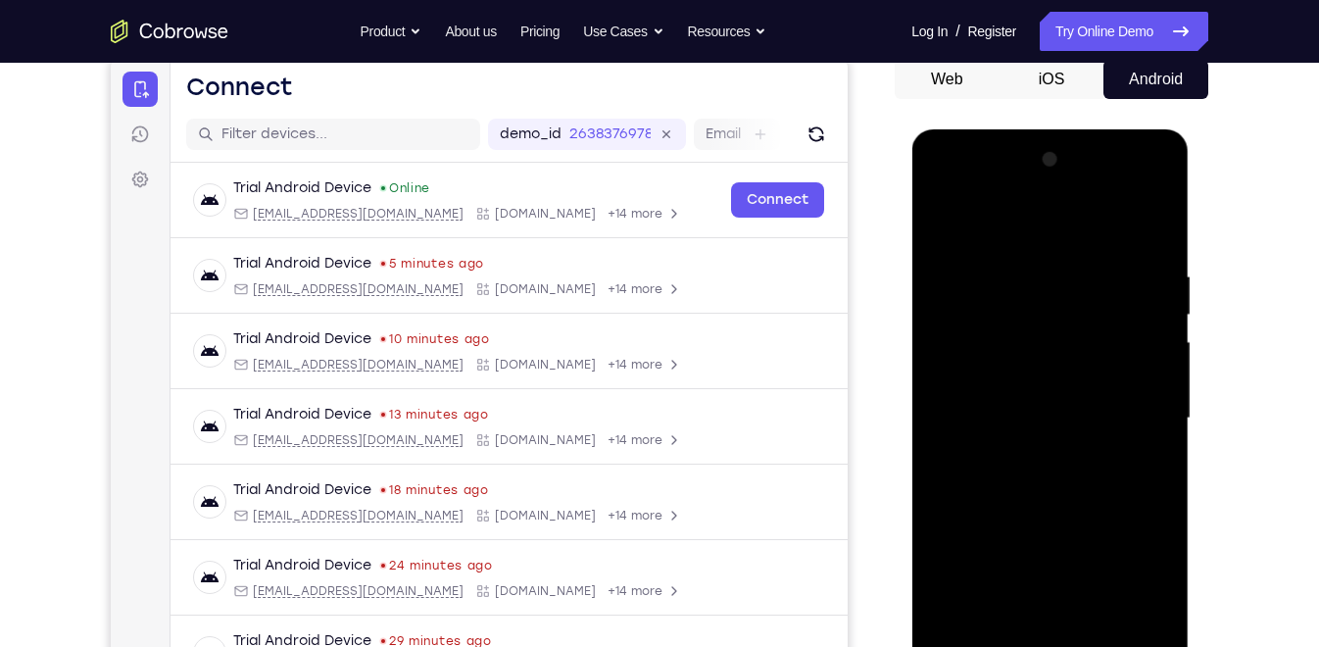
click at [943, 371] on div at bounding box center [1049, 418] width 247 height 549
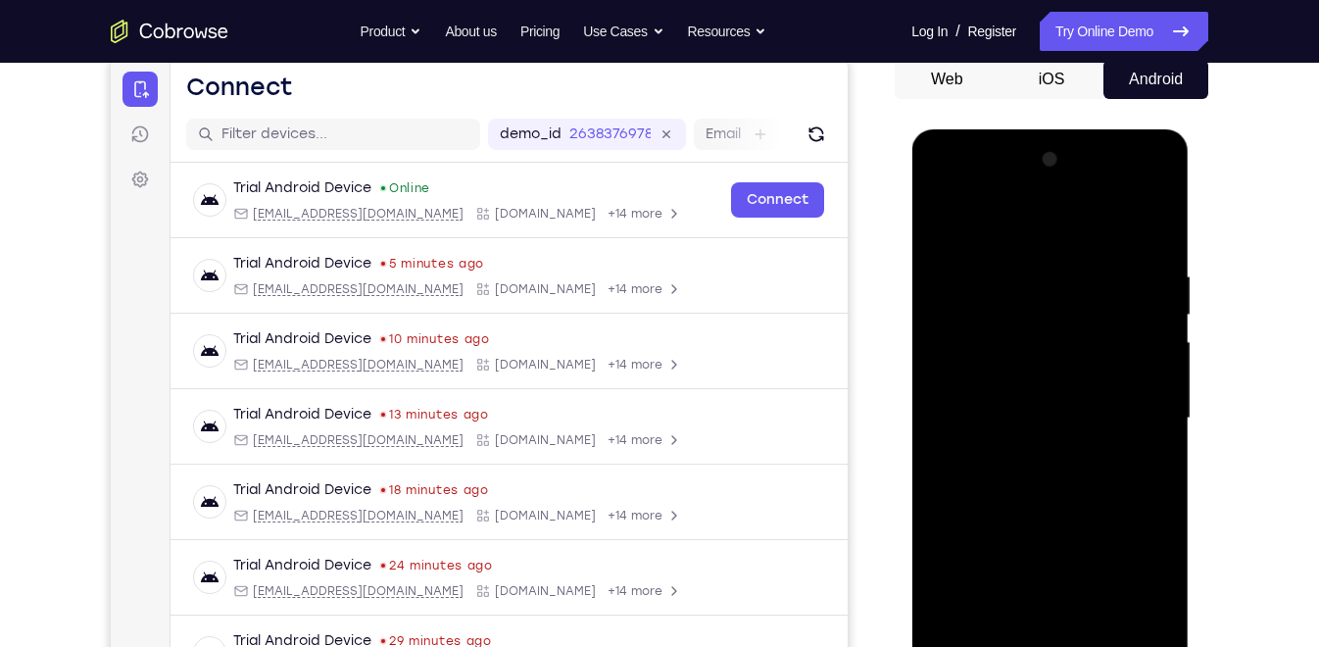
drag, startPoint x: 1066, startPoint y: 539, endPoint x: 1074, endPoint y: 352, distance: 187.3
click at [1074, 352] on div at bounding box center [1049, 418] width 247 height 549
drag, startPoint x: 1074, startPoint y: 576, endPoint x: 1095, endPoint y: 397, distance: 180.5
click at [1095, 397] on div at bounding box center [1049, 418] width 247 height 549
drag, startPoint x: 1064, startPoint y: 565, endPoint x: 1107, endPoint y: 324, distance: 244.9
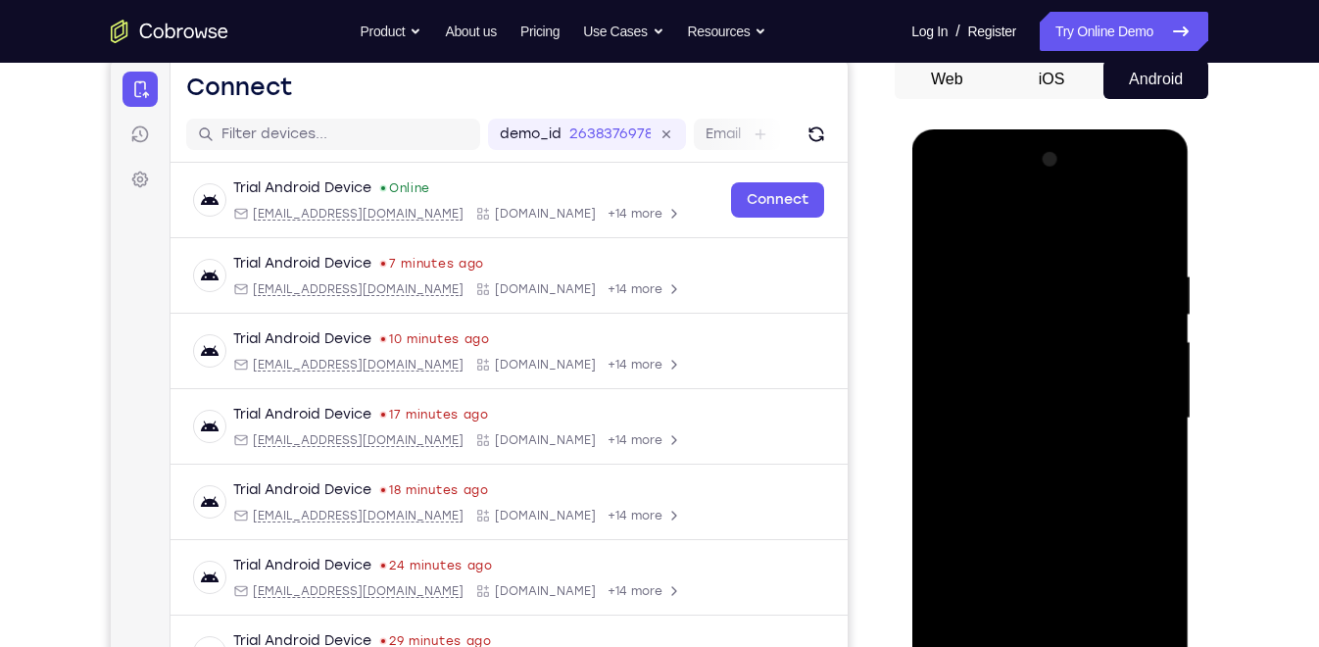
click at [1107, 324] on div at bounding box center [1049, 418] width 247 height 549
drag, startPoint x: 1095, startPoint y: 538, endPoint x: 1100, endPoint y: 330, distance: 207.8
click at [1100, 330] on div at bounding box center [1049, 418] width 247 height 549
click at [1163, 413] on div at bounding box center [1049, 418] width 247 height 549
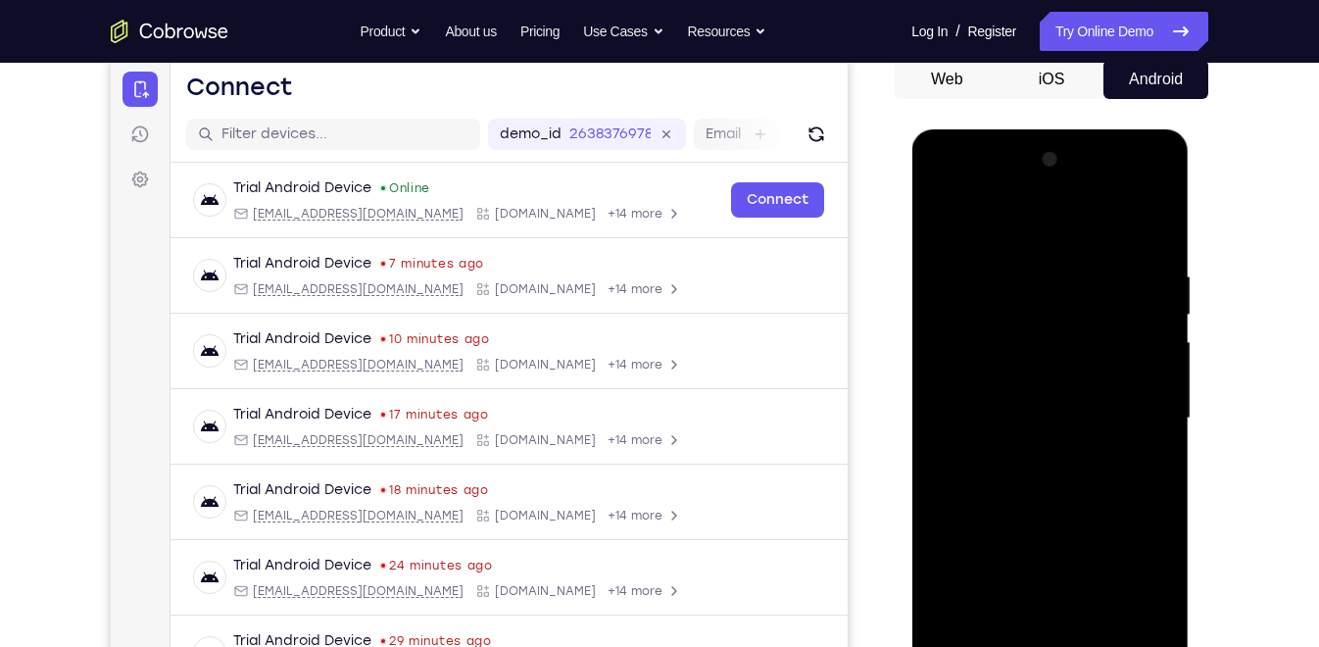
click at [1163, 413] on div at bounding box center [1049, 418] width 247 height 549
click at [1163, 417] on div at bounding box center [1049, 418] width 247 height 549
drag, startPoint x: 1032, startPoint y: 504, endPoint x: 1049, endPoint y: 278, distance: 226.0
click at [1049, 278] on div at bounding box center [1049, 418] width 247 height 549
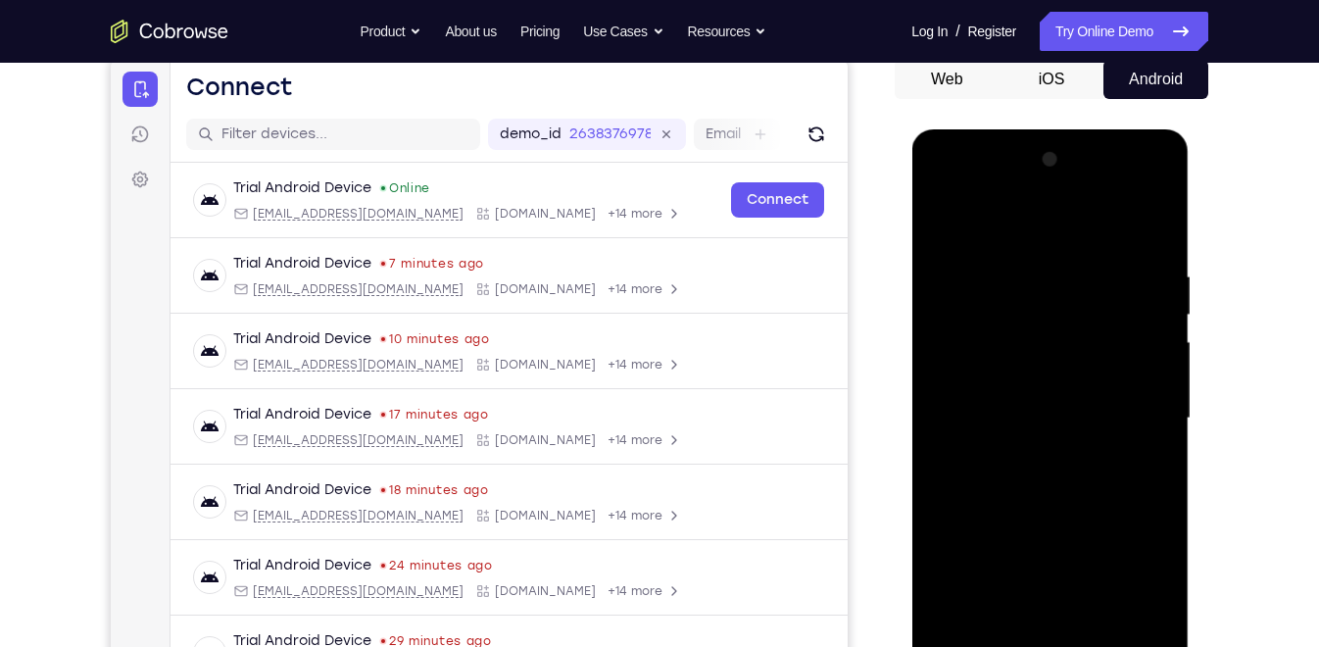
drag, startPoint x: 1060, startPoint y: 478, endPoint x: 1070, endPoint y: 309, distance: 169.8
click at [1070, 309] on div at bounding box center [1049, 418] width 247 height 549
drag, startPoint x: 1138, startPoint y: 536, endPoint x: 1128, endPoint y: 455, distance: 81.9
click at [1128, 455] on div at bounding box center [1049, 418] width 247 height 549
drag, startPoint x: 1085, startPoint y: 569, endPoint x: 1054, endPoint y: 283, distance: 287.7
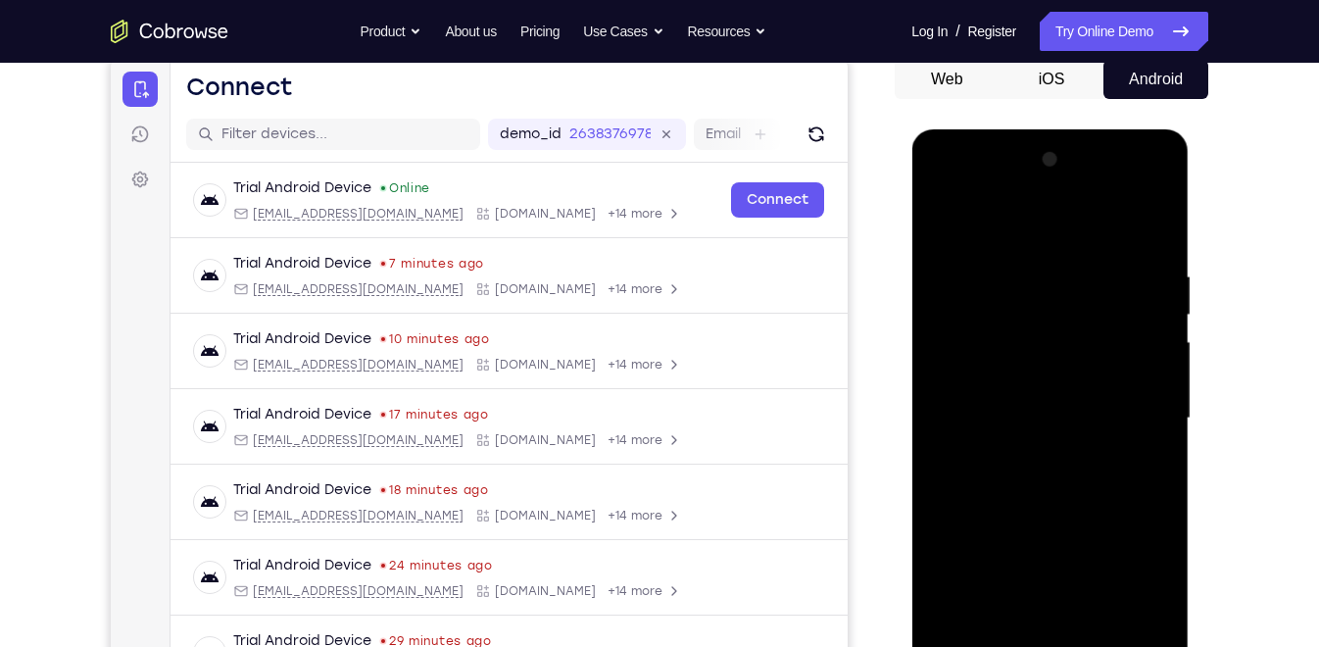
click at [1054, 283] on div at bounding box center [1049, 418] width 247 height 549
drag, startPoint x: 1087, startPoint y: 520, endPoint x: 1065, endPoint y: 242, distance: 279.1
click at [1065, 242] on div at bounding box center [1049, 418] width 247 height 549
drag, startPoint x: 1098, startPoint y: 533, endPoint x: 1077, endPoint y: 313, distance: 221.5
click at [1077, 313] on div at bounding box center [1049, 418] width 247 height 549
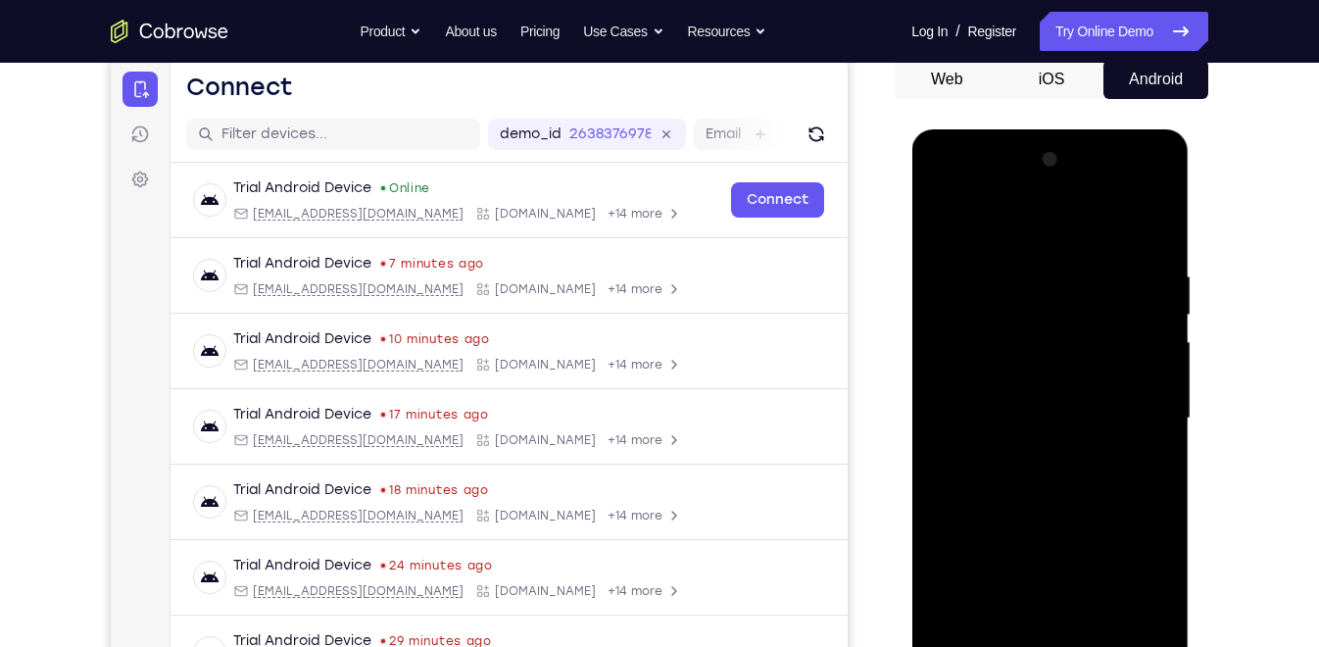
drag, startPoint x: 1094, startPoint y: 538, endPoint x: 1073, endPoint y: 421, distance: 118.4
click at [1073, 421] on div at bounding box center [1049, 418] width 247 height 549
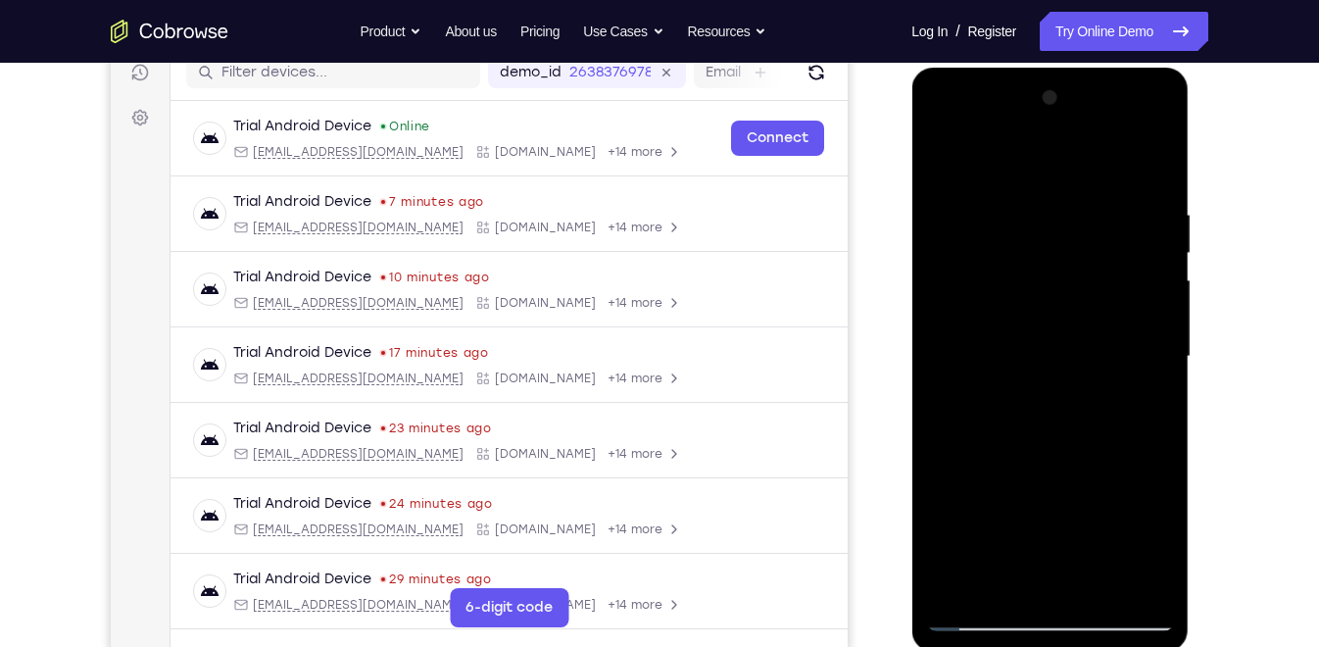
scroll to position [258, 0]
click at [1116, 587] on div at bounding box center [1049, 355] width 247 height 549
click at [947, 161] on div at bounding box center [1049, 355] width 247 height 549
click at [1098, 579] on div at bounding box center [1049, 355] width 247 height 549
click at [1053, 346] on div at bounding box center [1049, 355] width 247 height 549
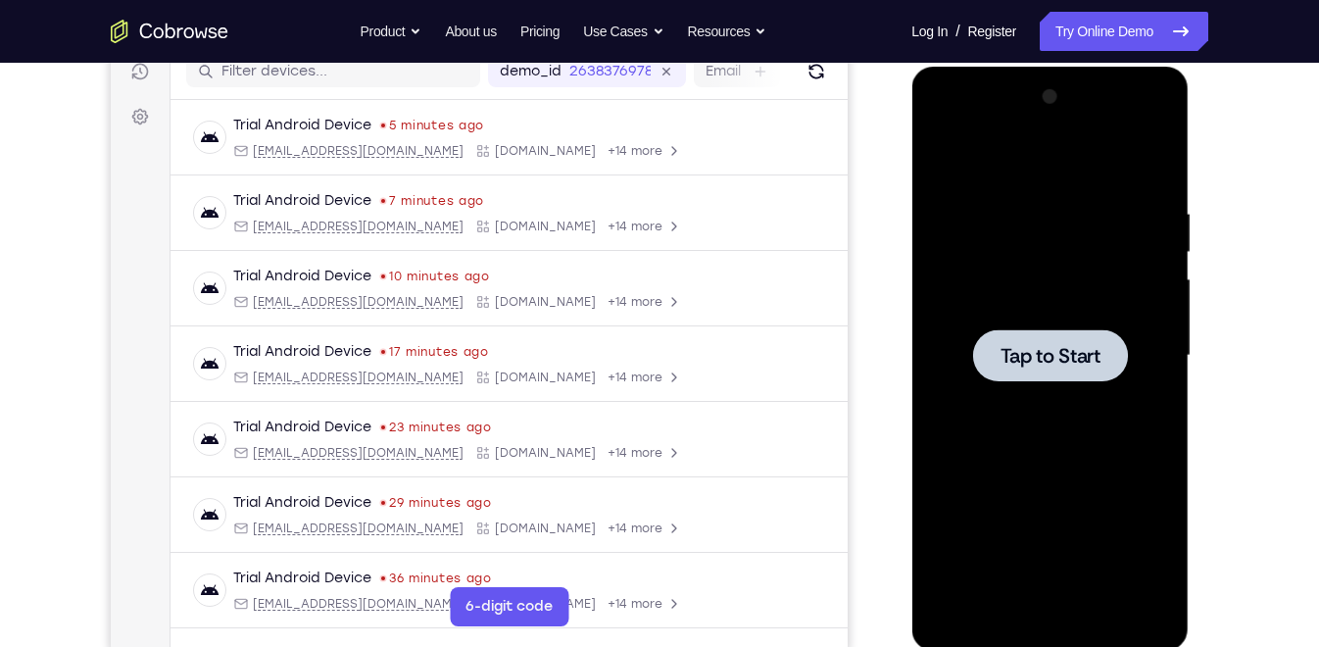
click at [1039, 278] on div at bounding box center [1049, 355] width 247 height 549
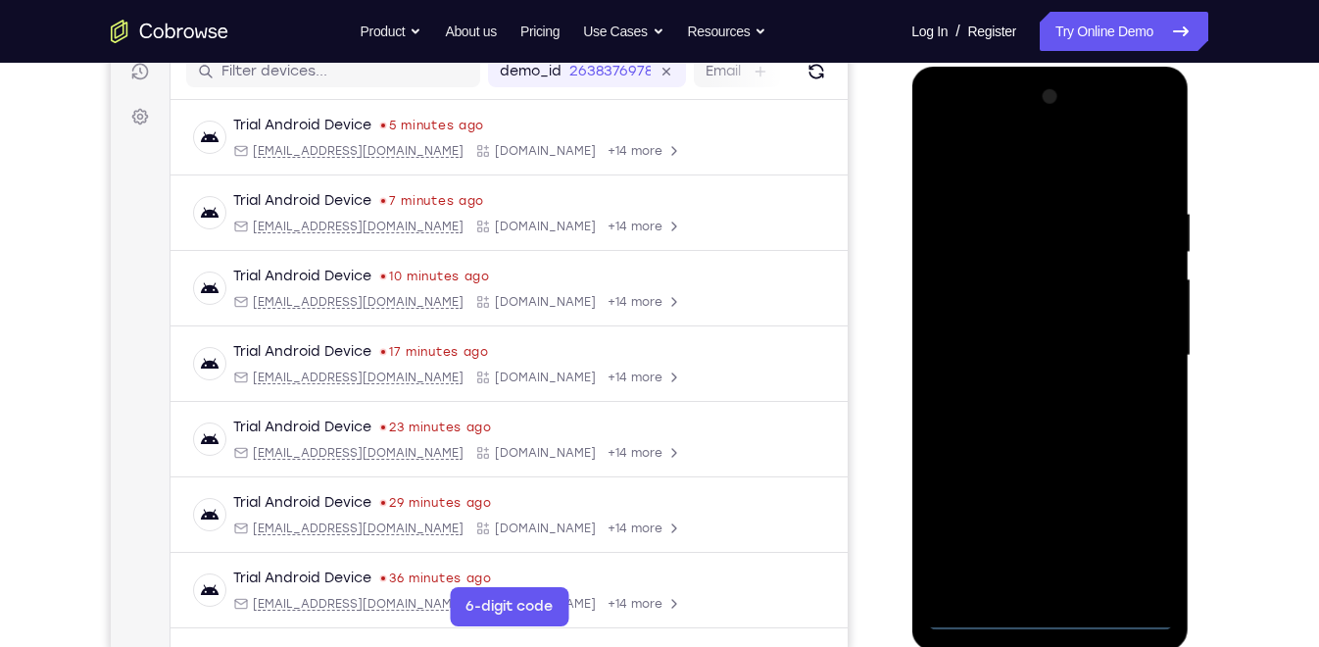
click at [1051, 625] on div at bounding box center [1049, 355] width 247 height 549
click at [1121, 549] on div at bounding box center [1049, 355] width 247 height 549
click at [993, 165] on div at bounding box center [1049, 355] width 247 height 549
click at [1136, 347] on div at bounding box center [1049, 355] width 247 height 549
click at [1029, 392] on div at bounding box center [1049, 355] width 247 height 549
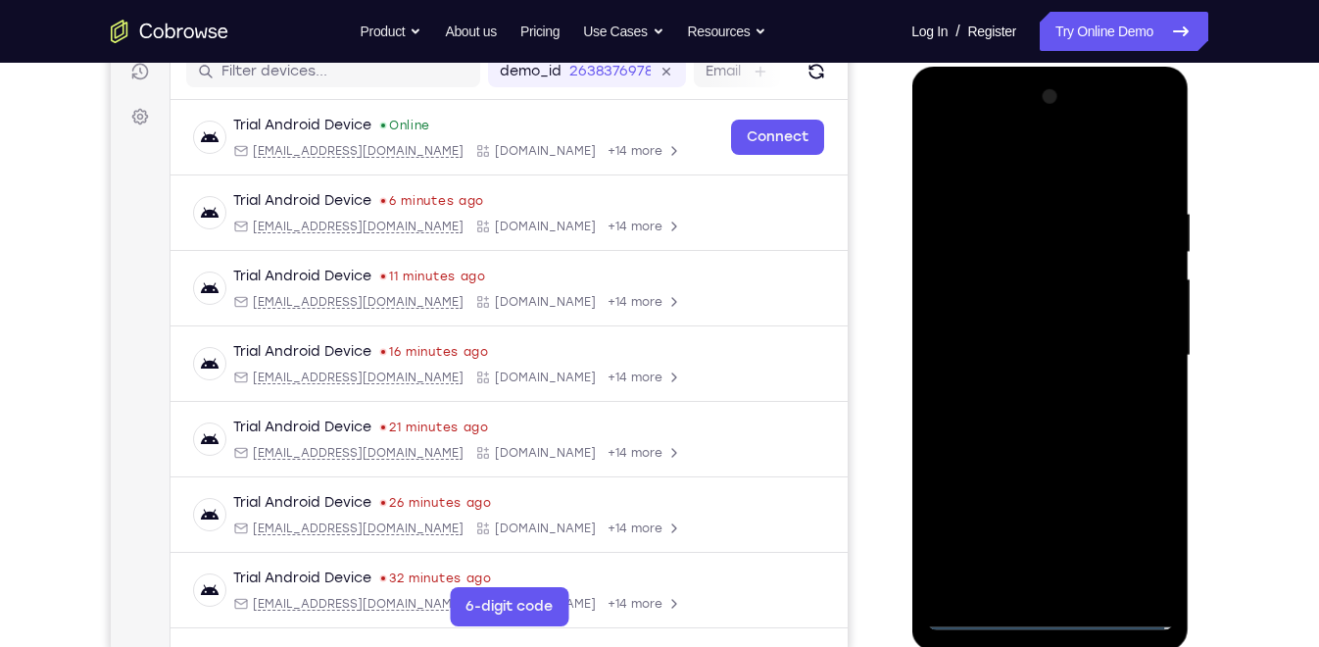
click at [1035, 346] on div at bounding box center [1049, 355] width 247 height 549
click at [1009, 316] on div at bounding box center [1049, 355] width 247 height 549
click at [1012, 345] on div at bounding box center [1049, 355] width 247 height 549
click at [1038, 430] on div at bounding box center [1049, 355] width 247 height 549
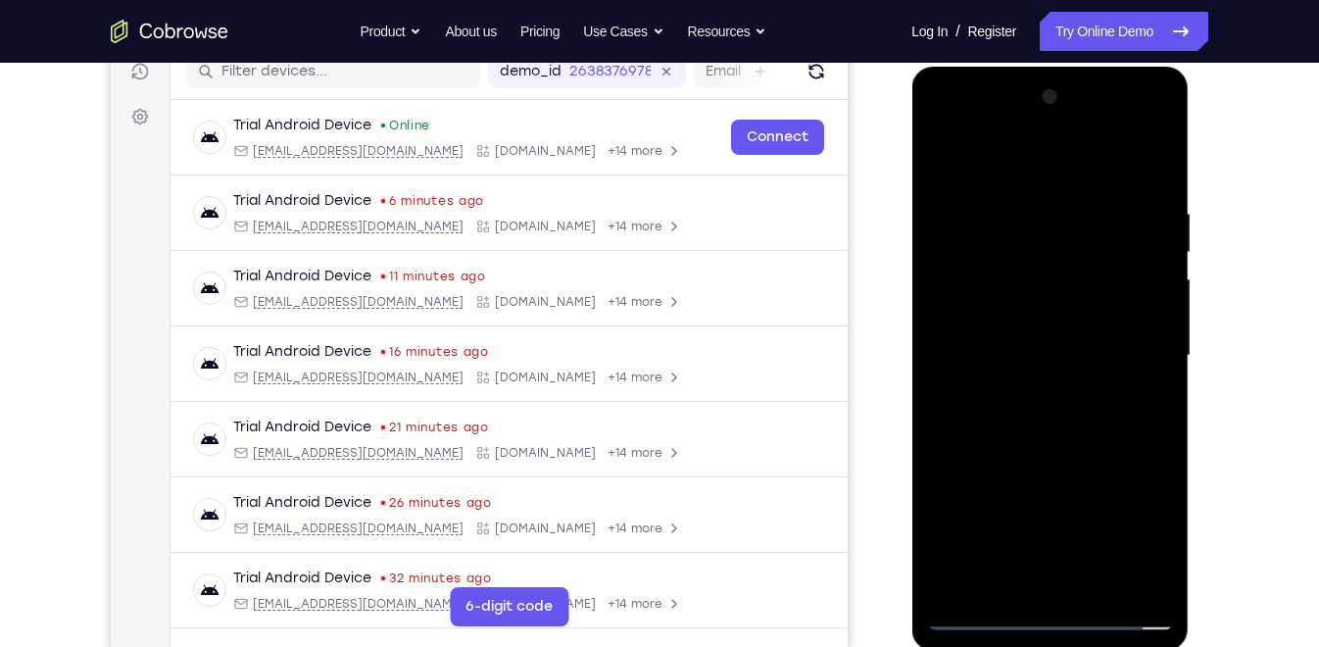
click at [1045, 415] on div at bounding box center [1049, 355] width 247 height 549
click at [1029, 423] on div at bounding box center [1049, 355] width 247 height 549
drag, startPoint x: 1045, startPoint y: 318, endPoint x: 1047, endPoint y: 551, distance: 232.2
click at [1047, 551] on div at bounding box center [1049, 355] width 247 height 549
click at [1032, 440] on div at bounding box center [1049, 355] width 247 height 549
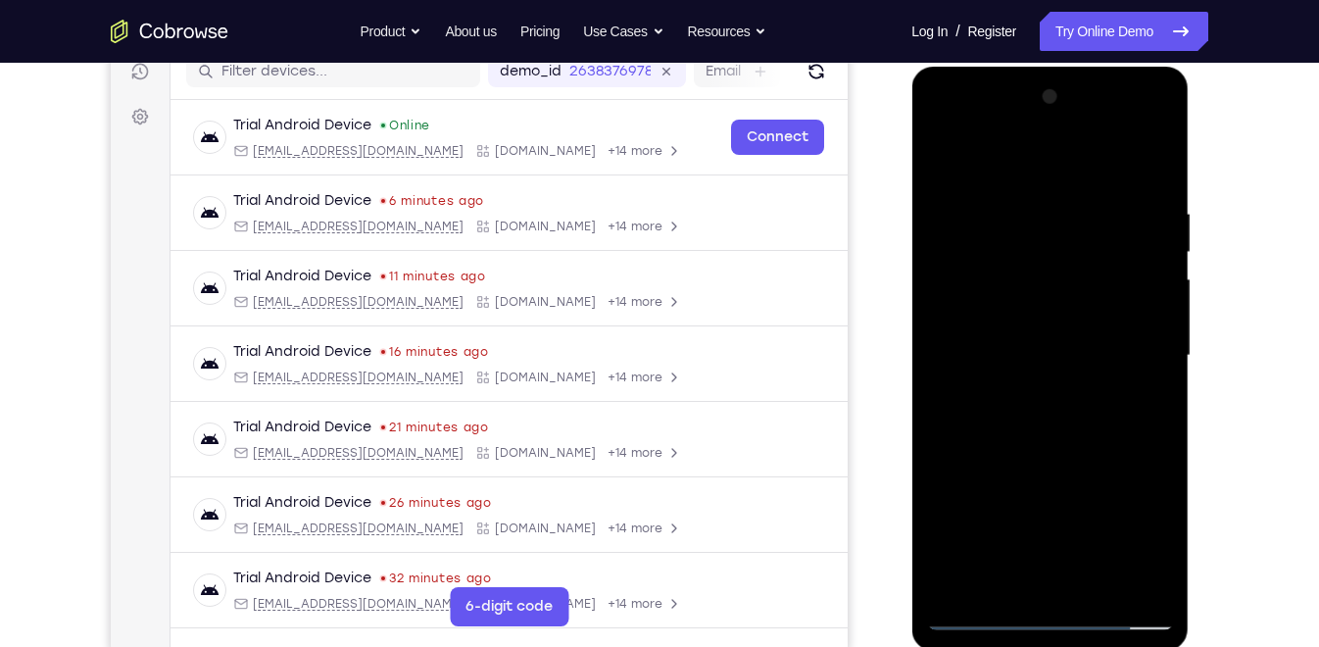
click at [1098, 590] on div at bounding box center [1049, 355] width 247 height 549
click at [1060, 465] on div at bounding box center [1049, 355] width 247 height 549
click at [973, 607] on div at bounding box center [1049, 355] width 247 height 549
click at [982, 615] on div at bounding box center [1049, 355] width 247 height 549
drag, startPoint x: 1026, startPoint y: 507, endPoint x: 1049, endPoint y: 308, distance: 200.2
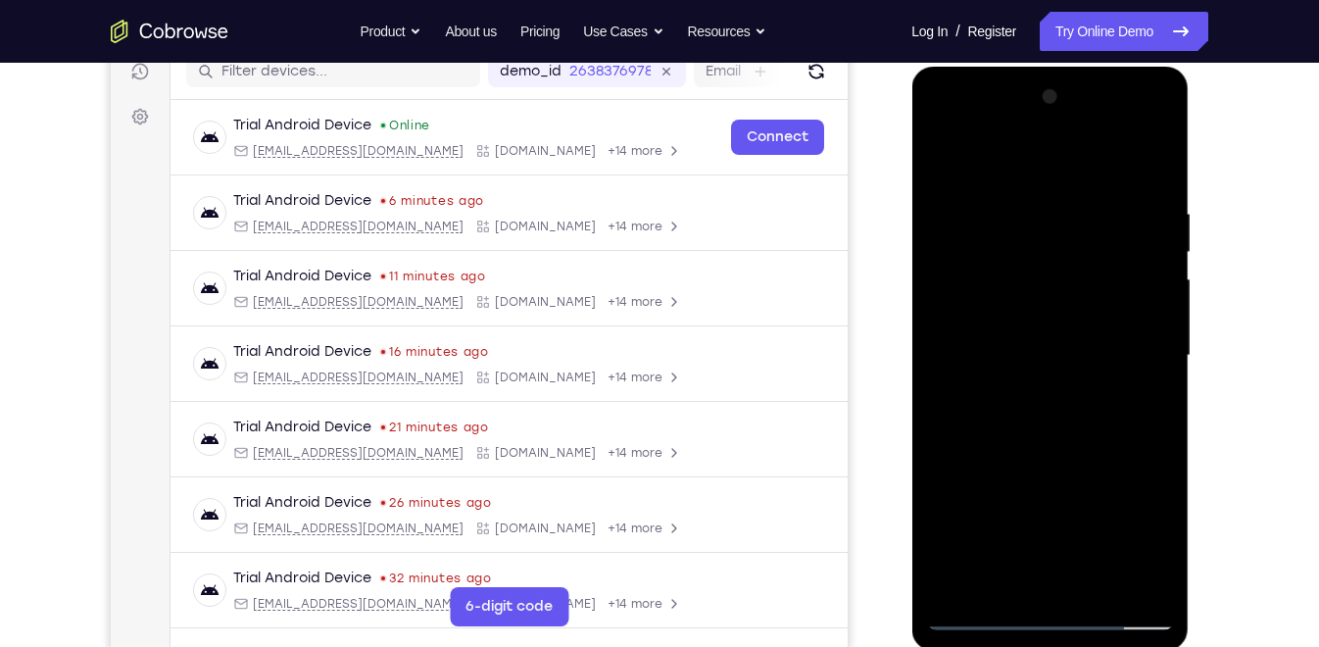
click at [1049, 308] on div at bounding box center [1049, 355] width 247 height 549
drag, startPoint x: 1045, startPoint y: 494, endPoint x: 1057, endPoint y: 271, distance: 222.8
click at [1057, 271] on div at bounding box center [1049, 355] width 247 height 549
drag, startPoint x: 1056, startPoint y: 409, endPoint x: 1068, endPoint y: 170, distance: 239.4
click at [1068, 170] on div at bounding box center [1049, 355] width 247 height 549
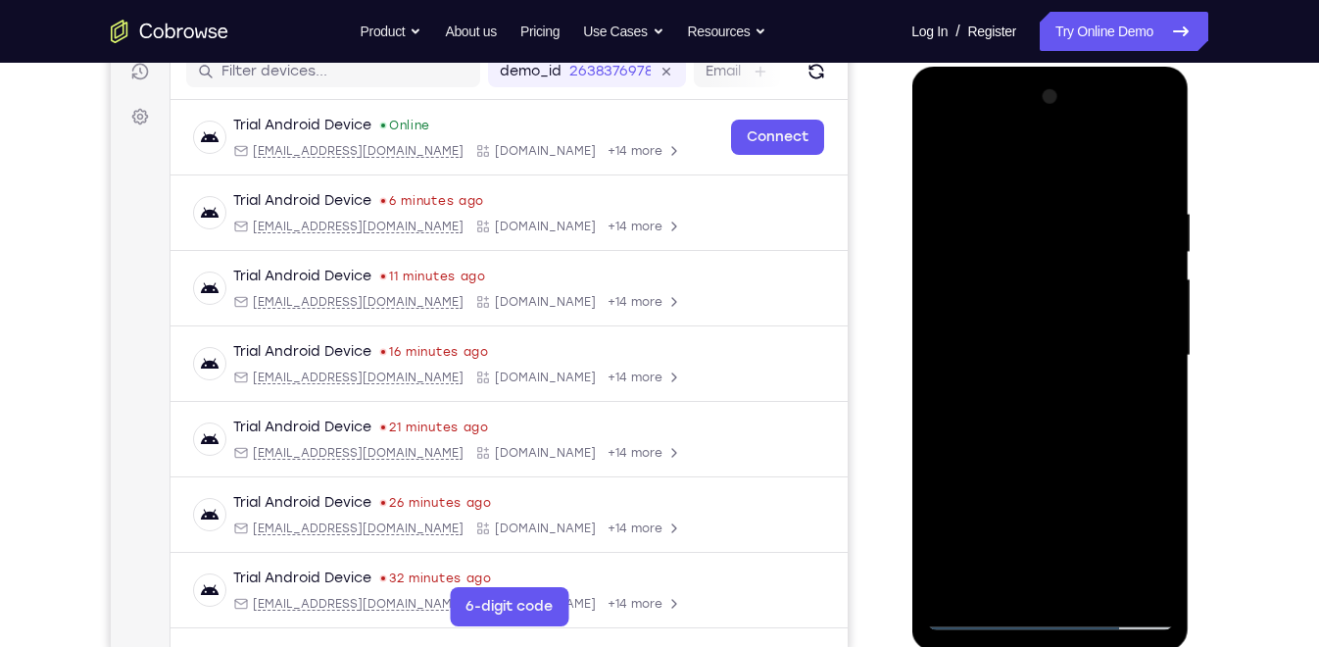
drag, startPoint x: 1068, startPoint y: 353, endPoint x: 1070, endPoint y: 253, distance: 100.0
click at [1070, 253] on div at bounding box center [1049, 355] width 247 height 549
click at [1147, 364] on div at bounding box center [1049, 355] width 247 height 549
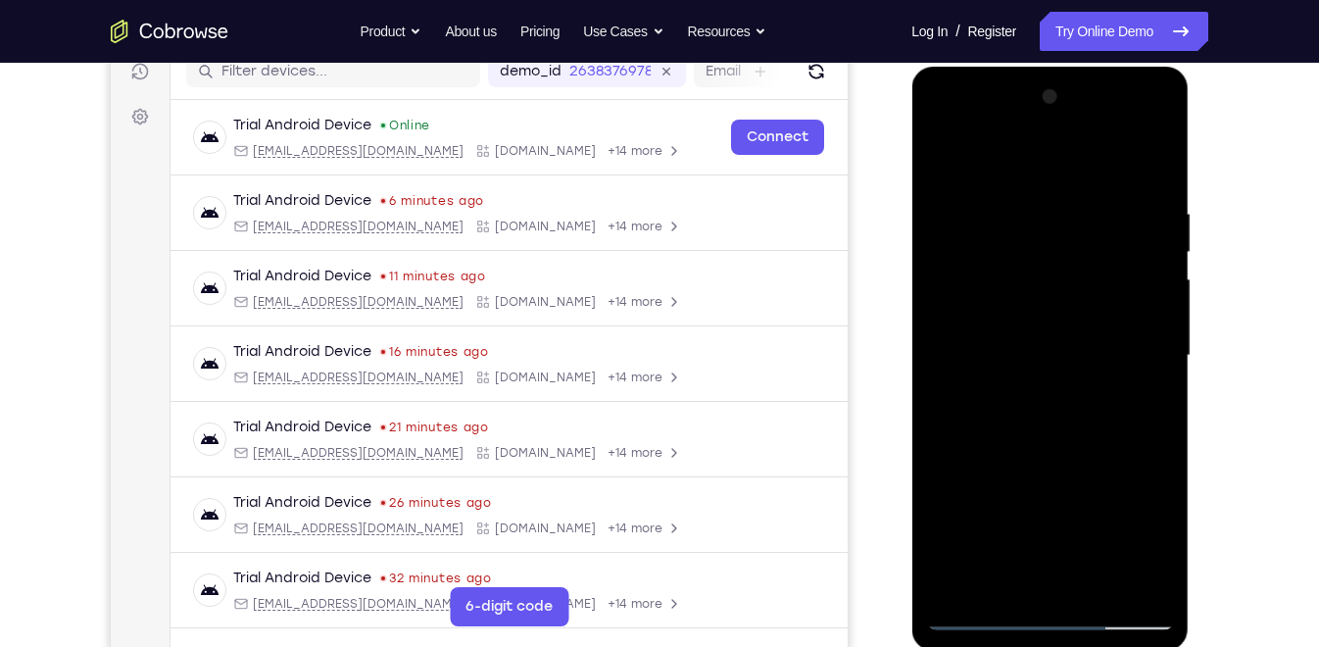
click at [1147, 364] on div at bounding box center [1049, 355] width 247 height 549
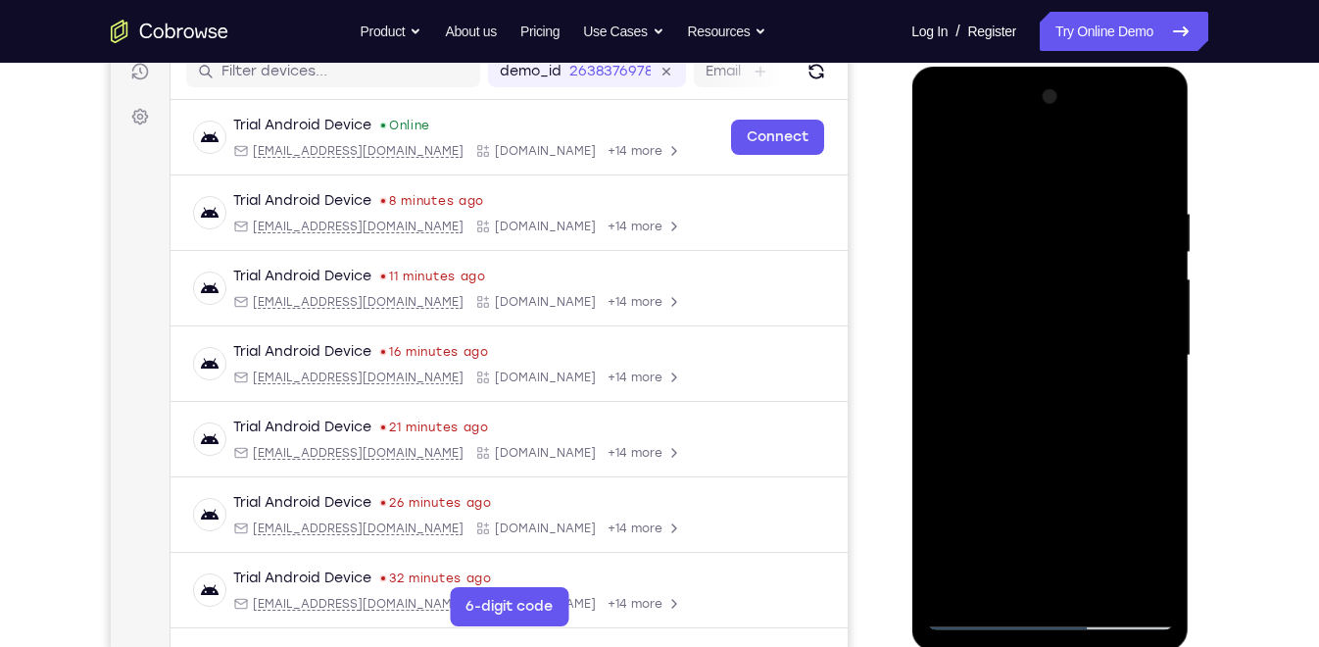
click at [1147, 364] on div at bounding box center [1049, 355] width 247 height 549
click at [946, 588] on div at bounding box center [1049, 355] width 247 height 549
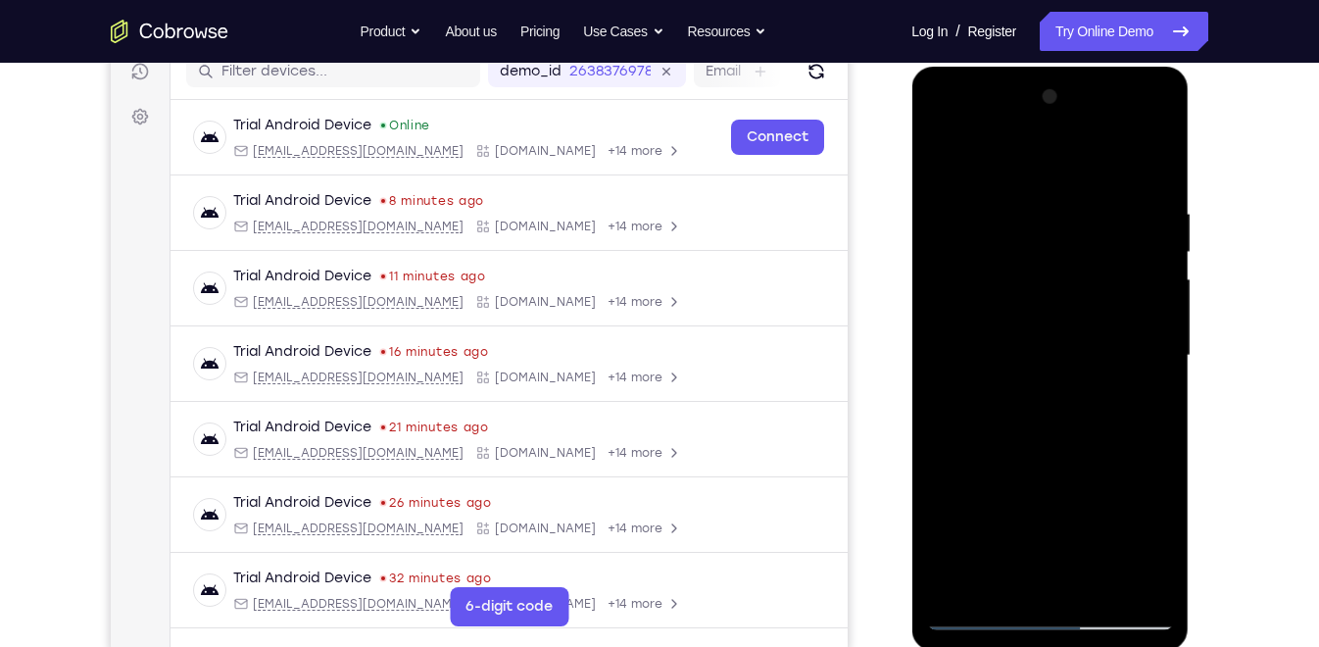
click at [959, 586] on div at bounding box center [1049, 355] width 247 height 549
drag, startPoint x: 1099, startPoint y: 265, endPoint x: 1133, endPoint y: 431, distance: 169.9
click at [1133, 431] on div at bounding box center [1049, 355] width 247 height 549
drag, startPoint x: 1038, startPoint y: 460, endPoint x: 1049, endPoint y: 285, distance: 174.8
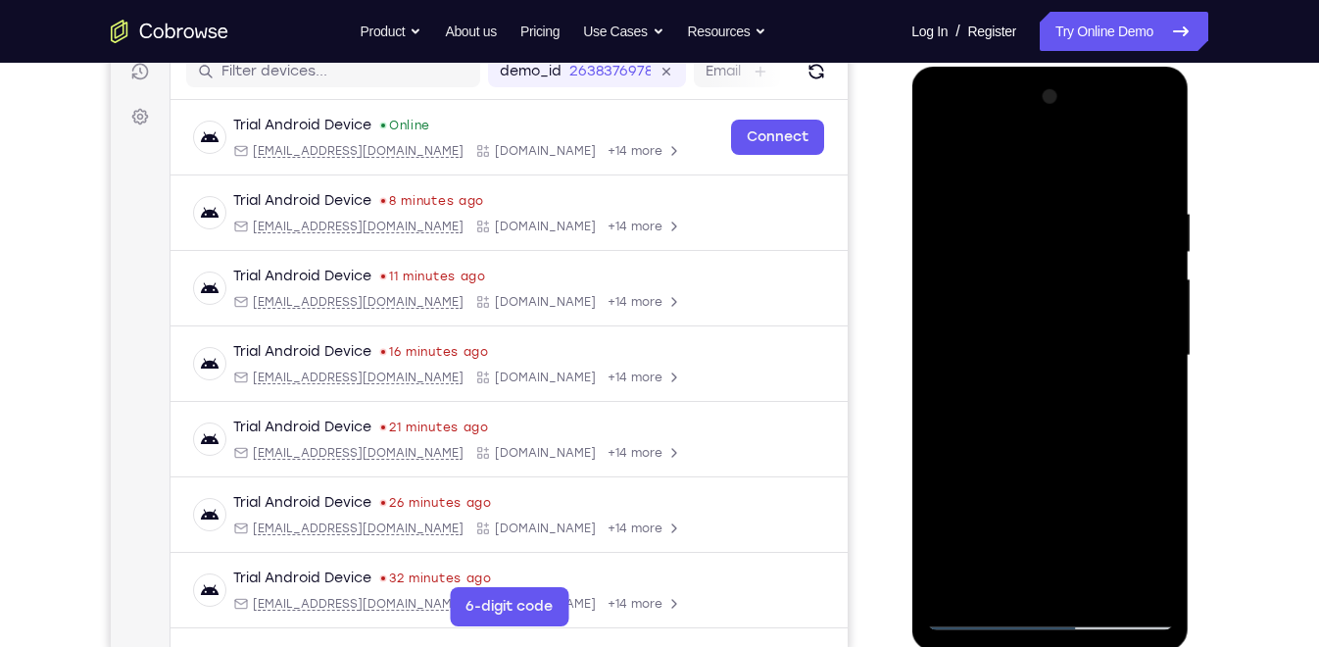
click at [1049, 285] on div at bounding box center [1049, 355] width 247 height 549
drag, startPoint x: 1029, startPoint y: 488, endPoint x: 1045, endPoint y: 240, distance: 248.4
click at [1045, 240] on div at bounding box center [1049, 355] width 247 height 549
click at [995, 594] on div at bounding box center [1049, 355] width 247 height 549
click at [1024, 159] on div at bounding box center [1049, 355] width 247 height 549
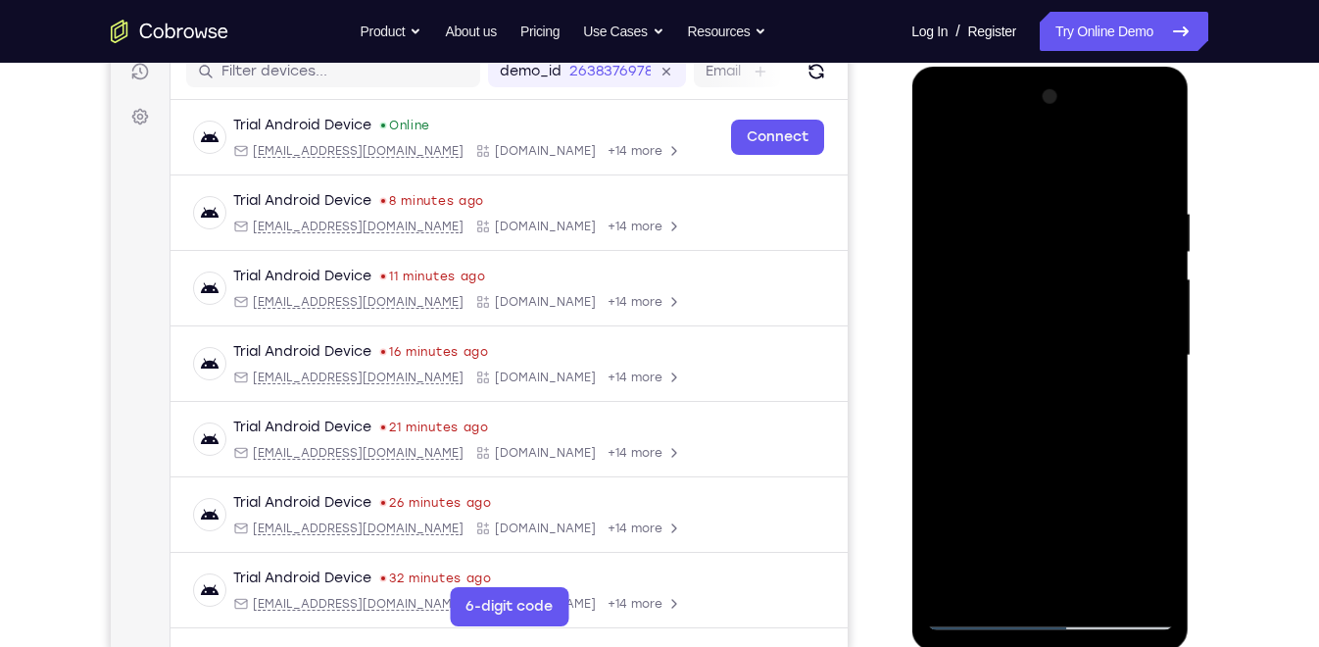
click at [1001, 193] on div at bounding box center [1049, 355] width 247 height 549
drag, startPoint x: 1024, startPoint y: 223, endPoint x: 1080, endPoint y: 361, distance: 148.1
click at [1080, 361] on div at bounding box center [1049, 355] width 247 height 549
click at [943, 149] on div at bounding box center [1049, 355] width 247 height 549
click at [993, 249] on div at bounding box center [1049, 355] width 247 height 549
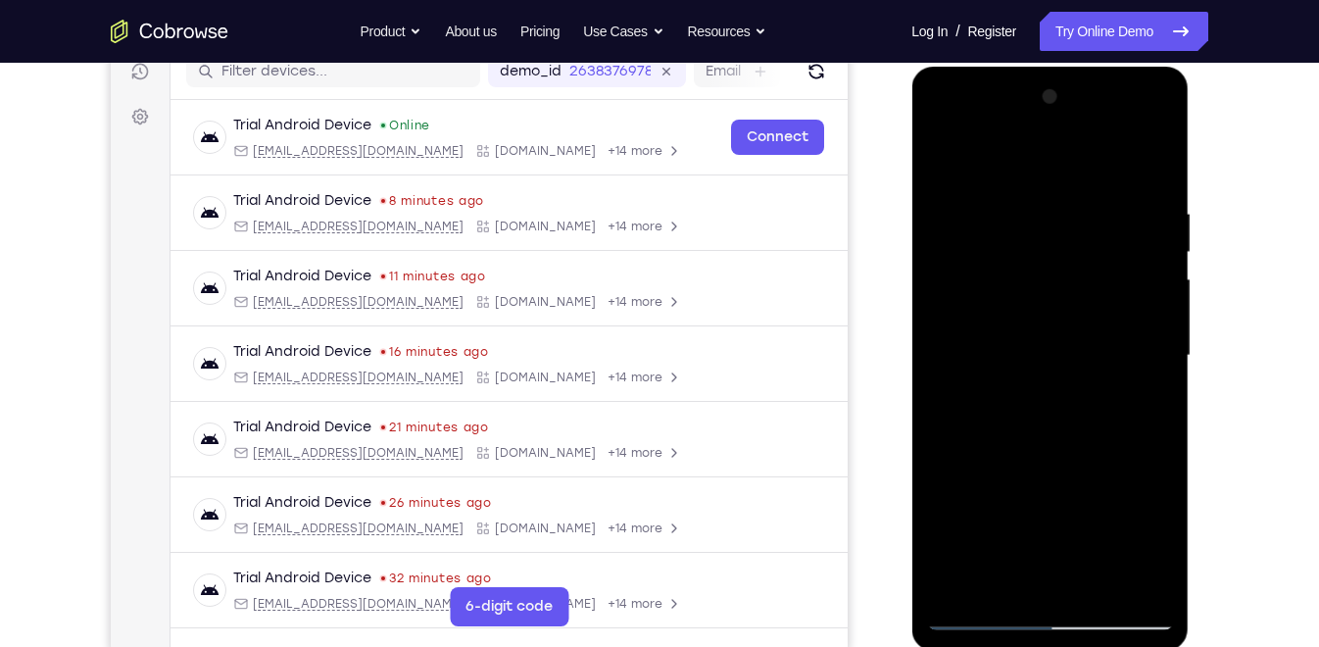
click at [944, 162] on div at bounding box center [1049, 355] width 247 height 549
click at [986, 293] on div at bounding box center [1049, 355] width 247 height 549
click at [950, 169] on div at bounding box center [1049, 355] width 247 height 549
click at [968, 413] on div at bounding box center [1049, 355] width 247 height 549
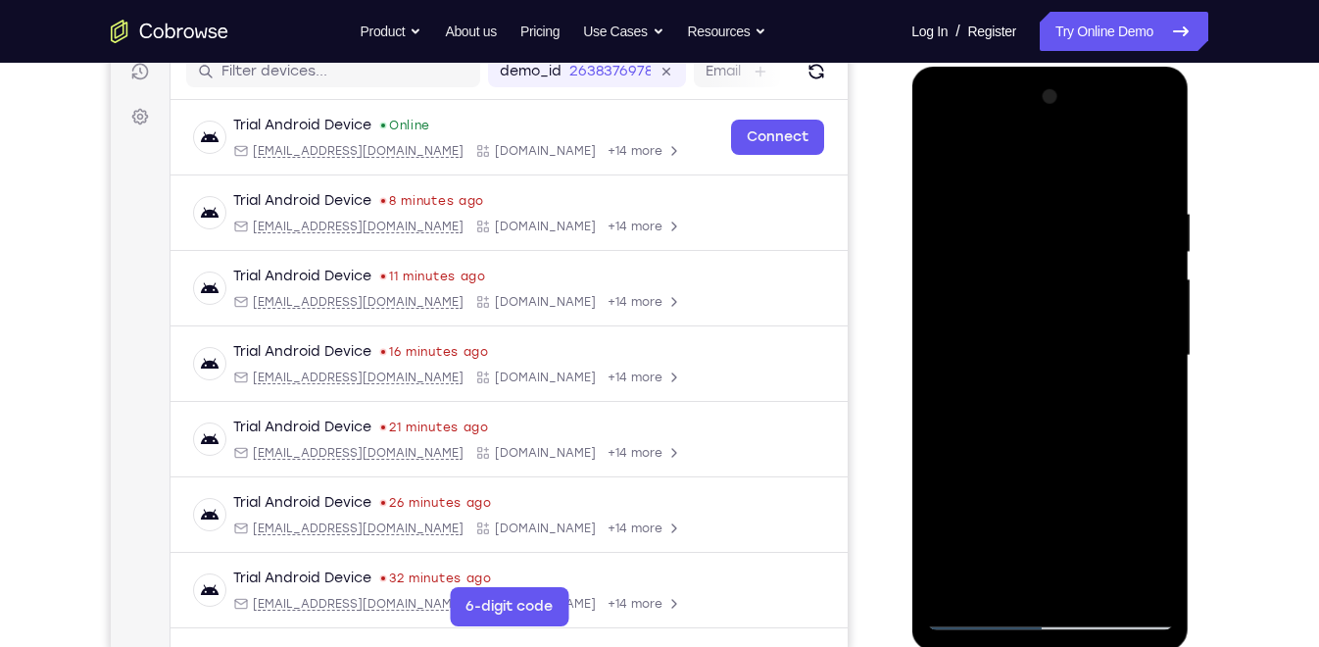
click at [968, 413] on div at bounding box center [1049, 355] width 247 height 549
click at [968, 585] on div at bounding box center [1049, 355] width 247 height 549
drag, startPoint x: 1047, startPoint y: 234, endPoint x: 1099, endPoint y: 387, distance: 161.8
click at [1099, 387] on div at bounding box center [1049, 355] width 247 height 549
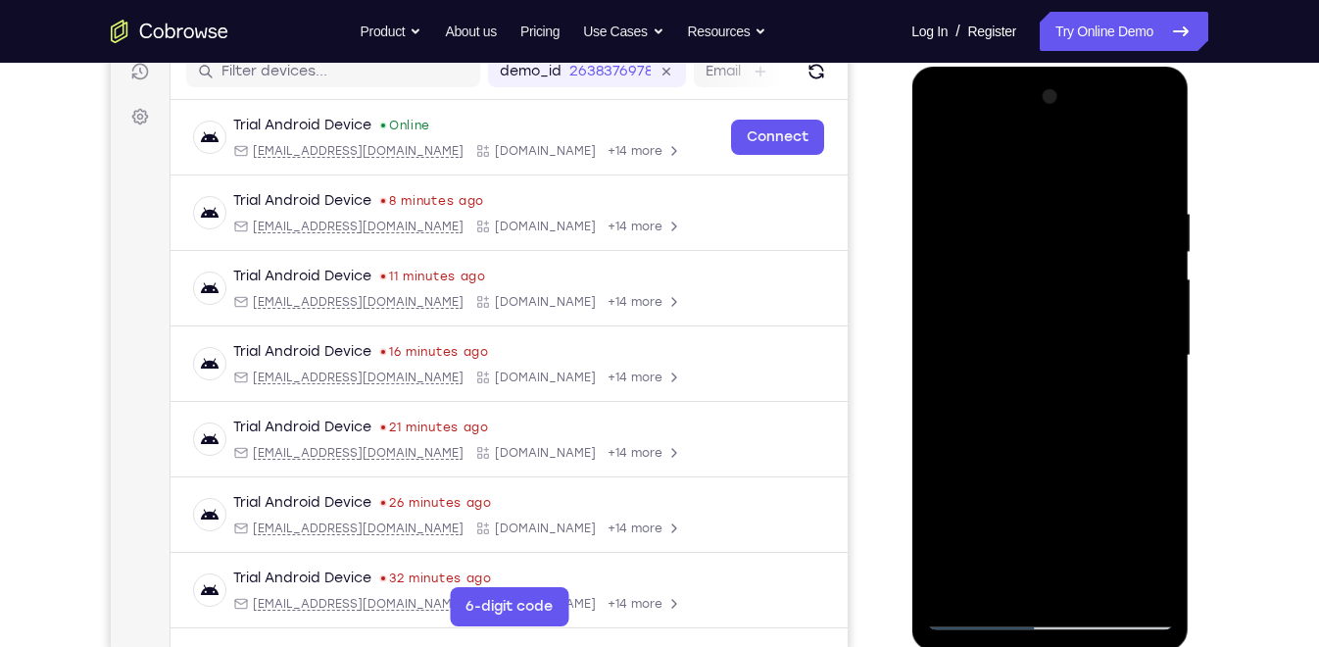
drag, startPoint x: 1068, startPoint y: 486, endPoint x: 1070, endPoint y: 393, distance: 93.1
click at [1070, 393] on div at bounding box center [1049, 355] width 247 height 549
drag, startPoint x: 1074, startPoint y: 520, endPoint x: 1046, endPoint y: 264, distance: 258.3
click at [1046, 264] on div at bounding box center [1049, 355] width 247 height 549
drag, startPoint x: 1071, startPoint y: 433, endPoint x: 1049, endPoint y: 201, distance: 233.3
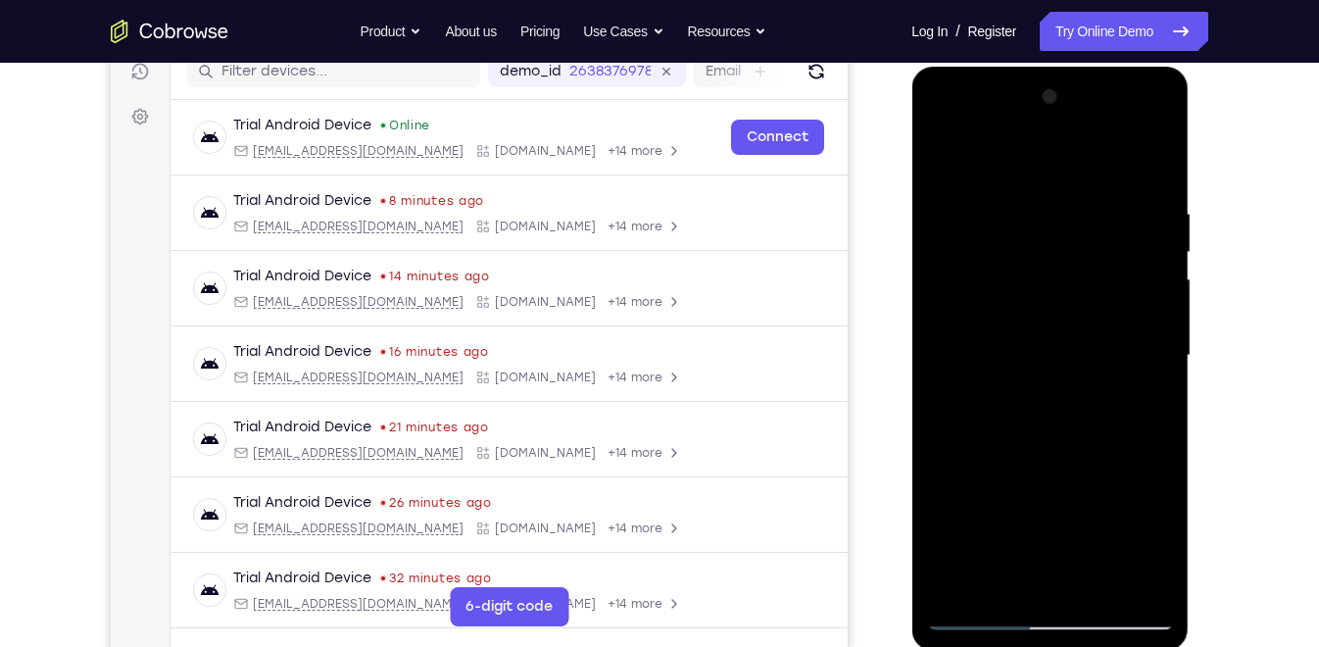
click at [1049, 201] on div at bounding box center [1049, 355] width 247 height 549
click at [1162, 329] on div at bounding box center [1049, 355] width 247 height 549
drag, startPoint x: 1066, startPoint y: 268, endPoint x: 1097, endPoint y: 425, distance: 160.7
click at [1097, 425] on div at bounding box center [1049, 355] width 247 height 549
click at [1035, 301] on div at bounding box center [1049, 355] width 247 height 549
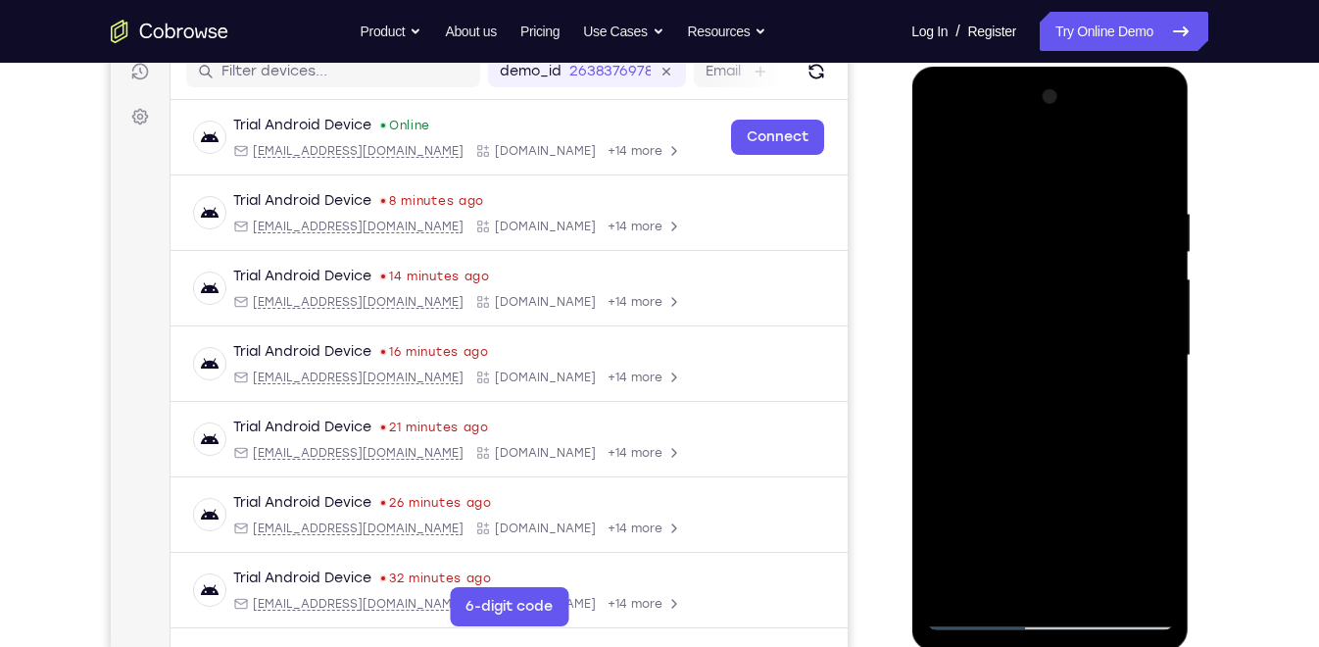
click at [1037, 316] on div at bounding box center [1049, 355] width 247 height 549
drag, startPoint x: 1048, startPoint y: 353, endPoint x: 1024, endPoint y: 154, distance: 200.3
click at [1024, 154] on div at bounding box center [1049, 355] width 247 height 549
drag, startPoint x: 1107, startPoint y: 453, endPoint x: 1037, endPoint y: 199, distance: 263.4
click at [1037, 199] on div at bounding box center [1049, 355] width 247 height 549
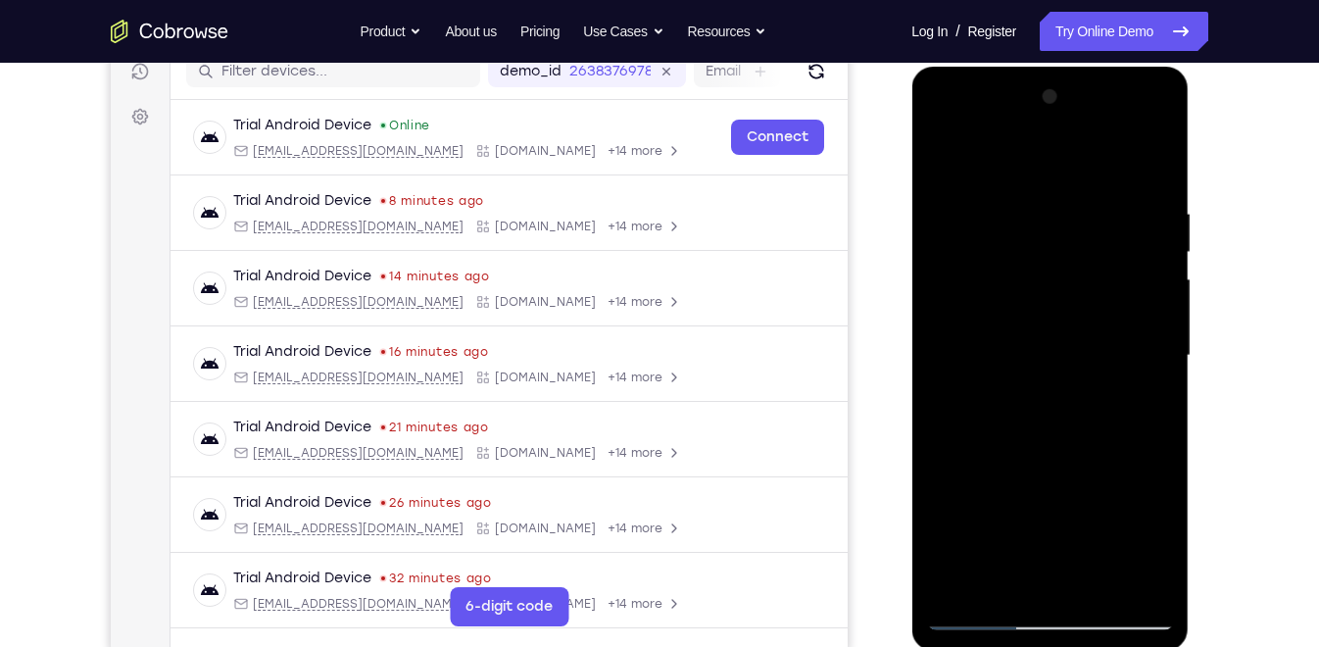
drag, startPoint x: 1051, startPoint y: 446, endPoint x: 1043, endPoint y: 284, distance: 161.9
click at [1043, 284] on div at bounding box center [1049, 355] width 247 height 549
click at [1169, 312] on div at bounding box center [1049, 355] width 247 height 549
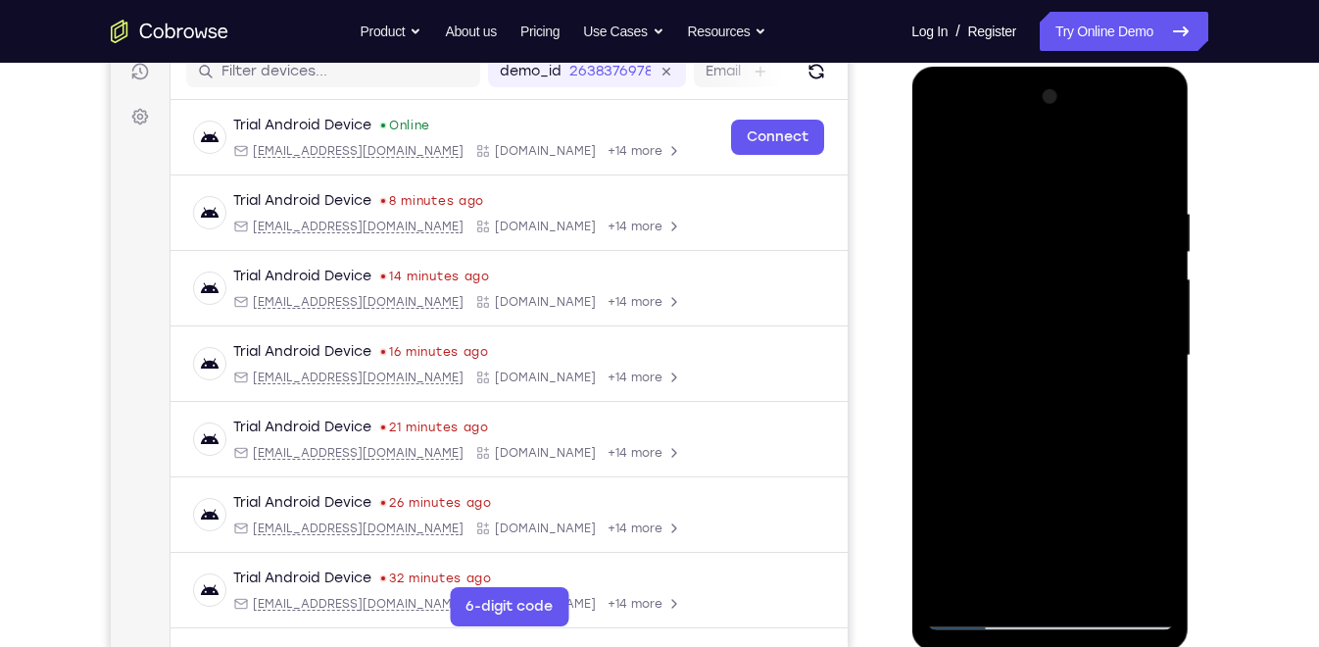
click at [1145, 585] on div at bounding box center [1049, 355] width 247 height 549
click at [946, 579] on div at bounding box center [1049, 355] width 247 height 549
drag, startPoint x: 1094, startPoint y: 253, endPoint x: 1098, endPoint y: 436, distance: 183.3
click at [1098, 436] on div at bounding box center [1049, 355] width 247 height 549
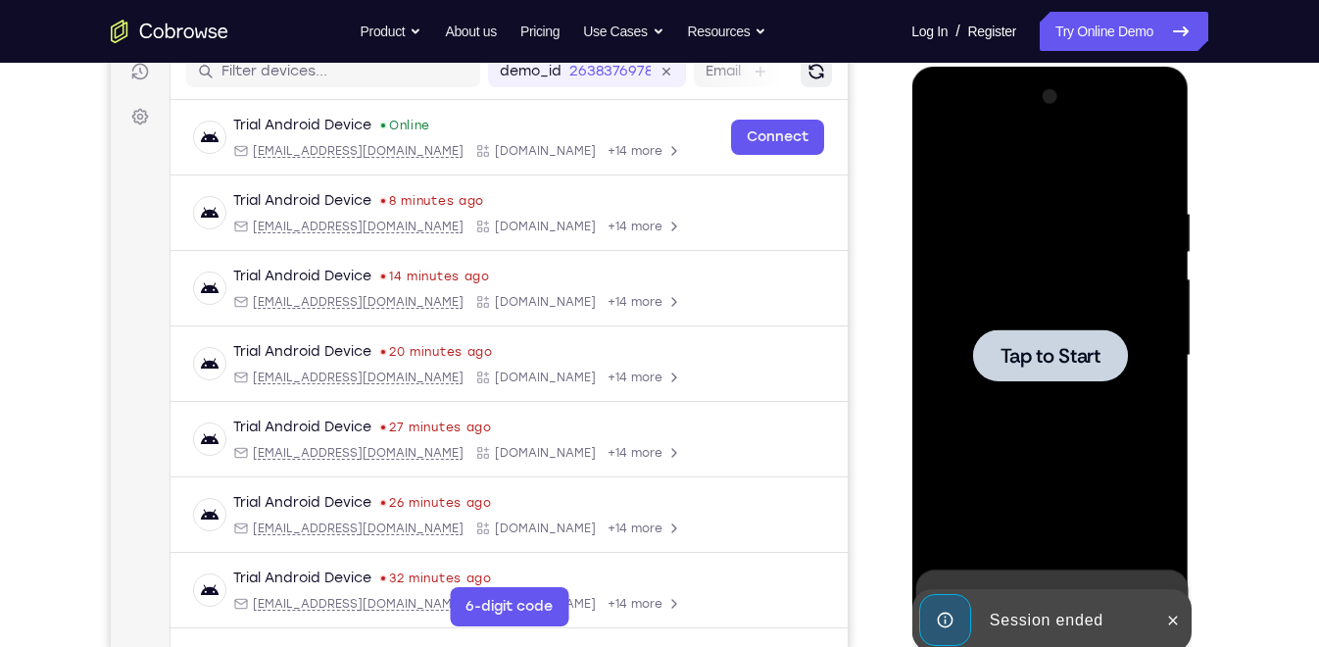
click at [801, 70] on button "Refresh" at bounding box center [816, 71] width 31 height 31
click at [131, 73] on icon at bounding box center [140, 72] width 20 height 20
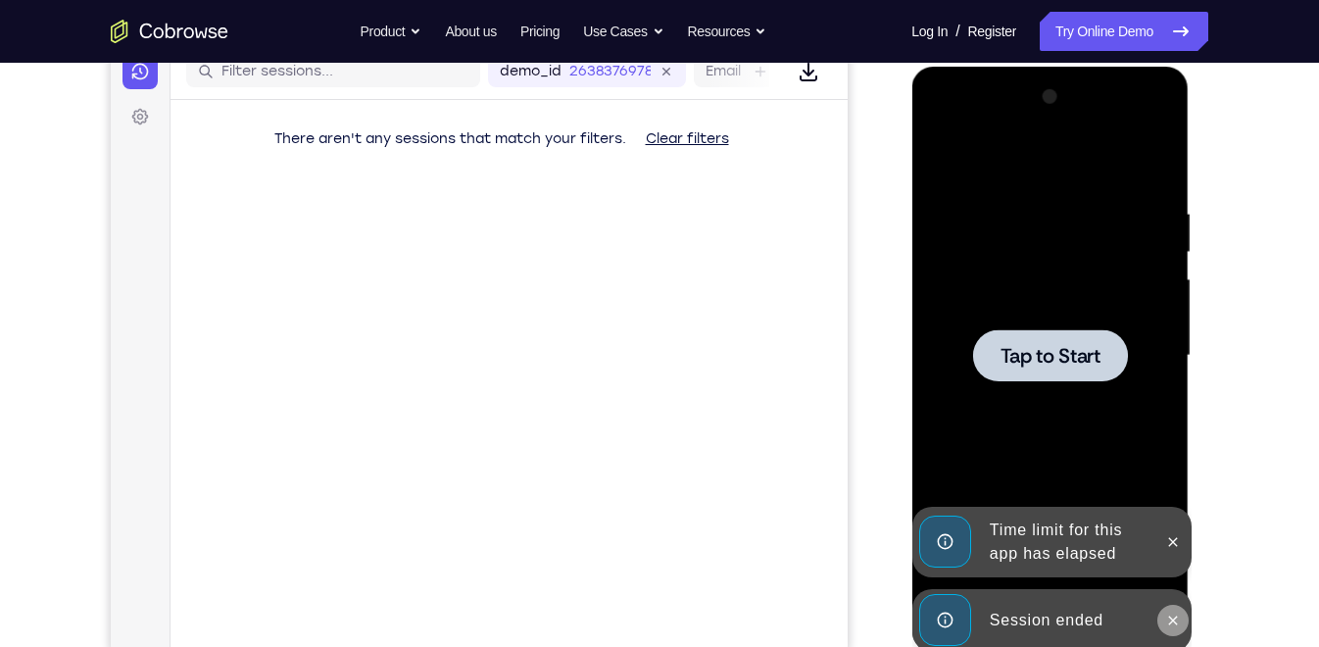
click at [1169, 621] on icon at bounding box center [1172, 620] width 16 height 16
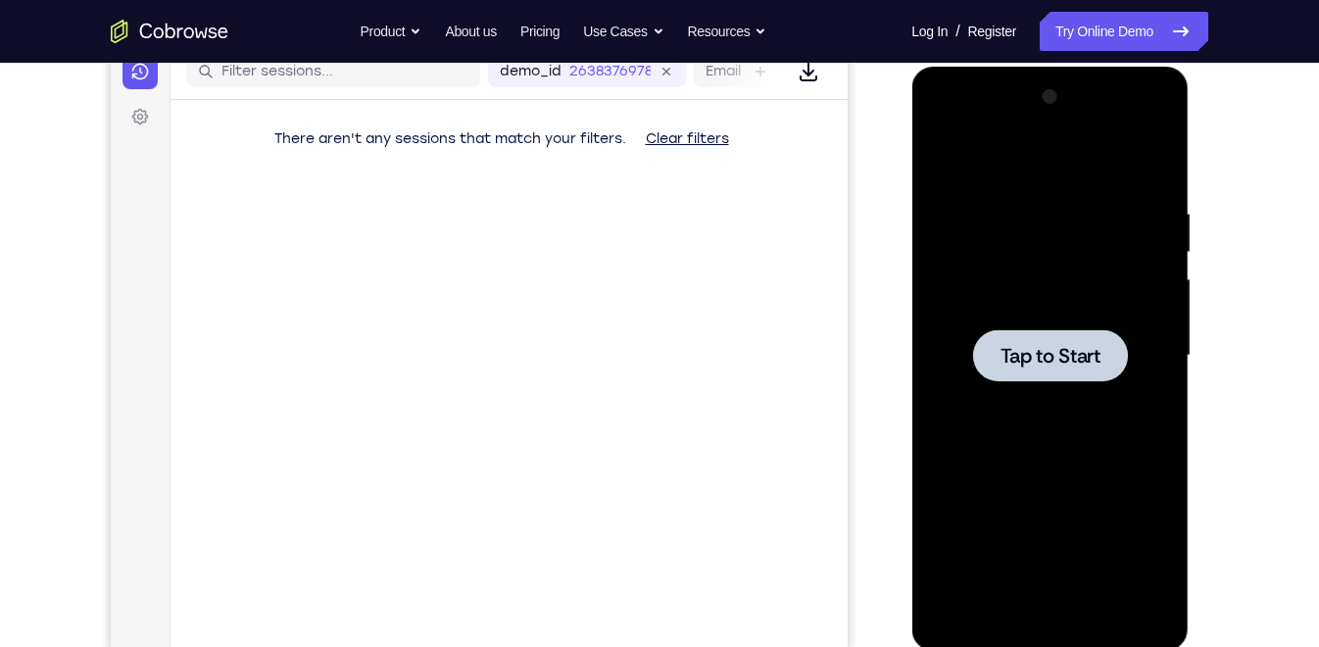
click at [1169, 621] on div at bounding box center [1049, 355] width 247 height 549
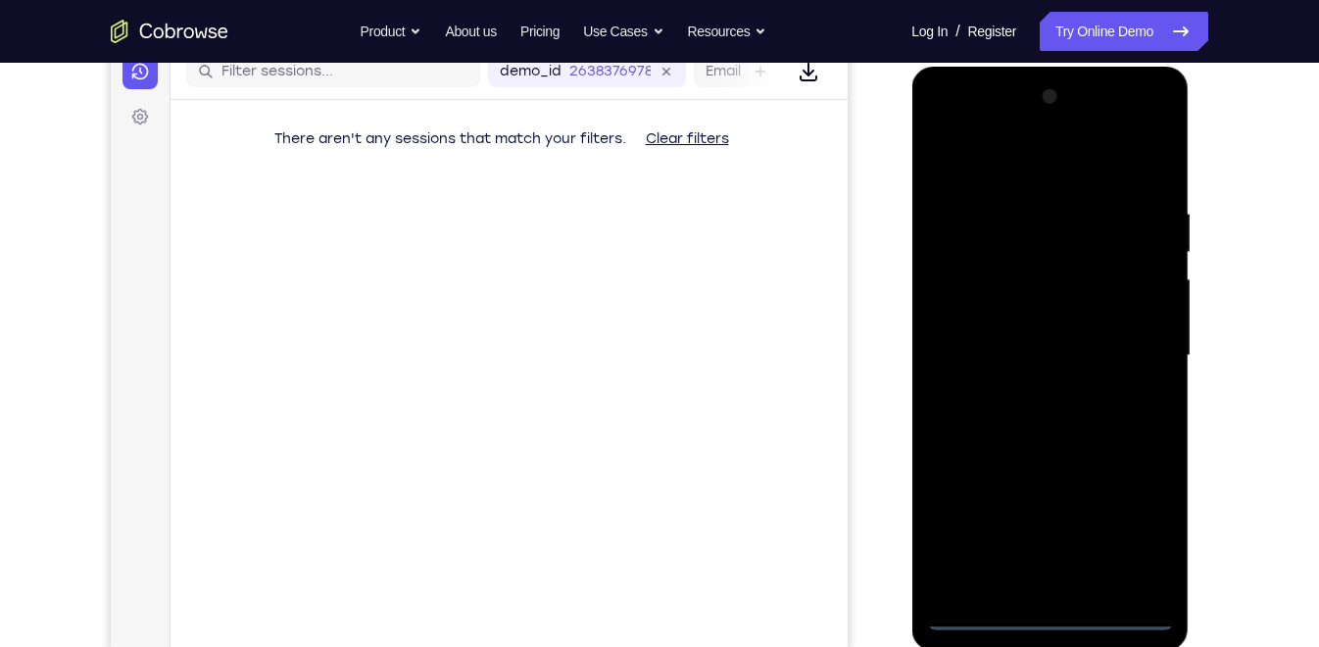
click at [1055, 612] on div at bounding box center [1049, 355] width 247 height 549
click at [1144, 520] on div at bounding box center [1049, 355] width 247 height 549
click at [950, 128] on div at bounding box center [1049, 355] width 247 height 549
click at [1136, 338] on div at bounding box center [1049, 355] width 247 height 549
click at [1029, 391] on div at bounding box center [1049, 355] width 247 height 549
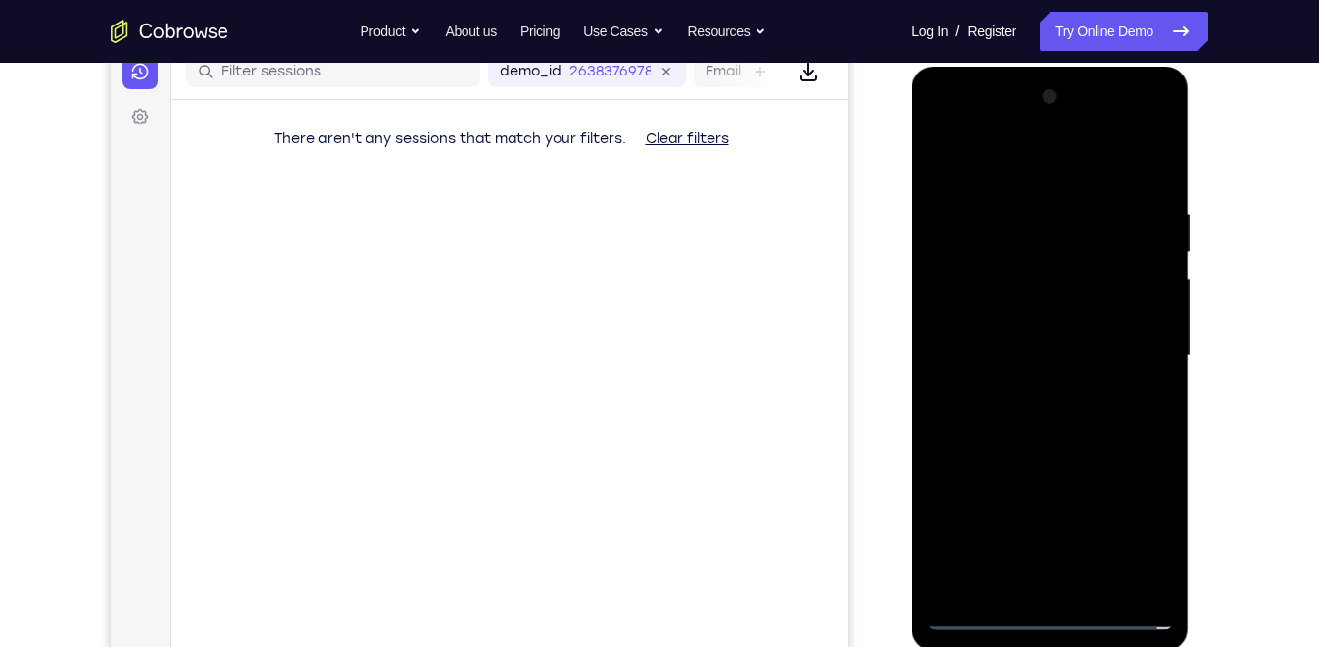
click at [1000, 335] on div at bounding box center [1049, 355] width 247 height 549
click at [991, 327] on div at bounding box center [1049, 355] width 247 height 549
click at [1012, 354] on div at bounding box center [1049, 355] width 247 height 549
click at [1031, 413] on div at bounding box center [1049, 355] width 247 height 549
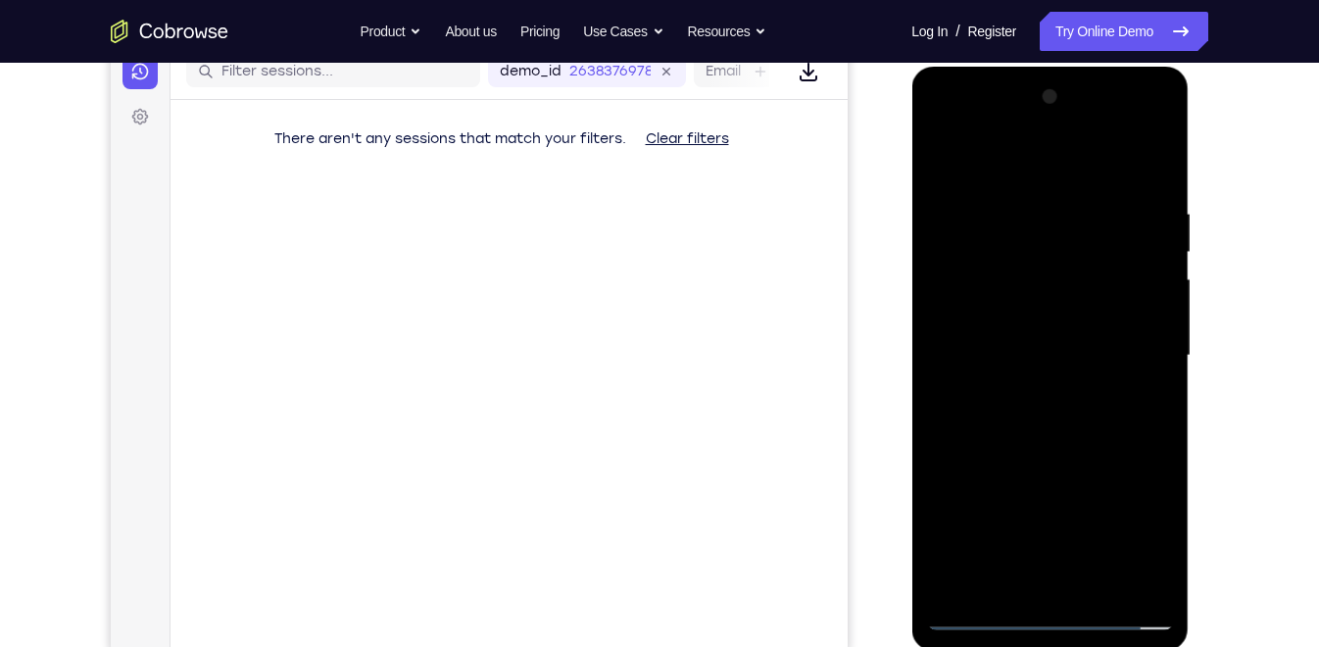
click at [1031, 413] on div at bounding box center [1049, 355] width 247 height 549
click at [1147, 181] on div at bounding box center [1049, 355] width 247 height 549
click at [1025, 205] on div at bounding box center [1049, 355] width 247 height 549
click at [1158, 402] on div at bounding box center [1049, 355] width 247 height 549
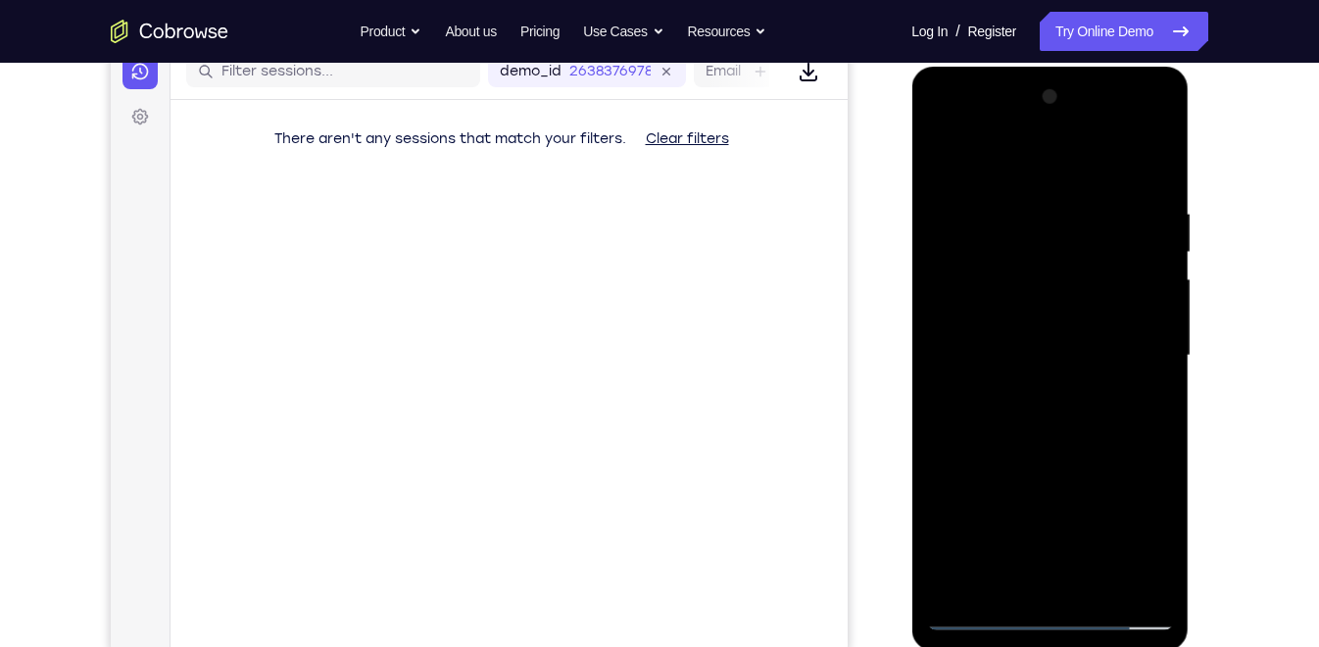
click at [1158, 402] on div at bounding box center [1049, 355] width 247 height 549
click at [1146, 169] on div at bounding box center [1049, 355] width 247 height 549
click at [1162, 559] on div at bounding box center [1049, 355] width 247 height 549
click at [1091, 591] on div at bounding box center [1049, 355] width 247 height 549
click at [1044, 456] on div at bounding box center [1049, 355] width 247 height 549
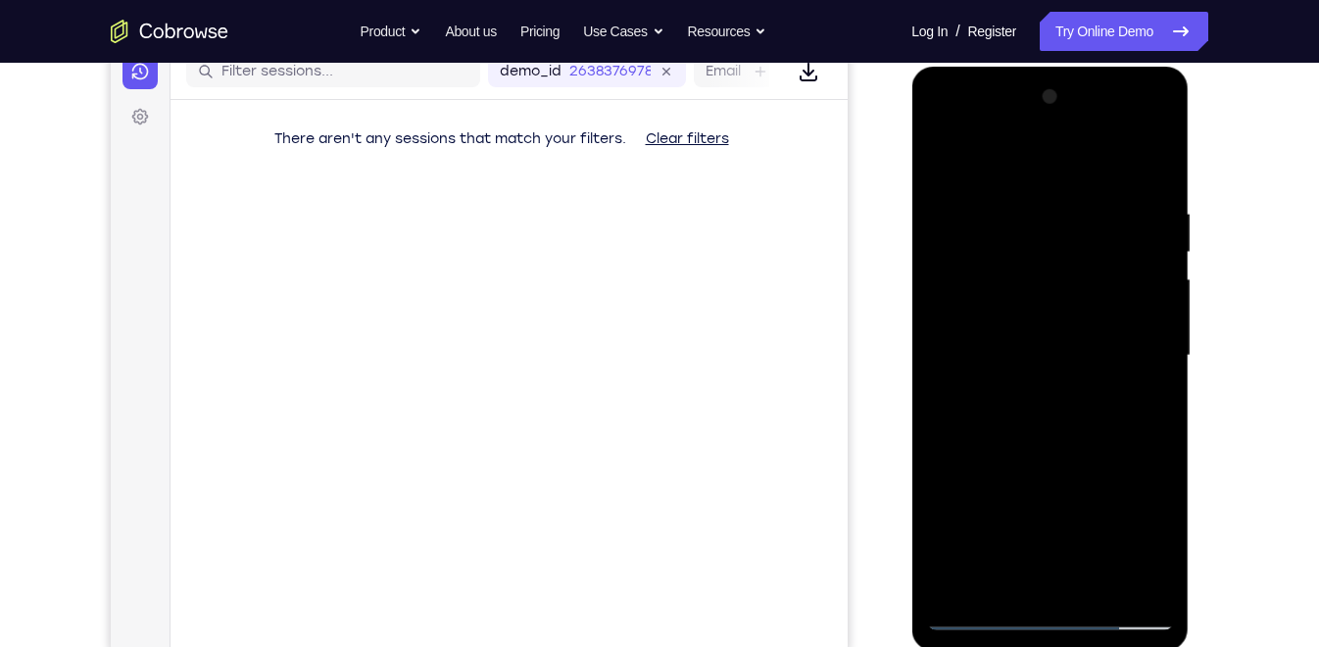
click at [943, 156] on div at bounding box center [1049, 355] width 247 height 549
click at [1077, 198] on div at bounding box center [1049, 355] width 247 height 549
click at [1149, 159] on div at bounding box center [1049, 355] width 247 height 549
click at [1130, 199] on div at bounding box center [1049, 355] width 247 height 549
click at [1158, 279] on div at bounding box center [1049, 355] width 247 height 549
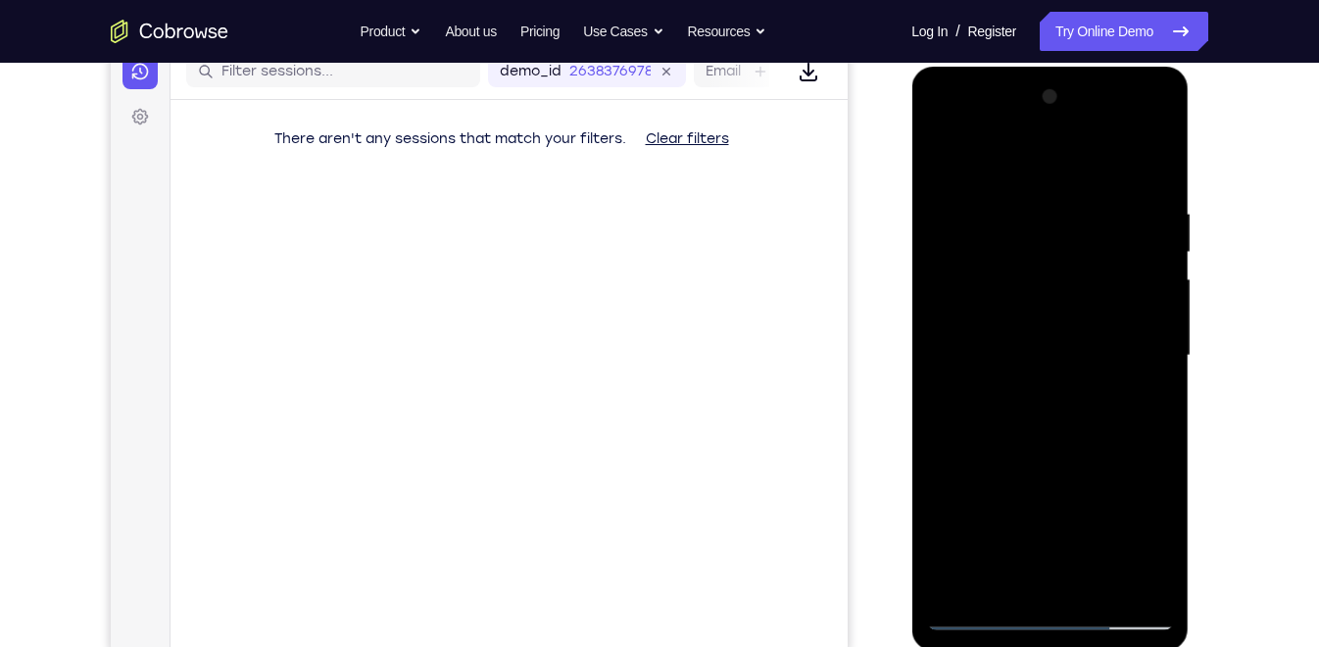
click at [1147, 162] on div at bounding box center [1049, 355] width 247 height 549
drag, startPoint x: 1105, startPoint y: 399, endPoint x: 1086, endPoint y: 180, distance: 219.4
click at [1086, 180] on div at bounding box center [1049, 355] width 247 height 549
drag, startPoint x: 1085, startPoint y: 390, endPoint x: 1085, endPoint y: 201, distance: 189.1
click at [1085, 201] on div at bounding box center [1049, 355] width 247 height 549
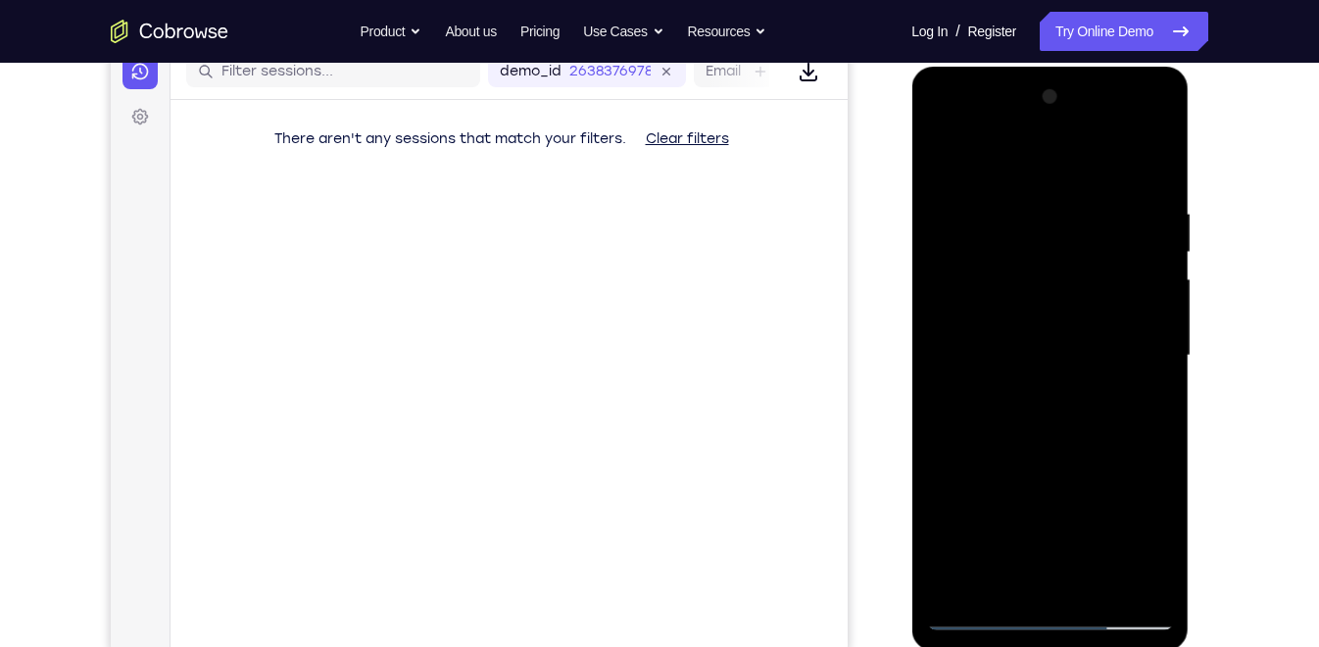
click at [1098, 582] on div at bounding box center [1049, 355] width 247 height 549
click at [1045, 619] on div at bounding box center [1049, 355] width 247 height 549
